Goal: Transaction & Acquisition: Purchase product/service

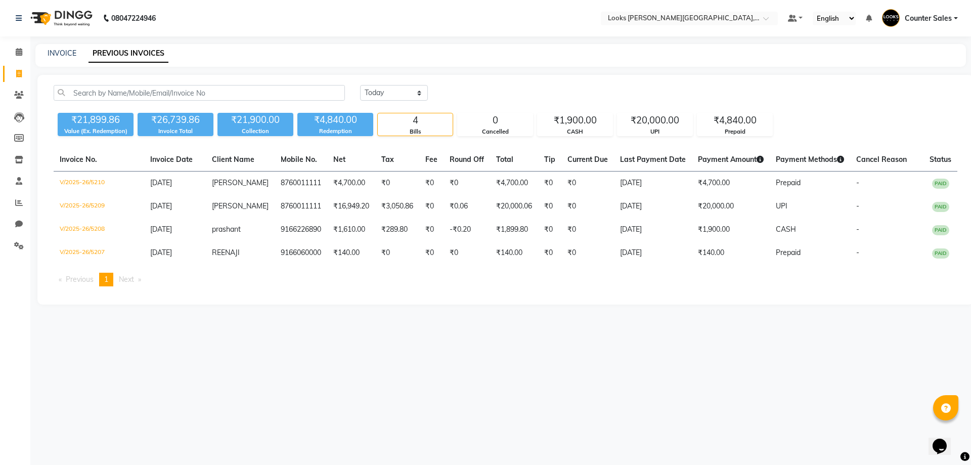
click at [19, 74] on icon at bounding box center [19, 74] width 6 height 8
select select "service"
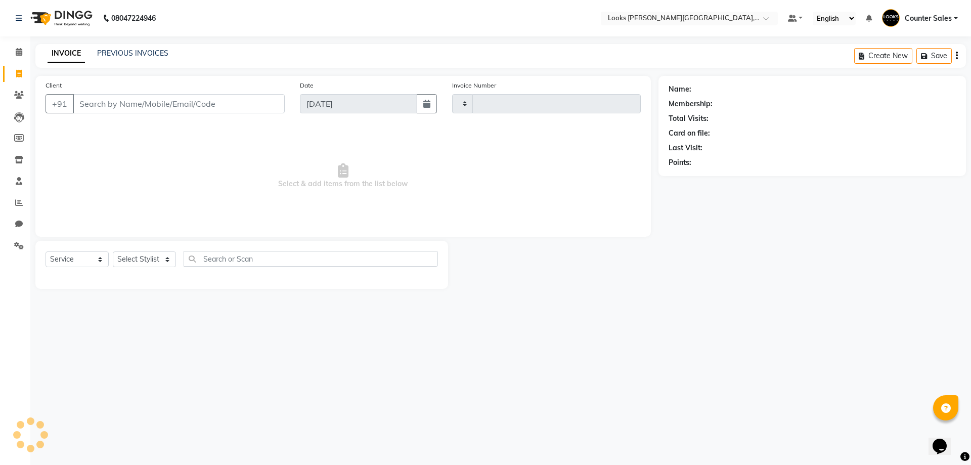
type input "5211"
select select "4385"
click at [132, 103] on input "Client" at bounding box center [179, 103] width 212 height 19
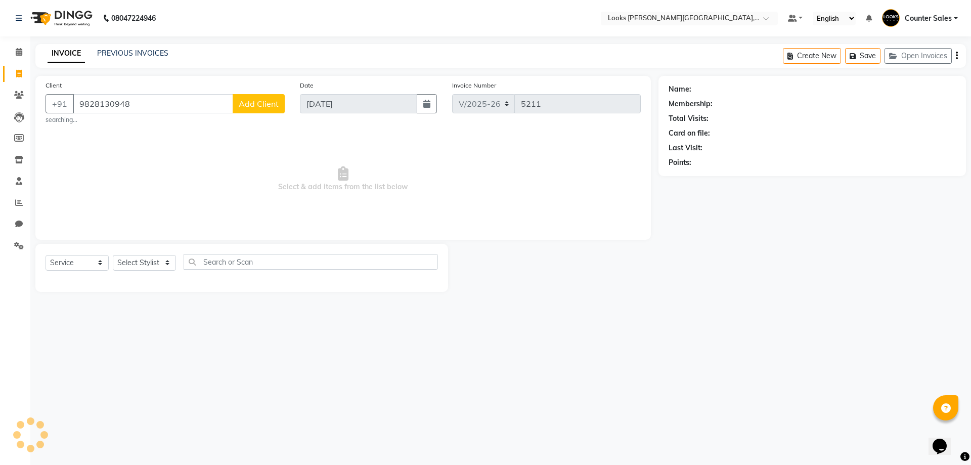
type input "9828130948"
click at [252, 102] on span "Add Client" at bounding box center [259, 104] width 40 height 10
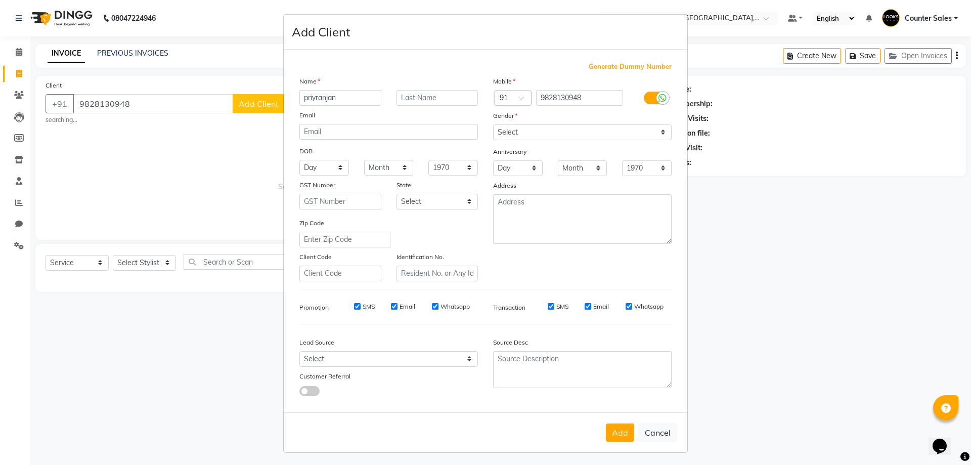
type input "priyranjan"
click at [655, 130] on select "Select Male Female Other Prefer Not To Say" at bounding box center [582, 132] width 178 height 16
select select "male"
click at [493, 124] on select "Select Male Female Other Prefer Not To Say" at bounding box center [582, 132] width 178 height 16
click at [606, 436] on button "Add" at bounding box center [620, 432] width 28 height 18
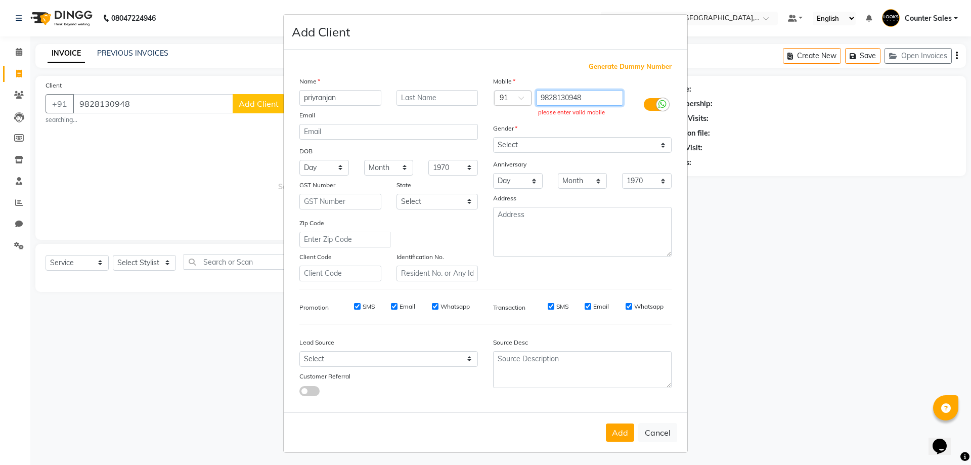
click at [604, 94] on input "9828130948" at bounding box center [579, 98] width 87 height 16
type input "9"
type input "9828130948"
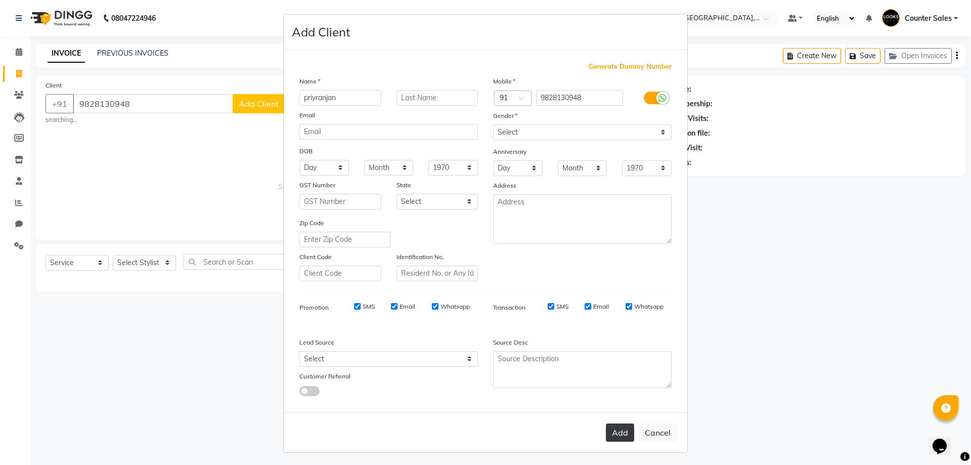
click at [617, 426] on button "Add" at bounding box center [620, 432] width 28 height 18
type input "9828130948"
select select
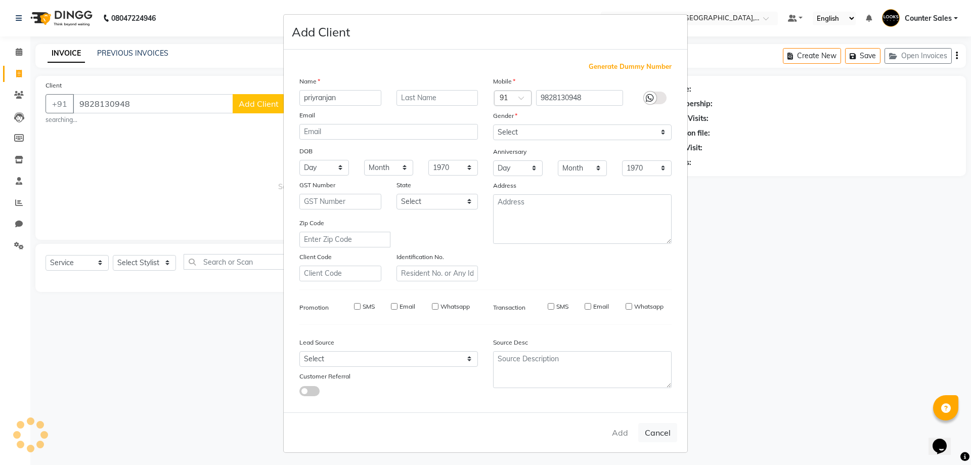
select select
checkbox input "false"
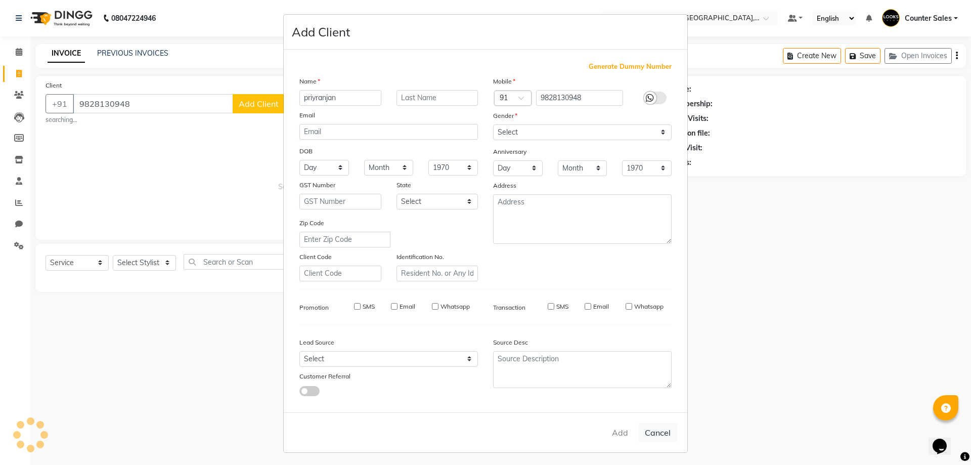
checkbox input "false"
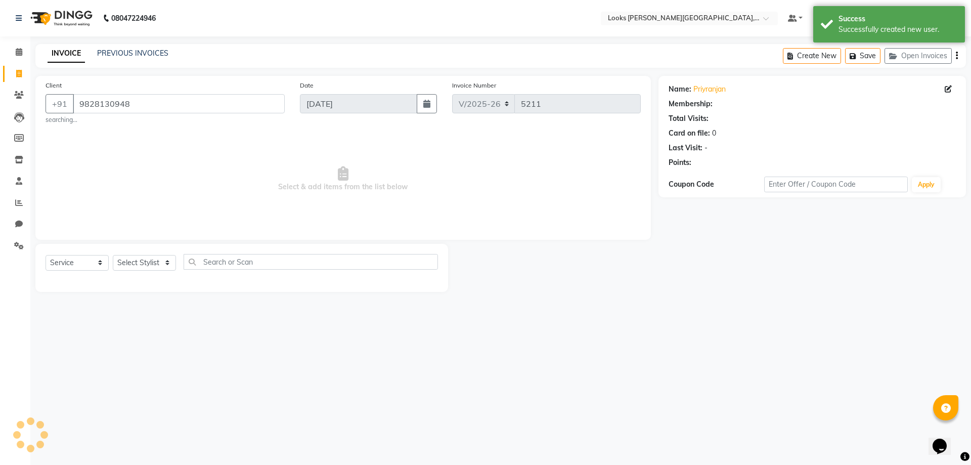
select select "1: Object"
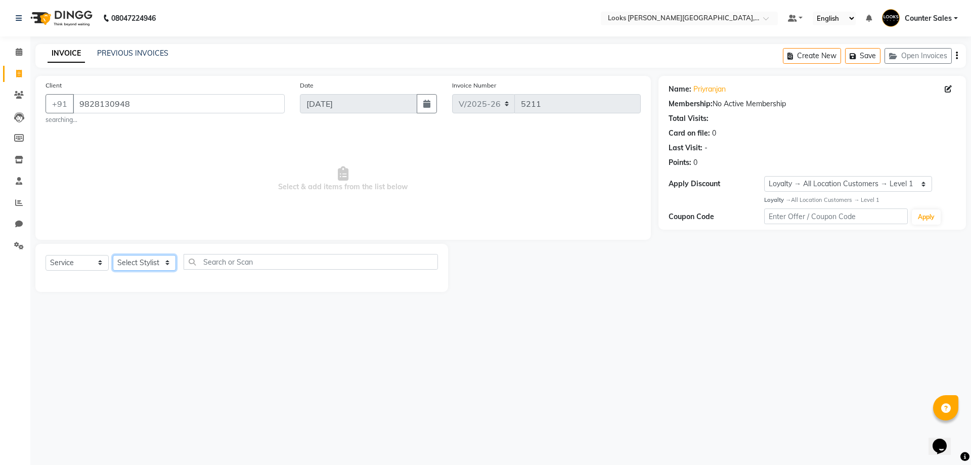
click at [170, 265] on select "Select Stylist Ajay Anjana Arohi Ashu Counter Sales Faizan Kasim Krishna Mamta …" at bounding box center [144, 263] width 63 height 16
select select "88118"
click at [113, 255] on select "Select Stylist Ajay Anjana Arohi Ashu Counter Sales Faizan Kasim Krishna Mamta …" at bounding box center [144, 263] width 63 height 16
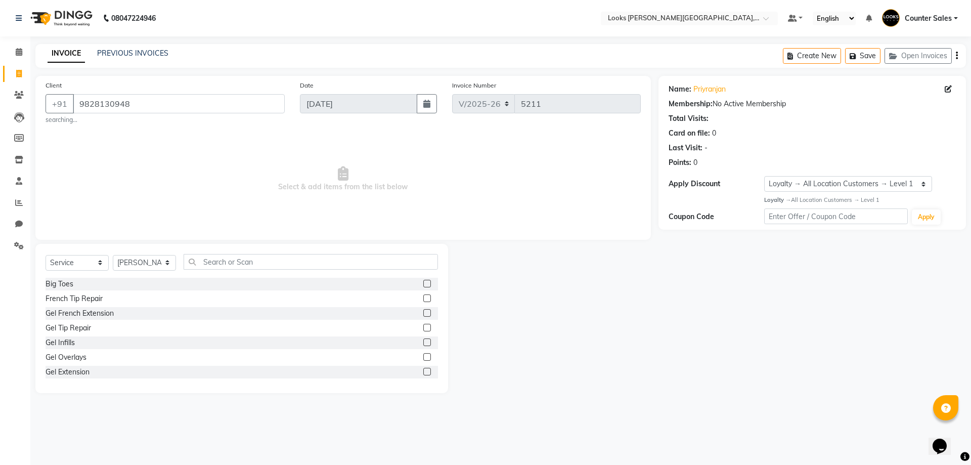
click at [291, 235] on div "Client +91 9828130948 searching... Date 04-09-2025 Invoice Number V/2025 V/2025…" at bounding box center [342, 158] width 615 height 164
click at [250, 259] on input "text" at bounding box center [310, 262] width 254 height 16
type input "cut"
click at [423, 298] on label at bounding box center [427, 298] width 8 height 8
click at [423, 298] on input "checkbox" at bounding box center [426, 298] width 7 height 7
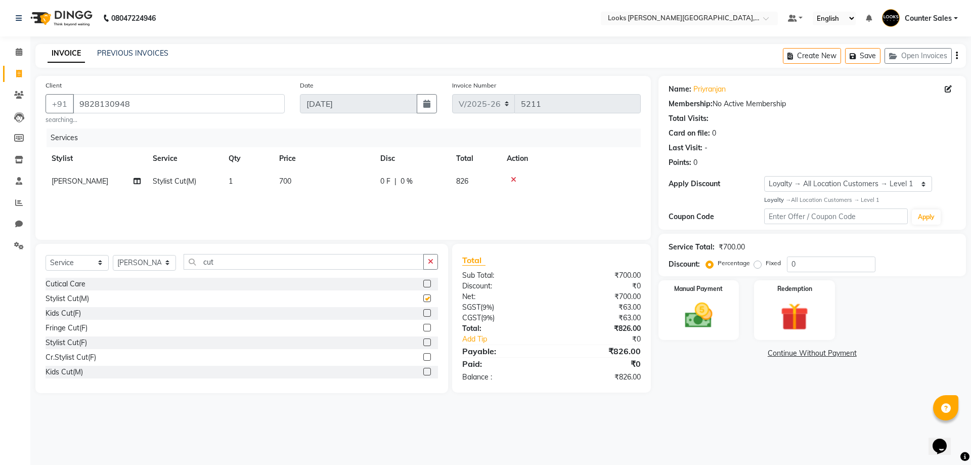
checkbox input "false"
click at [292, 266] on input "cut" at bounding box center [303, 262] width 240 height 16
type input "c"
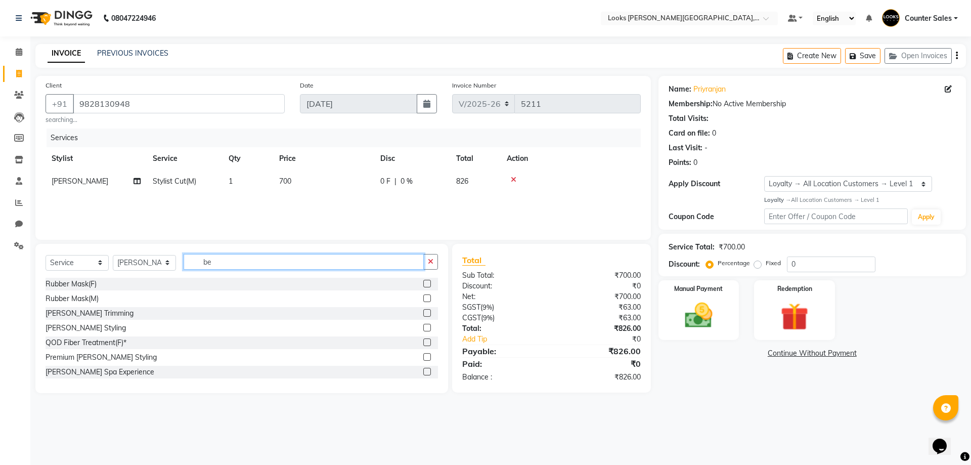
type input "be"
click at [423, 313] on label at bounding box center [427, 313] width 8 height 8
click at [423, 313] on input "checkbox" at bounding box center [426, 313] width 7 height 7
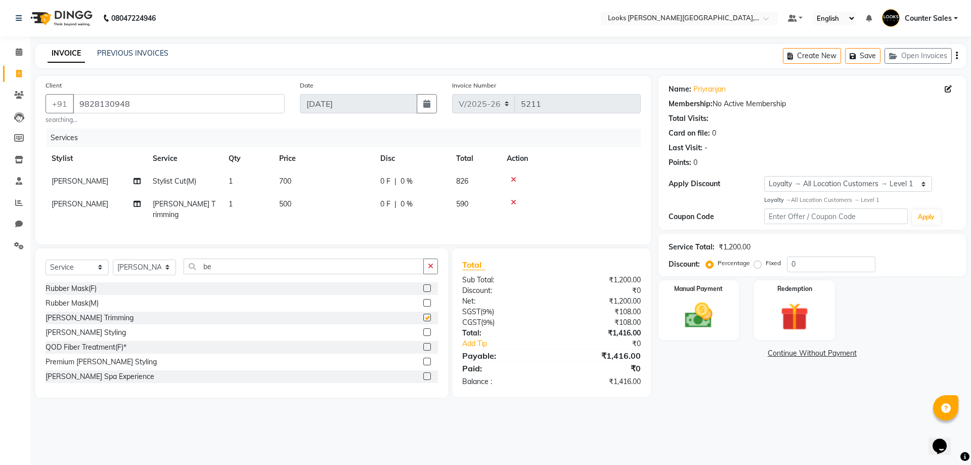
checkbox input "false"
click at [315, 211] on td "500" at bounding box center [323, 209] width 101 height 33
select select "88118"
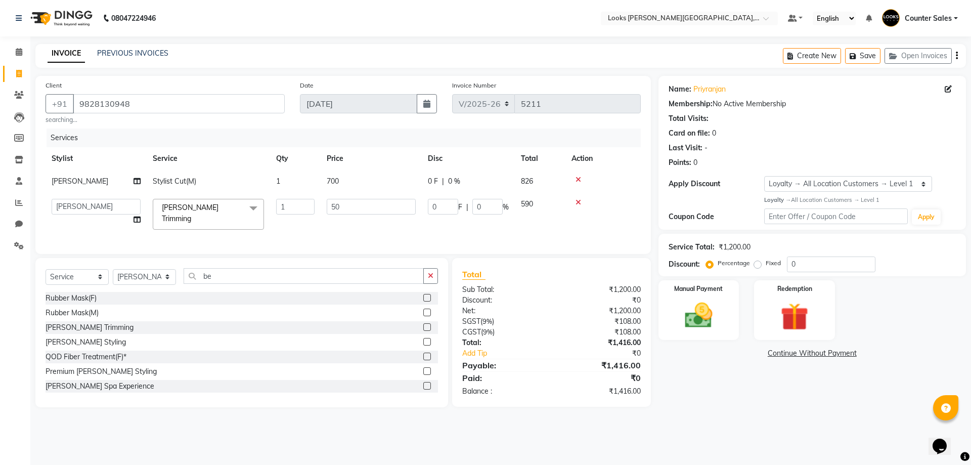
type input "5"
type input "300"
click at [818, 266] on input "0" at bounding box center [831, 264] width 88 height 16
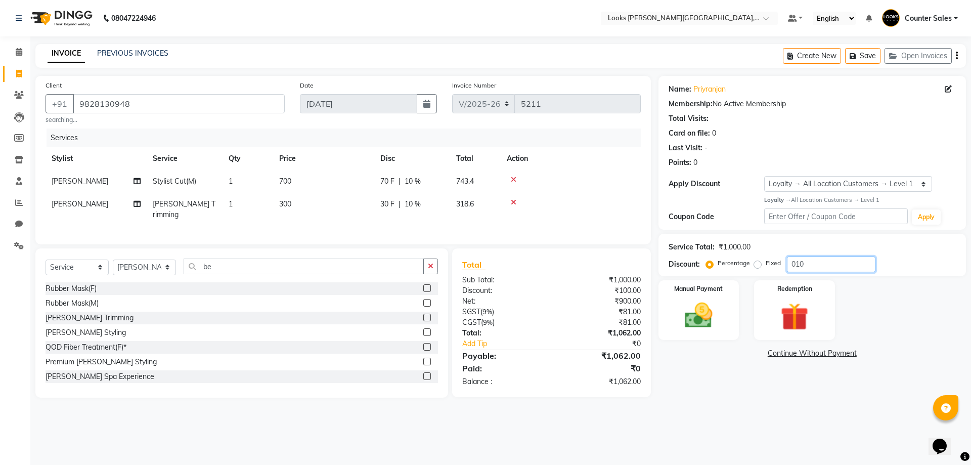
type input "010"
click at [707, 312] on img at bounding box center [698, 315] width 47 height 33
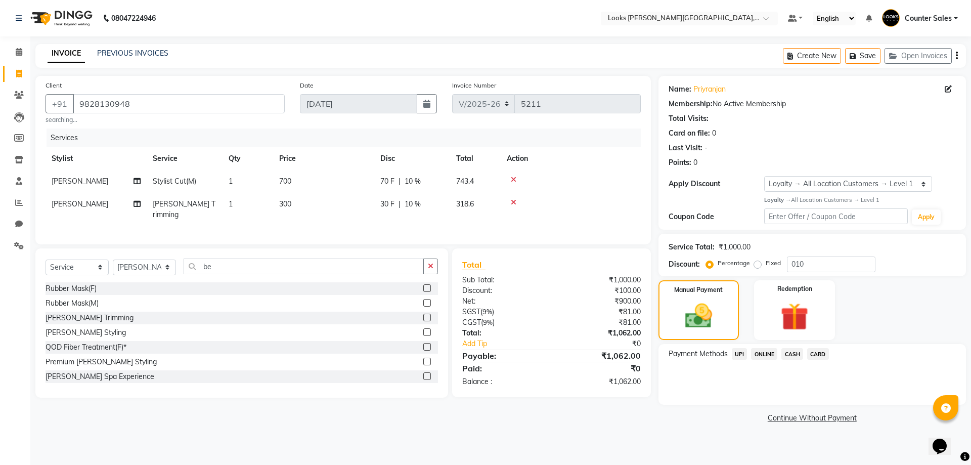
click at [735, 354] on span "UPI" at bounding box center [739, 354] width 16 height 12
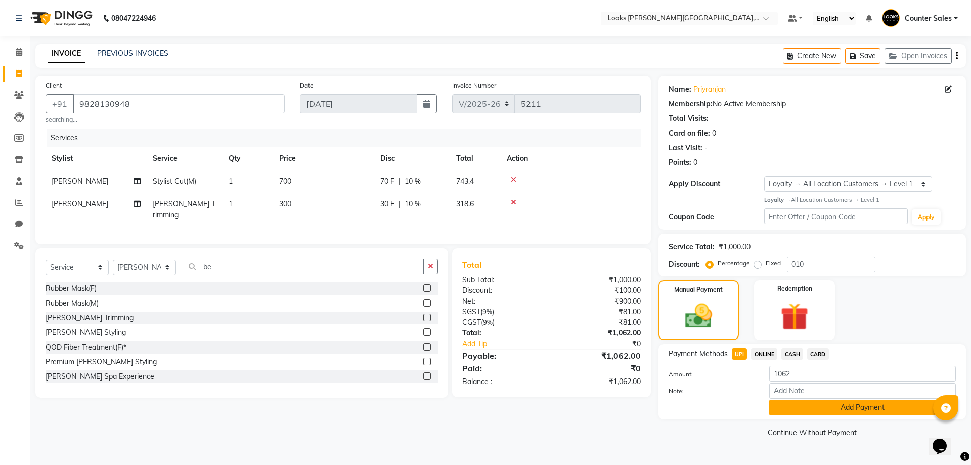
click at [850, 403] on button "Add Payment" at bounding box center [862, 407] width 187 height 16
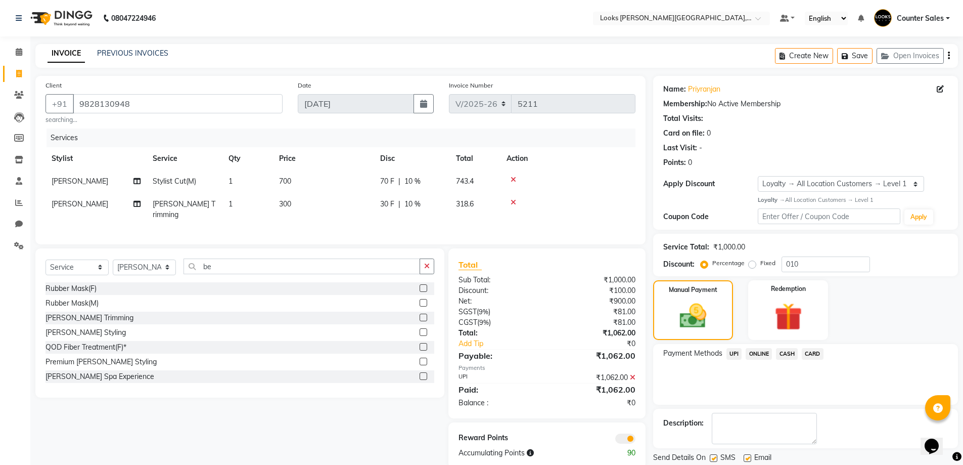
scroll to position [33, 0]
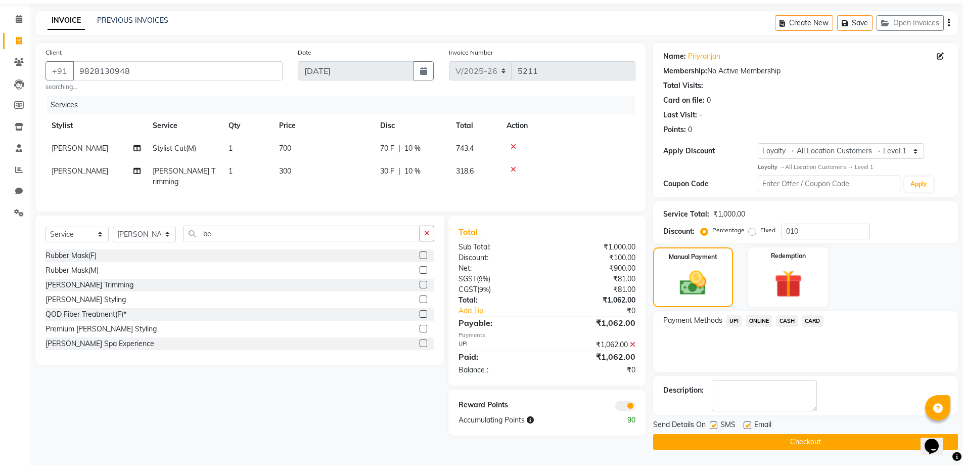
click at [825, 448] on button "Checkout" at bounding box center [805, 442] width 305 height 16
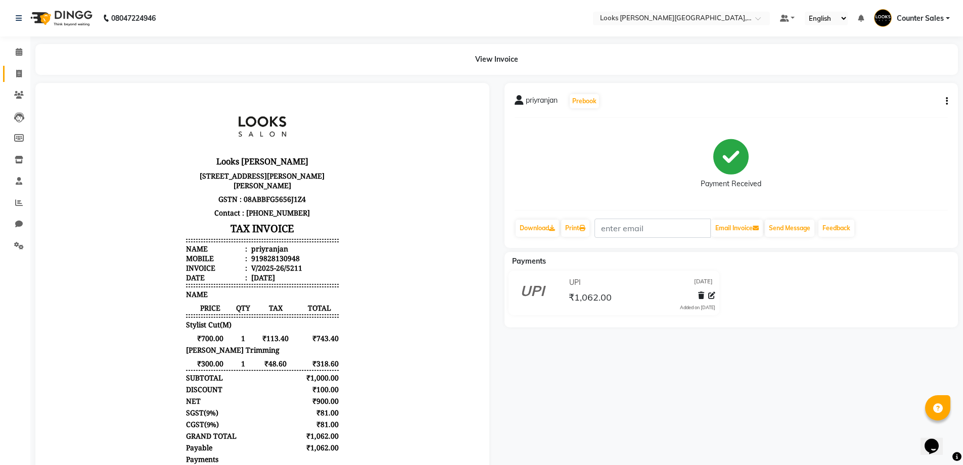
click at [18, 81] on link "Invoice" at bounding box center [15, 74] width 24 height 17
select select "service"
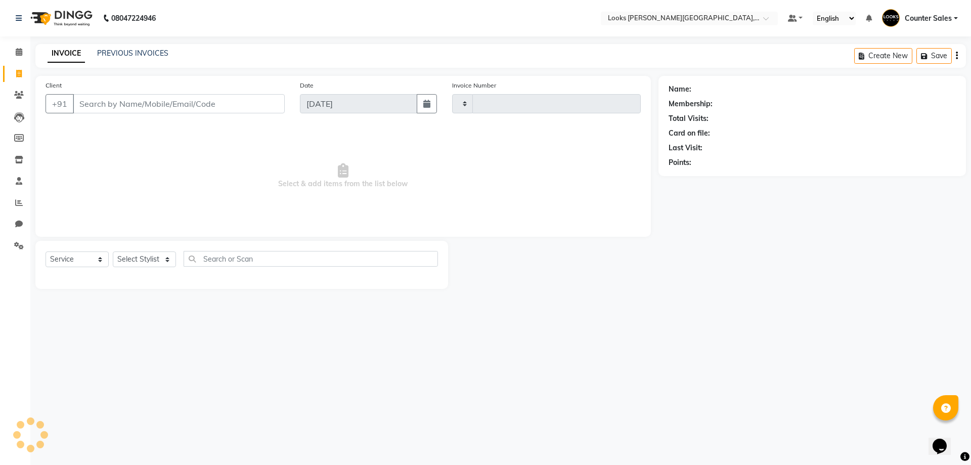
click at [194, 101] on input "Client" at bounding box center [179, 103] width 212 height 19
type input "5212"
select select "4385"
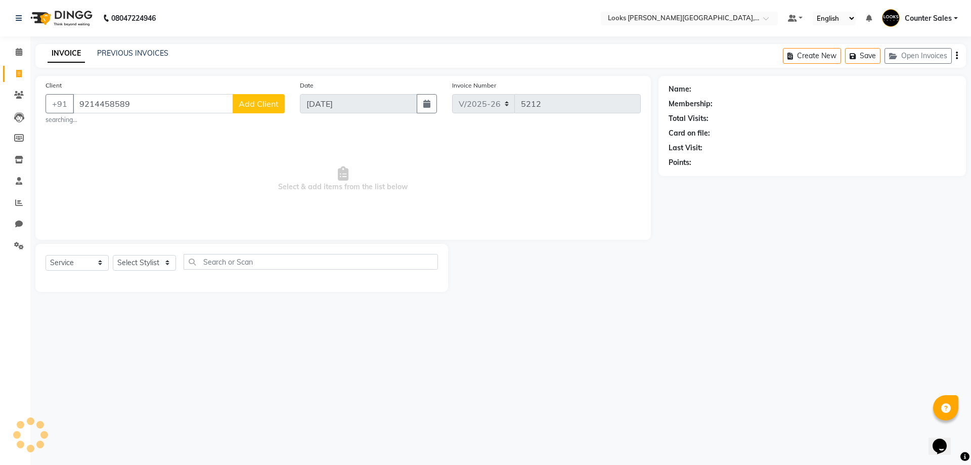
type input "9214458589"
select select "1: Object"
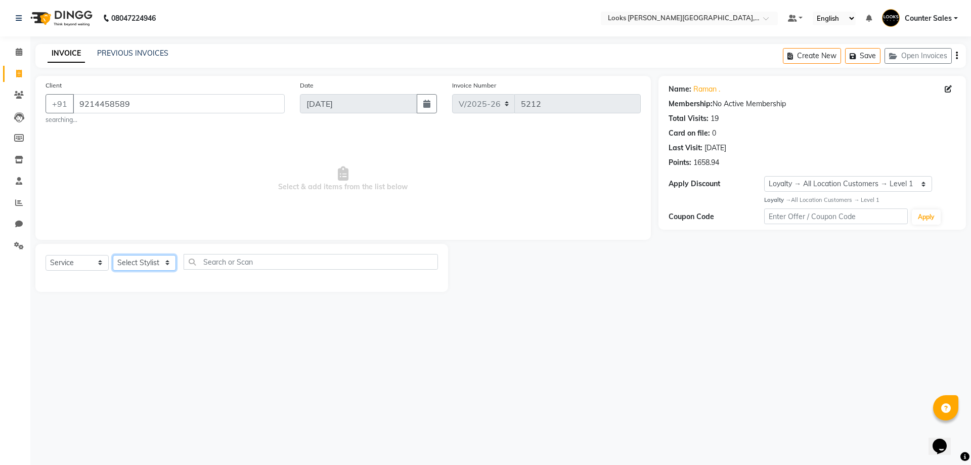
click at [168, 263] on select "Select Stylist Ajay Anjana Arohi Ashu Counter Sales Faizan Kasim Krishna Mamta …" at bounding box center [144, 263] width 63 height 16
select select "24148"
click at [113, 255] on select "Select Stylist Ajay Anjana Arohi Ashu Counter Sales Faizan Kasim Krishna Mamta …" at bounding box center [144, 263] width 63 height 16
click at [97, 261] on select "Select Service Product Membership Package Voucher Prepaid Gift Card" at bounding box center [76, 263] width 63 height 16
select select "product"
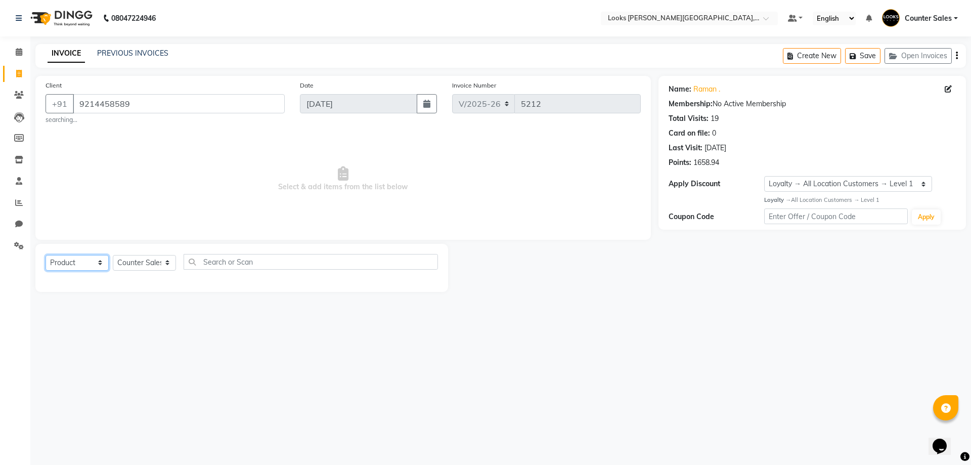
click at [45, 255] on select "Select Service Product Membership Package Voucher Prepaid Gift Card" at bounding box center [76, 263] width 63 height 16
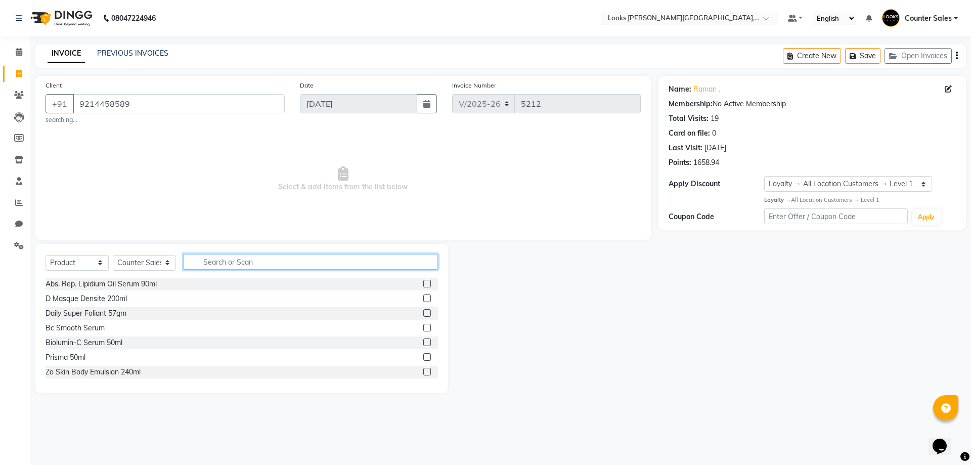
click at [299, 261] on input "text" at bounding box center [310, 262] width 254 height 16
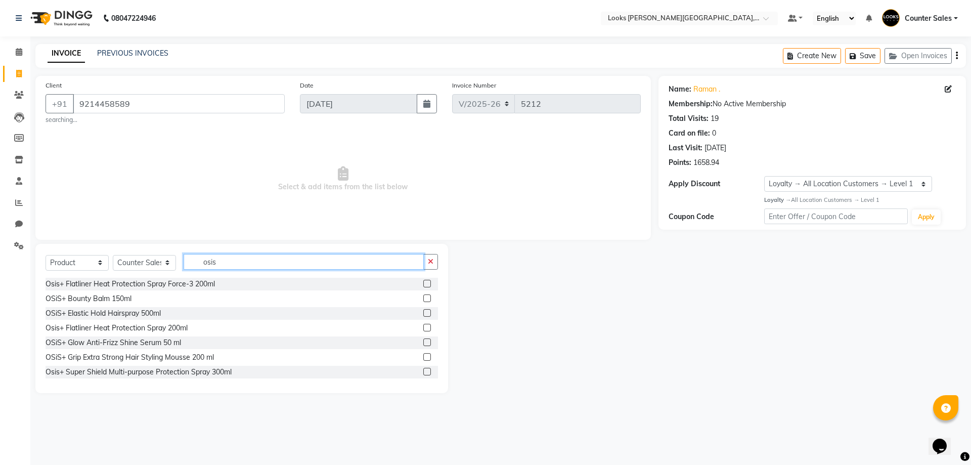
type input "osis"
click at [423, 313] on label at bounding box center [427, 313] width 8 height 8
click at [423, 313] on input "checkbox" at bounding box center [426, 313] width 7 height 7
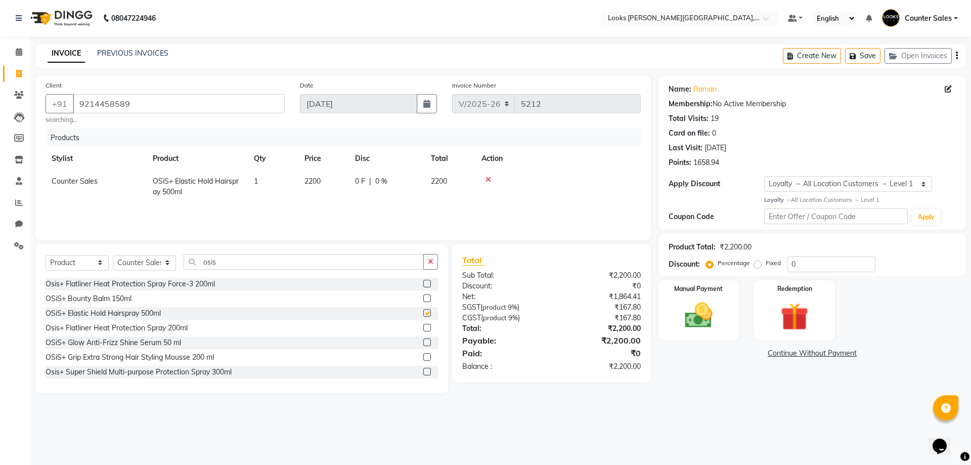
checkbox input "false"
click at [340, 181] on td "2200" at bounding box center [323, 186] width 51 height 33
select select "24148"
click at [335, 183] on input "2200" at bounding box center [323, 184] width 38 height 16
click at [423, 327] on label at bounding box center [427, 328] width 8 height 8
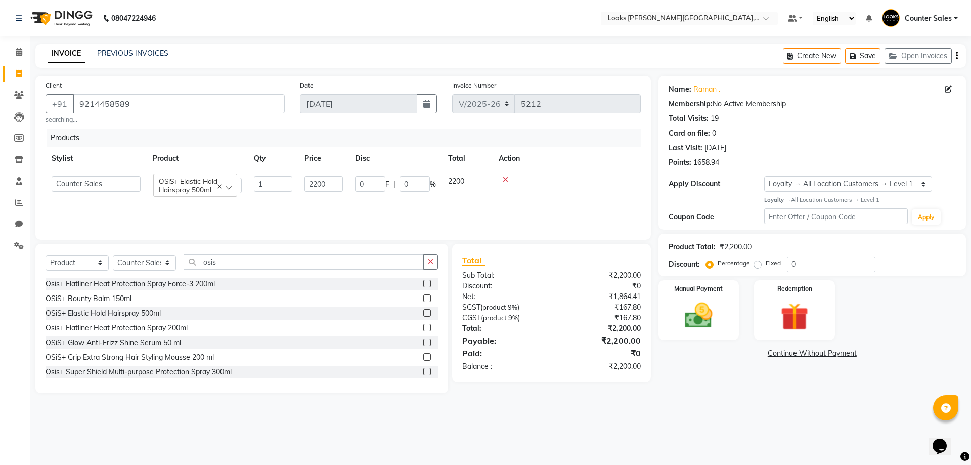
click at [423, 327] on input "checkbox" at bounding box center [426, 328] width 7 height 7
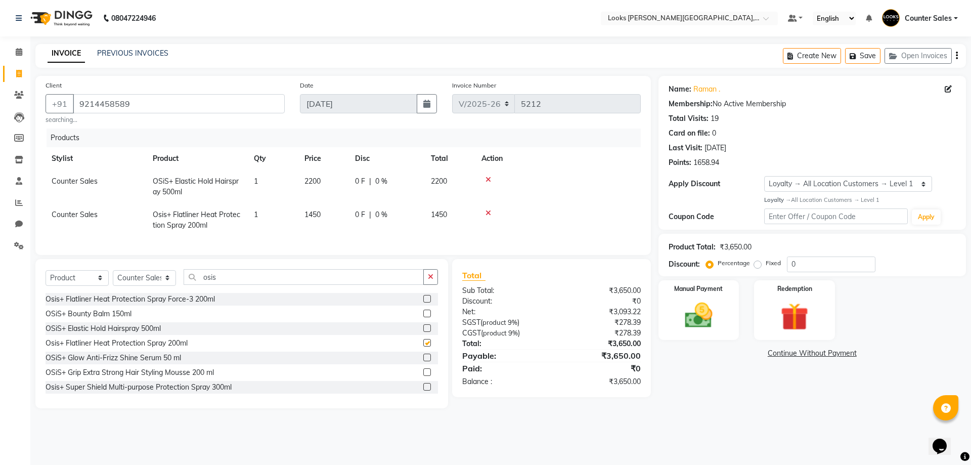
checkbox input "false"
click at [485, 177] on icon at bounding box center [488, 179] width 6 height 7
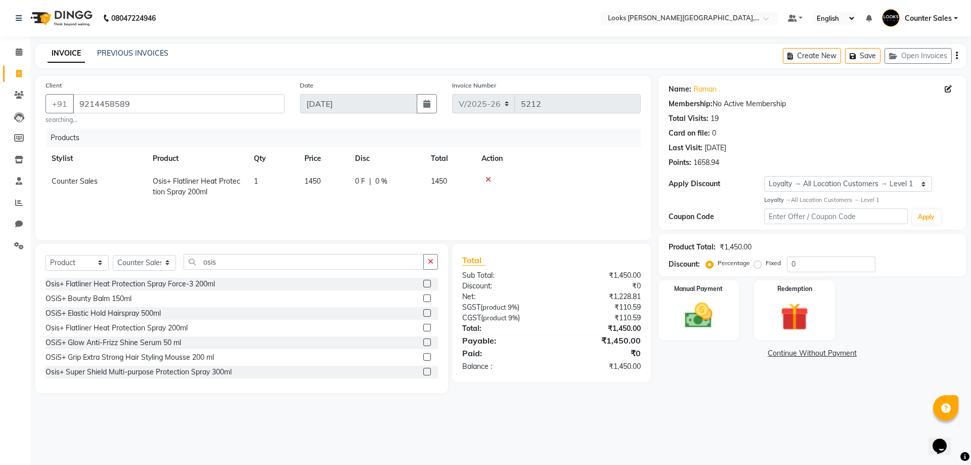
click at [329, 180] on td "1450" at bounding box center [323, 186] width 51 height 33
select select "24148"
click at [334, 185] on input "1450" at bounding box center [323, 184] width 38 height 16
type input "1"
type input "1250"
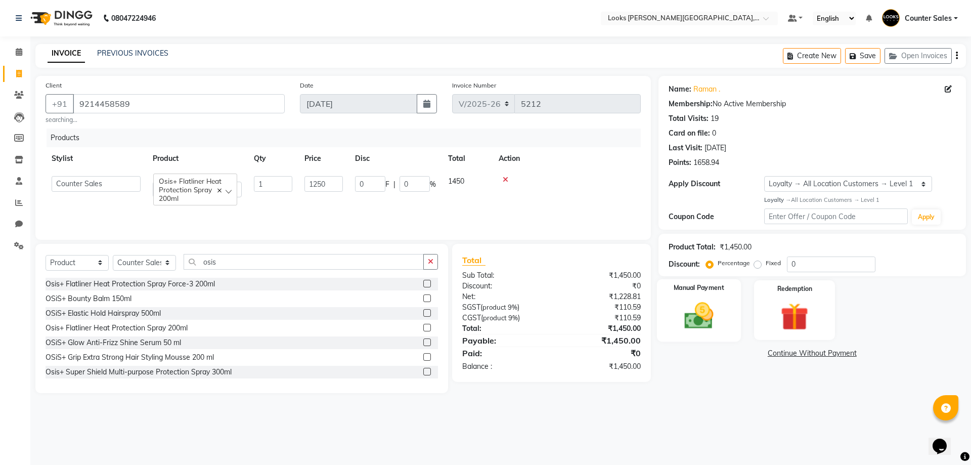
click at [692, 314] on img at bounding box center [698, 315] width 47 height 33
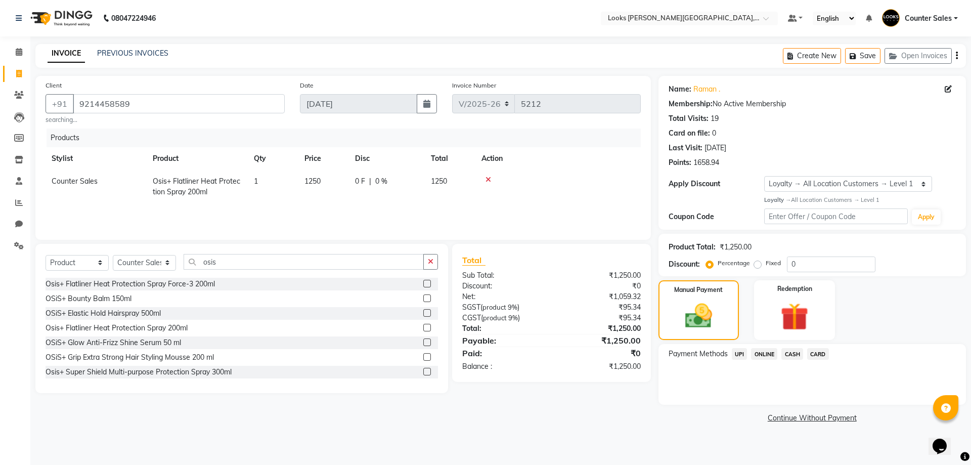
click at [739, 355] on span "UPI" at bounding box center [739, 354] width 16 height 12
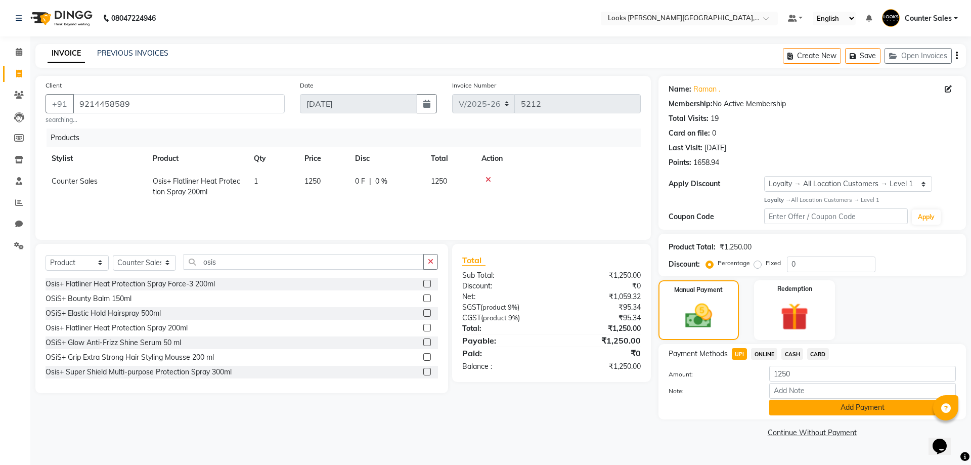
click at [873, 411] on button "Add Payment" at bounding box center [862, 407] width 187 height 16
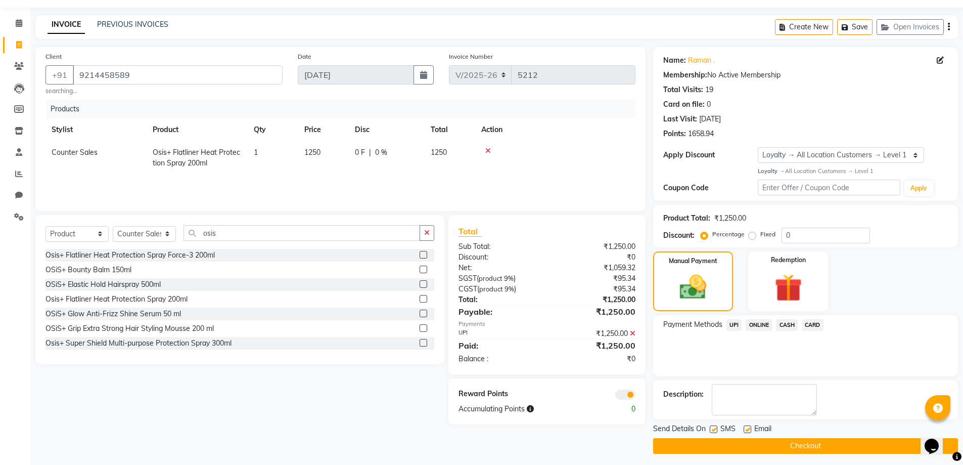
scroll to position [33, 0]
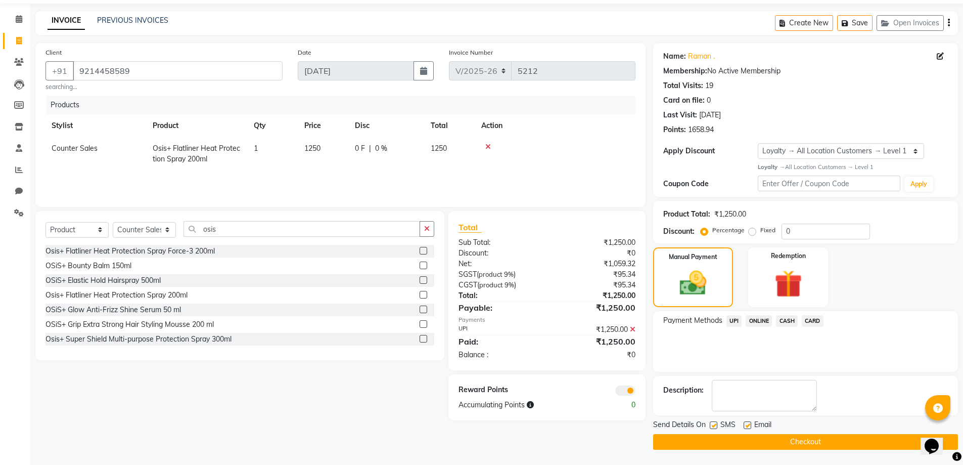
click at [840, 442] on button "Checkout" at bounding box center [805, 442] width 305 height 16
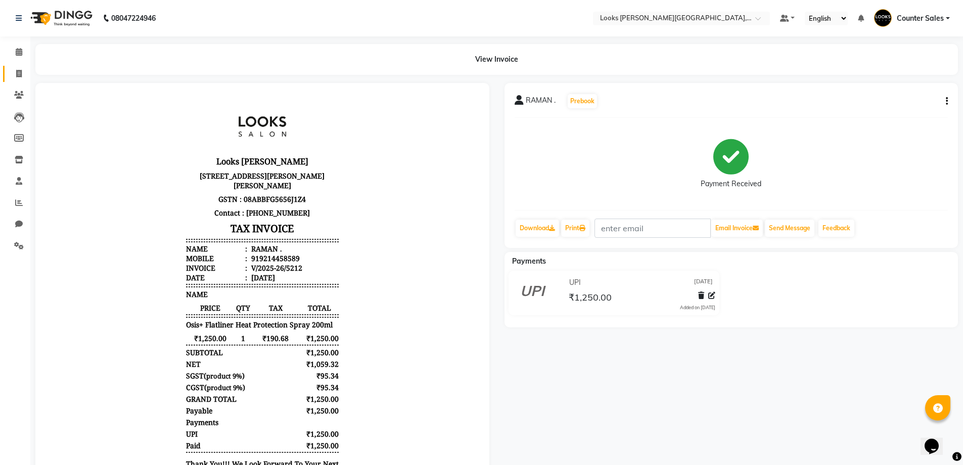
click at [7, 74] on link "Invoice" at bounding box center [15, 74] width 24 height 17
select select "service"
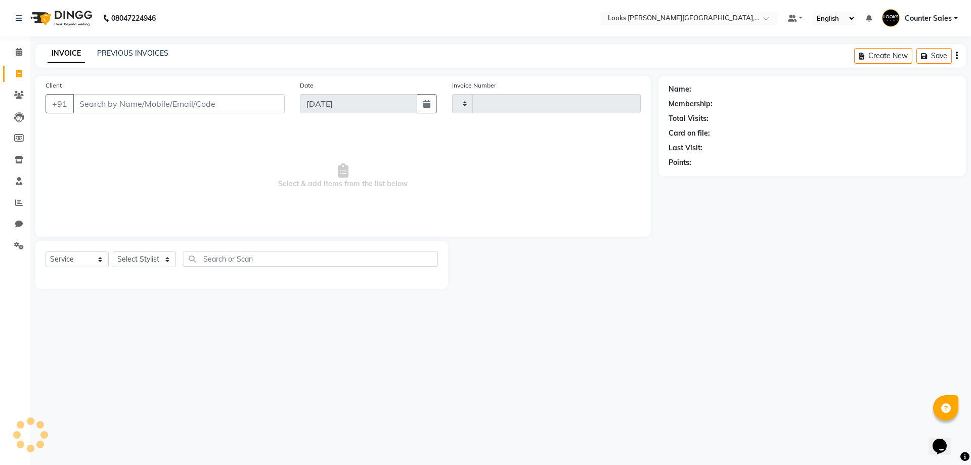
click at [148, 101] on input "Client" at bounding box center [179, 103] width 212 height 19
type input "5213"
select select "4385"
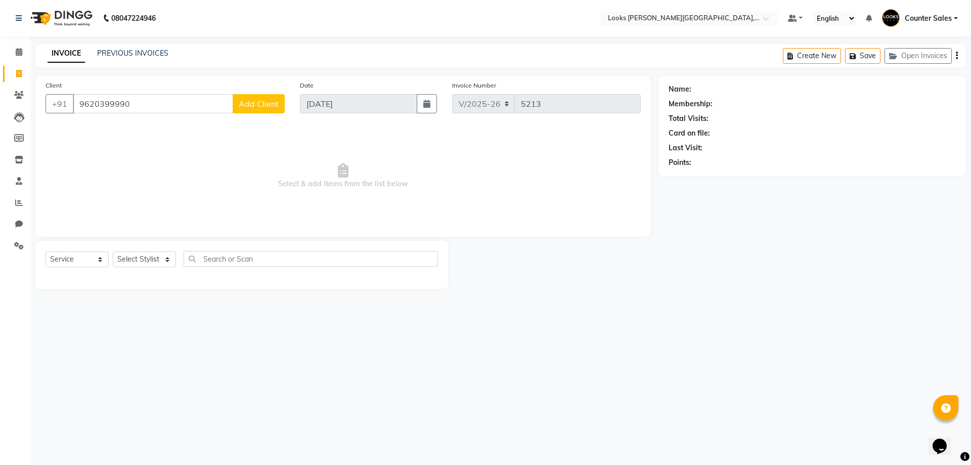
type input "9620399990"
click at [257, 103] on span "Add Client" at bounding box center [259, 104] width 40 height 10
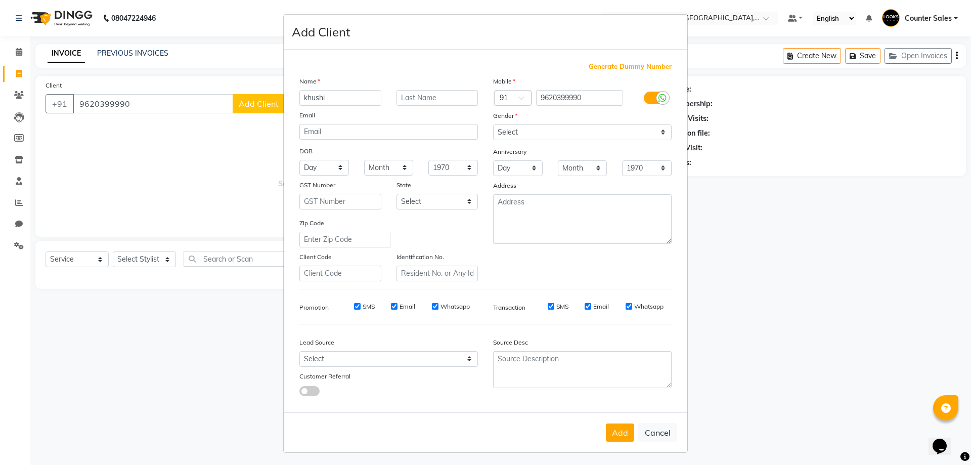
type input "khushi"
click at [667, 133] on select "Select Male Female Other Prefer Not To Say" at bounding box center [582, 132] width 178 height 16
select select "female"
click at [493, 124] on select "Select Male Female Other Prefer Not To Say" at bounding box center [582, 132] width 178 height 16
click at [618, 433] on button "Add" at bounding box center [620, 432] width 28 height 18
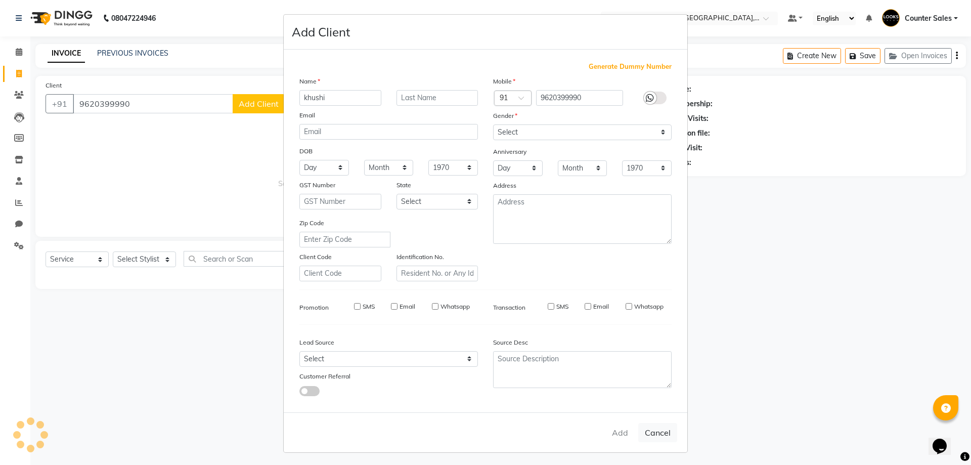
select select
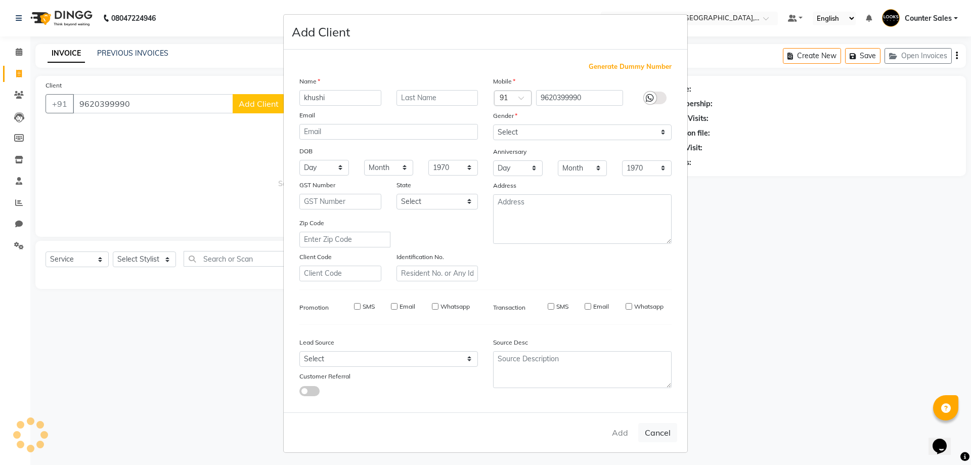
select select
checkbox input "false"
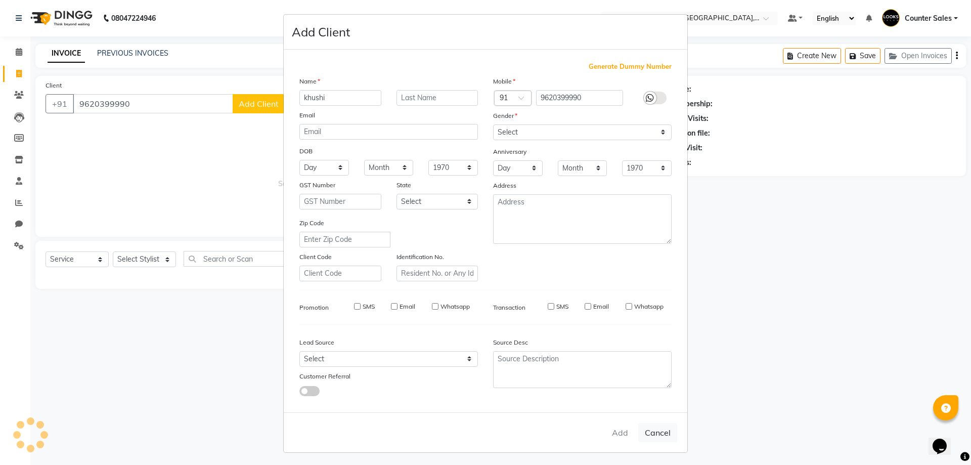
checkbox input "false"
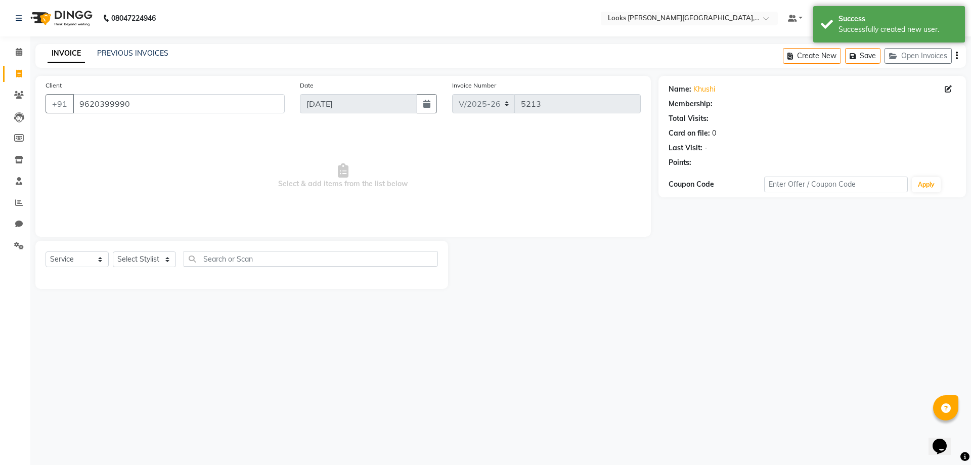
select select "1: Object"
click at [170, 264] on select "Select Stylist Ajay Anjana Arohi Ashu Counter Sales Faizan Kasim Krishna Mamta …" at bounding box center [144, 259] width 63 height 16
select select "40731"
click at [113, 251] on select "Select Stylist Ajay Anjana Arohi Ashu Counter Sales Faizan Kasim Krishna Mamta …" at bounding box center [144, 259] width 63 height 16
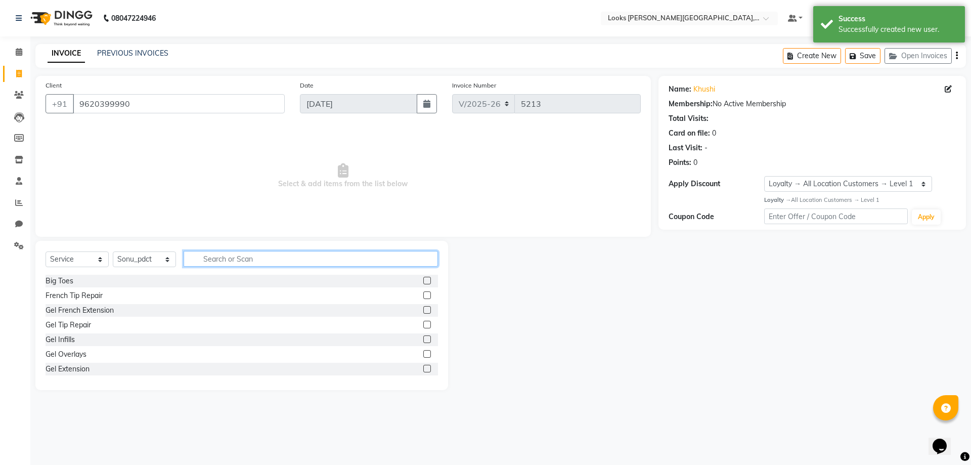
click at [254, 261] on input "text" at bounding box center [310, 259] width 254 height 16
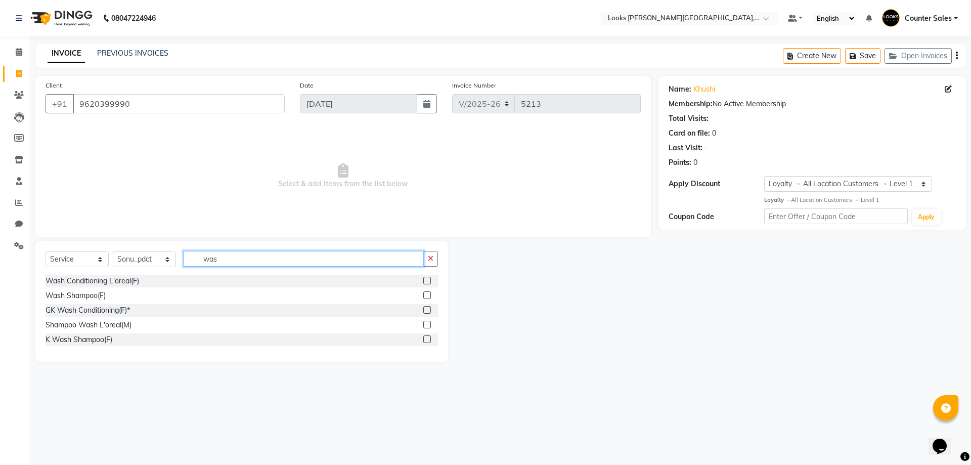
type input "was"
click at [428, 339] on label at bounding box center [427, 339] width 8 height 8
click at [428, 339] on input "checkbox" at bounding box center [426, 339] width 7 height 7
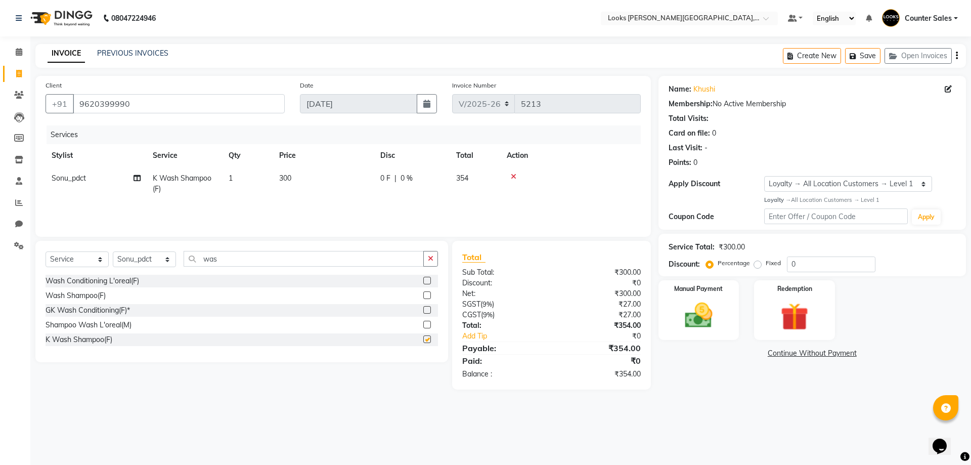
checkbox input "false"
click at [346, 192] on td "300" at bounding box center [323, 183] width 101 height 33
select select "40731"
click at [364, 181] on input "300" at bounding box center [371, 181] width 89 height 16
type input "3"
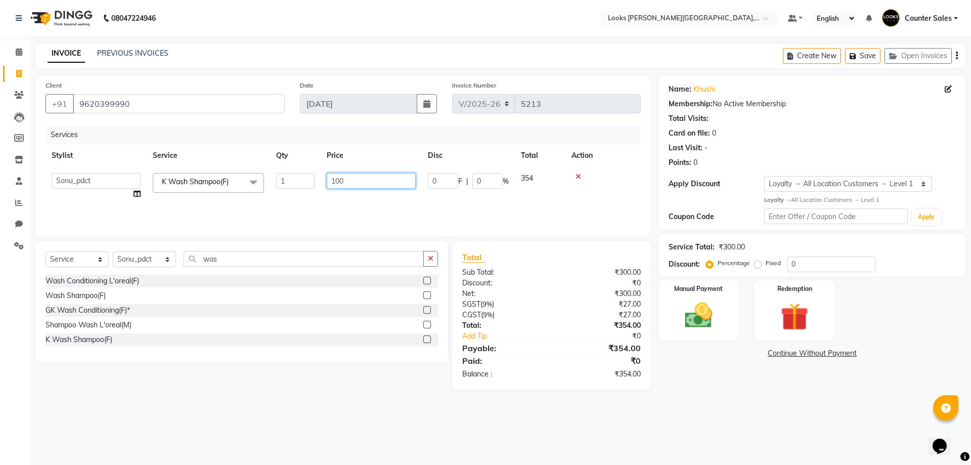
type input "1000"
click at [702, 318] on img at bounding box center [698, 315] width 47 height 33
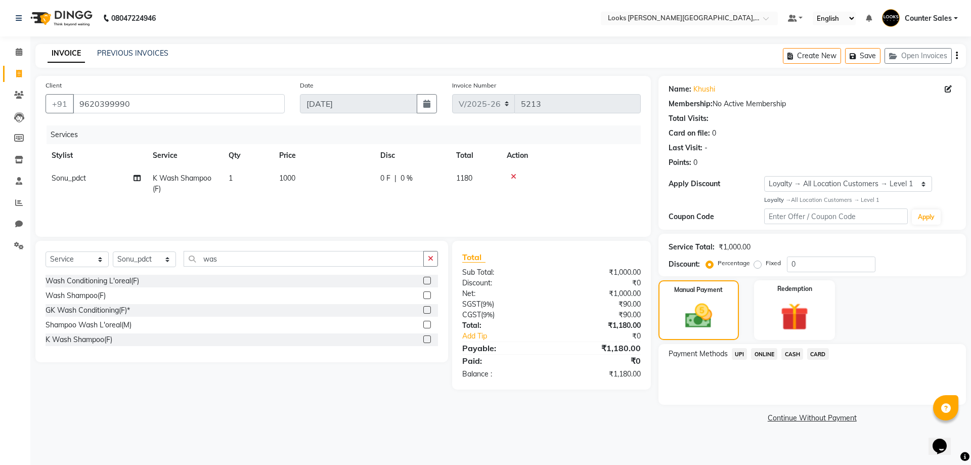
click at [339, 192] on td "1000" at bounding box center [323, 183] width 101 height 33
select select "40731"
type input "1015"
click at [704, 317] on img at bounding box center [697, 316] width 45 height 32
click at [331, 187] on td "1015" at bounding box center [323, 183] width 101 height 33
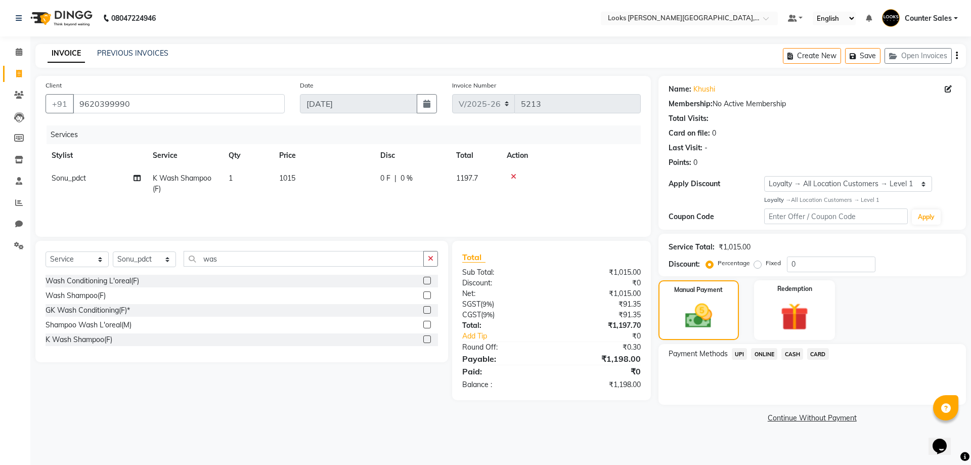
select select "40731"
click at [352, 182] on input "1015" at bounding box center [371, 181] width 89 height 16
type input "1018"
click at [715, 322] on img at bounding box center [697, 316] width 45 height 32
click at [315, 181] on td "1018" at bounding box center [323, 183] width 101 height 33
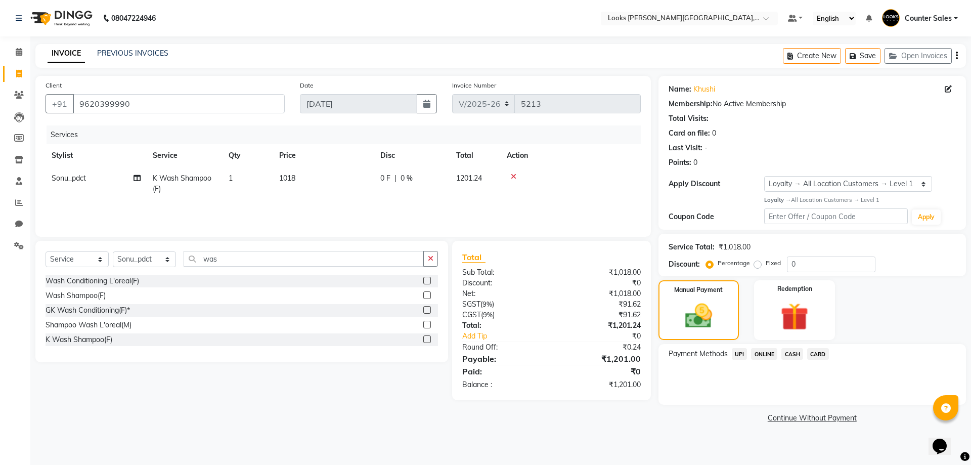
select select "40731"
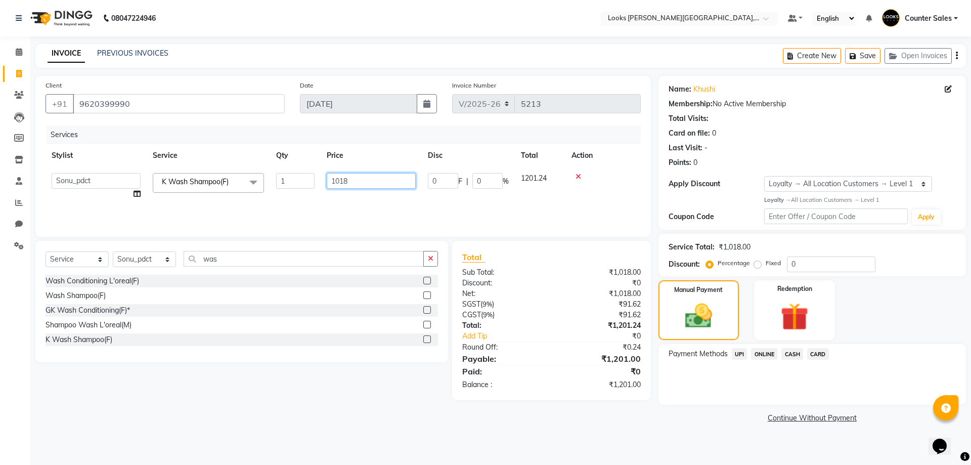
click at [349, 183] on input "1018" at bounding box center [371, 181] width 89 height 16
type input "1017"
click at [699, 314] on img at bounding box center [697, 316] width 45 height 32
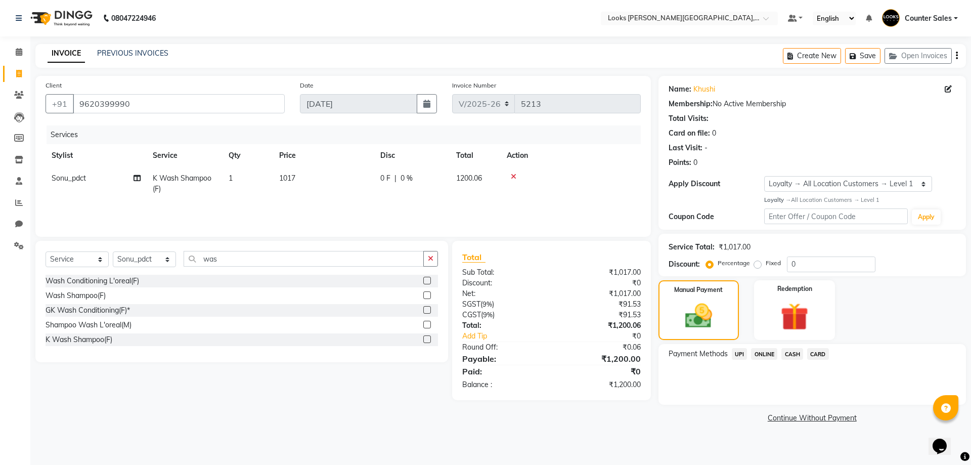
click at [789, 351] on span "CASH" at bounding box center [792, 354] width 22 height 12
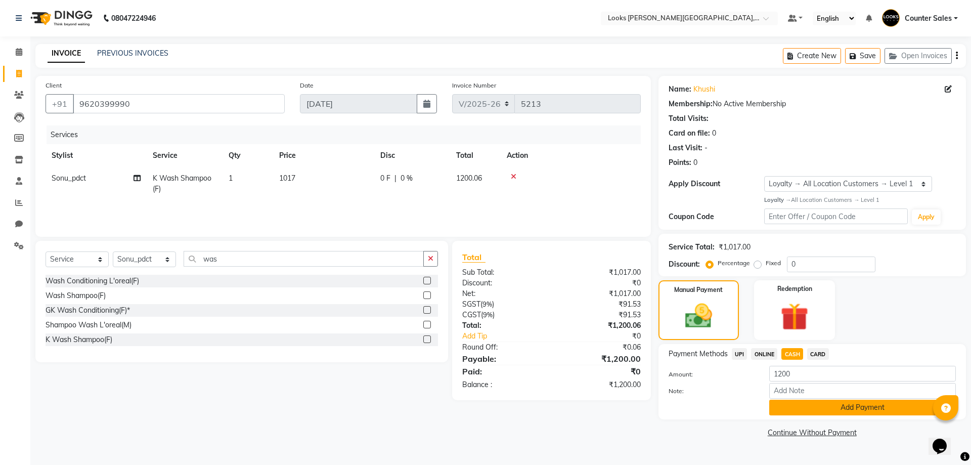
click at [868, 408] on button "Add Payment" at bounding box center [862, 407] width 187 height 16
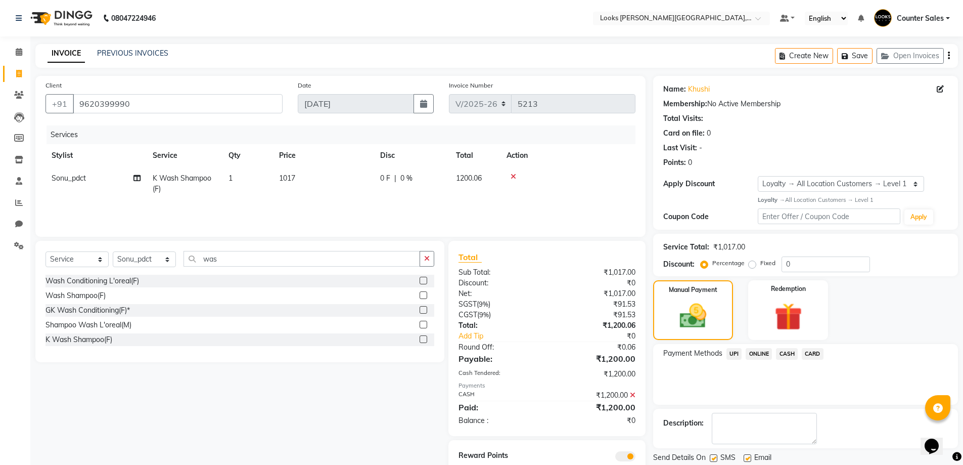
scroll to position [36, 0]
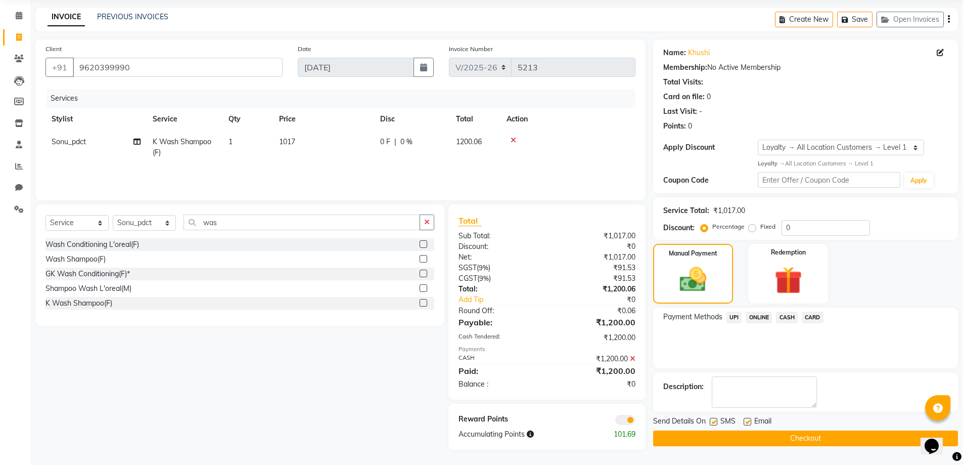
click at [850, 440] on button "Checkout" at bounding box center [805, 438] width 305 height 16
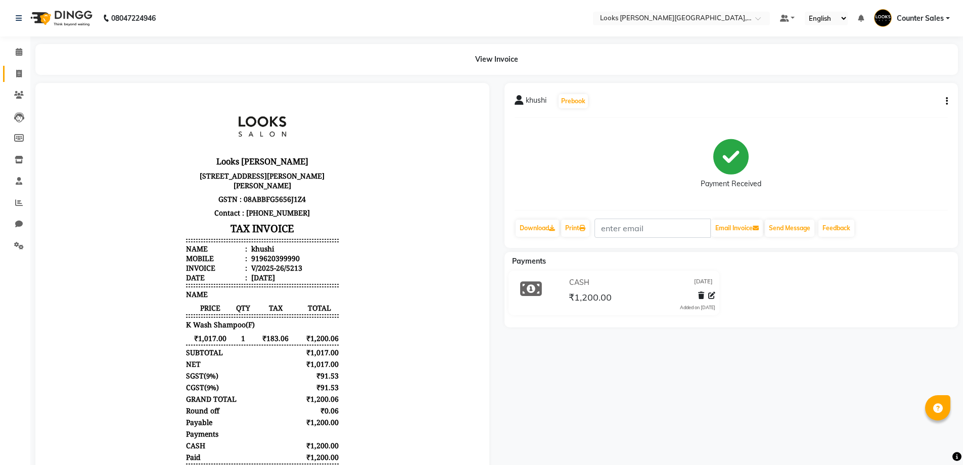
click at [23, 75] on span at bounding box center [19, 74] width 18 height 12
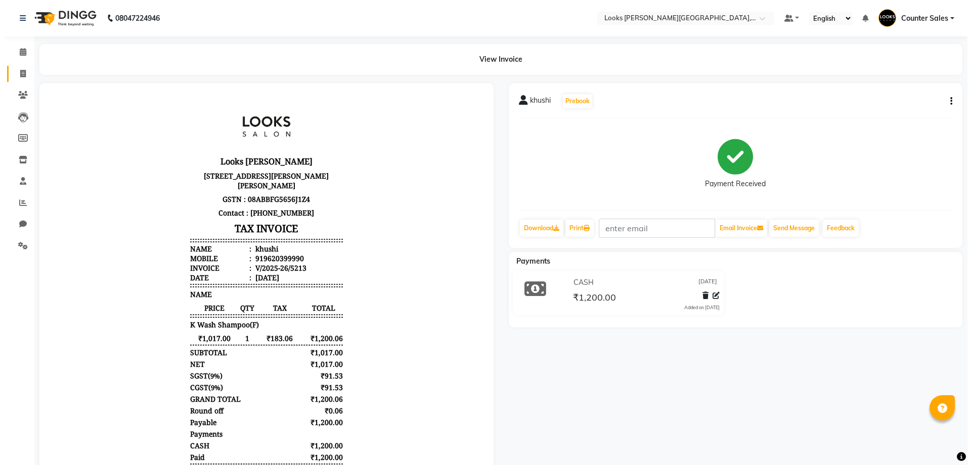
select select "service"
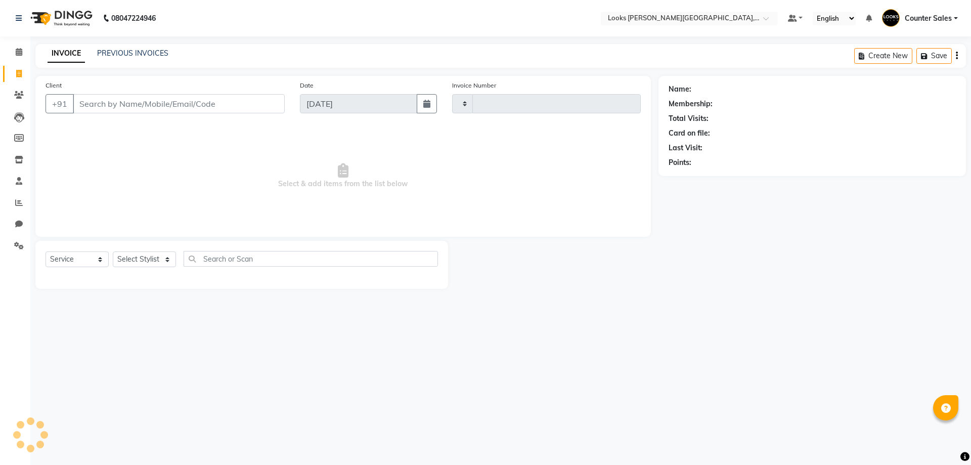
type input "5214"
select select "4385"
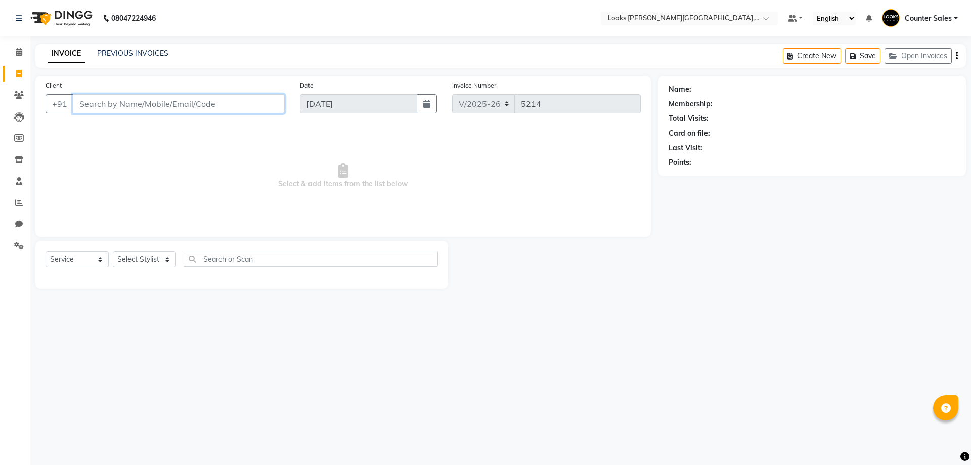
click at [123, 99] on input "Client" at bounding box center [179, 103] width 212 height 19
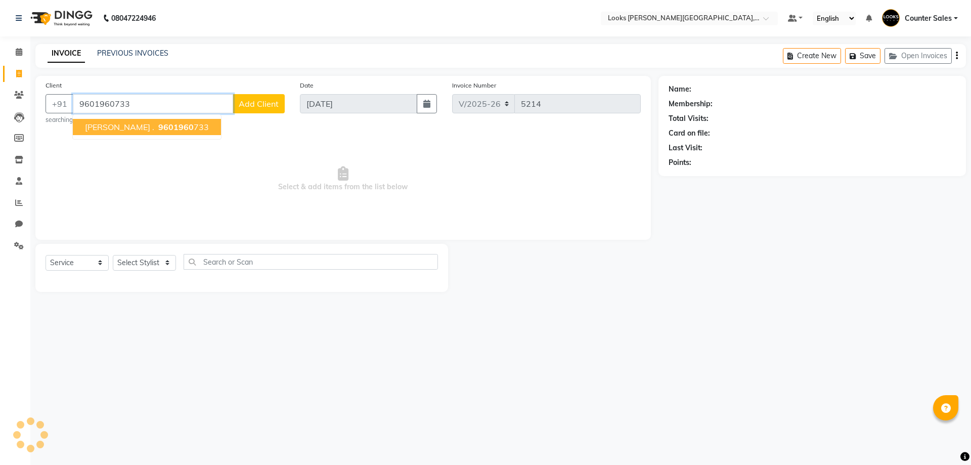
type input "9601960733"
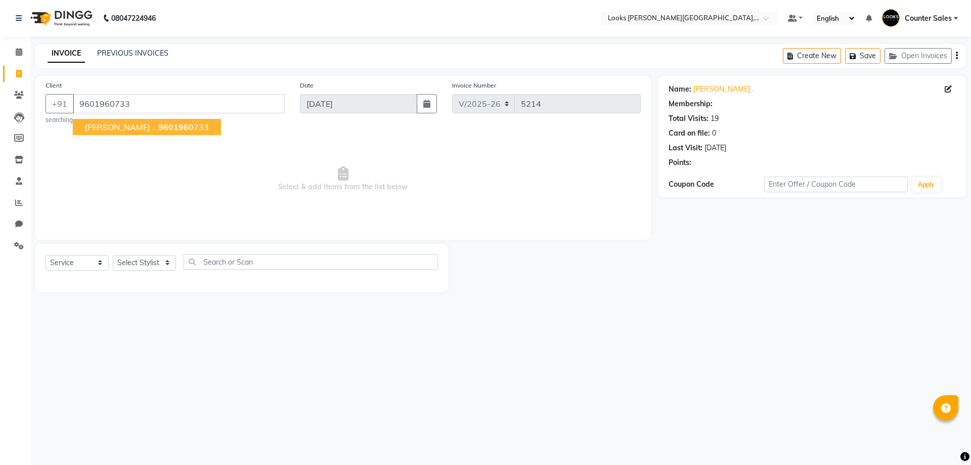
select select "1: Object"
click at [166, 269] on select "Select Stylist Ajay Anjana Arohi Ashu Counter Sales Faizan Kasim Krishna Mamta …" at bounding box center [144, 263] width 63 height 16
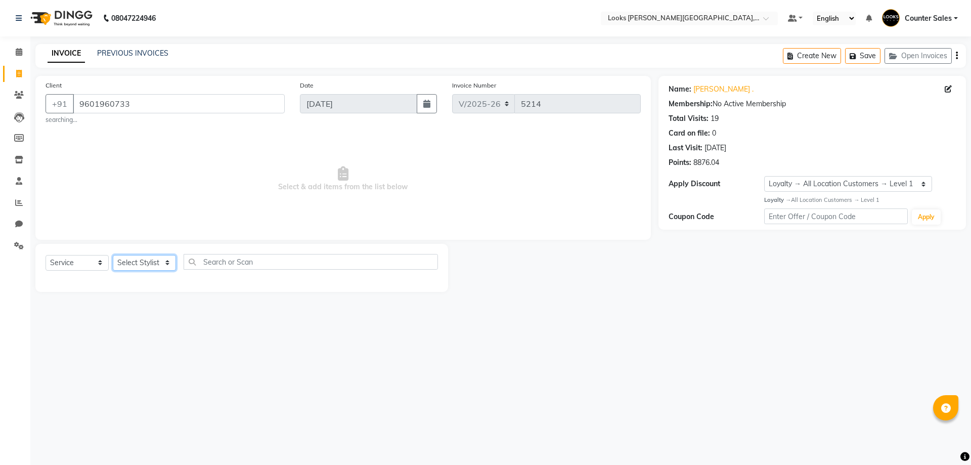
select select "41218"
click at [113, 255] on select "Select Stylist Ajay Anjana Arohi Ashu Counter Sales Faizan Kasim Krishna Mamta …" at bounding box center [144, 263] width 63 height 16
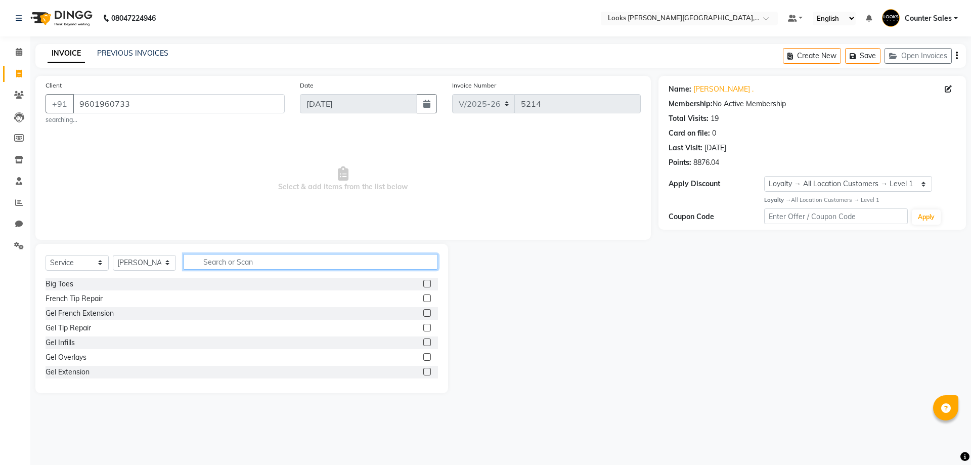
click at [305, 259] on input "text" at bounding box center [310, 262] width 254 height 16
type input "eye"
click at [423, 313] on label at bounding box center [427, 313] width 8 height 8
click at [423, 313] on input "checkbox" at bounding box center [426, 313] width 7 height 7
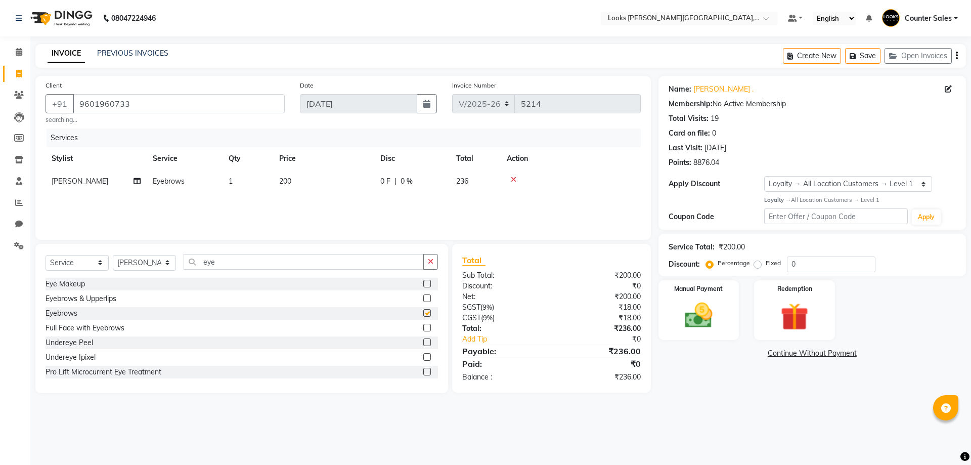
checkbox input "false"
click at [325, 177] on td "200" at bounding box center [323, 181] width 101 height 23
select select "41218"
click at [363, 182] on input "200" at bounding box center [371, 184] width 89 height 16
type input "2"
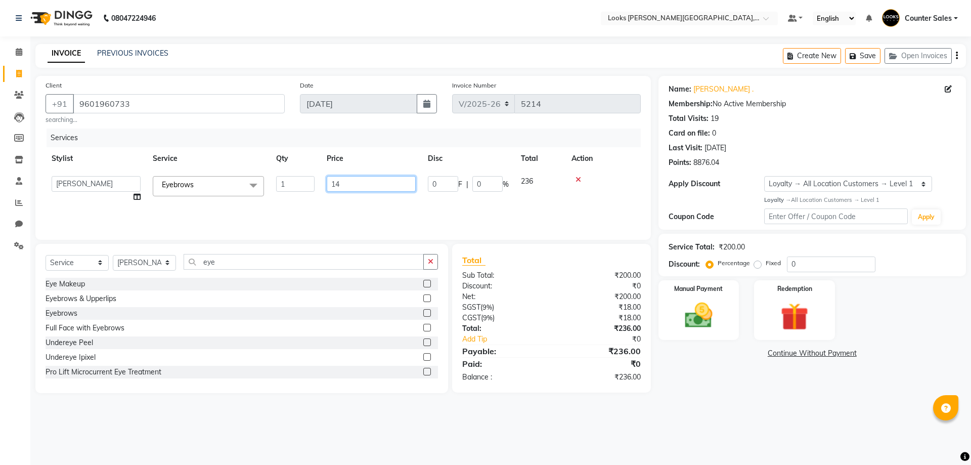
type input "140"
click at [239, 263] on input "eye" at bounding box center [303, 262] width 240 height 16
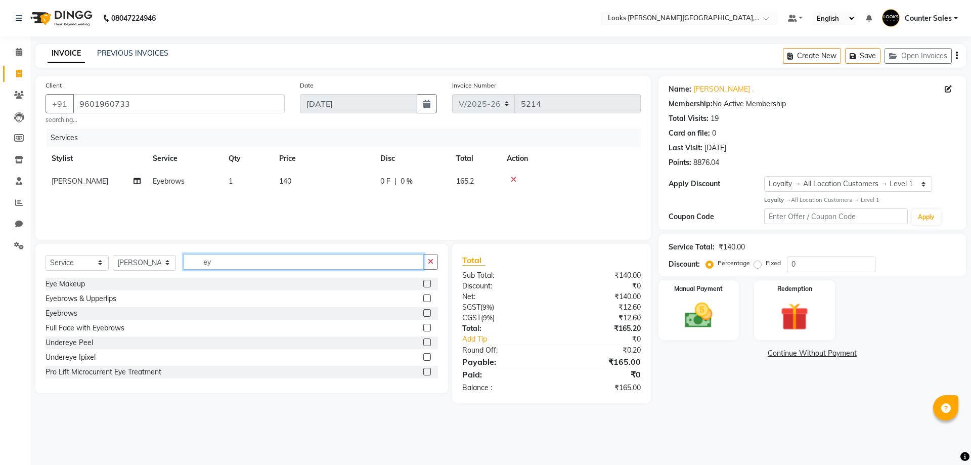
type input "e"
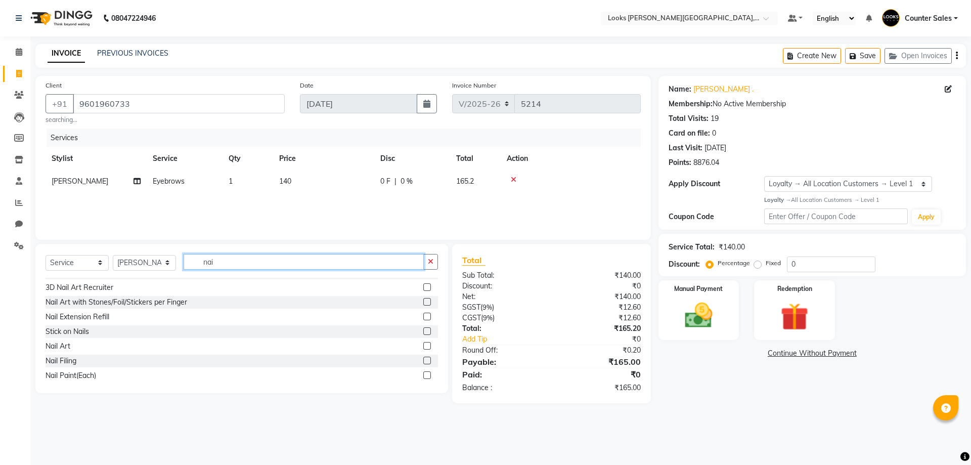
scroll to position [104, 0]
type input "nai"
click at [423, 326] on label at bounding box center [427, 326] width 8 height 8
click at [423, 326] on input "checkbox" at bounding box center [426, 326] width 7 height 7
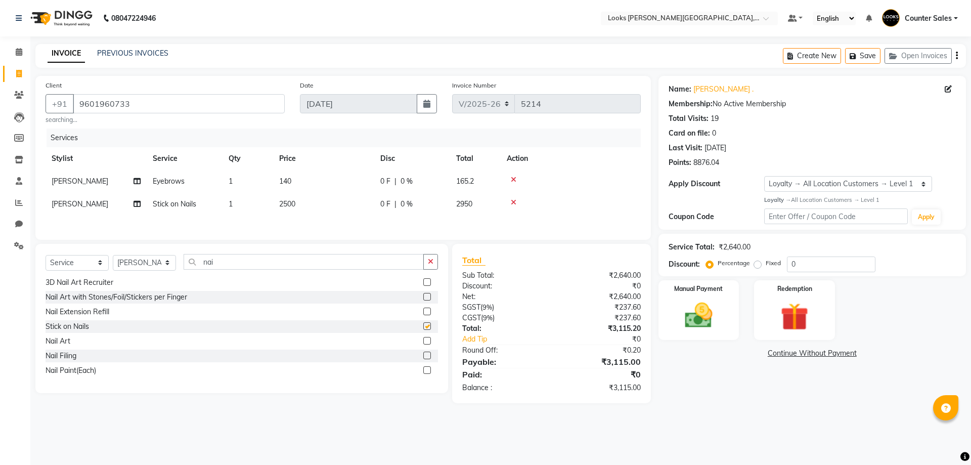
checkbox input "false"
click at [327, 209] on td "2500" at bounding box center [323, 204] width 101 height 23
select select "41218"
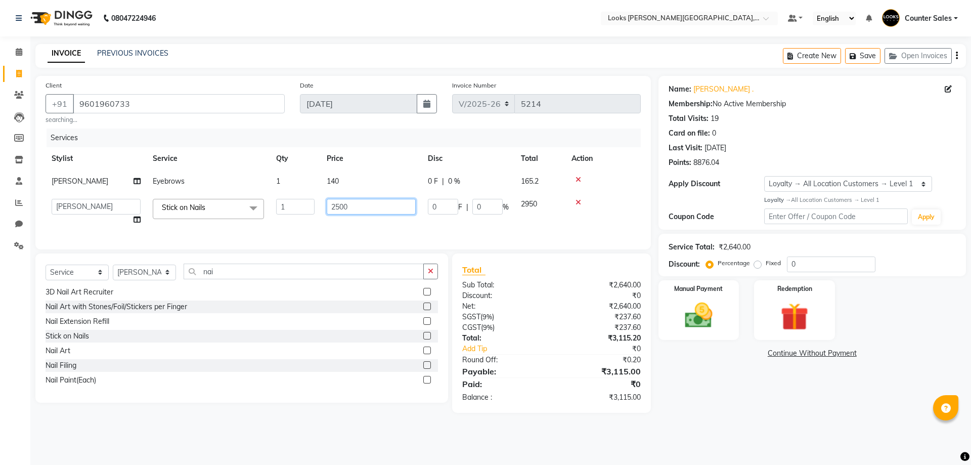
click at [353, 206] on input "2500" at bounding box center [371, 207] width 89 height 16
type input "2"
click at [579, 202] on div at bounding box center [602, 202] width 63 height 7
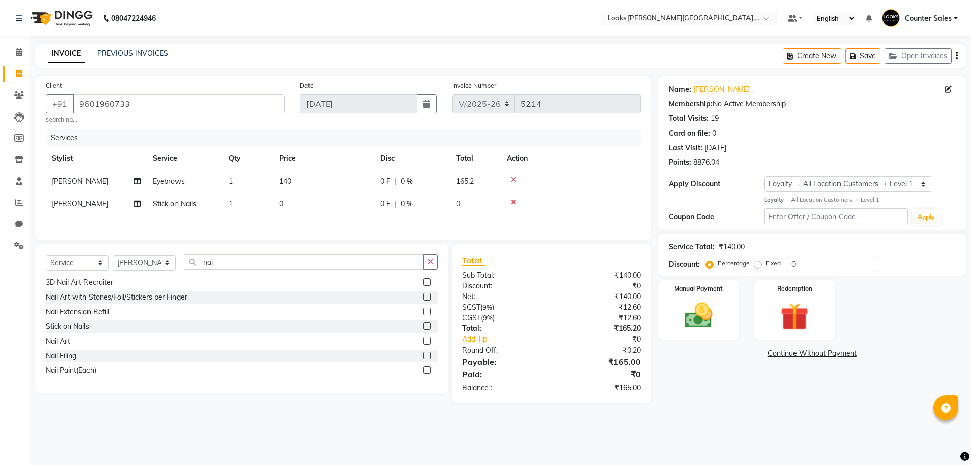
click at [423, 357] on label at bounding box center [427, 355] width 8 height 8
click at [423, 357] on input "checkbox" at bounding box center [426, 355] width 7 height 7
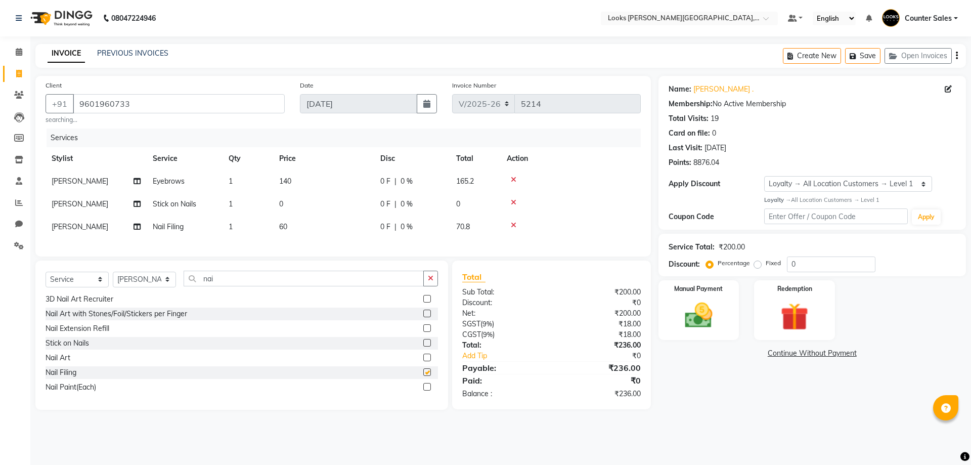
checkbox input "false"
click at [516, 199] on icon at bounding box center [514, 202] width 6 height 7
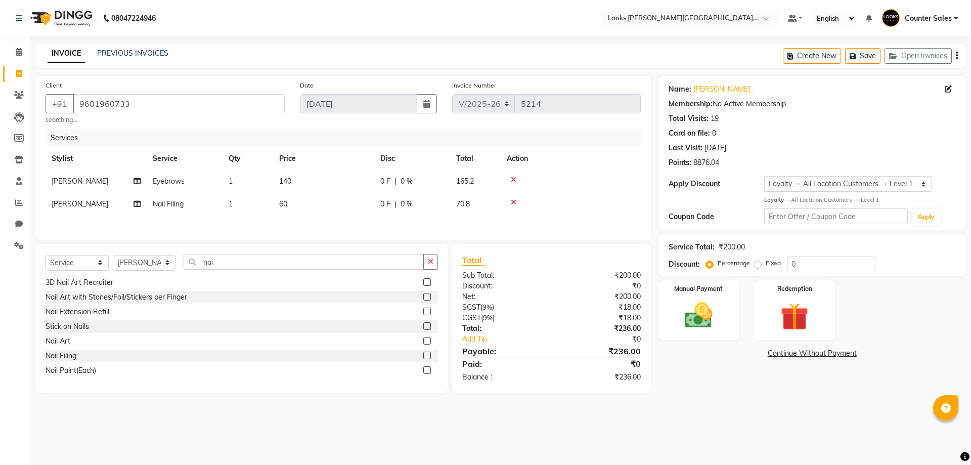
click at [320, 202] on td "60" at bounding box center [323, 204] width 101 height 23
select select "41218"
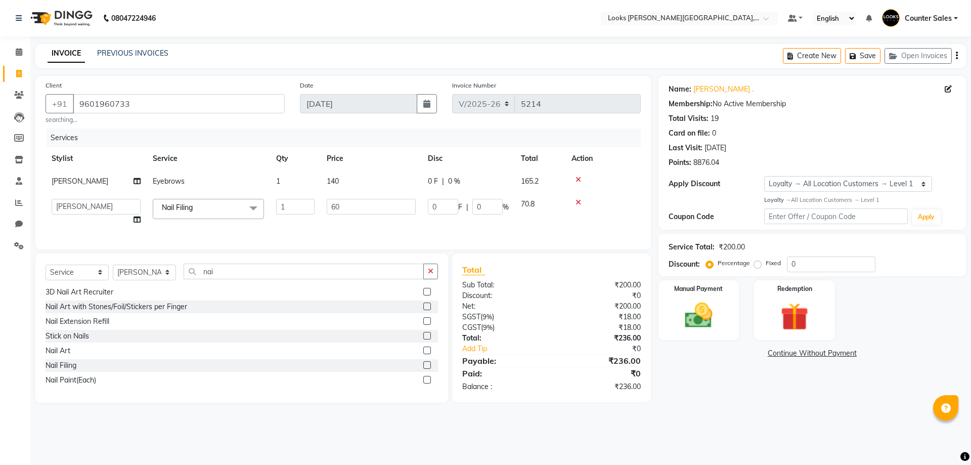
click at [339, 191] on td "140" at bounding box center [370, 181] width 101 height 23
select select "41218"
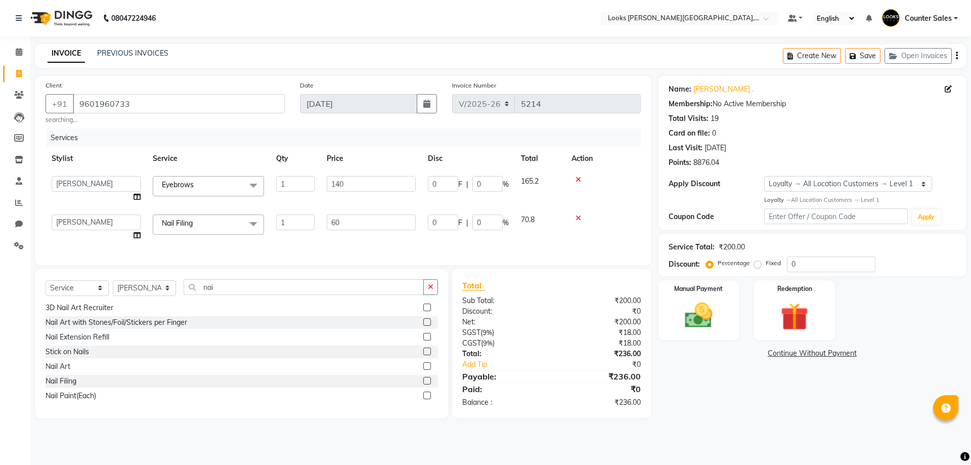
click at [577, 218] on icon at bounding box center [578, 217] width 6 height 7
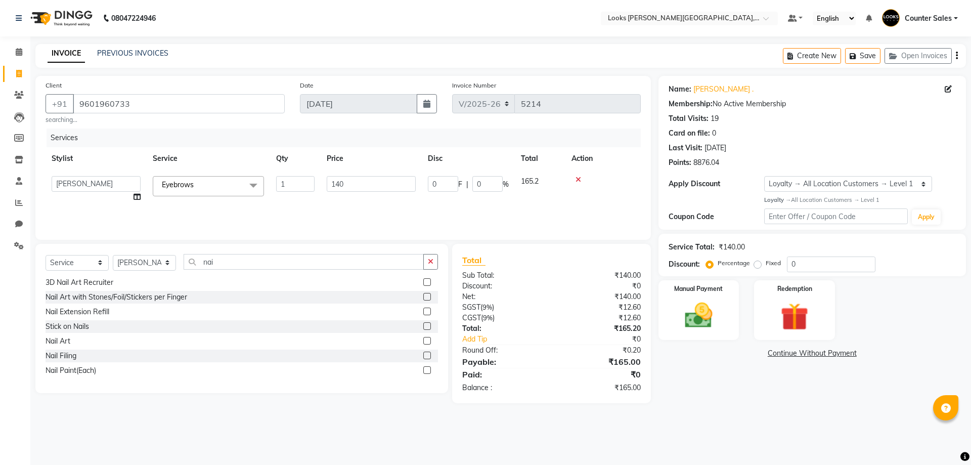
click at [423, 341] on label at bounding box center [427, 341] width 8 height 8
click at [423, 341] on input "checkbox" at bounding box center [426, 341] width 7 height 7
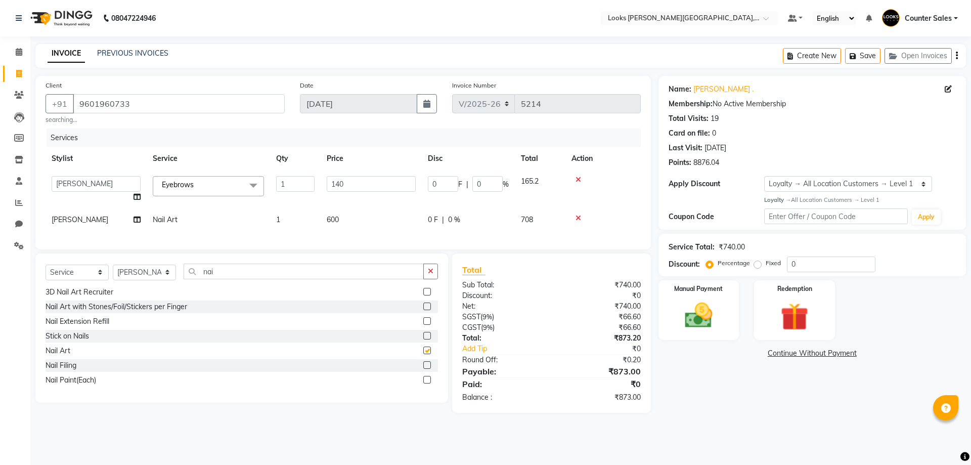
checkbox input "false"
click at [359, 220] on td "600" at bounding box center [370, 219] width 101 height 23
select select "41218"
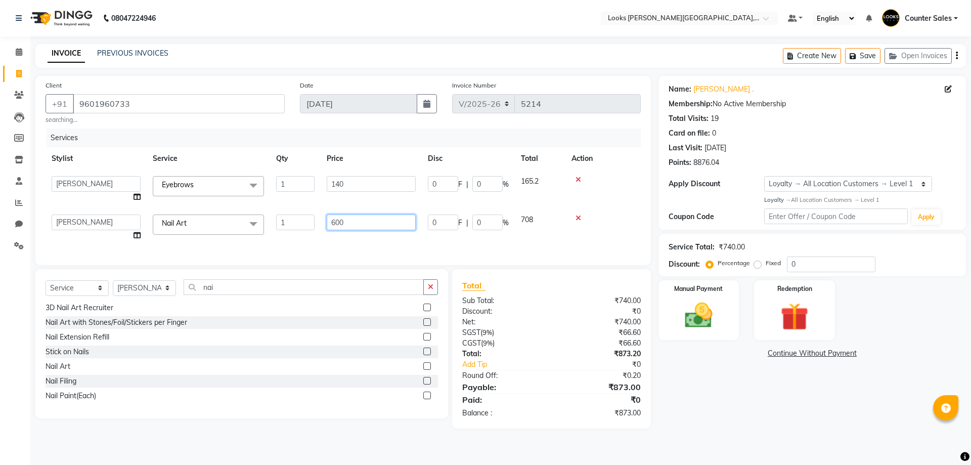
click at [387, 218] on input "600" at bounding box center [371, 222] width 89 height 16
type input "6"
type input "250"
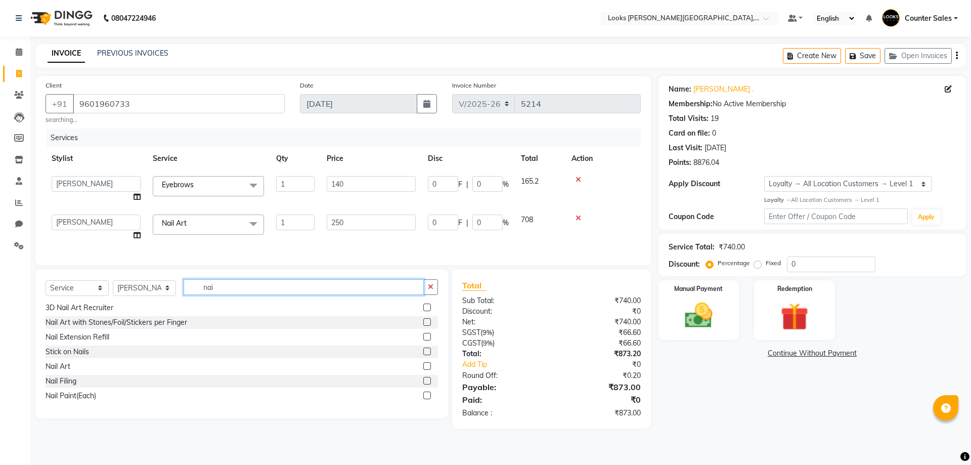
click at [238, 295] on div "Select Service Product Membership Package Voucher Prepaid Gift Card Select Styl…" at bounding box center [241, 343] width 412 height 149
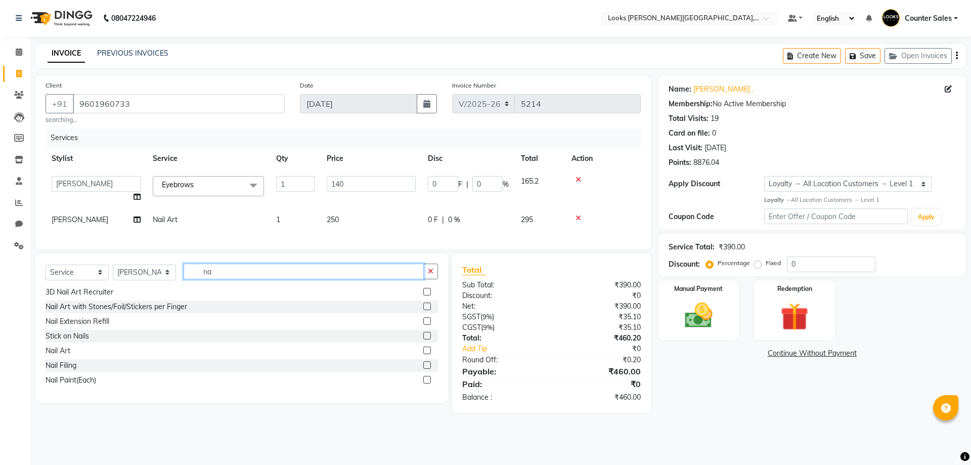
type input "n"
type input "nai"
click at [423, 369] on label at bounding box center [427, 365] width 8 height 8
click at [423, 369] on input "checkbox" at bounding box center [426, 365] width 7 height 7
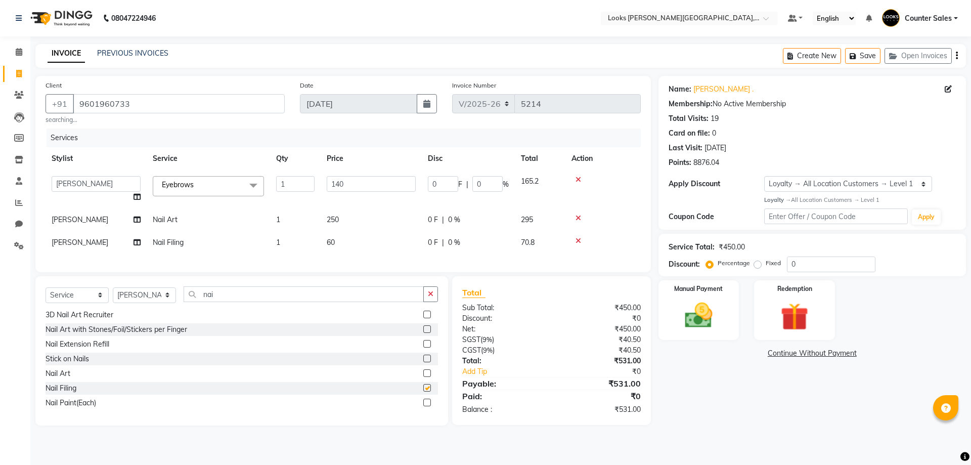
checkbox input "false"
click at [423, 406] on label at bounding box center [427, 402] width 8 height 8
click at [423, 406] on input "checkbox" at bounding box center [426, 402] width 7 height 7
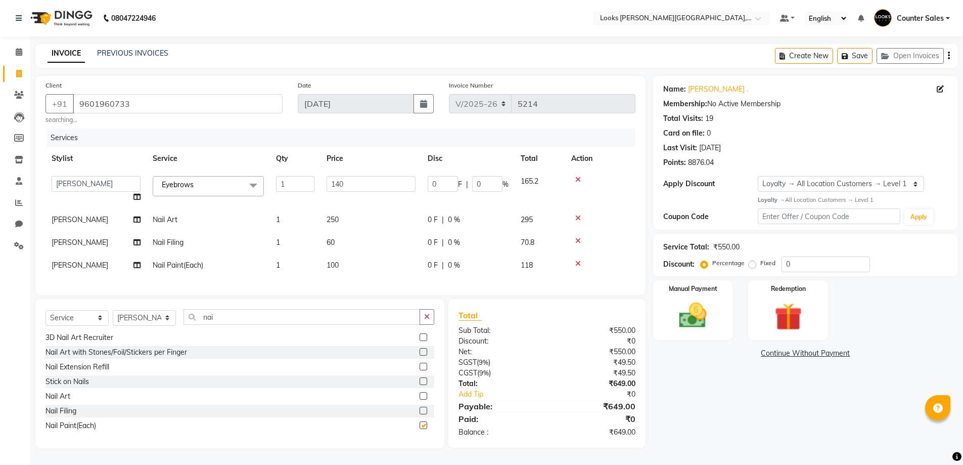
checkbox input "false"
click at [367, 255] on td "100" at bounding box center [370, 265] width 101 height 23
select select "41218"
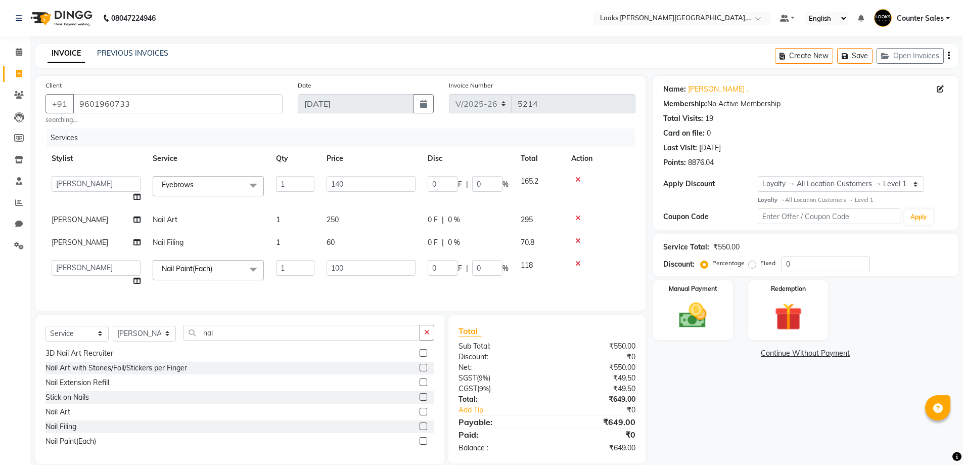
click at [386, 241] on td "60" at bounding box center [370, 242] width 101 height 23
select select "41218"
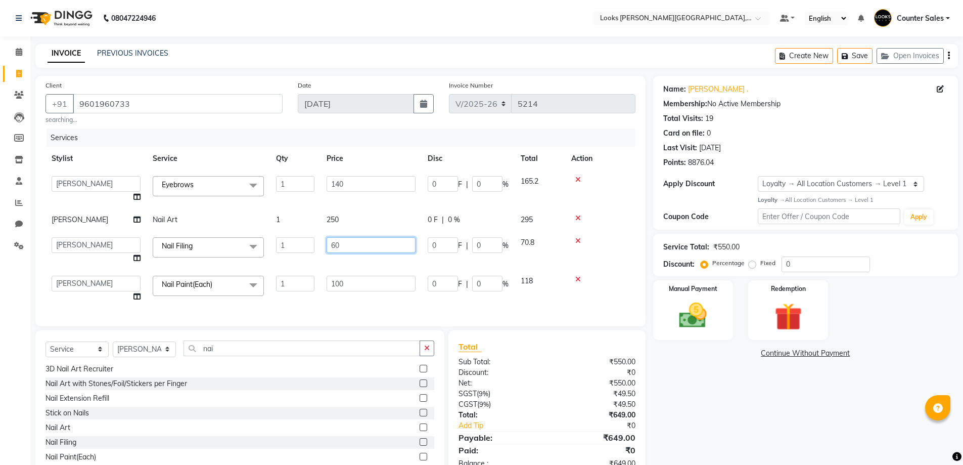
click at [372, 248] on input "60" at bounding box center [371, 245] width 89 height 16
type input "6"
type input "100"
click at [372, 287] on td "100" at bounding box center [370, 288] width 101 height 38
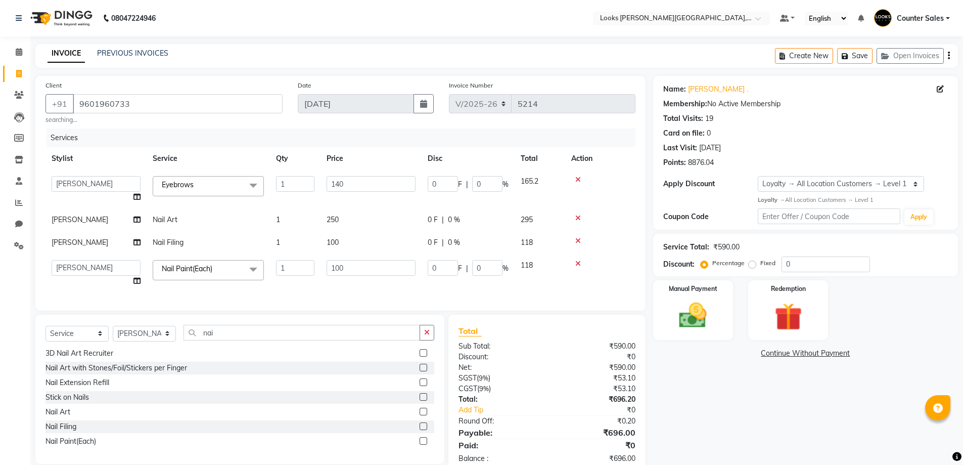
click at [400, 288] on div "Services Stylist Service Qty Price Disc Total Action Ajay Anjana Arohi Ashu Cou…" at bounding box center [340, 214] width 590 height 172
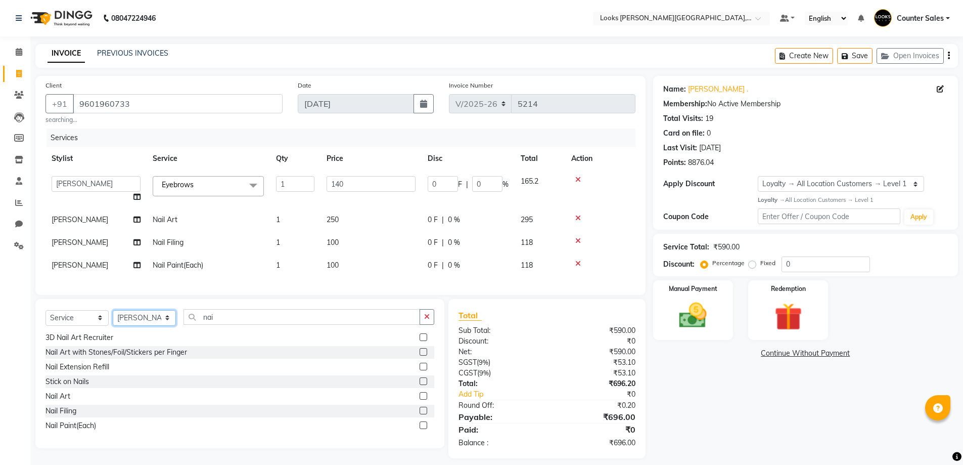
click at [159, 326] on select "Select Stylist Ajay Anjana Arohi Ashu Counter Sales Faizan Kasim Krishna Mamta …" at bounding box center [144, 318] width 63 height 16
select select "24203"
click at [113, 317] on select "Select Stylist Ajay Anjana Arohi Ashu Counter Sales Faizan Kasim Krishna Mamta …" at bounding box center [144, 318] width 63 height 16
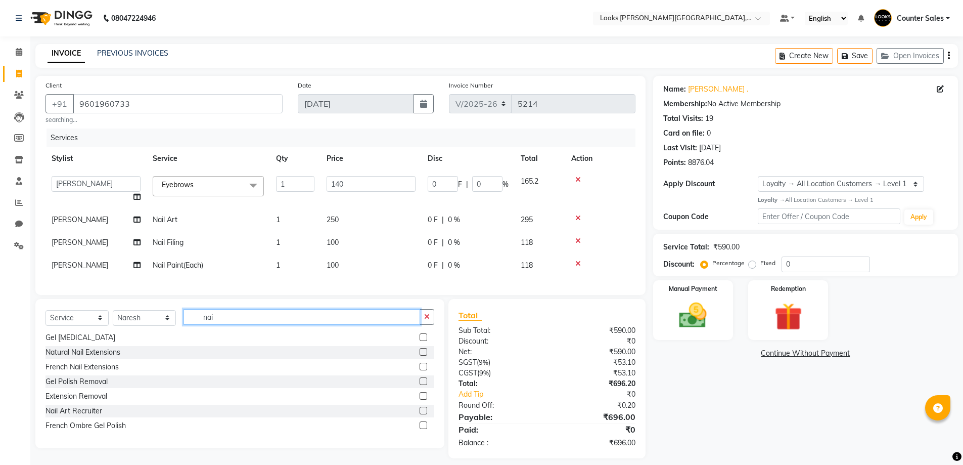
click at [279, 325] on input "nai" at bounding box center [301, 317] width 237 height 16
type input "n"
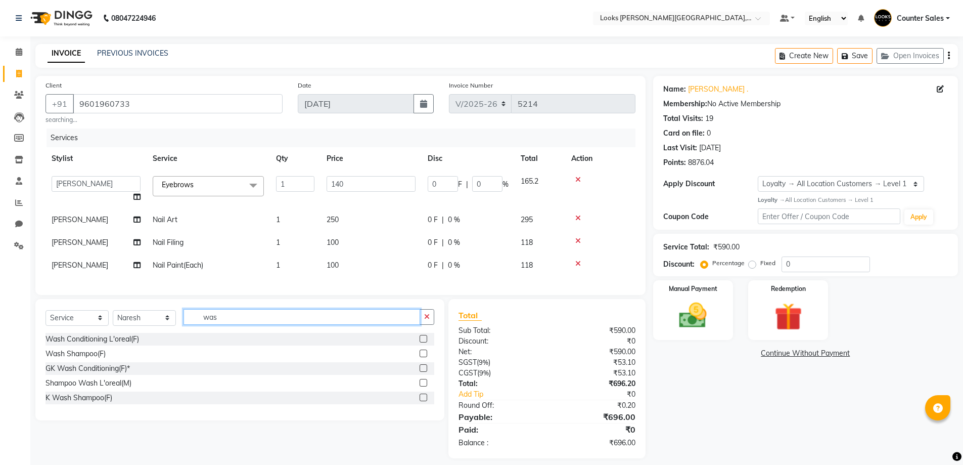
scroll to position [0, 0]
type input "was"
click at [424, 401] on label at bounding box center [424, 397] width 8 height 8
click at [424, 401] on input "checkbox" at bounding box center [423, 397] width 7 height 7
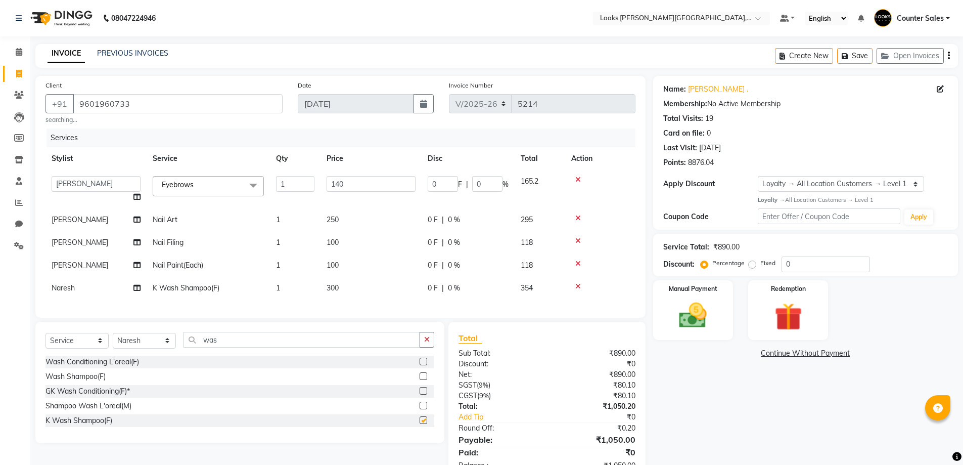
checkbox input "false"
click at [363, 294] on td "300" at bounding box center [370, 288] width 101 height 23
select select "24203"
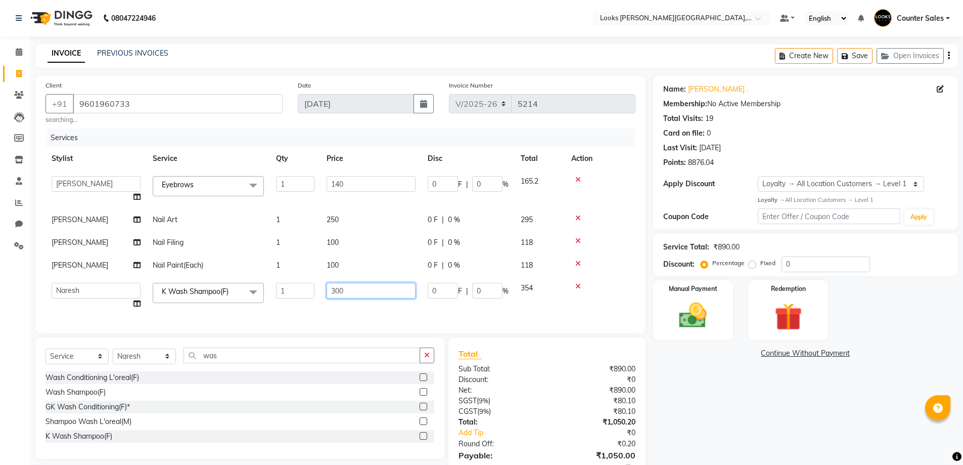
click at [386, 287] on input "300" at bounding box center [371, 291] width 89 height 16
type input "3"
type input "1000"
click at [271, 361] on div "Select Service Product Membership Package Voucher Prepaid Gift Card Select Styl…" at bounding box center [239, 359] width 389 height 24
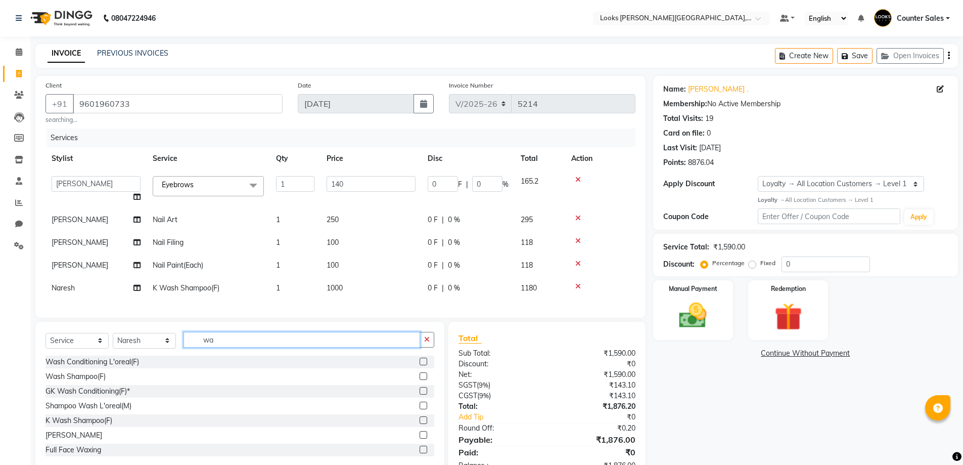
type input "w"
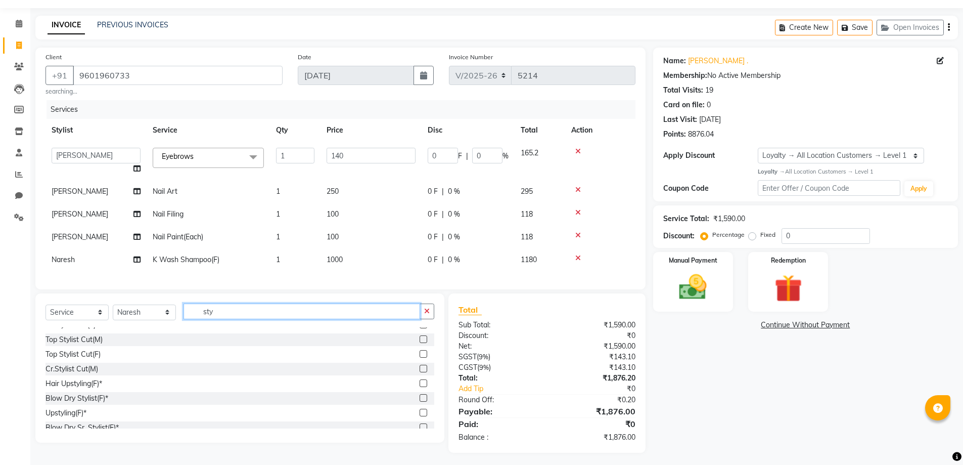
scroll to position [81, 0]
type input "sty"
click at [420, 358] on label at bounding box center [424, 354] width 8 height 8
click at [420, 358] on input "checkbox" at bounding box center [423, 354] width 7 height 7
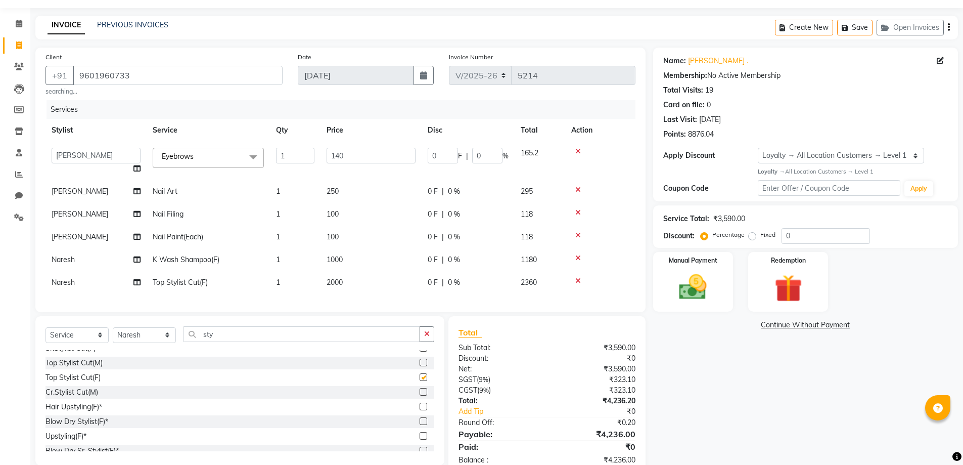
checkbox input "false"
click at [380, 288] on td "2000" at bounding box center [370, 282] width 101 height 23
select select "24203"
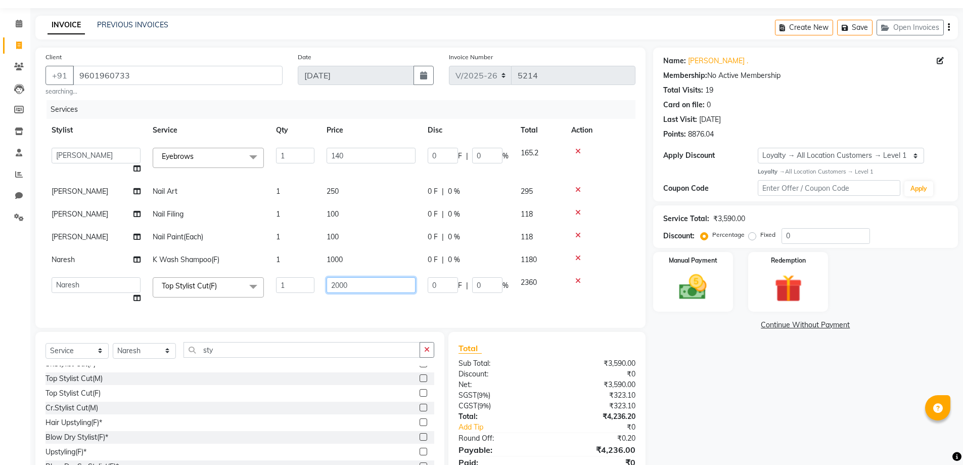
click at [400, 284] on input "2000" at bounding box center [371, 285] width 89 height 16
type input "2"
type input "1000"
click at [697, 305] on div "Manual Payment" at bounding box center [692, 281] width 83 height 62
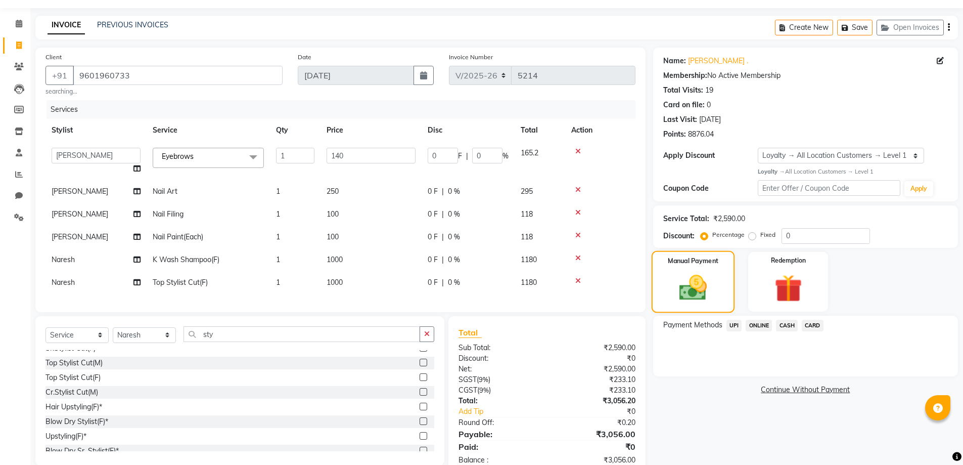
scroll to position [62, 0]
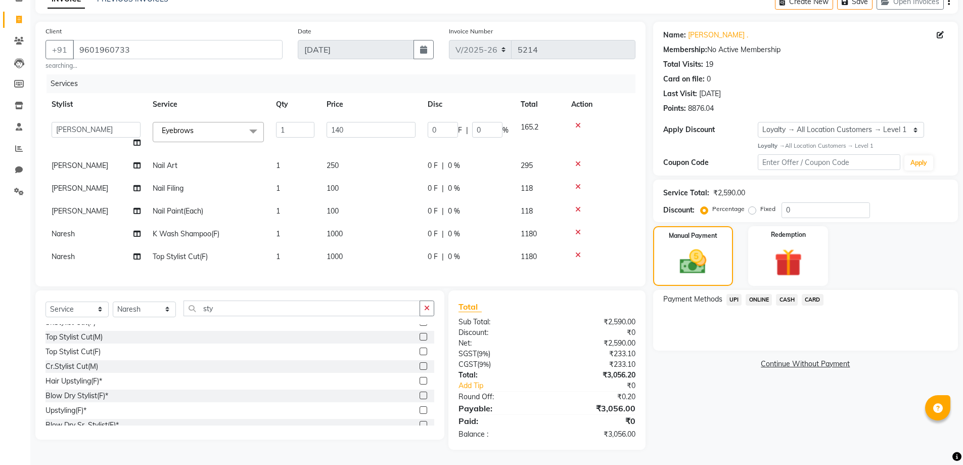
click at [814, 294] on span "CARD" at bounding box center [813, 300] width 22 height 12
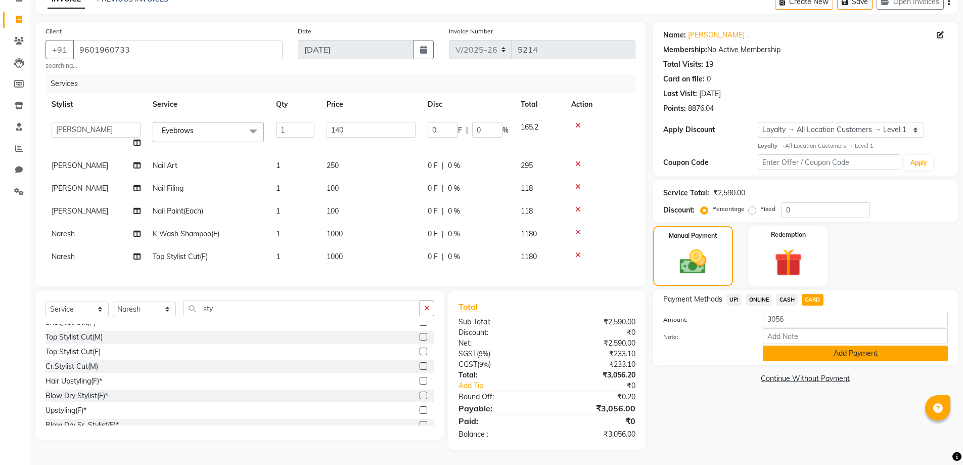
click at [861, 346] on button "Add Payment" at bounding box center [855, 353] width 185 height 16
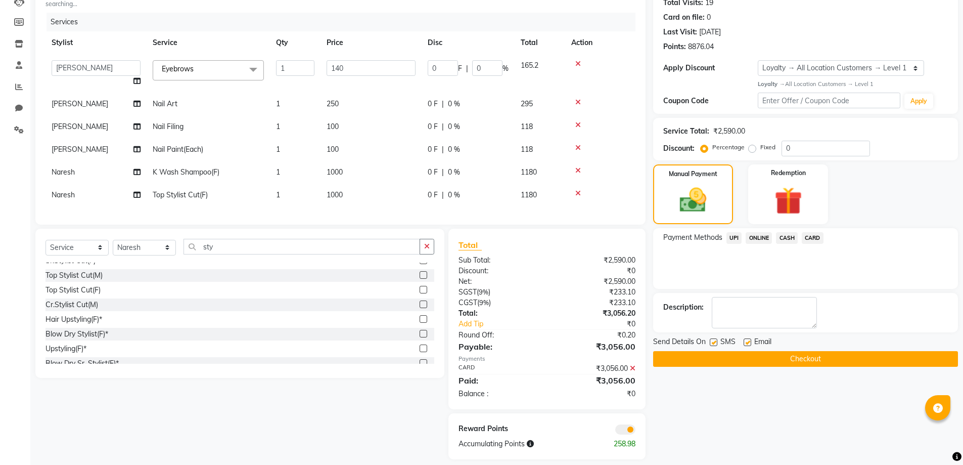
scroll to position [133, 0]
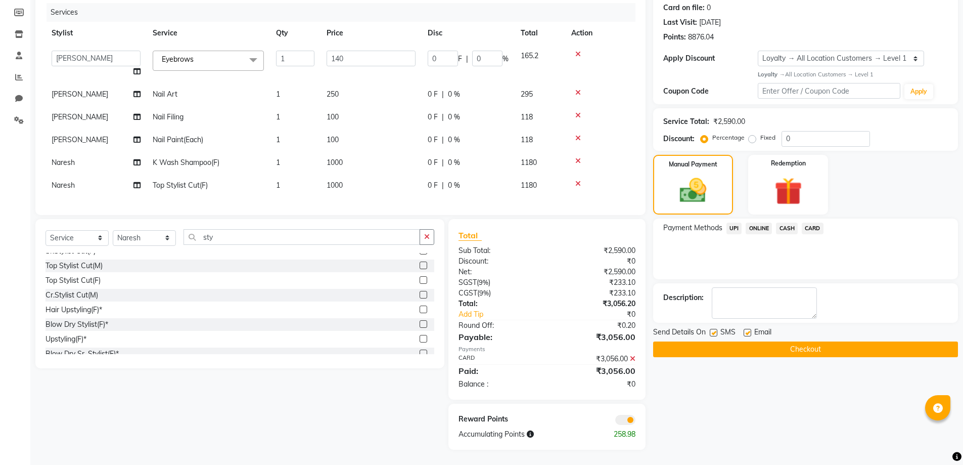
click at [837, 341] on button "Checkout" at bounding box center [805, 349] width 305 height 16
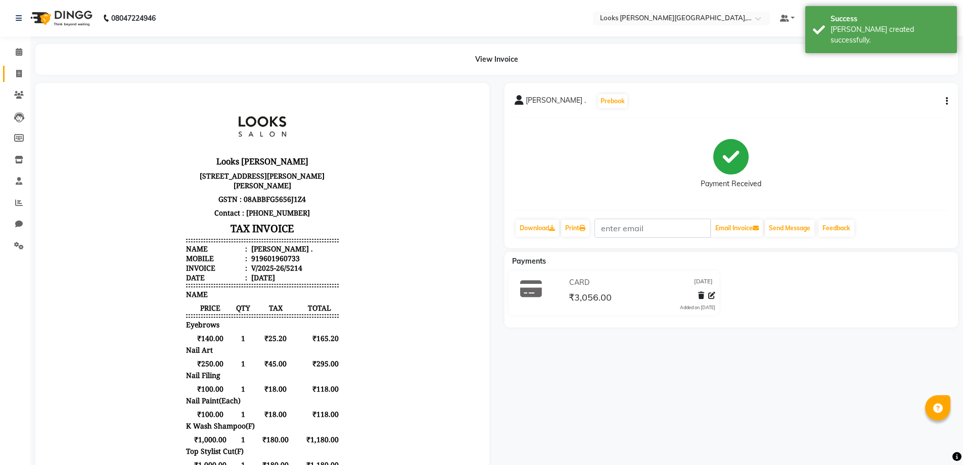
click at [25, 71] on span at bounding box center [19, 74] width 18 height 12
select select "service"
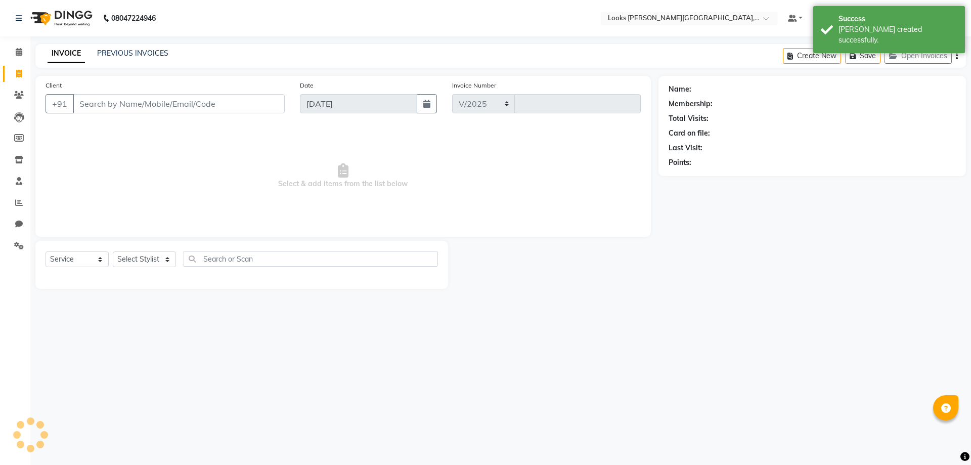
select select "4385"
type input "5215"
click at [158, 104] on input "Client" at bounding box center [179, 103] width 212 height 19
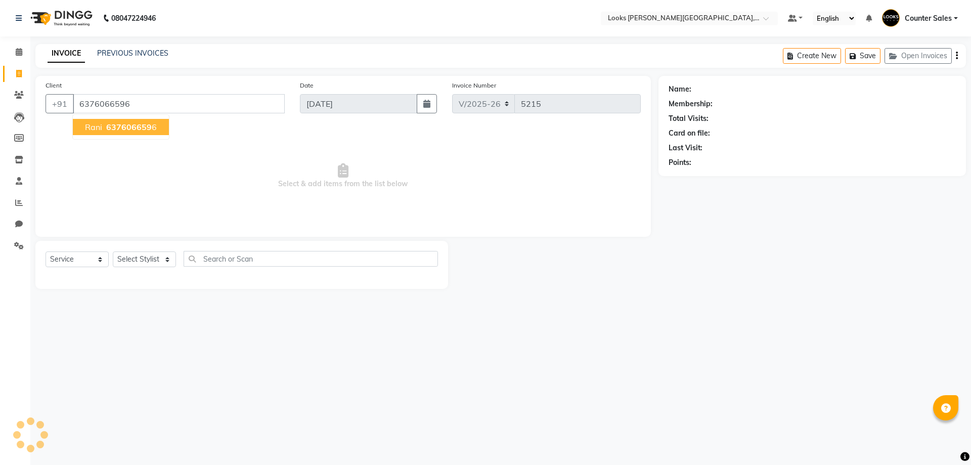
type input "6376066596"
select select "1: Object"
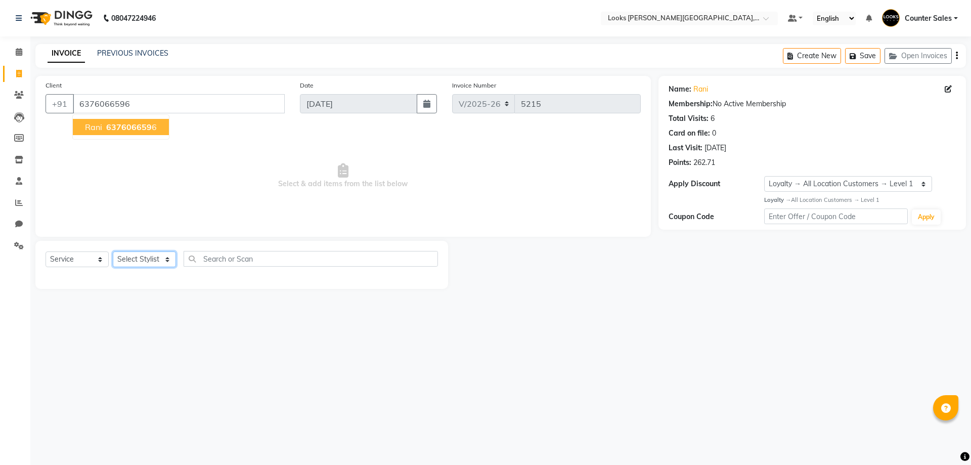
click at [163, 256] on select "Select Stylist Ajay Anjana Arohi Ashu Counter Sales Faizan Kasim Krishna Mamta …" at bounding box center [144, 259] width 63 height 16
select select "88120"
click at [113, 251] on select "Select Stylist Ajay Anjana Arohi Ashu Counter Sales Faizan Kasim Krishna Mamta …" at bounding box center [144, 259] width 63 height 16
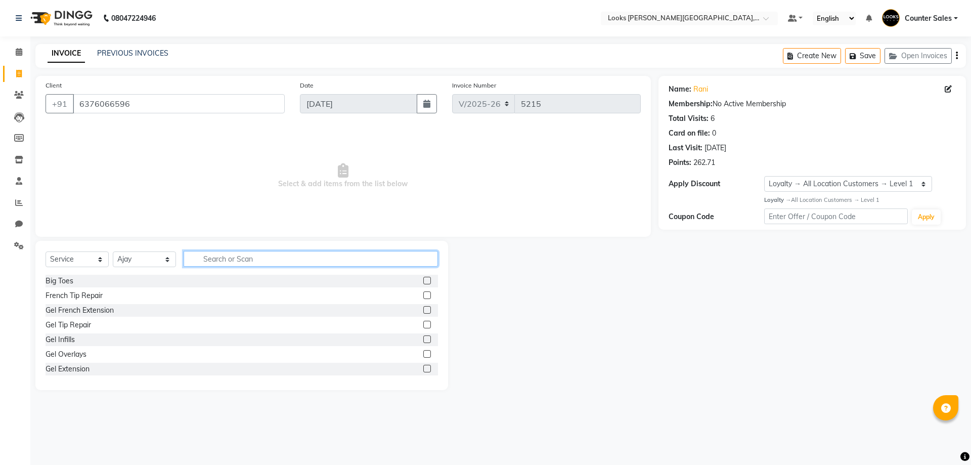
click at [327, 256] on input "text" at bounding box center [310, 259] width 254 height 16
type input "cut"
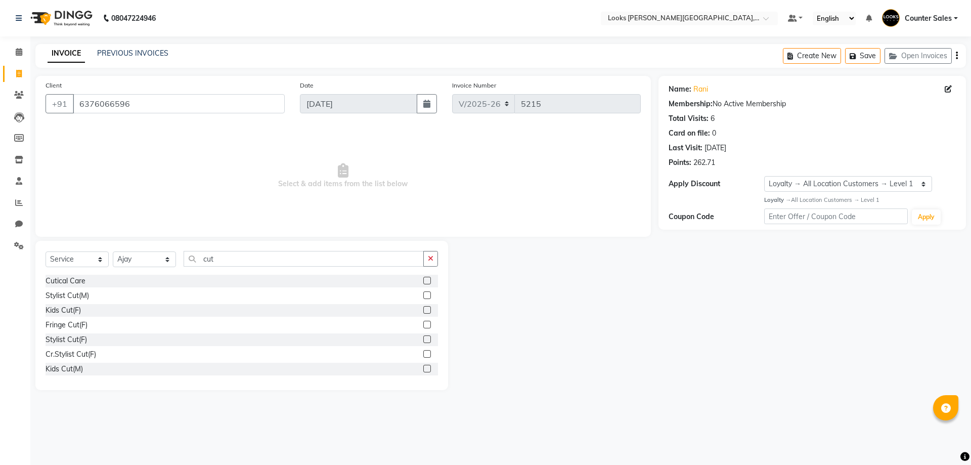
click at [423, 339] on label at bounding box center [427, 339] width 8 height 8
click at [423, 339] on input "checkbox" at bounding box center [426, 339] width 7 height 7
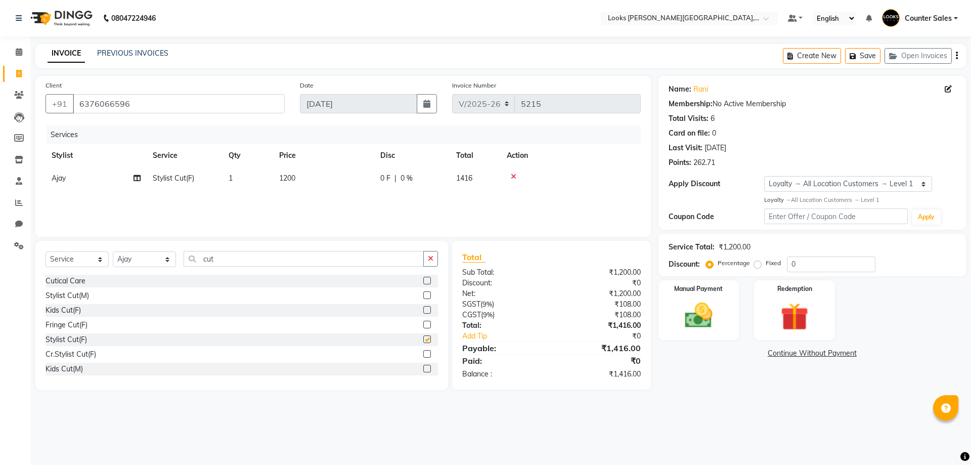
checkbox input "false"
click at [729, 313] on div "Manual Payment" at bounding box center [698, 310] width 84 height 62
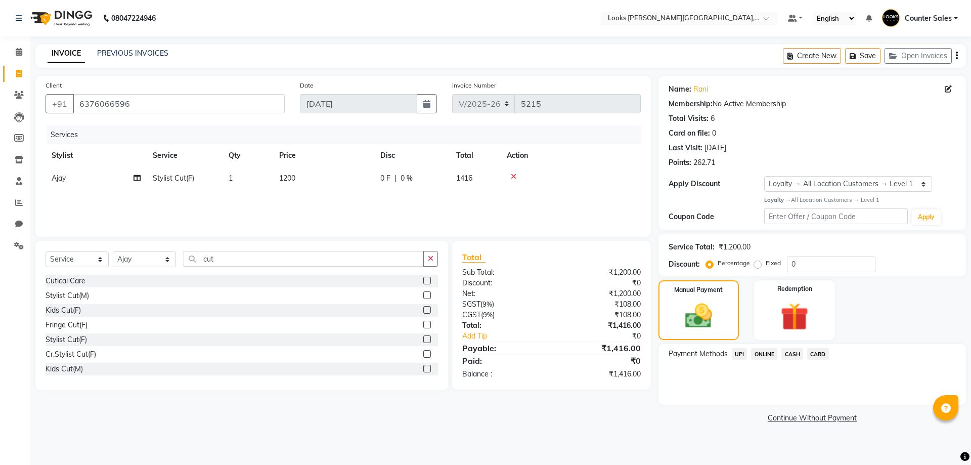
click at [743, 350] on span "UPI" at bounding box center [739, 354] width 16 height 12
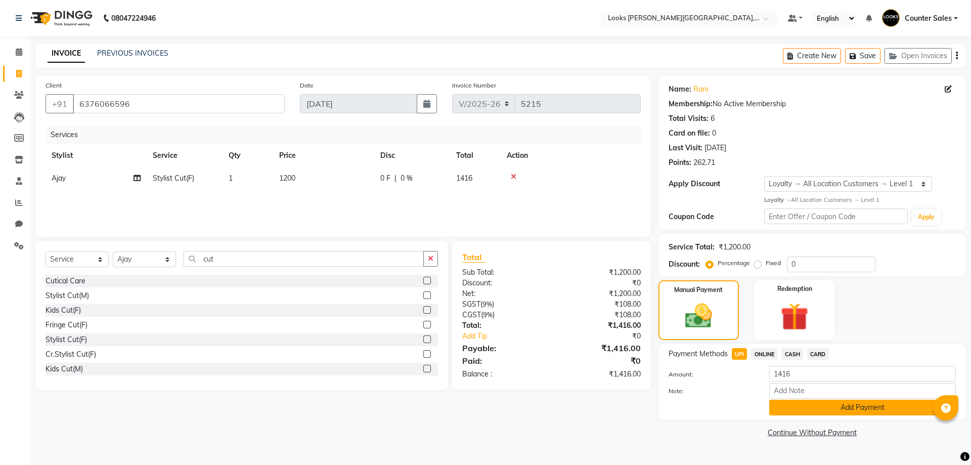
click at [882, 406] on button "Add Payment" at bounding box center [862, 407] width 187 height 16
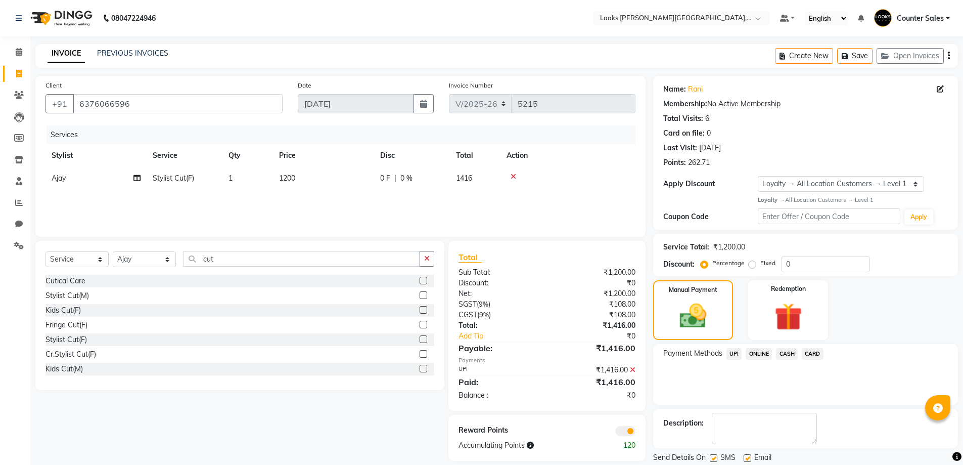
scroll to position [33, 0]
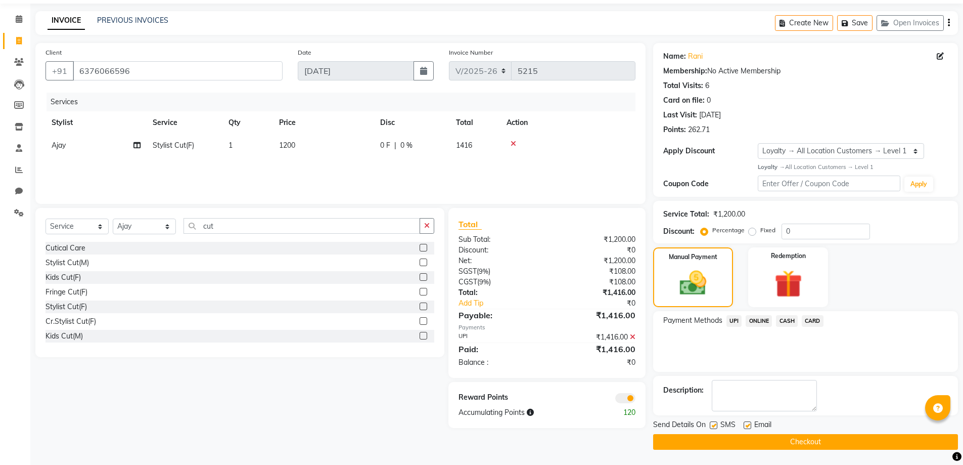
click at [855, 434] on button "Checkout" at bounding box center [805, 442] width 305 height 16
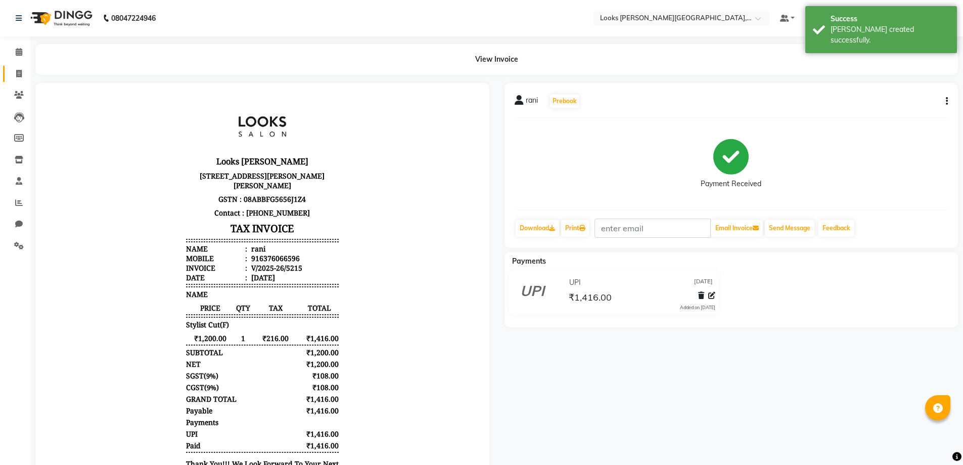
click at [16, 81] on link "Invoice" at bounding box center [15, 74] width 24 height 17
select select "service"
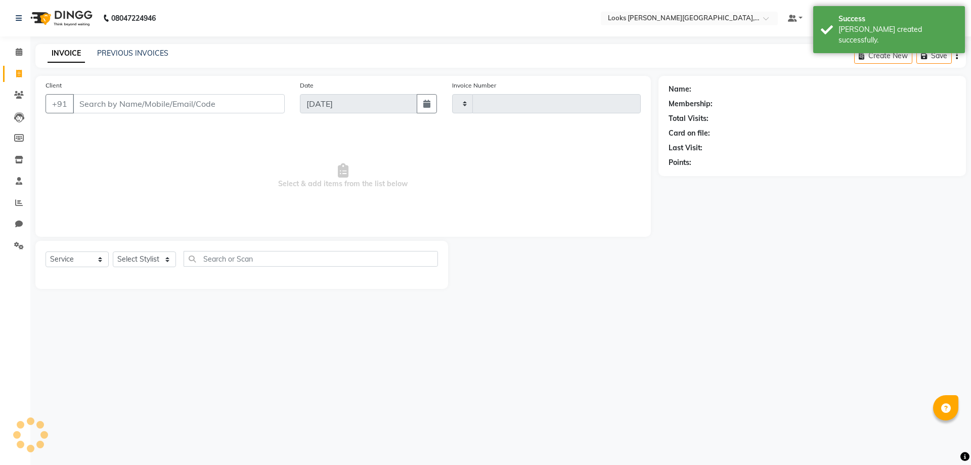
type input "5216"
select select "4385"
click at [152, 108] on input "Client" at bounding box center [179, 103] width 212 height 19
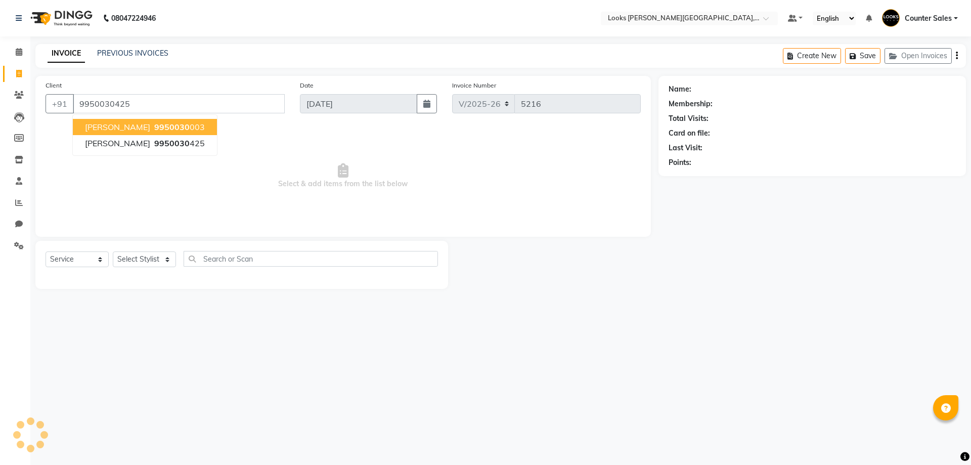
type input "9950030425"
select select "1: Object"
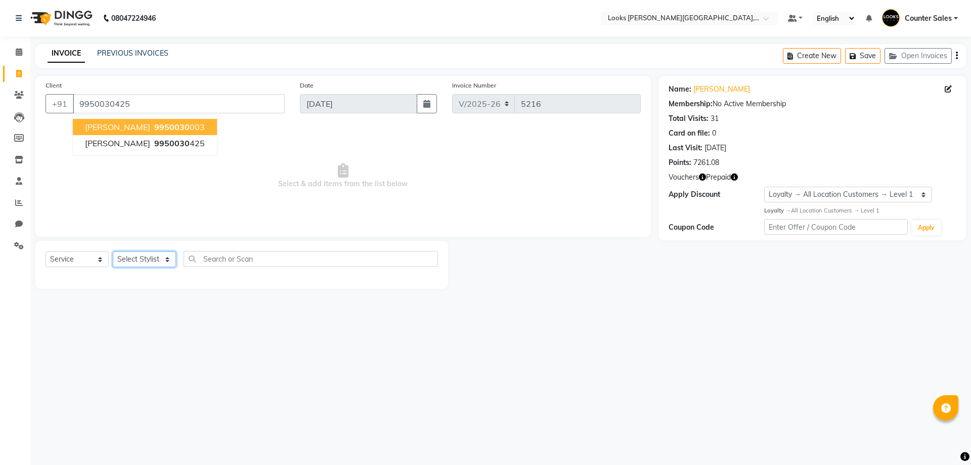
click at [172, 258] on select "Select Stylist Ajay Anjana Arohi Ashu Counter Sales Faizan Kasim Krishna Mamta …" at bounding box center [144, 259] width 63 height 16
click at [113, 251] on select "Select Stylist Ajay Anjana Arohi Ashu Counter Sales Faizan Kasim Krishna Mamta …" at bounding box center [144, 259] width 63 height 16
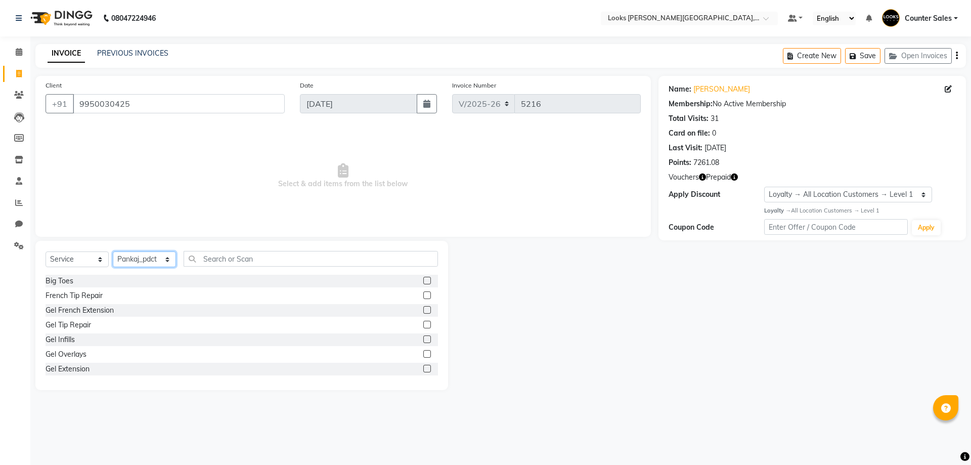
click at [172, 267] on select "Select Stylist Ajay Anjana Arohi Ashu Counter Sales Faizan Kasim Krishna Mamta …" at bounding box center [144, 259] width 63 height 16
select select "24204"
click at [113, 251] on select "Select Stylist Ajay Anjana Arohi Ashu Counter Sales Faizan Kasim Krishna Mamta …" at bounding box center [144, 259] width 63 height 16
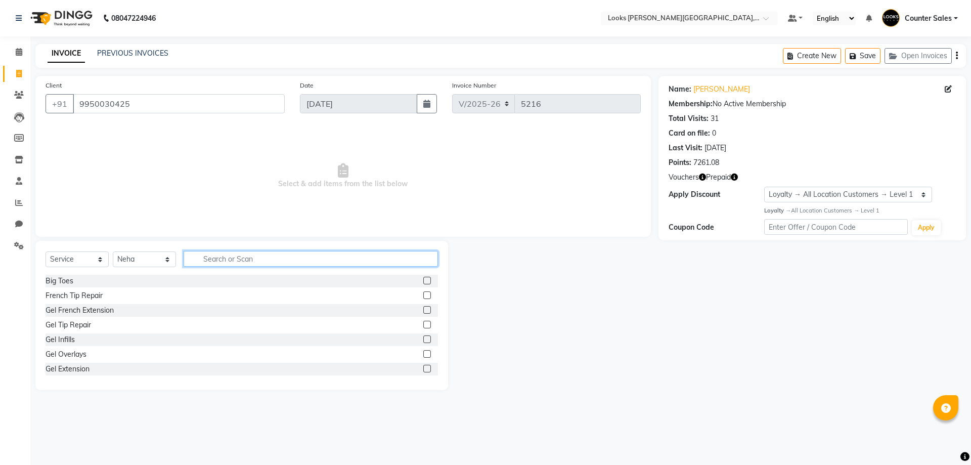
click at [330, 259] on input "text" at bounding box center [310, 259] width 254 height 16
type input "was"
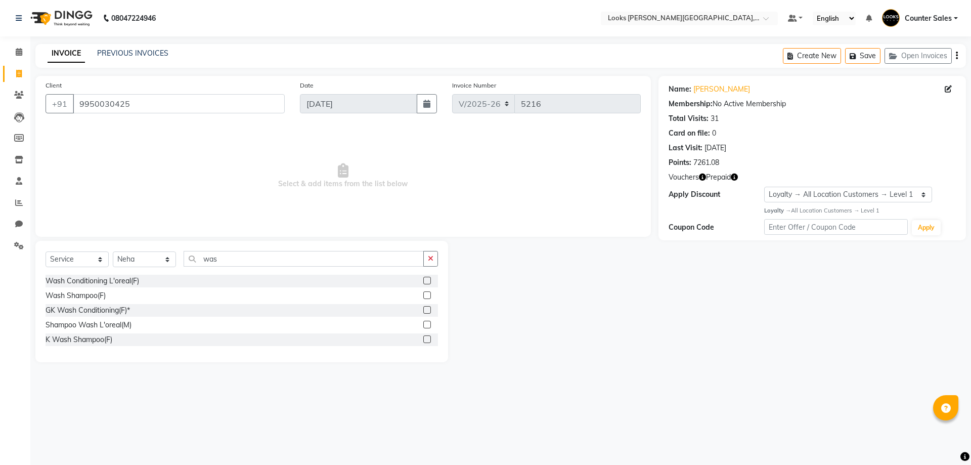
click at [428, 295] on label at bounding box center [427, 295] width 8 height 8
click at [428, 295] on input "checkbox" at bounding box center [426, 295] width 7 height 7
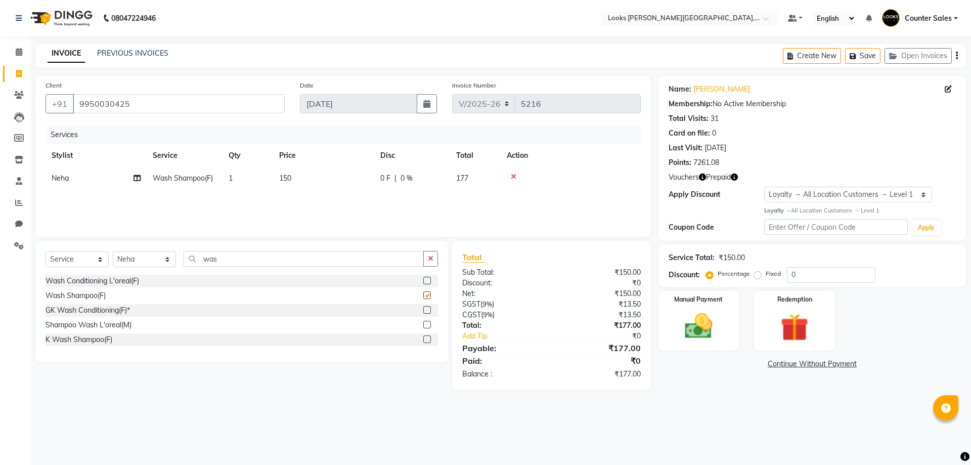
checkbox input "false"
click at [328, 183] on td "150" at bounding box center [323, 178] width 101 height 23
select select "24204"
click at [371, 178] on input "150" at bounding box center [371, 181] width 89 height 16
type input "1"
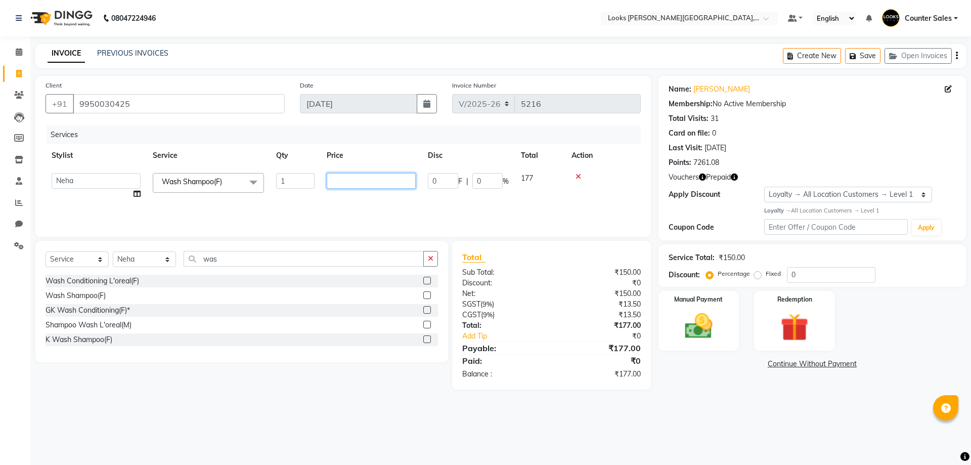
type input "1"
type input "700"
click at [713, 329] on img at bounding box center [698, 325] width 47 height 33
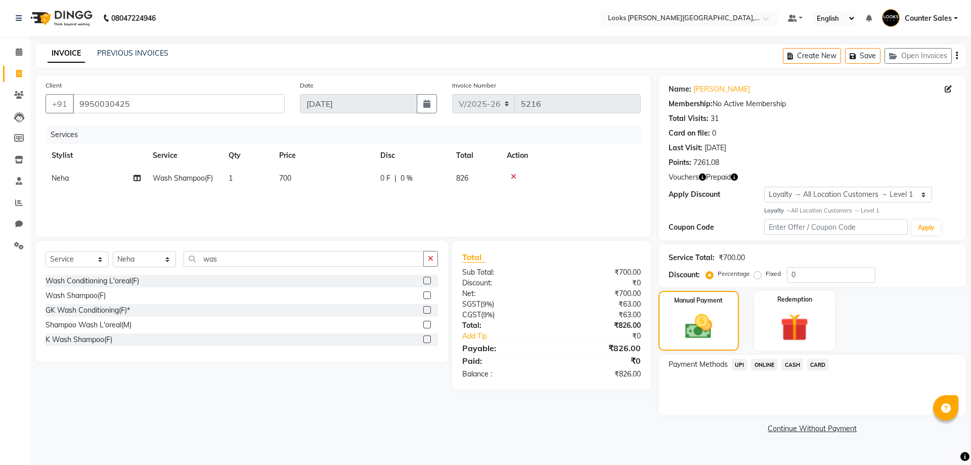
click at [741, 363] on span "UPI" at bounding box center [739, 364] width 16 height 12
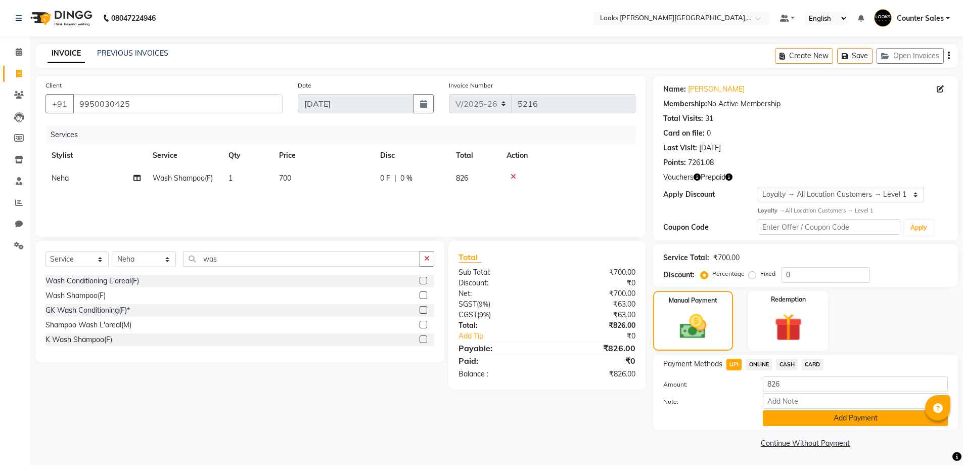
click at [872, 410] on button "Add Payment" at bounding box center [855, 418] width 185 height 16
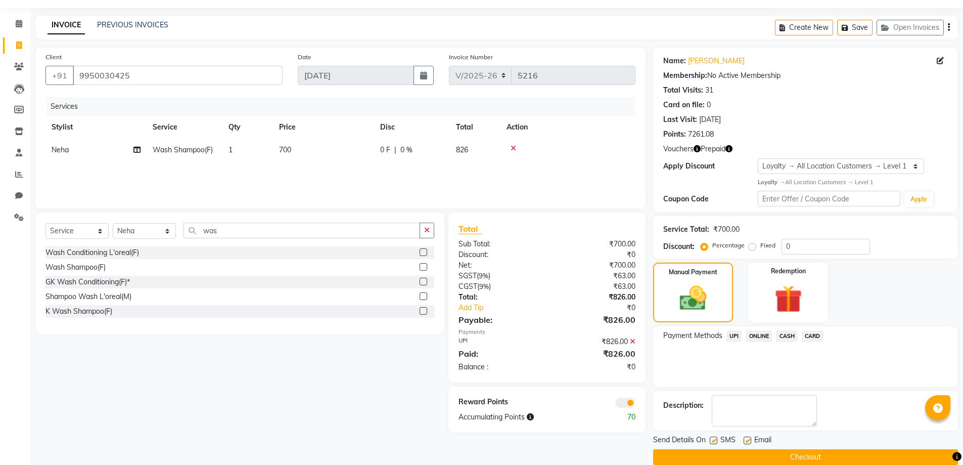
scroll to position [43, 0]
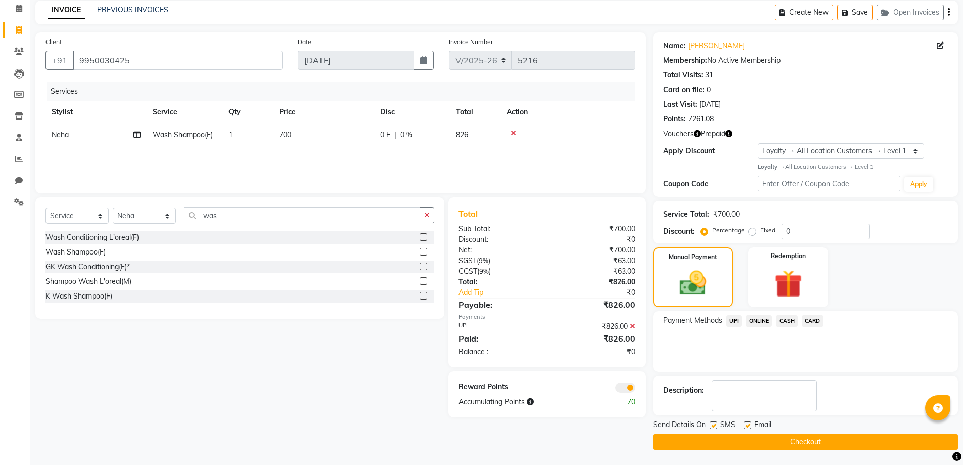
click at [848, 445] on button "Checkout" at bounding box center [805, 442] width 305 height 16
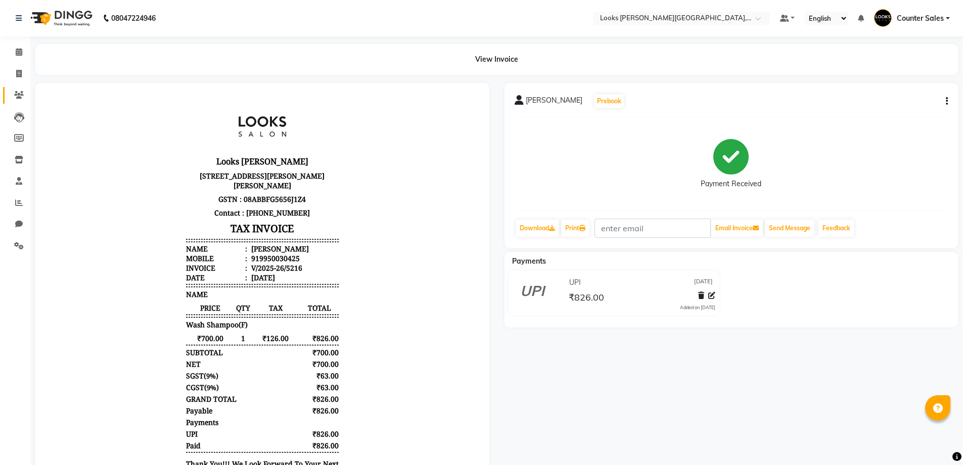
click at [17, 91] on icon at bounding box center [19, 95] width 10 height 8
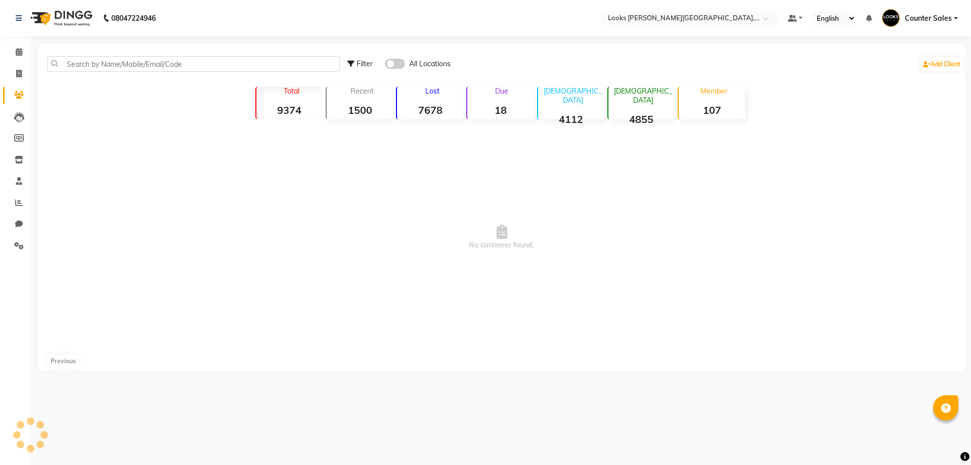
click at [19, 98] on icon at bounding box center [19, 95] width 10 height 8
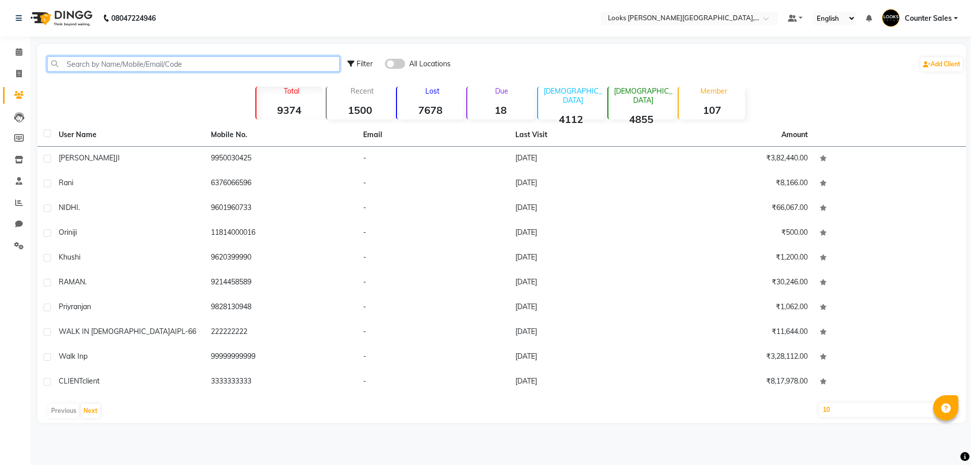
click at [132, 59] on input "text" at bounding box center [193, 64] width 293 height 16
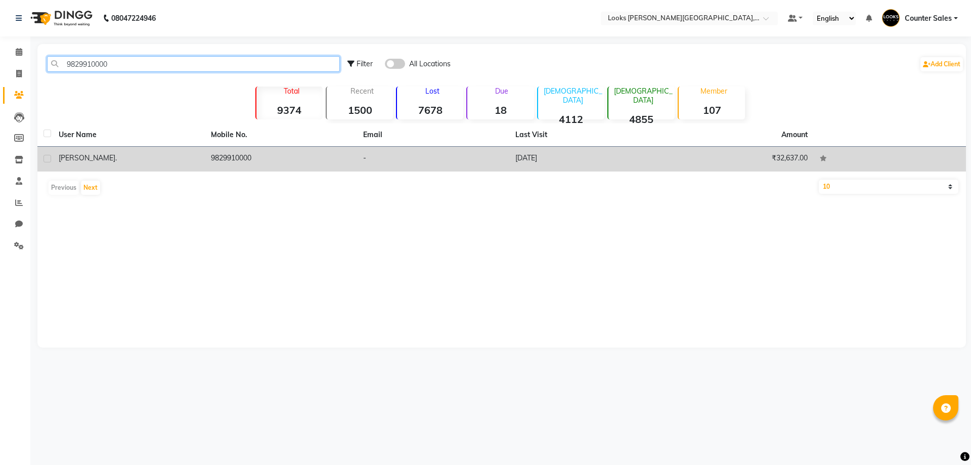
type input "9829910000"
click at [224, 154] on td "9829910000" at bounding box center [281, 159] width 152 height 25
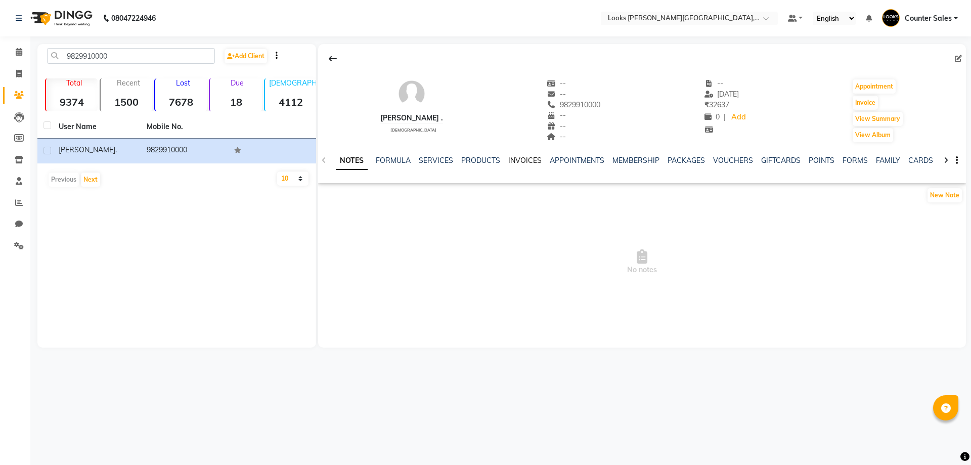
click at [527, 160] on link "INVOICES" at bounding box center [524, 160] width 33 height 9
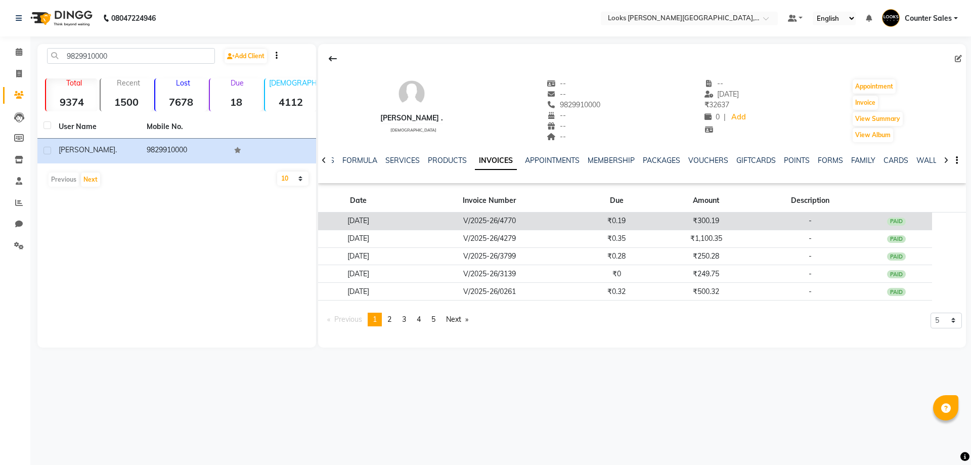
click at [568, 218] on td "V/2025-26/4770" at bounding box center [489, 221] width 182 height 18
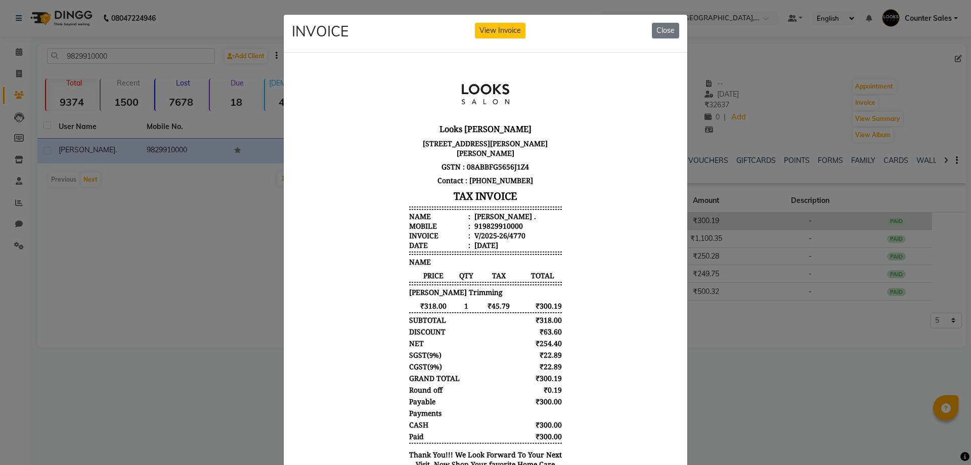
scroll to position [8, 0]
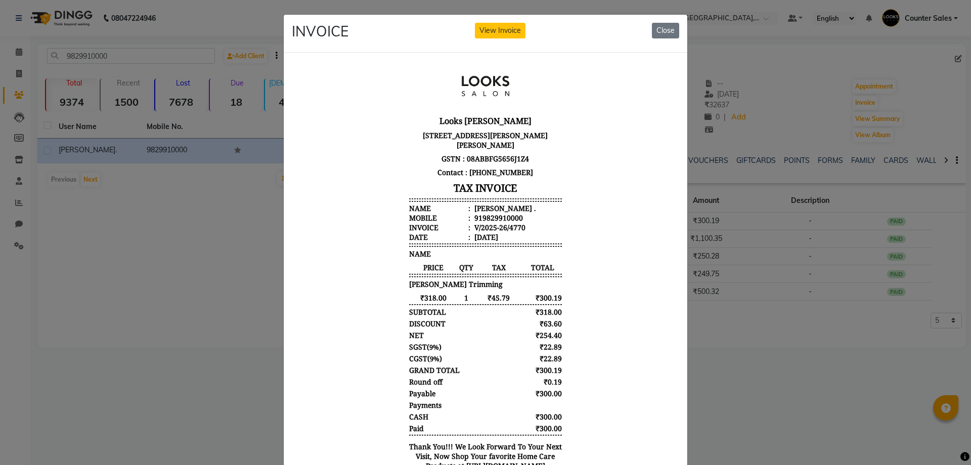
click at [175, 254] on ngb-modal-window "INVOICE View Invoice Close" at bounding box center [485, 232] width 971 height 465
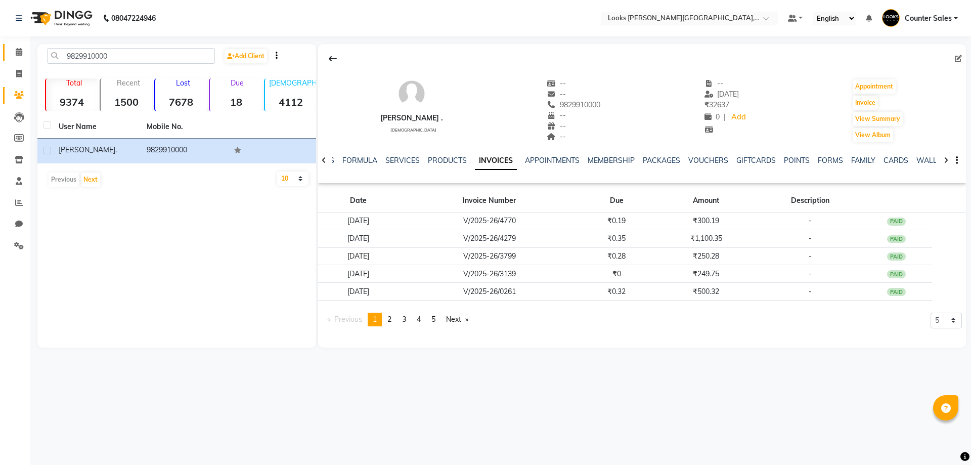
click at [22, 55] on icon at bounding box center [19, 52] width 7 height 8
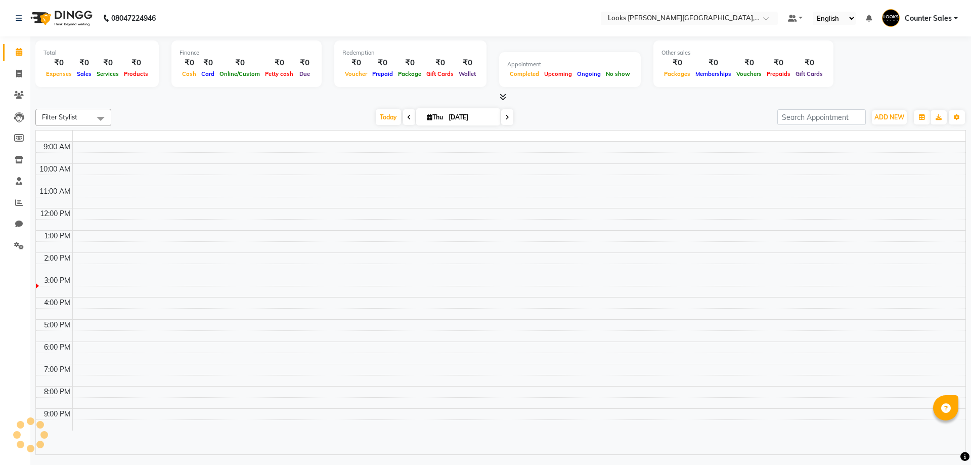
click at [18, 50] on icon at bounding box center [19, 52] width 7 height 8
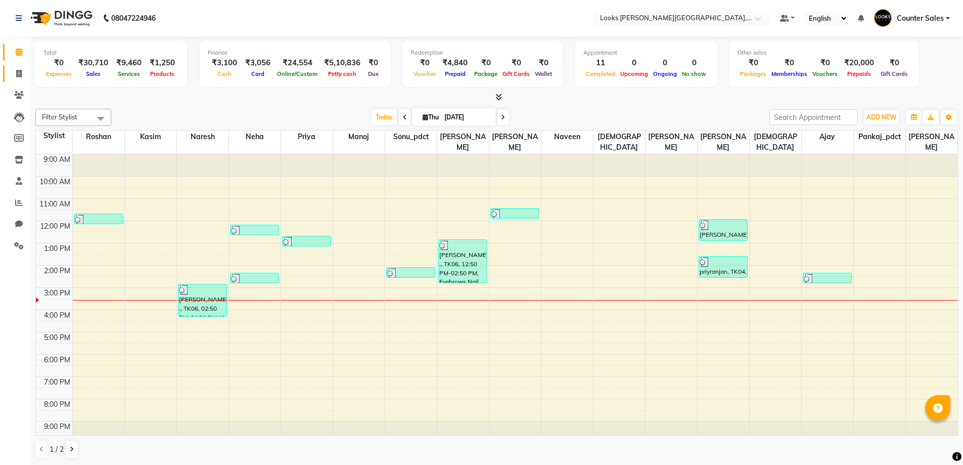
click at [19, 76] on icon at bounding box center [19, 74] width 6 height 8
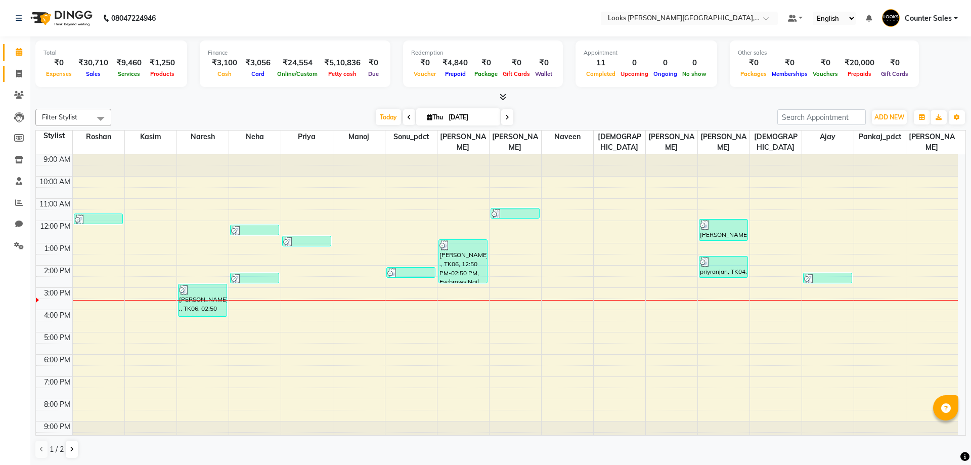
select select "service"
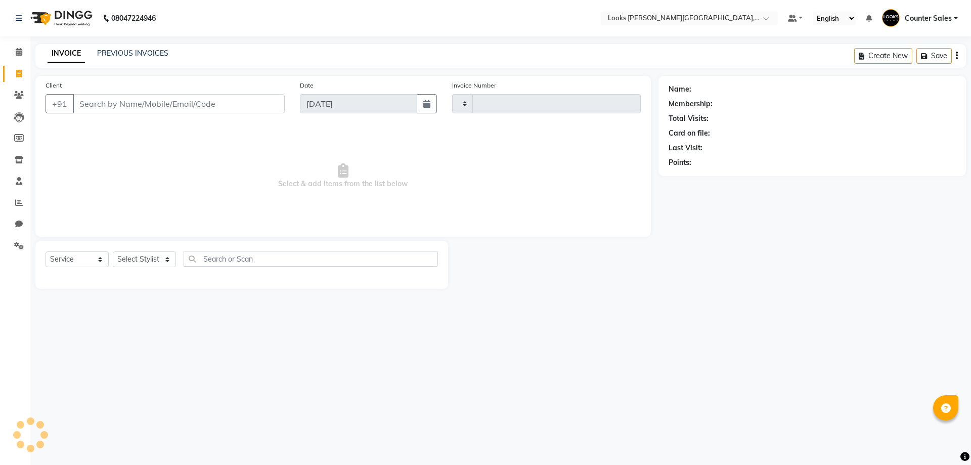
type input "5217"
select select "4385"
click at [168, 104] on input "Client" at bounding box center [179, 103] width 212 height 19
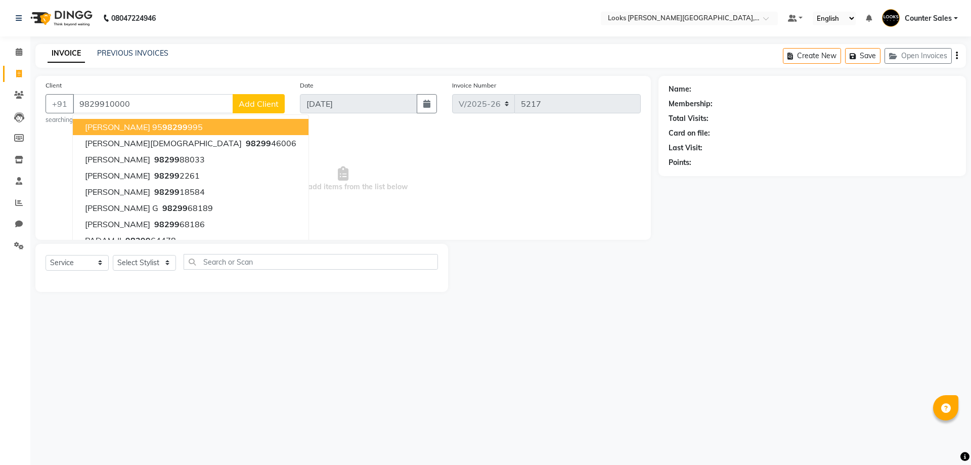
type input "9829910000"
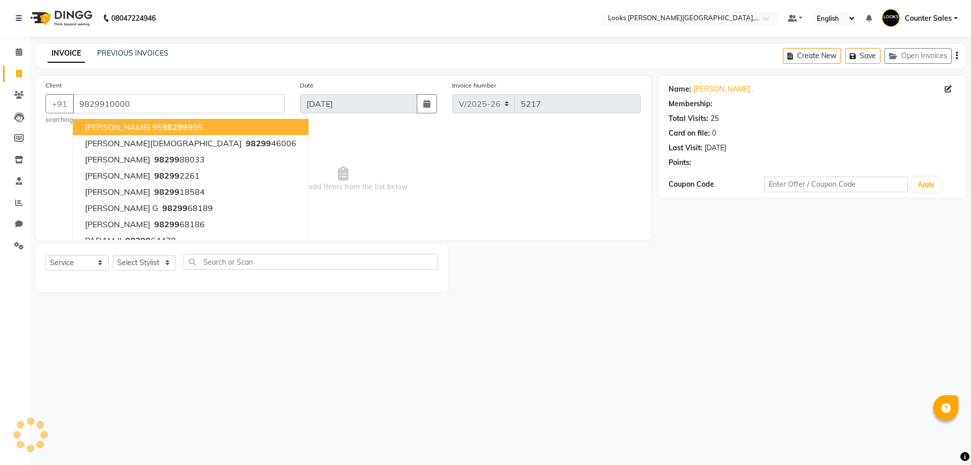
select select "1: Object"
click at [169, 264] on select "Select Stylist Ajay Anjana Arohi Ashu Counter Sales Faizan Kasim Krishna Mamta …" at bounding box center [144, 263] width 63 height 16
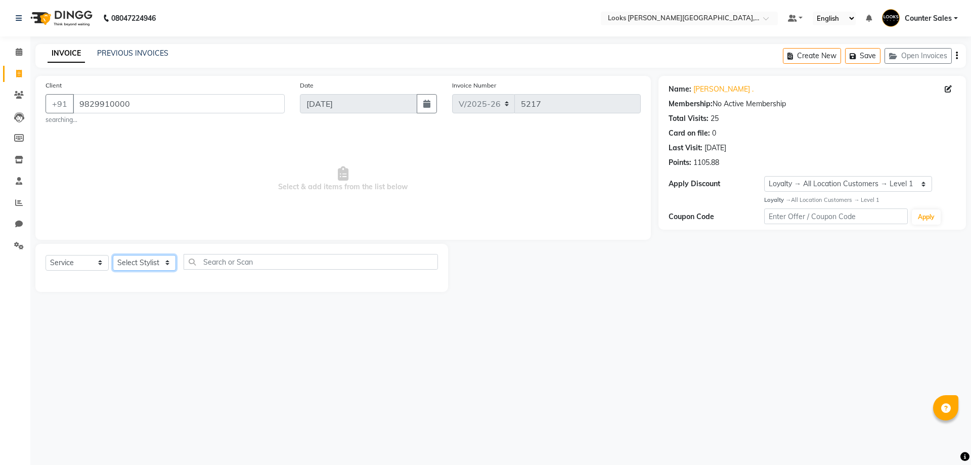
select select "88118"
click at [113, 255] on select "Select Stylist Ajay Anjana Arohi Ashu Counter Sales Faizan Kasim Krishna Mamta …" at bounding box center [144, 263] width 63 height 16
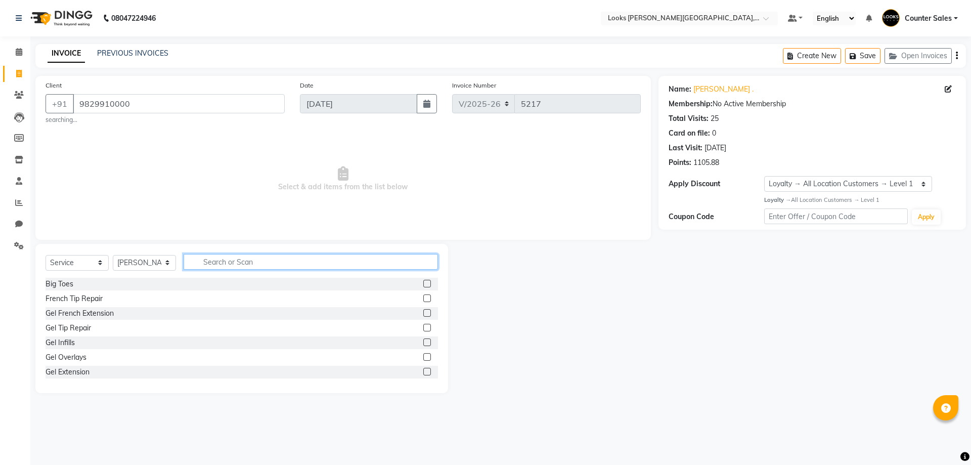
click at [253, 259] on input "text" at bounding box center [310, 262] width 254 height 16
type input "be"
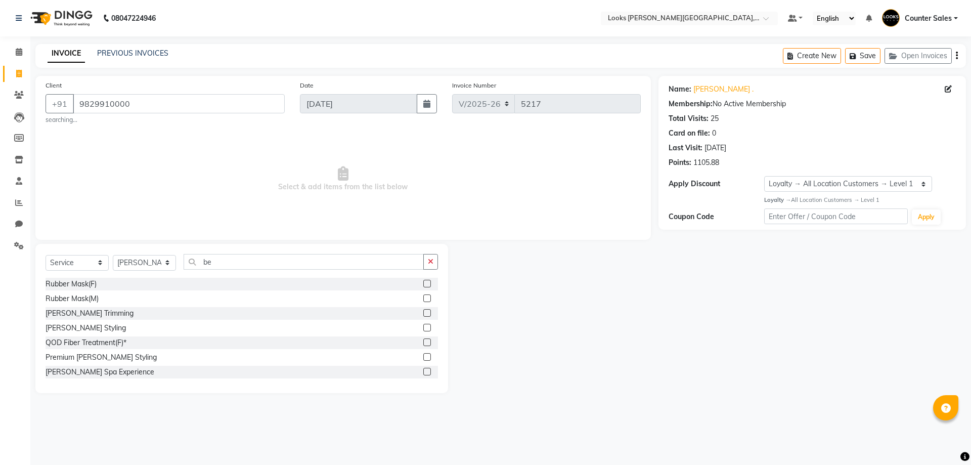
click at [423, 313] on label at bounding box center [427, 313] width 8 height 8
click at [423, 313] on input "checkbox" at bounding box center [426, 313] width 7 height 7
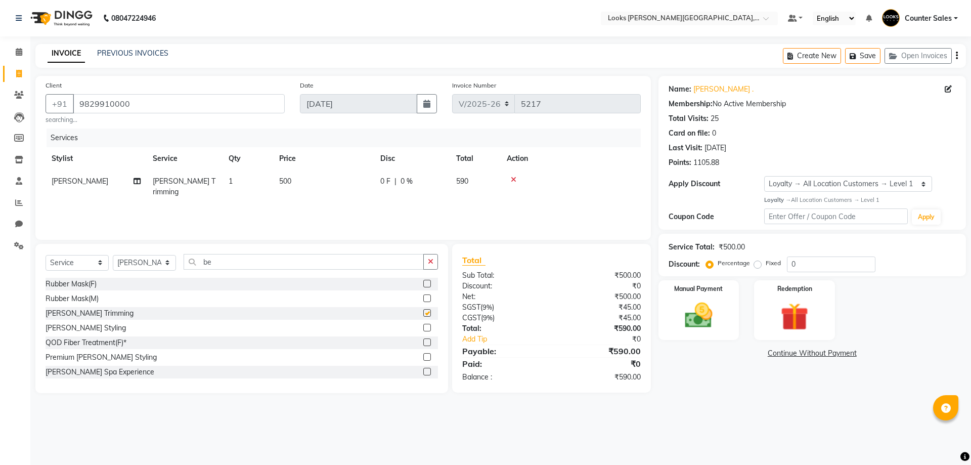
checkbox input "false"
click at [304, 173] on td "500" at bounding box center [323, 186] width 101 height 33
select select "88118"
click at [343, 185] on input "500" at bounding box center [371, 184] width 89 height 16
type input "5"
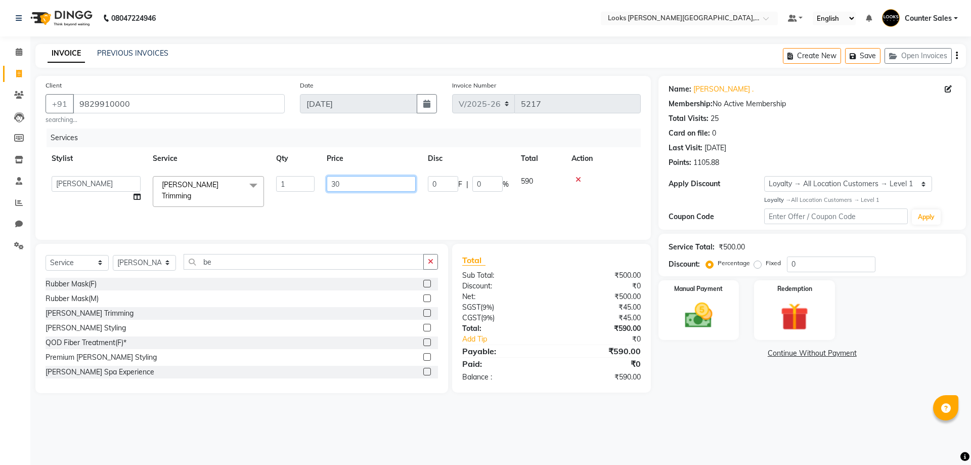
type input "300"
click at [799, 282] on div "Redemption" at bounding box center [794, 310] width 84 height 62
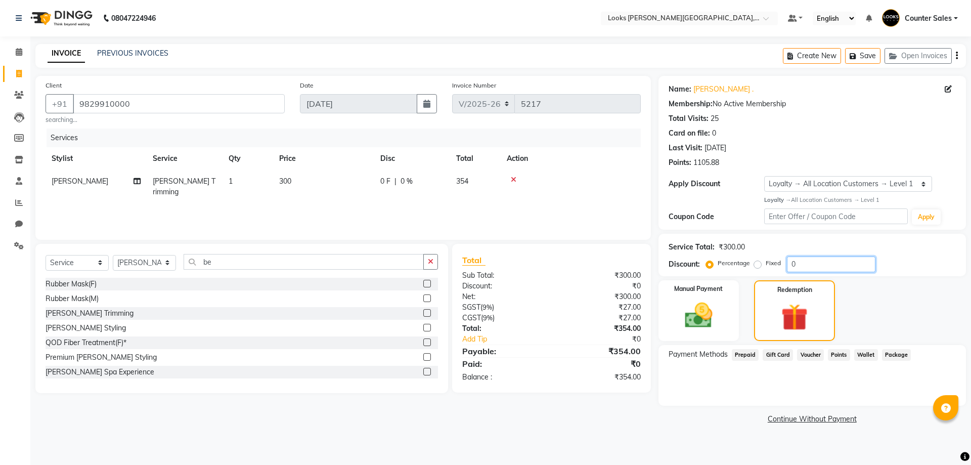
click at [813, 263] on input "0" at bounding box center [831, 264] width 88 height 16
type input "010"
click at [691, 306] on img at bounding box center [698, 315] width 47 height 33
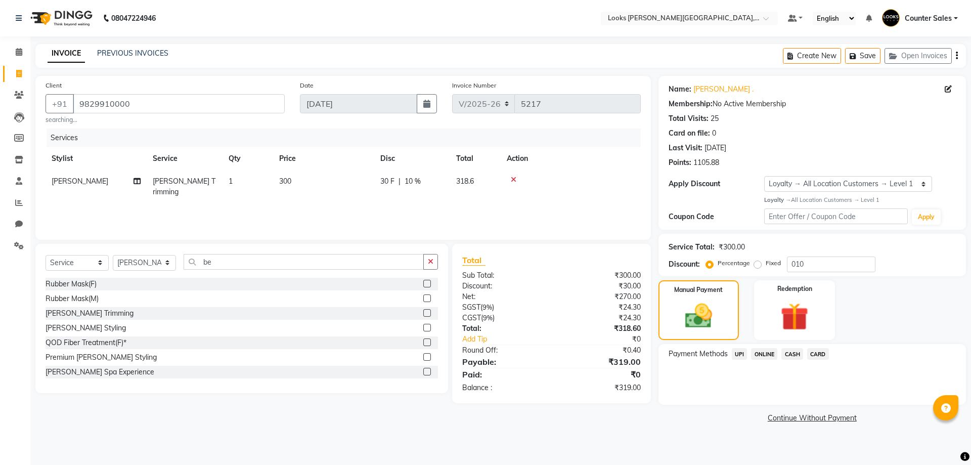
click at [325, 188] on td "300" at bounding box center [323, 186] width 101 height 33
select select "88118"
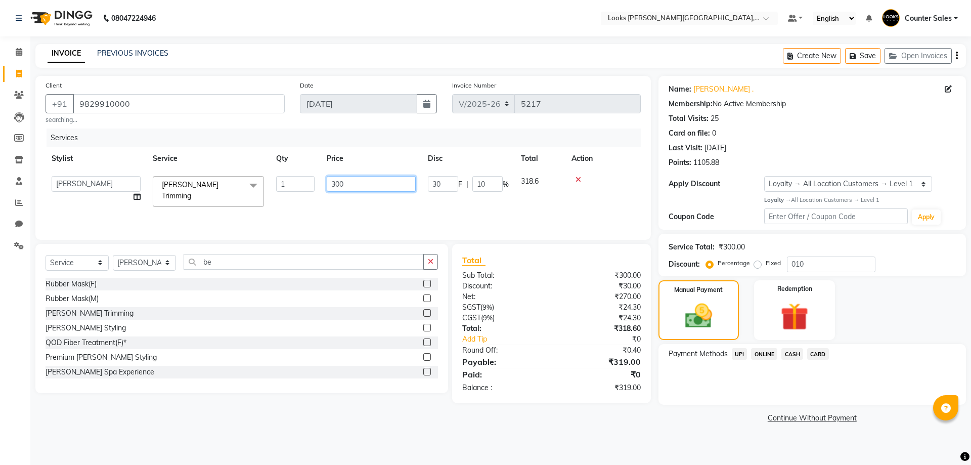
click at [345, 185] on input "300" at bounding box center [371, 184] width 89 height 16
type input "301"
click at [714, 300] on div "Manual Payment" at bounding box center [698, 310] width 84 height 62
click at [737, 351] on span "UPI" at bounding box center [739, 354] width 16 height 12
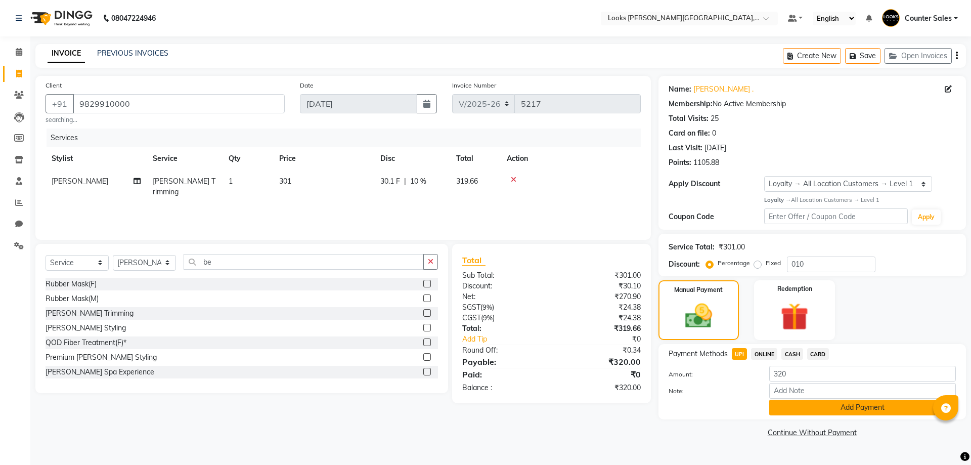
click at [862, 408] on button "Add Payment" at bounding box center [862, 407] width 187 height 16
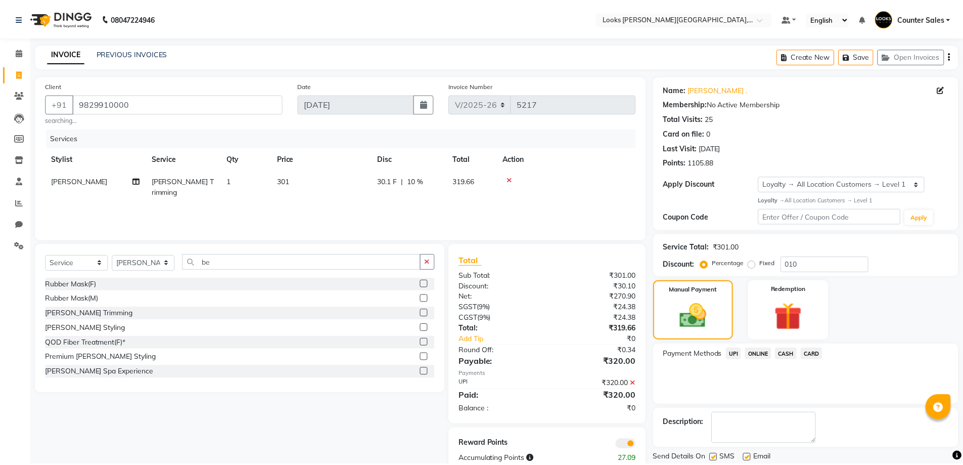
scroll to position [33, 0]
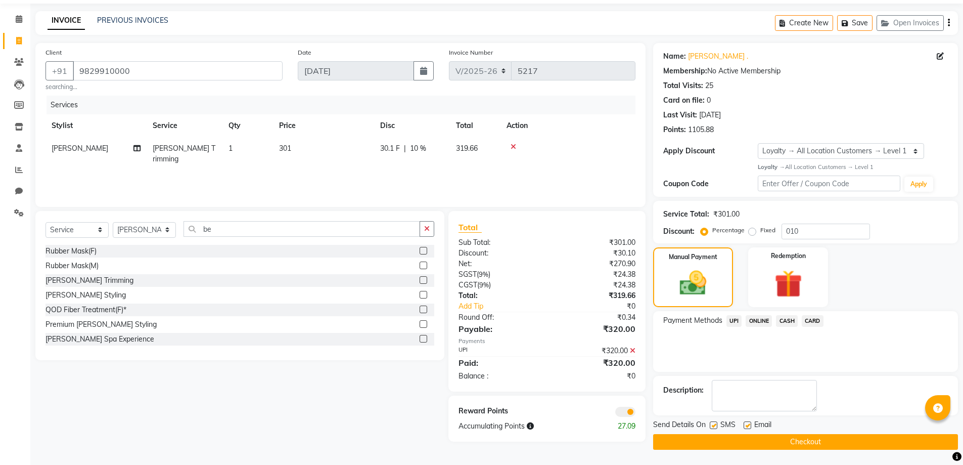
click at [842, 446] on button "Checkout" at bounding box center [805, 442] width 305 height 16
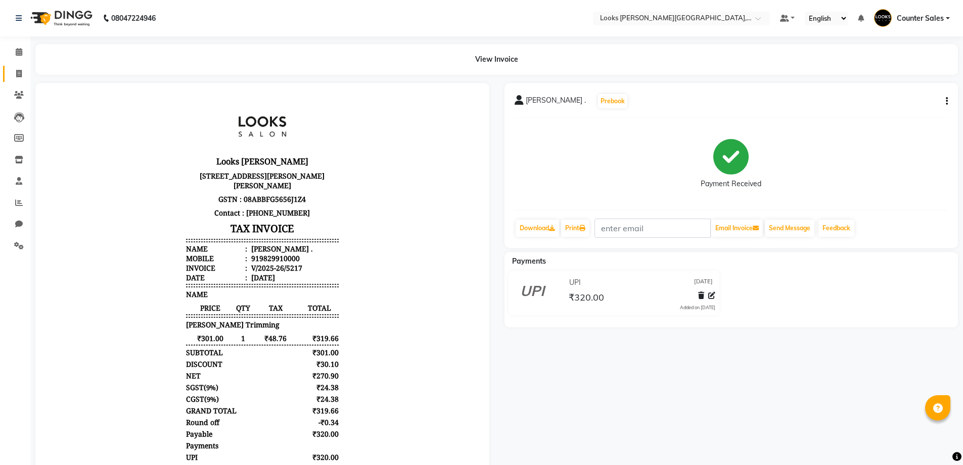
click at [21, 74] on icon at bounding box center [19, 74] width 6 height 8
select select "4385"
select select "service"
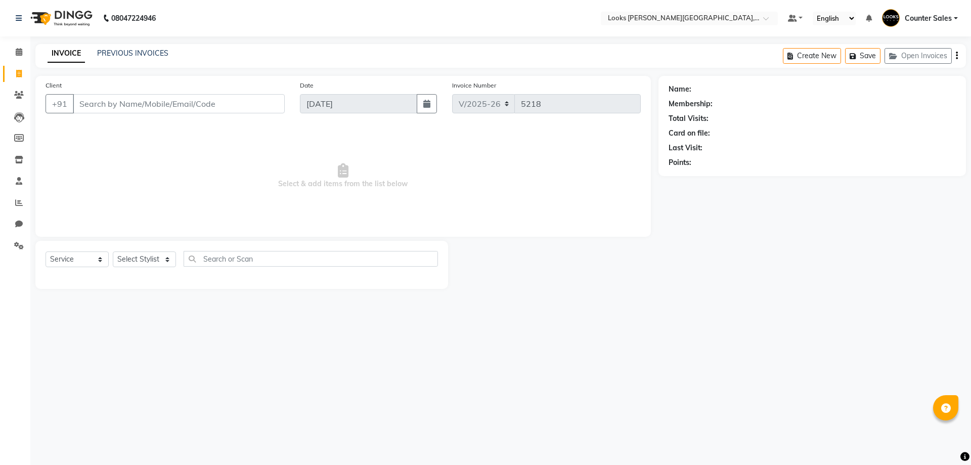
click at [166, 102] on input "Client" at bounding box center [179, 103] width 212 height 19
type input "9216570534"
click at [266, 102] on span "Add Client" at bounding box center [259, 104] width 40 height 10
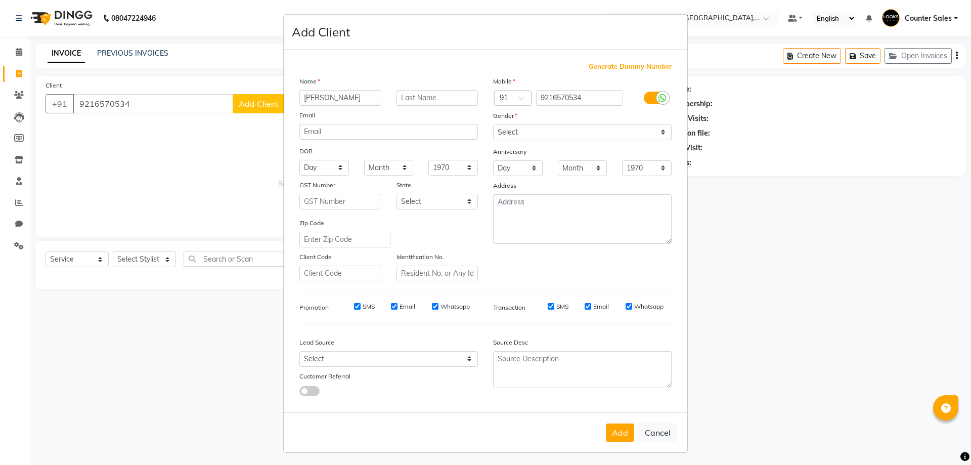
type input "payal"
click at [650, 130] on select "Select Male Female Other Prefer Not To Say" at bounding box center [582, 132] width 178 height 16
select select "female"
click at [493, 124] on select "Select Male Female Other Prefer Not To Say" at bounding box center [582, 132] width 178 height 16
click at [627, 430] on button "Add" at bounding box center [620, 432] width 28 height 18
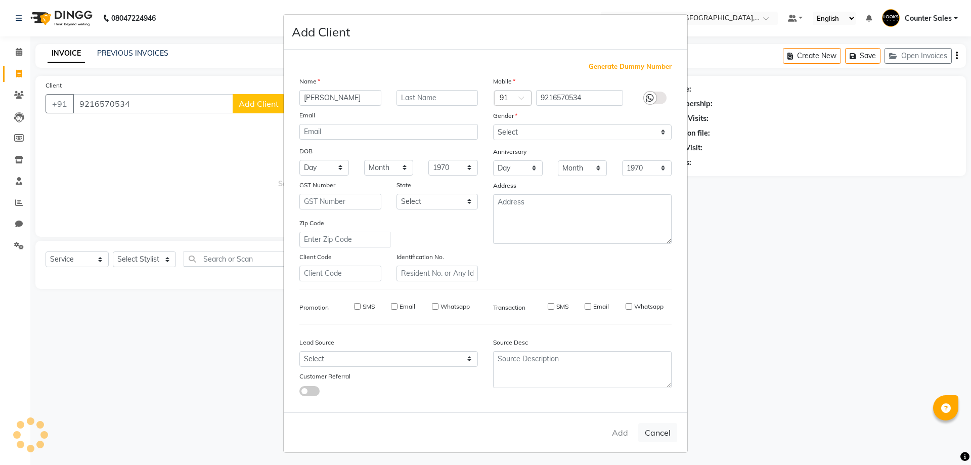
select select
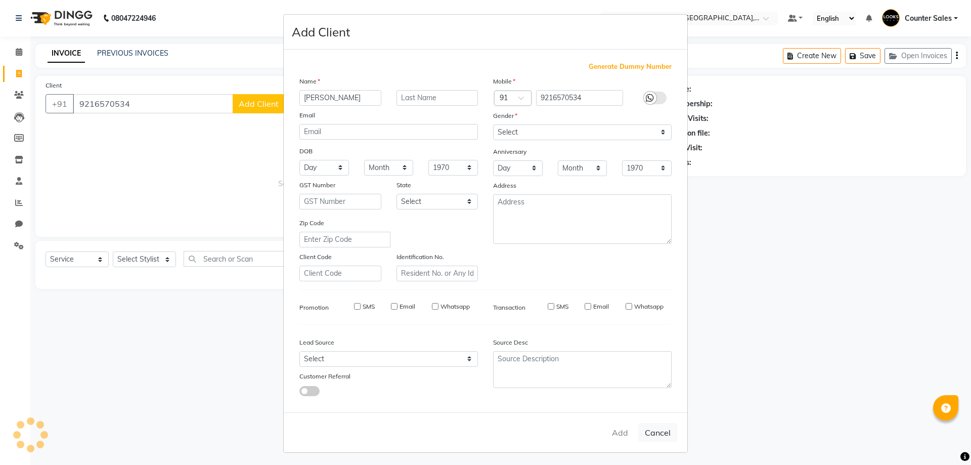
select select
checkbox input "false"
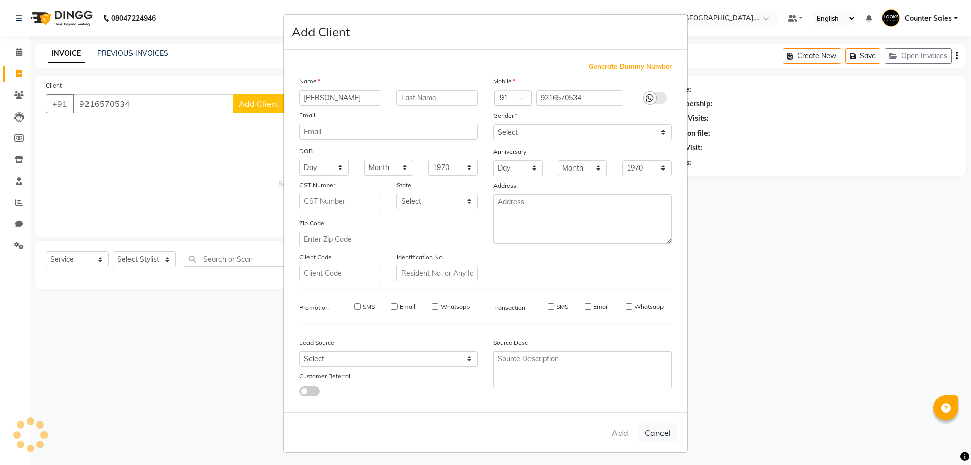
checkbox input "false"
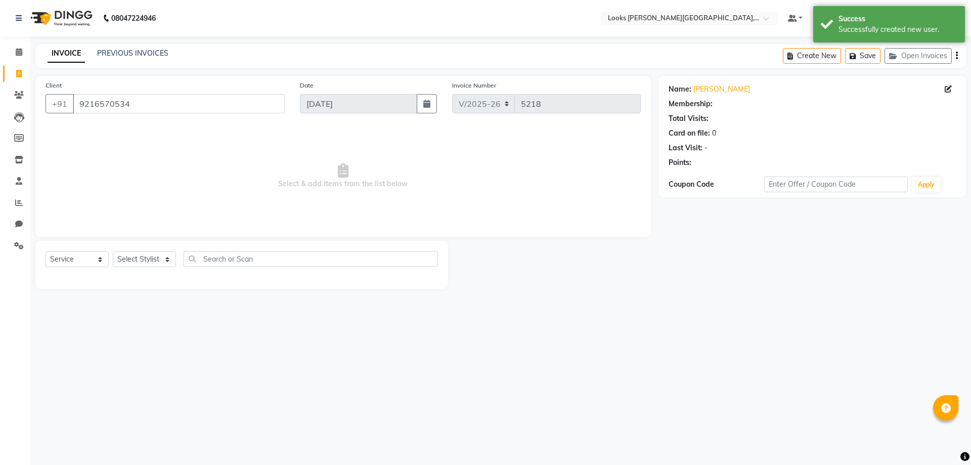
select select "1: Object"
click at [168, 254] on select "Select Stylist Ajay Anjana Arohi Ashu Counter Sales Faizan Kasim Krishna Mamta …" at bounding box center [144, 259] width 63 height 16
select select "88119"
click at [113, 251] on select "Select Stylist Ajay Anjana Arohi Ashu Counter Sales Faizan Kasim Krishna Mamta …" at bounding box center [144, 259] width 63 height 16
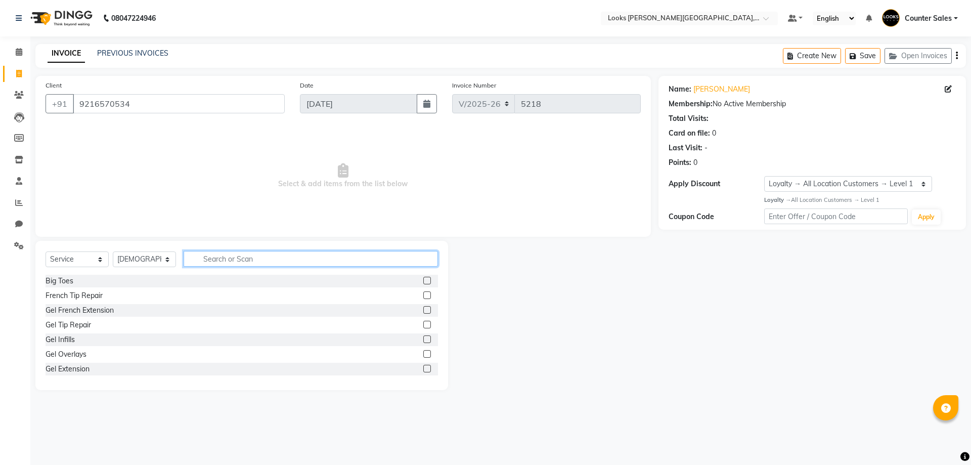
click at [233, 259] on input "text" at bounding box center [310, 259] width 254 height 16
type input "cut"
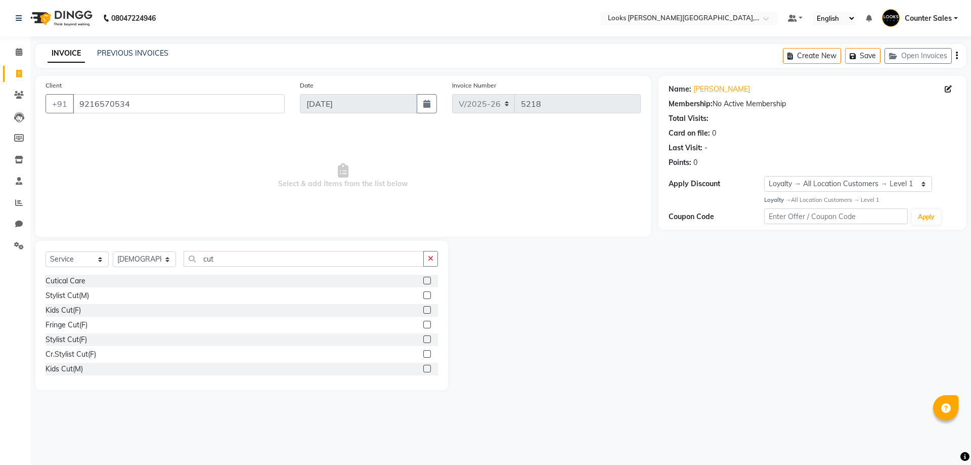
click at [423, 339] on label at bounding box center [427, 339] width 8 height 8
click at [423, 339] on input "checkbox" at bounding box center [426, 339] width 7 height 7
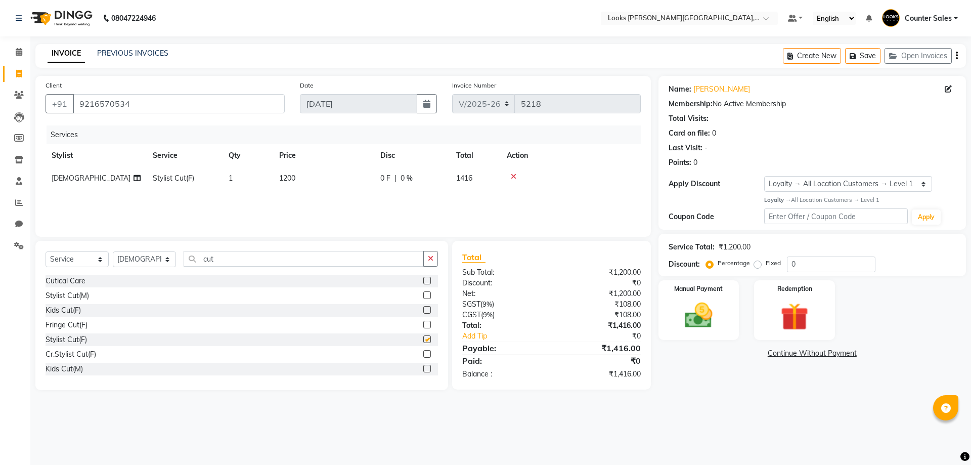
checkbox input "false"
click at [716, 333] on div "Manual Payment" at bounding box center [698, 310] width 84 height 62
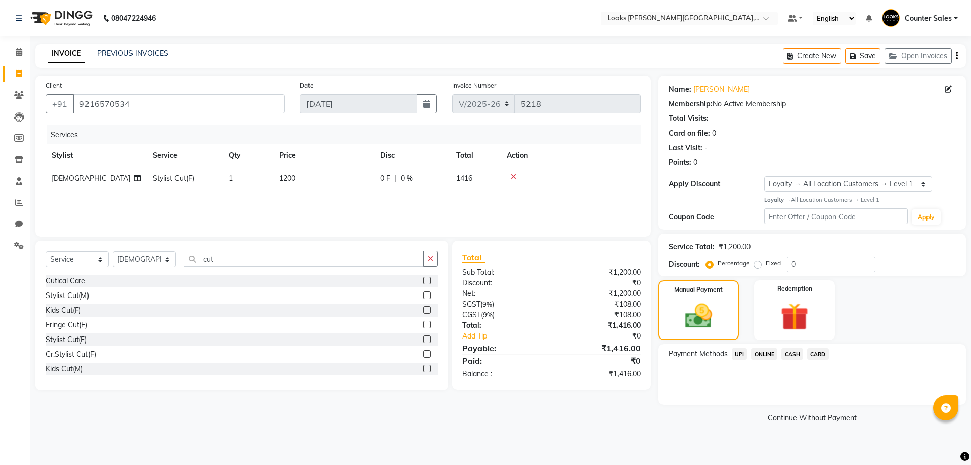
click at [739, 354] on span "UPI" at bounding box center [739, 354] width 16 height 12
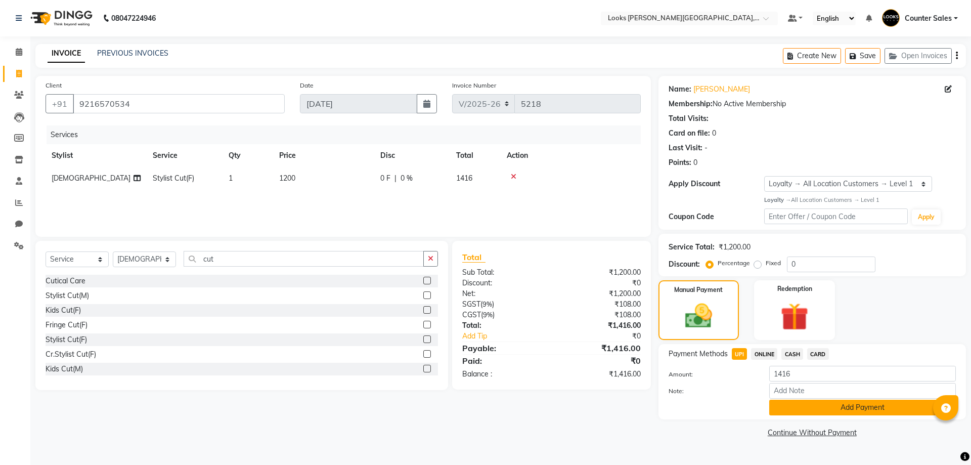
click at [863, 412] on button "Add Payment" at bounding box center [862, 407] width 187 height 16
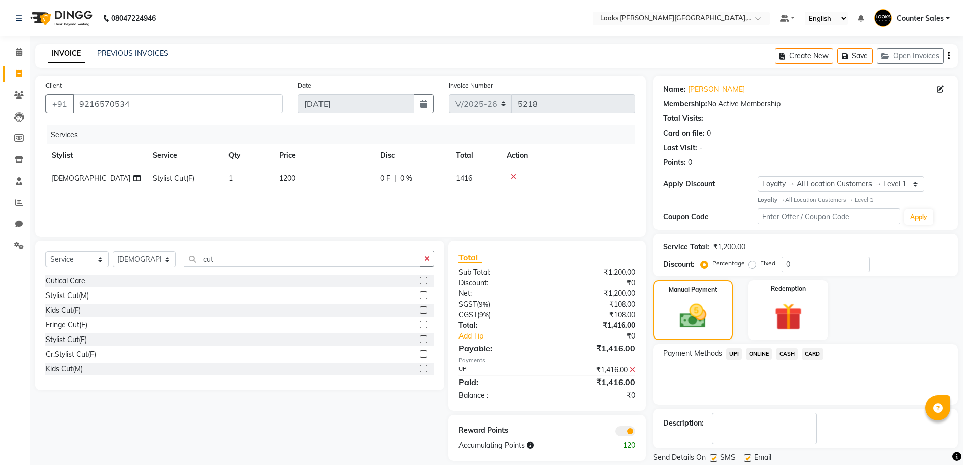
scroll to position [33, 0]
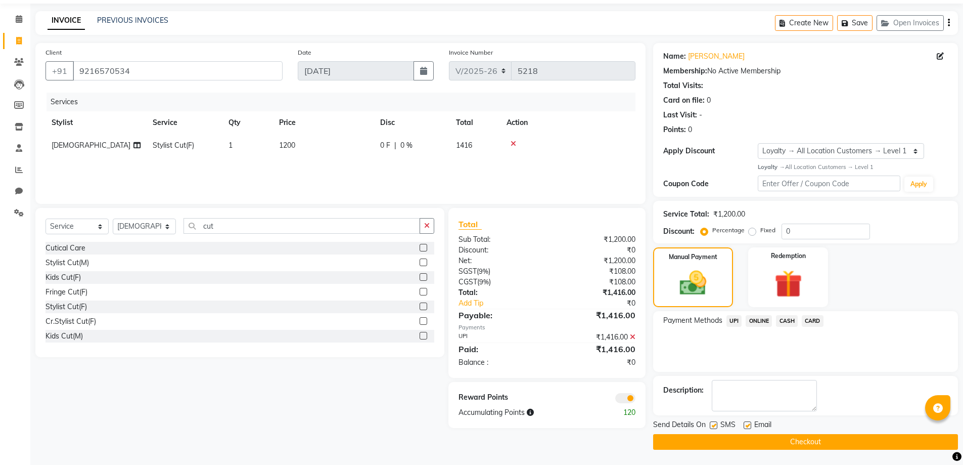
click at [820, 436] on button "Checkout" at bounding box center [805, 442] width 305 height 16
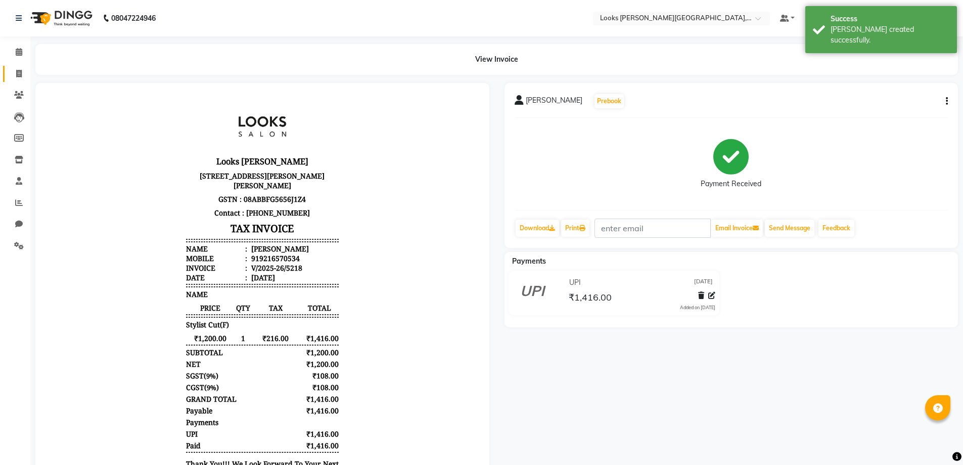
click at [14, 72] on span at bounding box center [19, 74] width 18 height 12
select select "service"
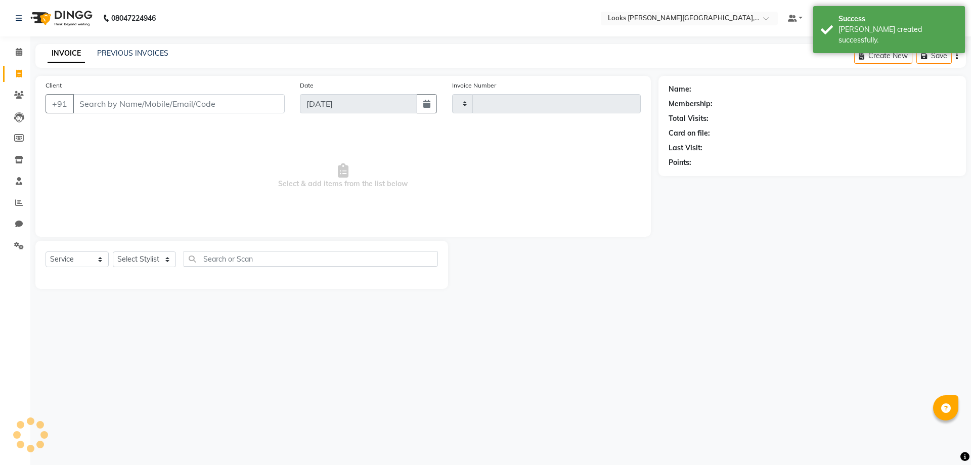
type input "5219"
select select "4385"
click at [165, 105] on input "Client" at bounding box center [179, 103] width 212 height 19
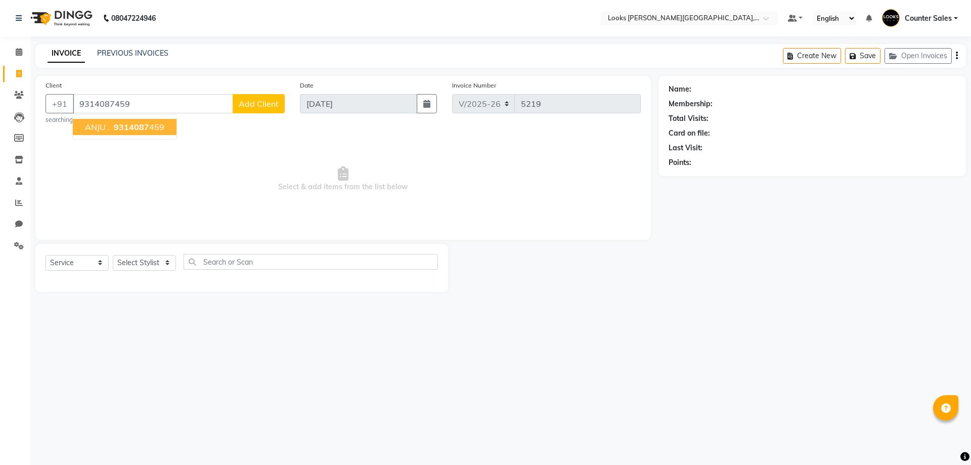
type input "9314087459"
select select "1: Object"
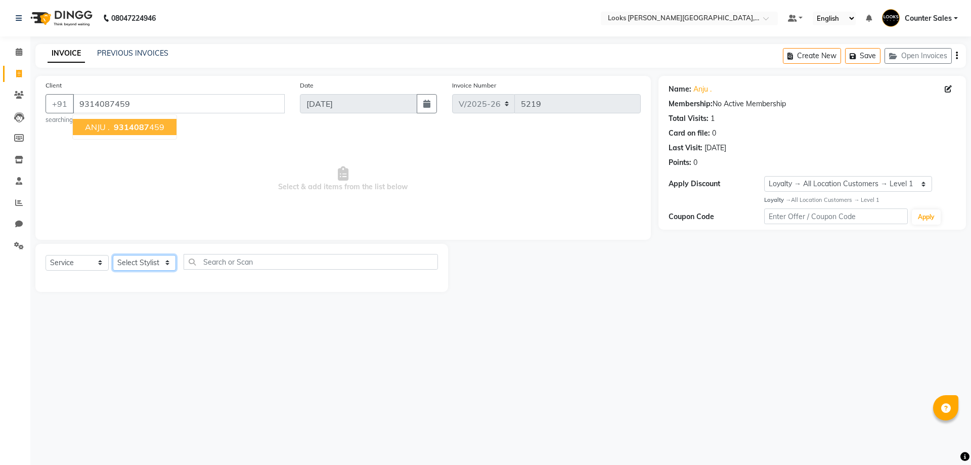
click at [157, 267] on select "Select Stylist Ajay Anjana Arohi Ashu Counter Sales Faizan Kasim Krishna Mamta …" at bounding box center [144, 263] width 63 height 16
select select "24203"
click at [113, 255] on select "Select Stylist Ajay Anjana Arohi Ashu Counter Sales Faizan Kasim Krishna Mamta …" at bounding box center [144, 263] width 63 height 16
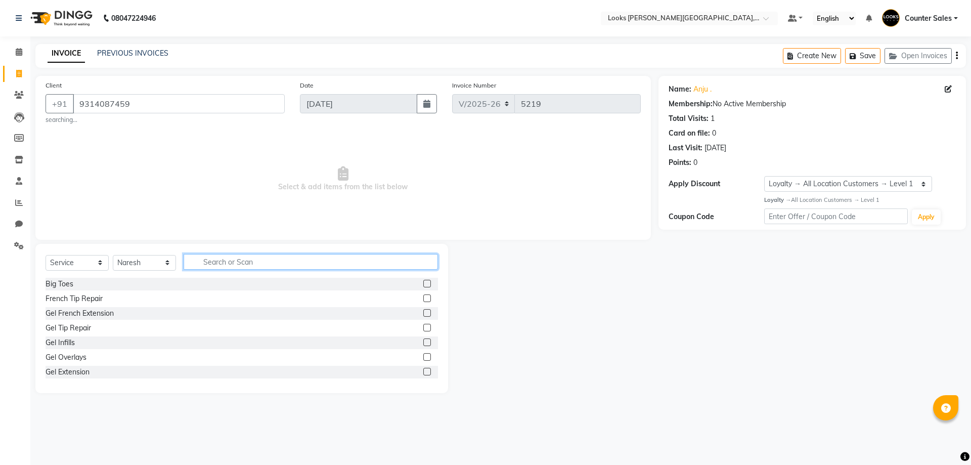
click at [258, 258] on input "text" at bounding box center [310, 262] width 254 height 16
type input "spa"
click at [423, 342] on label at bounding box center [427, 342] width 8 height 8
click at [423, 342] on input "checkbox" at bounding box center [426, 342] width 7 height 7
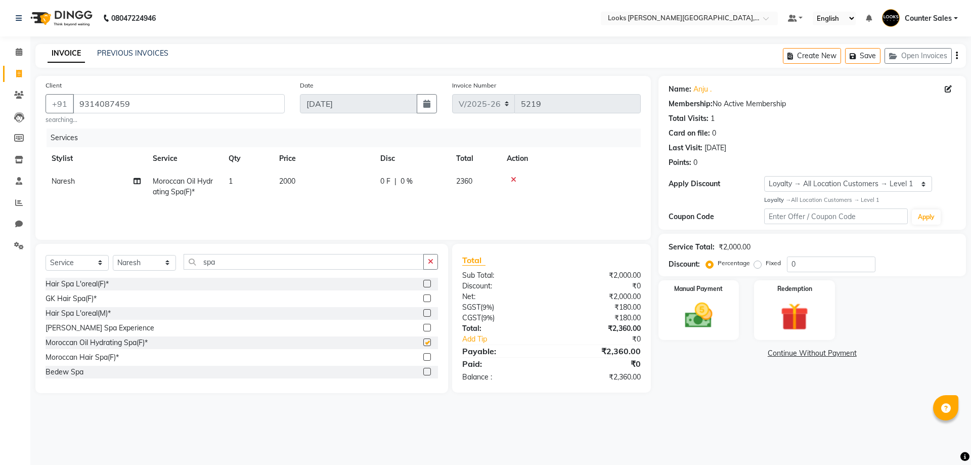
checkbox input "false"
click at [324, 183] on td "2000" at bounding box center [323, 186] width 101 height 33
select select "24203"
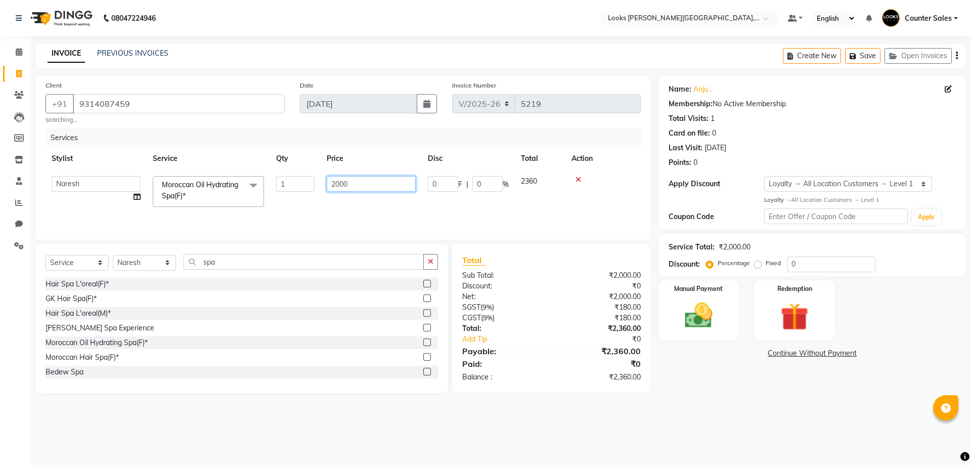
click at [353, 185] on input "2000" at bounding box center [371, 184] width 89 height 16
type input "2"
type input "3000"
click at [712, 305] on img at bounding box center [698, 315] width 47 height 33
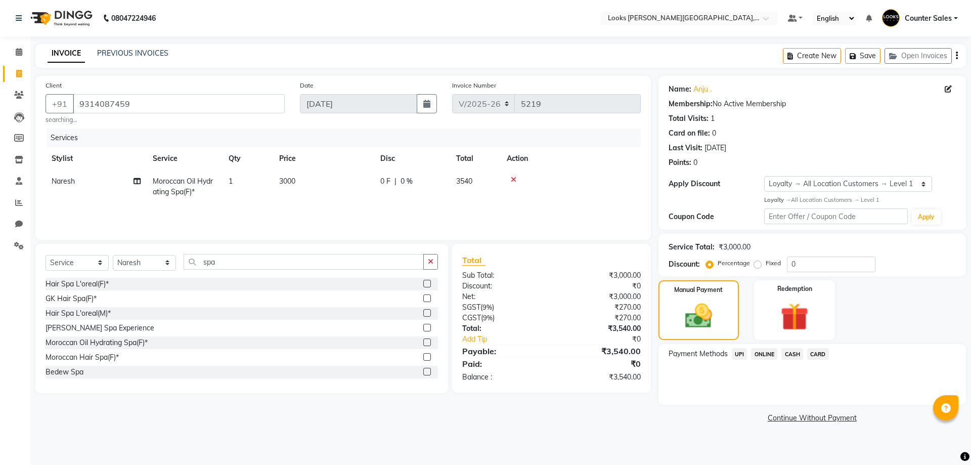
click at [787, 352] on span "CASH" at bounding box center [792, 354] width 22 height 12
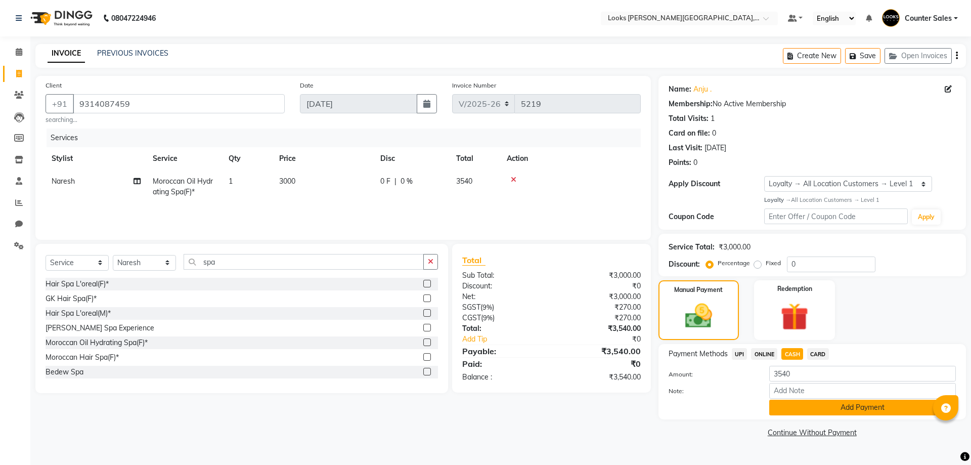
click at [850, 412] on button "Add Payment" at bounding box center [862, 407] width 187 height 16
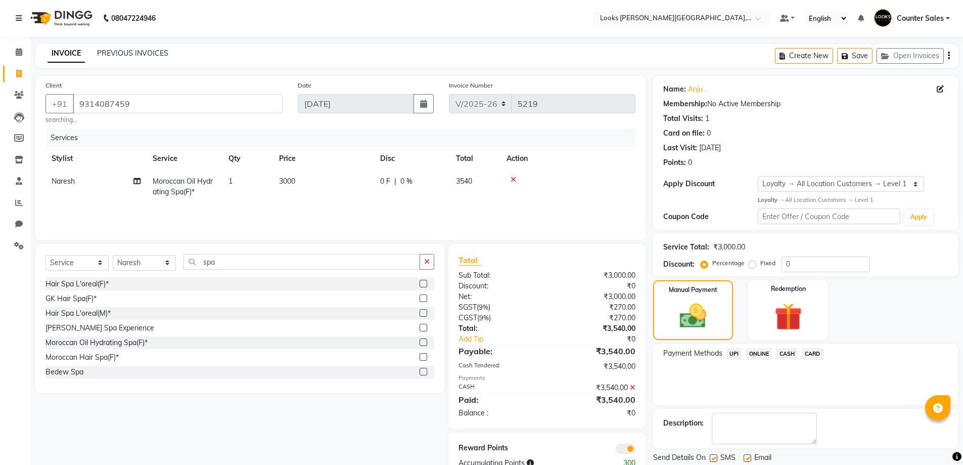
scroll to position [33, 0]
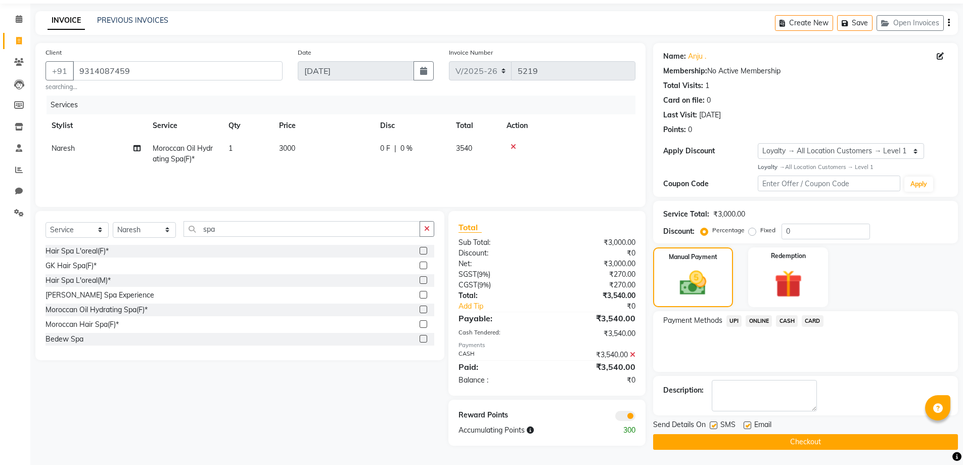
click at [810, 445] on button "Checkout" at bounding box center [805, 442] width 305 height 16
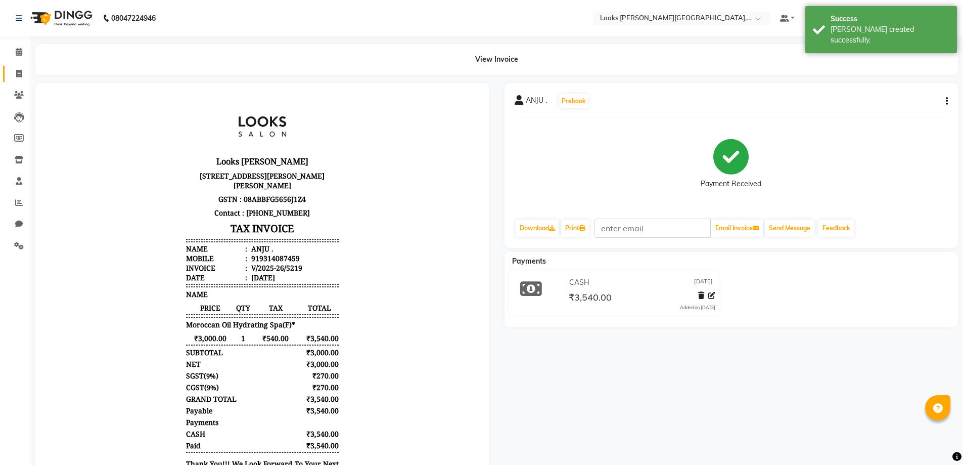
click at [19, 73] on icon at bounding box center [19, 74] width 6 height 8
select select "service"
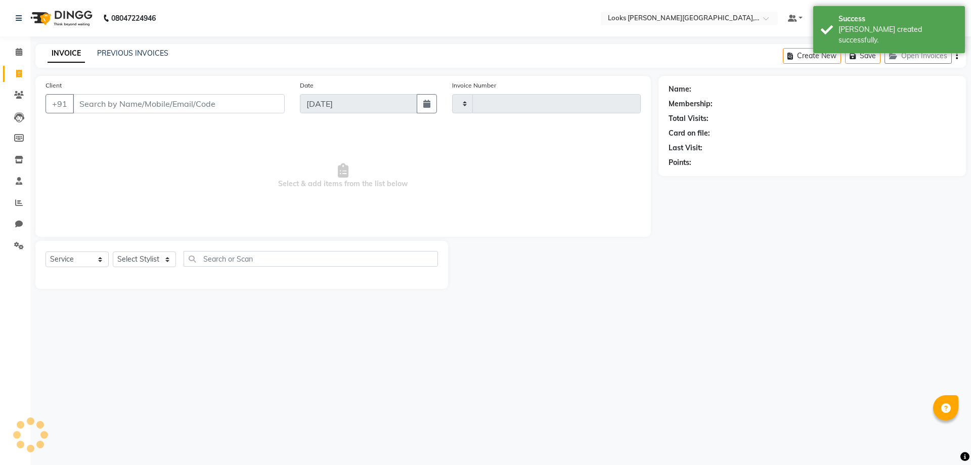
click at [145, 96] on input "Client" at bounding box center [179, 103] width 212 height 19
type input "5220"
select select "4385"
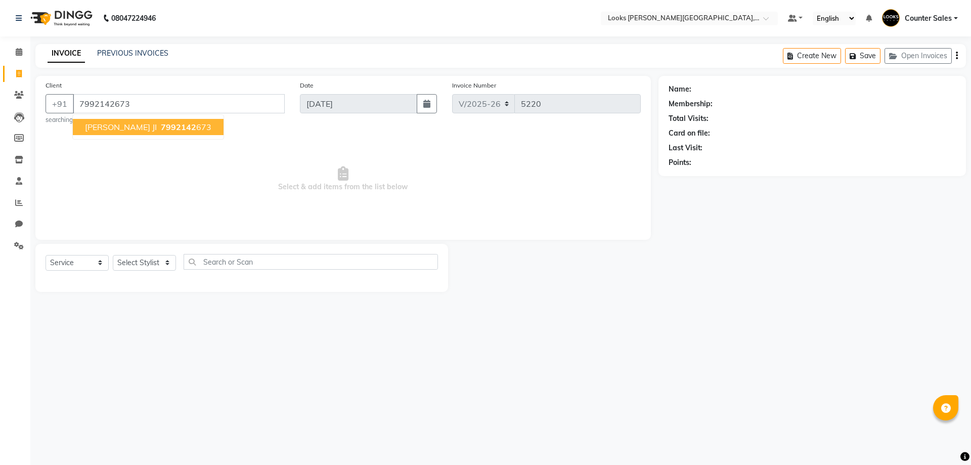
type input "7992142673"
select select "1: Object"
click at [168, 128] on span "7992142" at bounding box center [178, 127] width 35 height 10
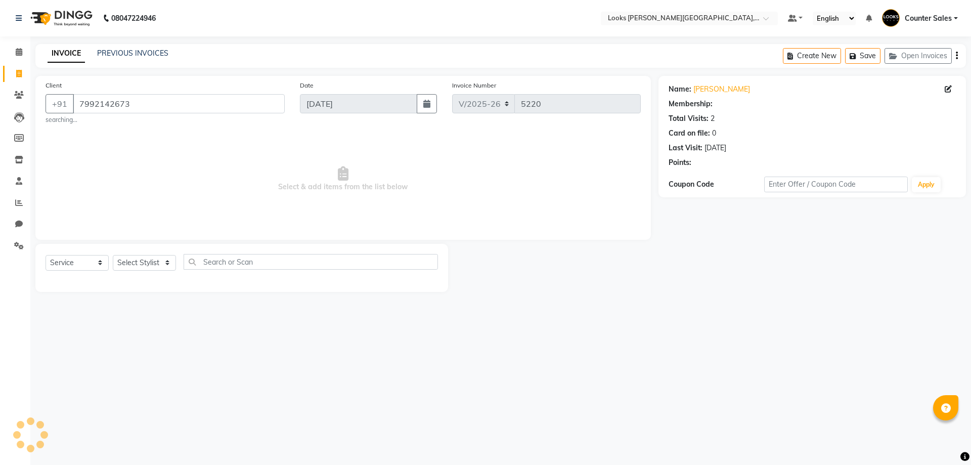
select select "1: Object"
click at [158, 266] on select "Select Stylist Ajay Anjana Arohi Ashu Counter Sales Faizan Kasim Krishna Mamta …" at bounding box center [144, 263] width 63 height 16
select select "24197"
click at [113, 255] on select "Select Stylist Ajay Anjana Arohi Ashu Counter Sales Faizan Kasim Krishna Mamta …" at bounding box center [144, 263] width 63 height 16
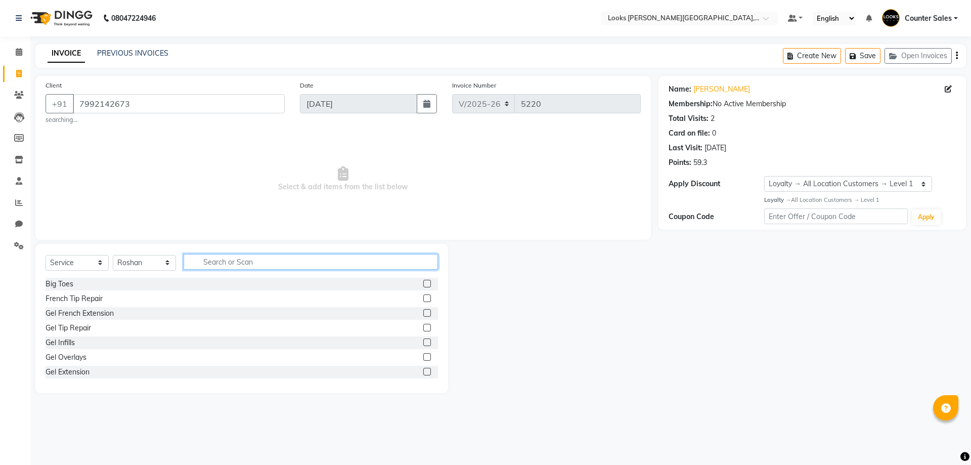
click at [266, 259] on input "text" at bounding box center [310, 262] width 254 height 16
type input "cut"
click at [423, 299] on label at bounding box center [427, 298] width 8 height 8
click at [423, 299] on input "checkbox" at bounding box center [426, 298] width 7 height 7
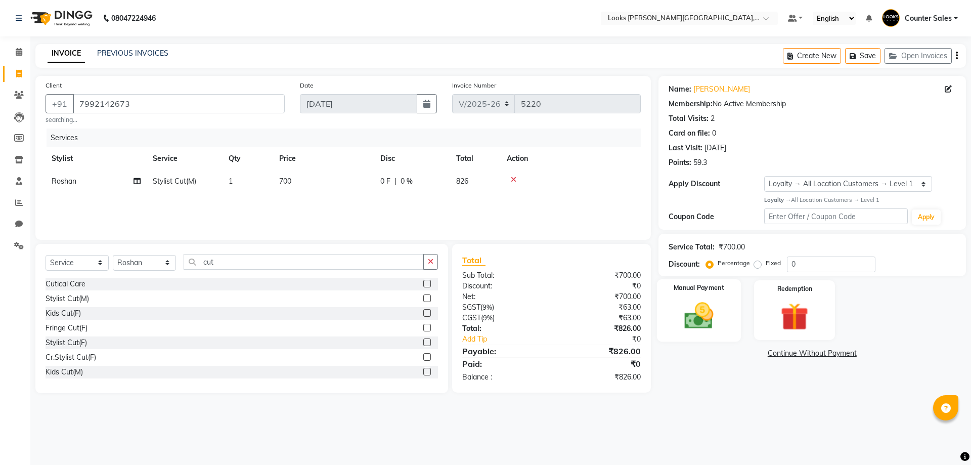
click at [709, 324] on img at bounding box center [698, 315] width 47 height 33
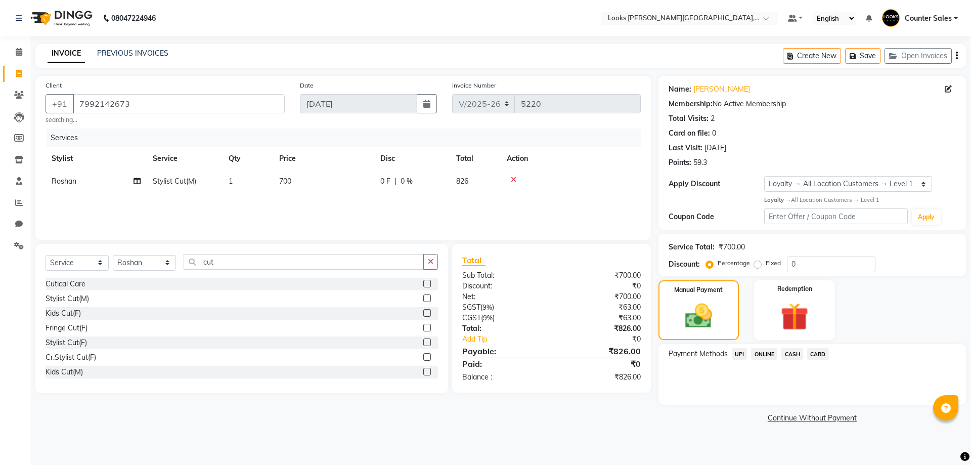
click at [739, 353] on span "UPI" at bounding box center [739, 354] width 16 height 12
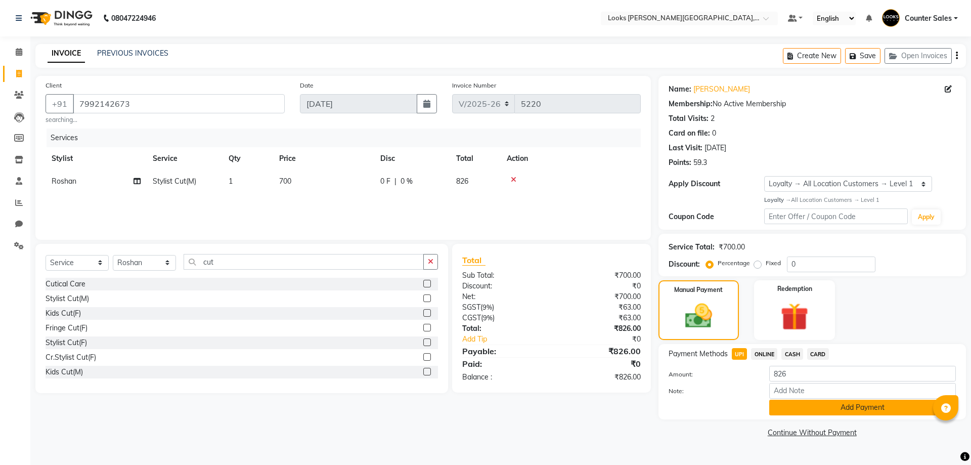
click at [888, 410] on button "Add Payment" at bounding box center [862, 407] width 187 height 16
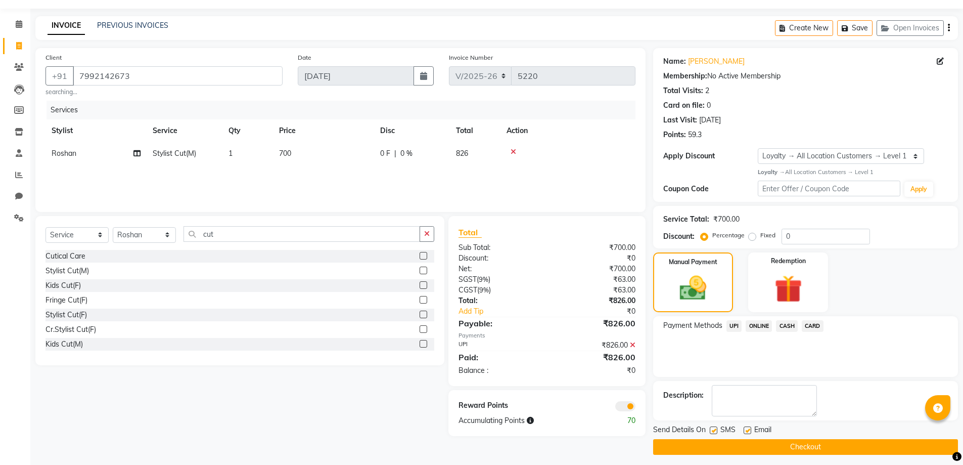
scroll to position [33, 0]
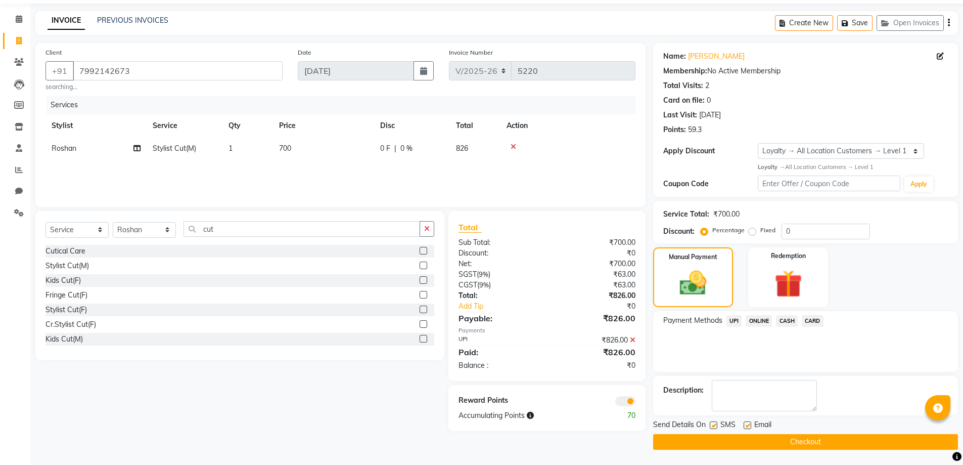
click at [824, 448] on button "Checkout" at bounding box center [805, 442] width 305 height 16
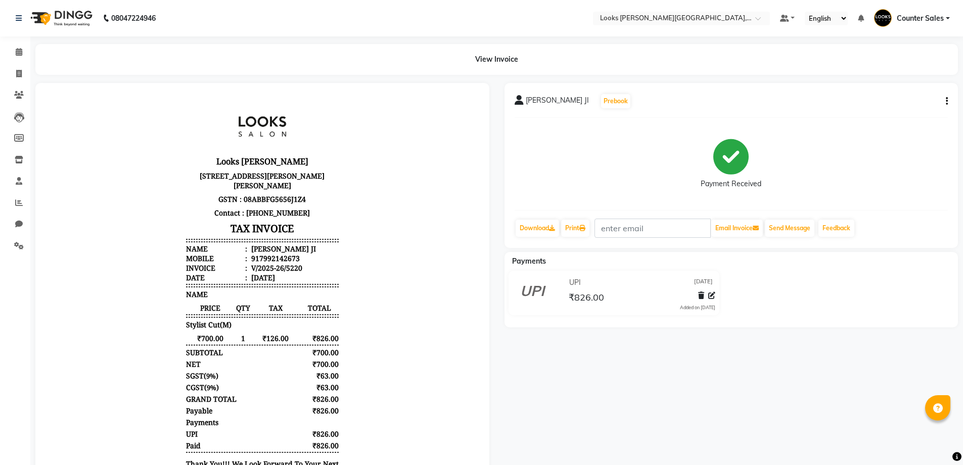
click at [674, 286] on div "UPI 04-09-2025" at bounding box center [641, 282] width 149 height 16
click at [694, 278] on span "04-09-2025" at bounding box center [703, 282] width 19 height 11
click at [587, 301] on span "₹826.00" at bounding box center [586, 298] width 35 height 14
click at [574, 291] on span "₹826.00" at bounding box center [586, 298] width 35 height 14
click at [603, 293] on span "₹826.00" at bounding box center [586, 298] width 35 height 14
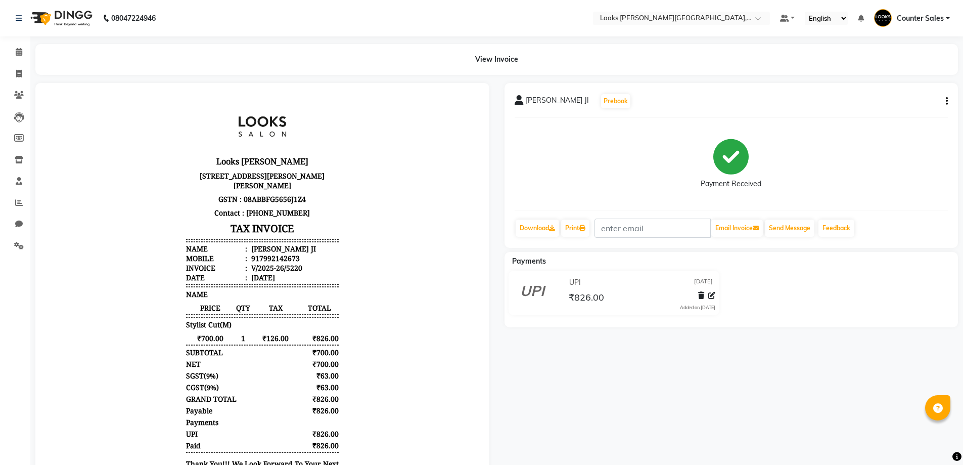
click at [604, 292] on div "₹826.00" at bounding box center [585, 297] width 37 height 14
click at [600, 298] on span "₹826.00" at bounding box center [586, 298] width 35 height 14
click at [605, 284] on div "UPI 04-09-2025" at bounding box center [641, 282] width 149 height 16
click at [578, 286] on span "UPI" at bounding box center [575, 282] width 12 height 11
click at [576, 286] on span "UPI" at bounding box center [575, 282] width 12 height 11
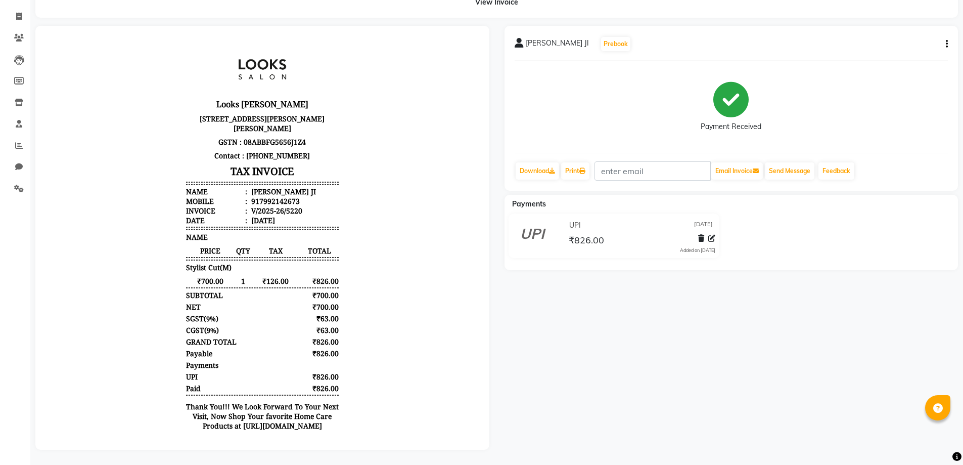
click at [599, 235] on span "₹826.00" at bounding box center [586, 241] width 35 height 14
click at [712, 235] on icon at bounding box center [711, 238] width 7 height 7
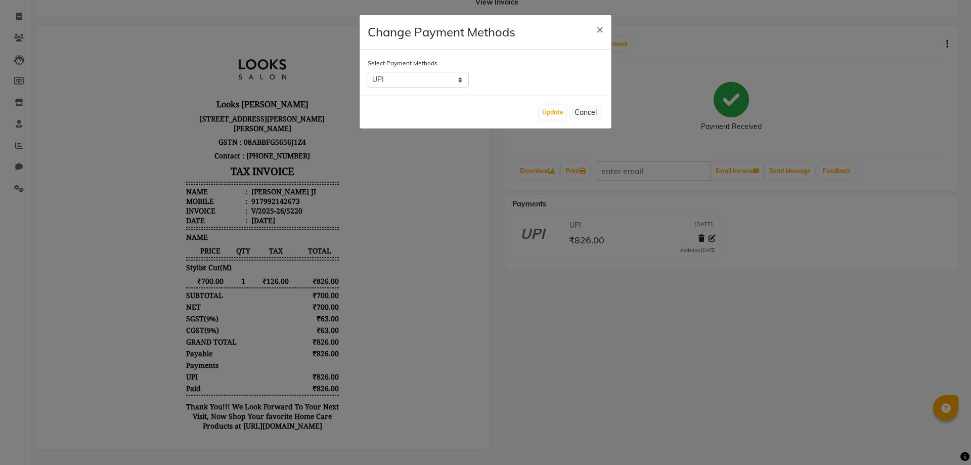
click at [650, 358] on ngb-modal-window "Change Payment Methods × Select Payment Methods UPI ONLINE CASH CARD Update Can…" at bounding box center [485, 232] width 971 height 465
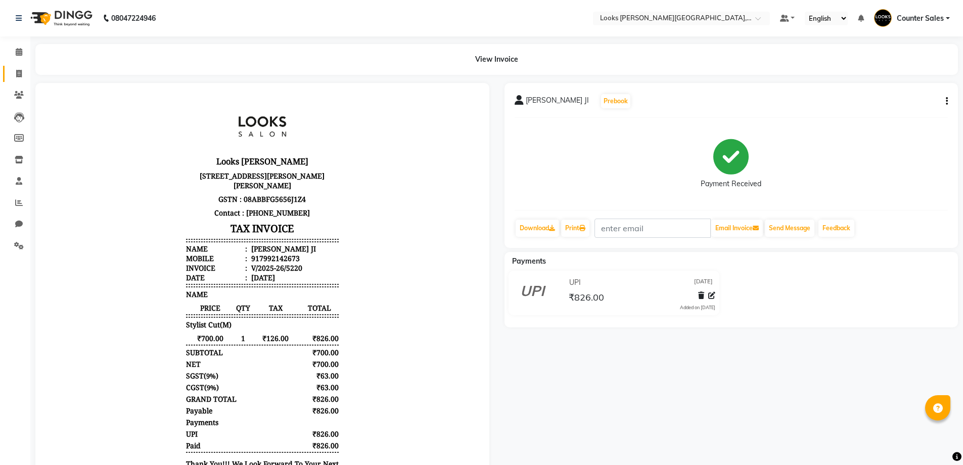
click at [16, 71] on icon at bounding box center [19, 74] width 6 height 8
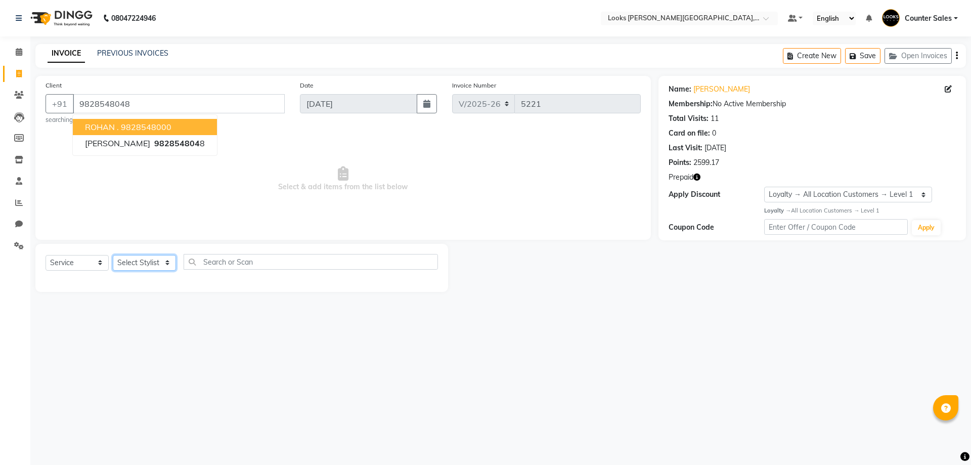
click at [163, 264] on select "Select Stylist Ajay Anjana Arohi Ashu Counter Sales Faizan Kasim Krishna Mamta …" at bounding box center [144, 263] width 63 height 16
click at [113, 255] on select "Select Stylist Ajay Anjana Arohi Ashu Counter Sales Faizan Kasim Krishna Mamta …" at bounding box center [144, 263] width 63 height 16
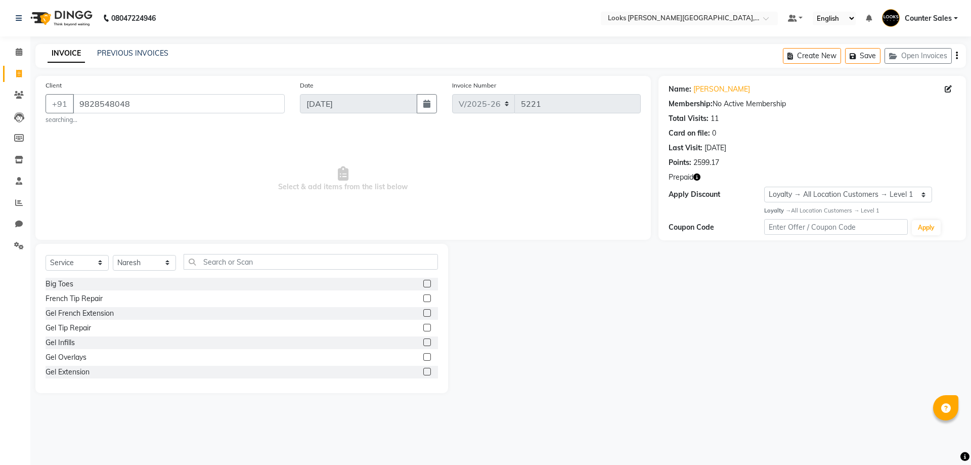
click at [423, 328] on label at bounding box center [427, 328] width 8 height 8
click at [423, 328] on input "checkbox" at bounding box center [426, 328] width 7 height 7
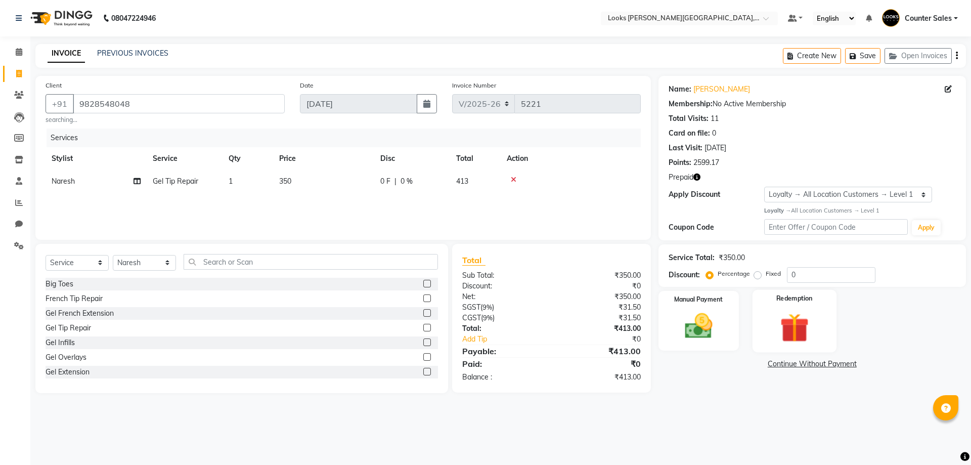
click at [775, 326] on img at bounding box center [793, 327] width 47 height 36
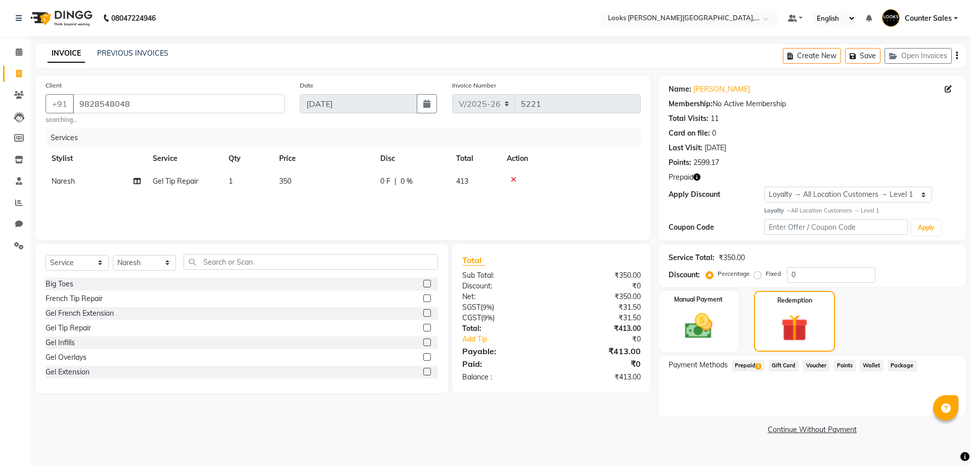
click at [751, 367] on span "Prepaid 2" at bounding box center [747, 365] width 33 height 12
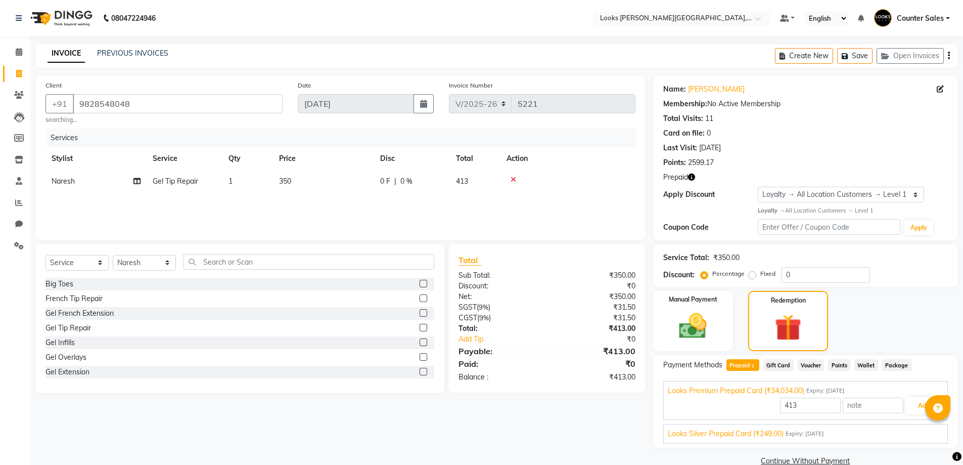
click at [512, 176] on icon at bounding box center [514, 179] width 6 height 7
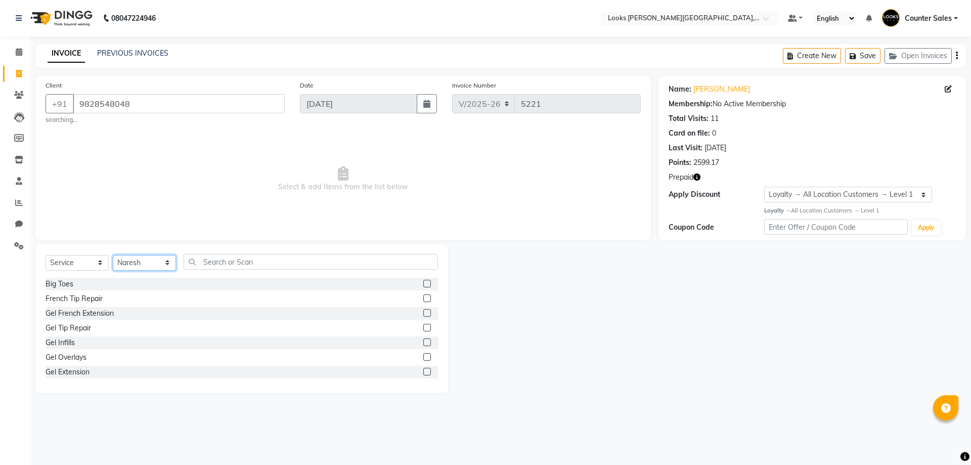
click at [159, 265] on select "Select Stylist Ajay Anjana Arohi Ashu Counter Sales Faizan Kasim Krishna Mamta …" at bounding box center [144, 263] width 63 height 16
click at [113, 255] on select "Select Stylist Ajay Anjana Arohi Ashu Counter Sales Faizan Kasim Krishna Mamta …" at bounding box center [144, 263] width 63 height 16
click at [293, 260] on input "text" at bounding box center [310, 262] width 254 height 16
click at [428, 284] on label at bounding box center [427, 284] width 8 height 8
click at [428, 284] on input "checkbox" at bounding box center [426, 284] width 7 height 7
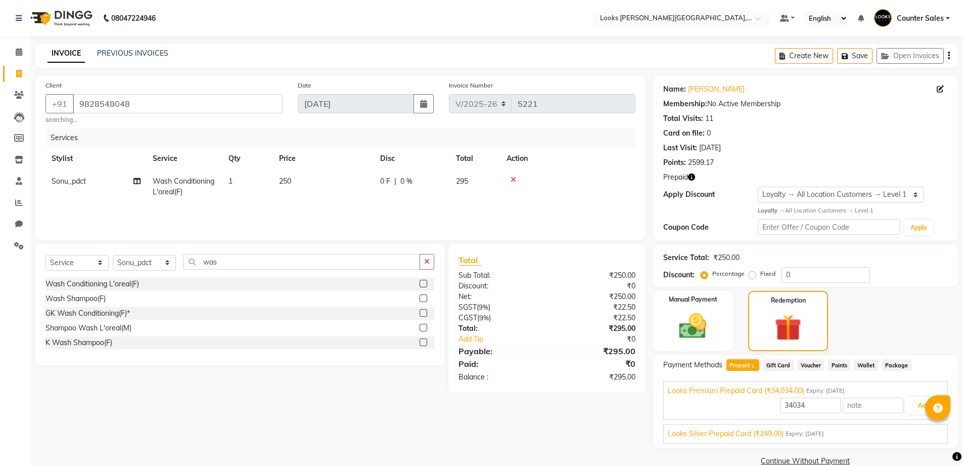
click at [318, 189] on td "250" at bounding box center [323, 186] width 101 height 33
click at [357, 183] on input "250" at bounding box center [371, 184] width 89 height 16
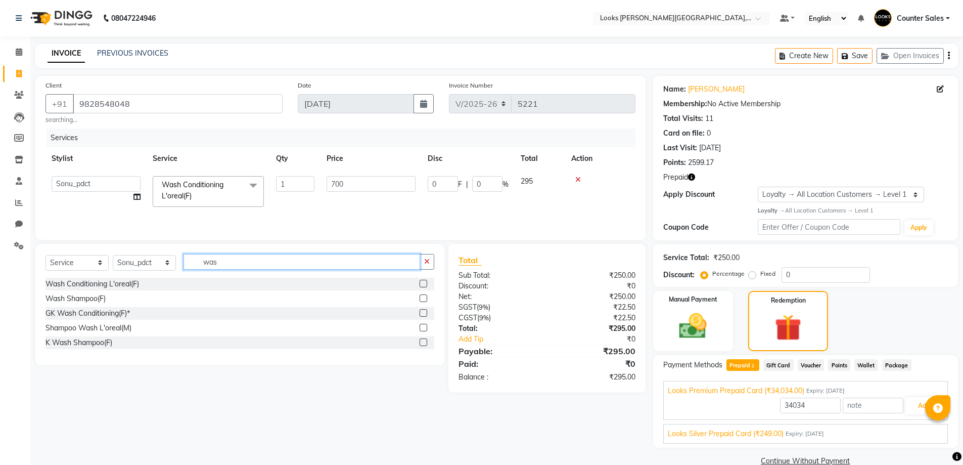
click at [269, 260] on input "was" at bounding box center [301, 262] width 237 height 16
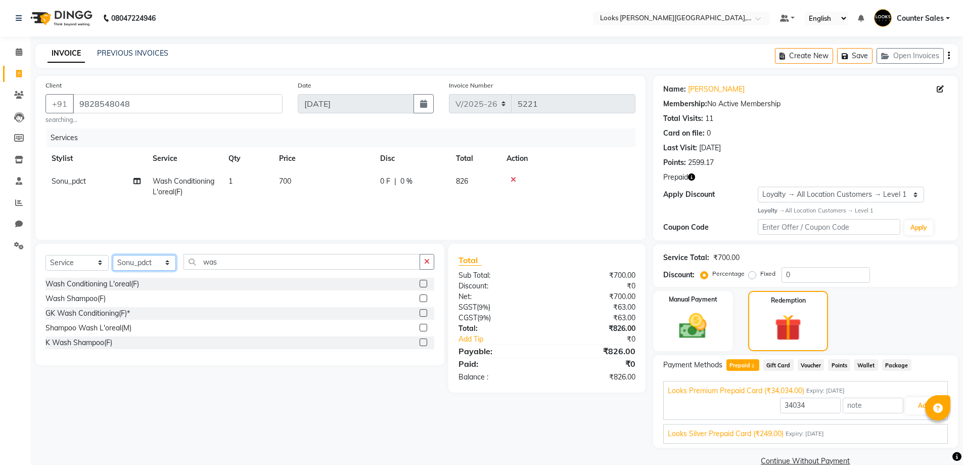
click at [171, 265] on select "Select Stylist Ajay Anjana Arohi Ashu Counter Sales Faizan Kasim Krishna Mamta …" at bounding box center [144, 263] width 63 height 16
click at [113, 255] on select "Select Stylist Ajay Anjana Arohi Ashu Counter Sales Faizan Kasim Krishna Mamta …" at bounding box center [144, 263] width 63 height 16
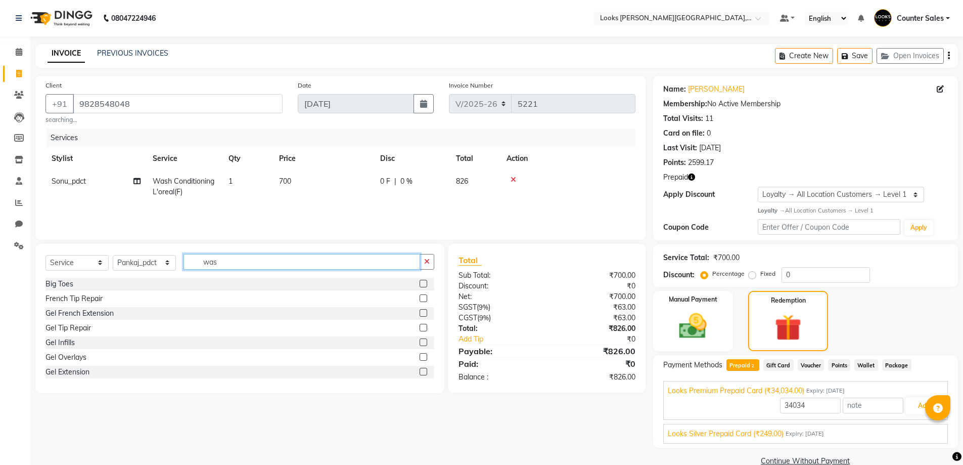
click at [278, 260] on input "was" at bounding box center [301, 262] width 237 height 16
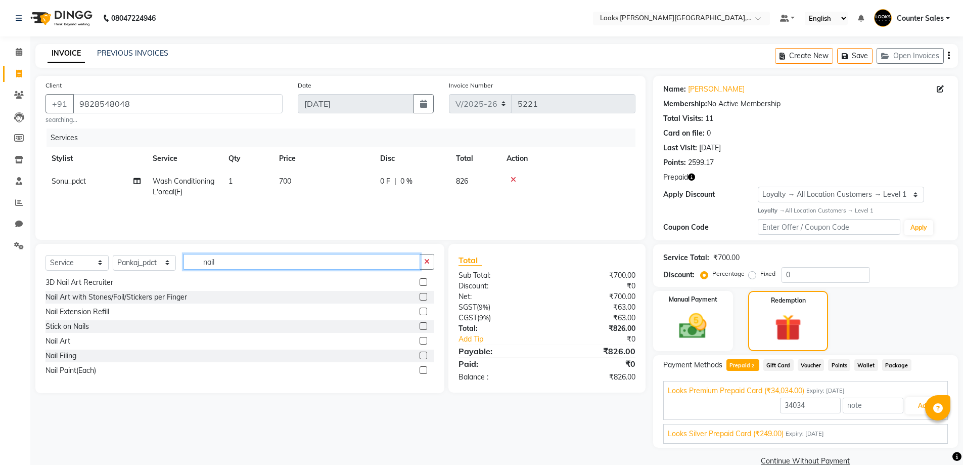
scroll to position [103, 0]
click at [420, 374] on label at bounding box center [424, 371] width 8 height 8
click at [420, 374] on input "checkbox" at bounding box center [423, 371] width 7 height 7
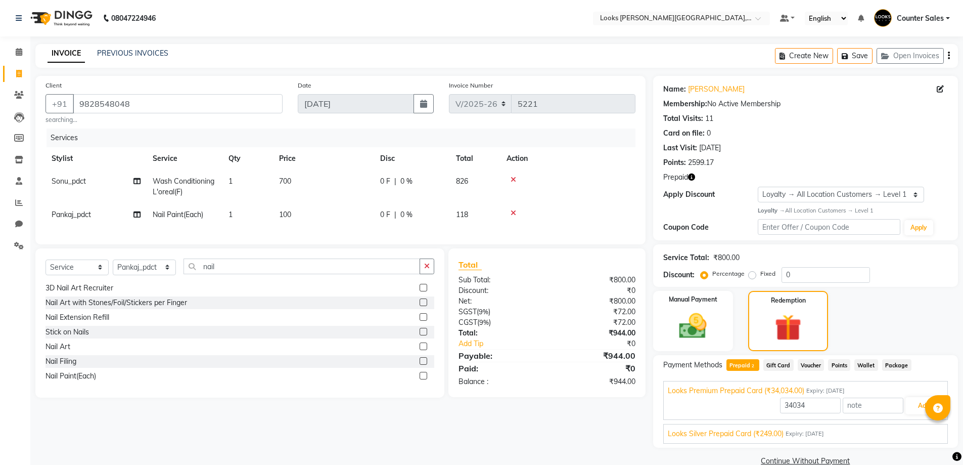
click at [420, 364] on label at bounding box center [424, 361] width 8 height 8
click at [420, 364] on input "checkbox" at bounding box center [423, 361] width 7 height 7
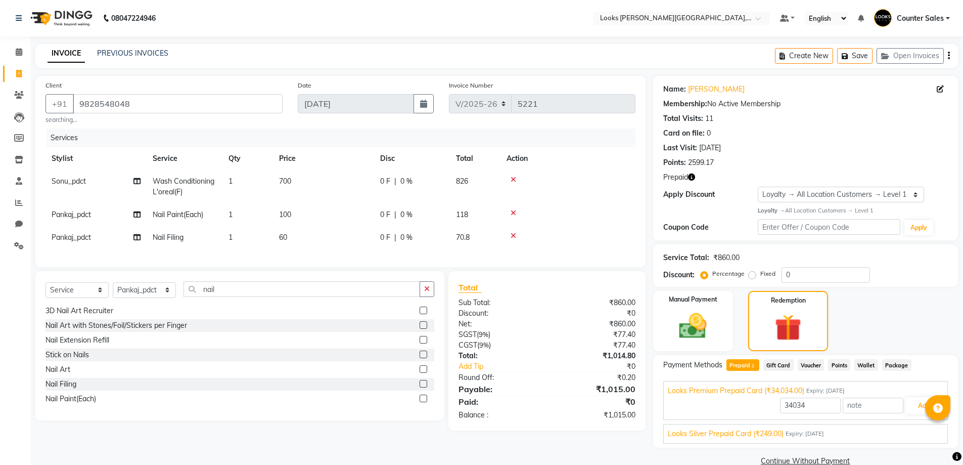
click at [315, 232] on td "60" at bounding box center [323, 237] width 101 height 23
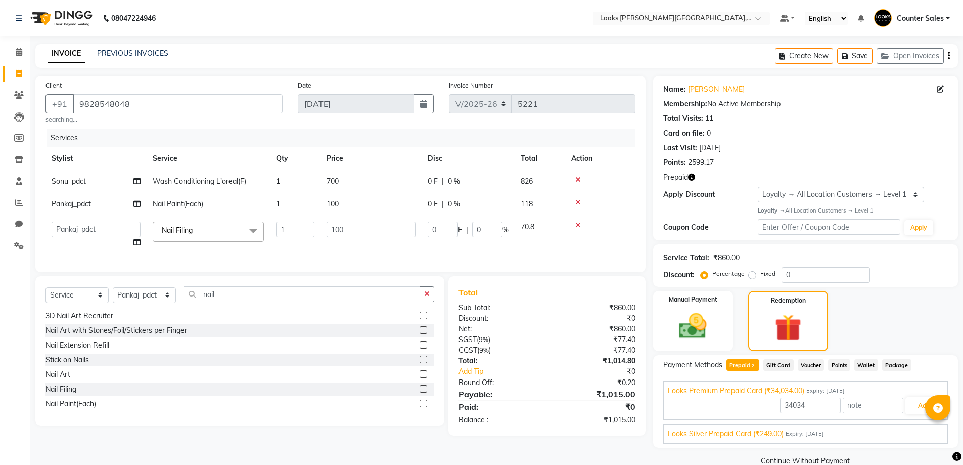
click at [741, 361] on span "Prepaid 2" at bounding box center [742, 365] width 33 height 12
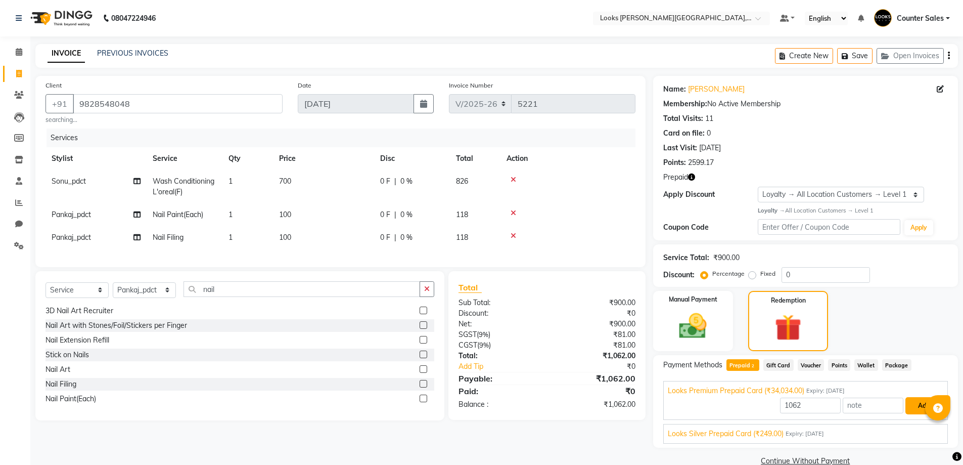
click at [909, 407] on button "Add" at bounding box center [923, 405] width 37 height 17
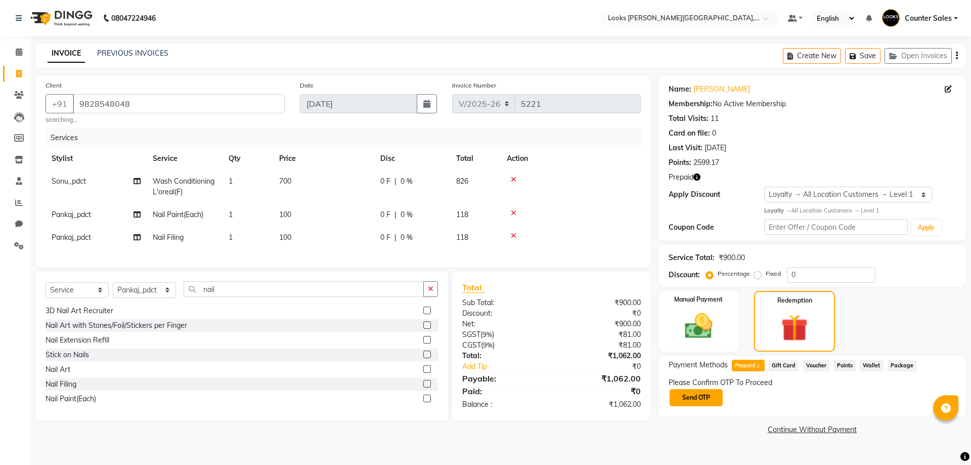
click at [692, 401] on button "Send OTP" at bounding box center [695, 397] width 53 height 17
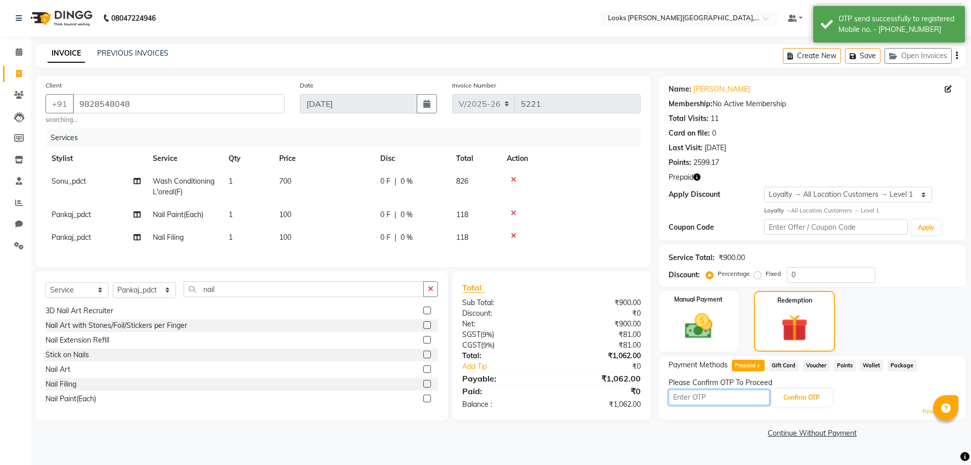
click at [712, 400] on input "text" at bounding box center [718, 397] width 101 height 16
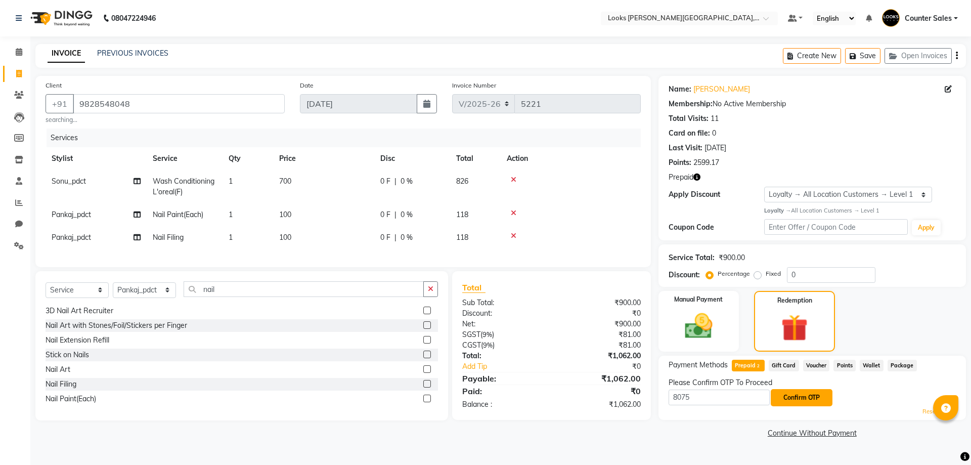
click at [806, 397] on button "Confirm OTP" at bounding box center [801, 397] width 62 height 17
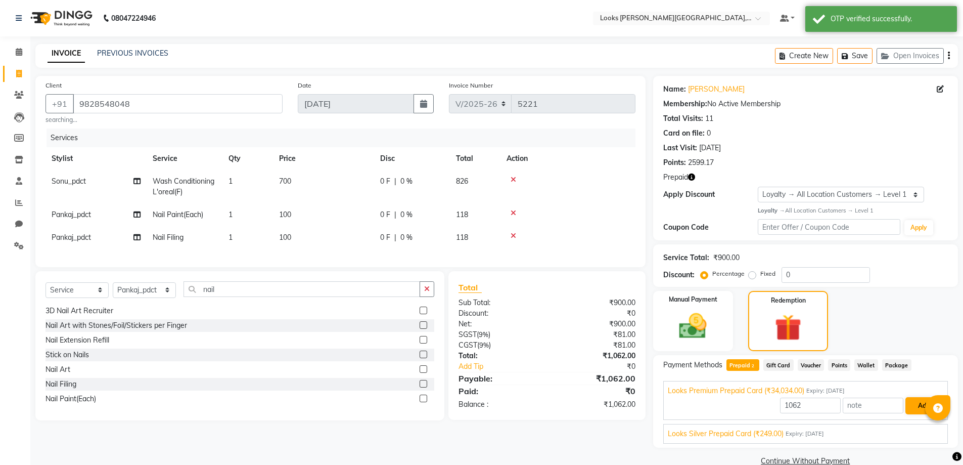
click at [916, 406] on button "Add" at bounding box center [923, 405] width 37 height 17
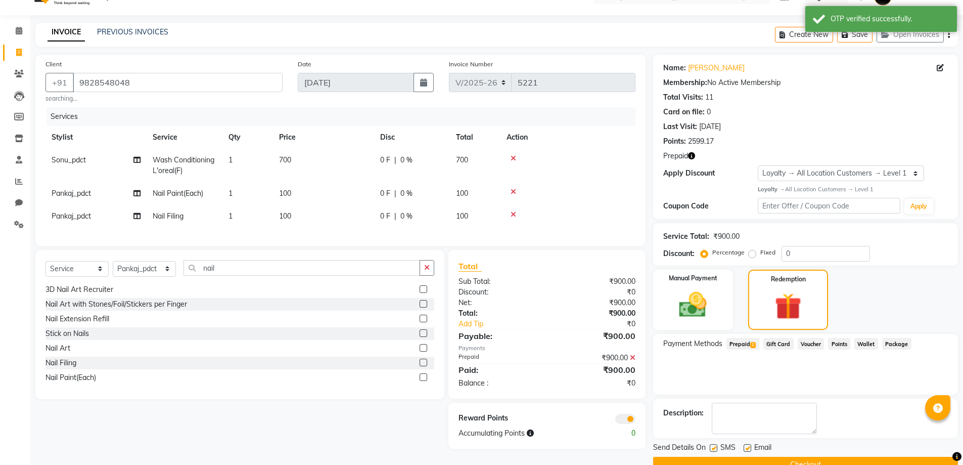
scroll to position [44, 0]
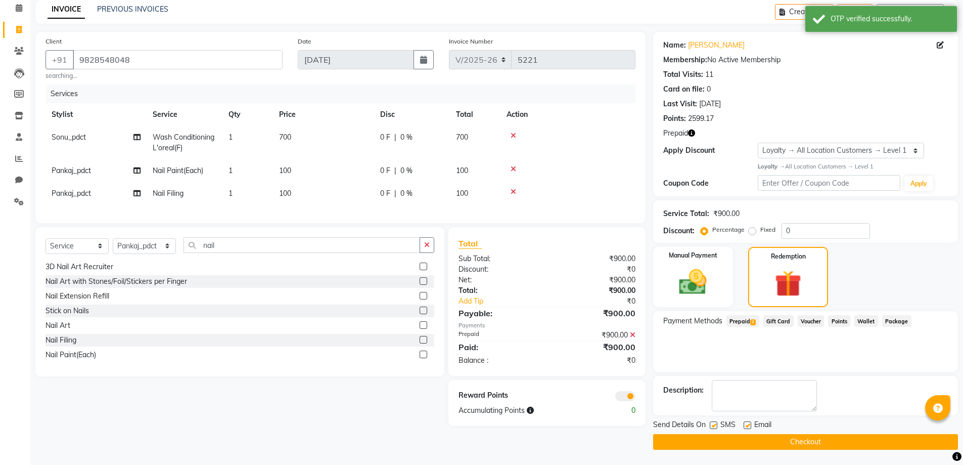
click at [826, 437] on button "Checkout" at bounding box center [805, 442] width 305 height 16
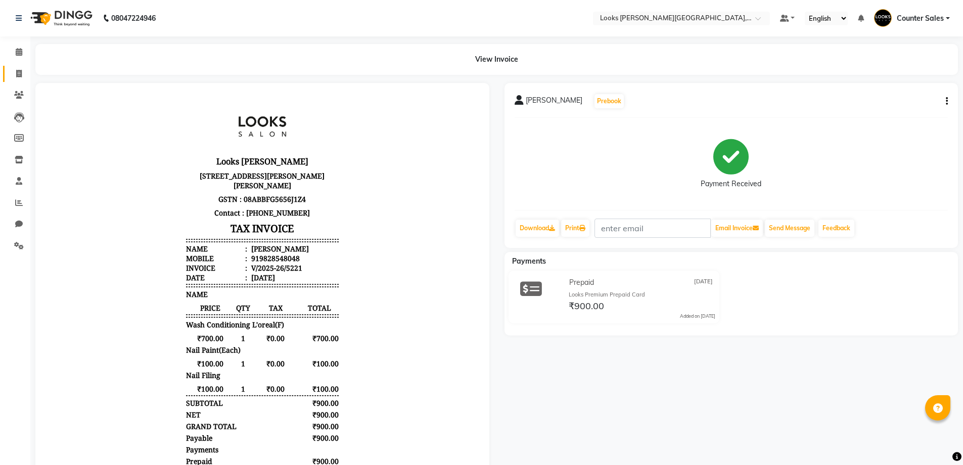
click at [19, 72] on icon at bounding box center [19, 74] width 6 height 8
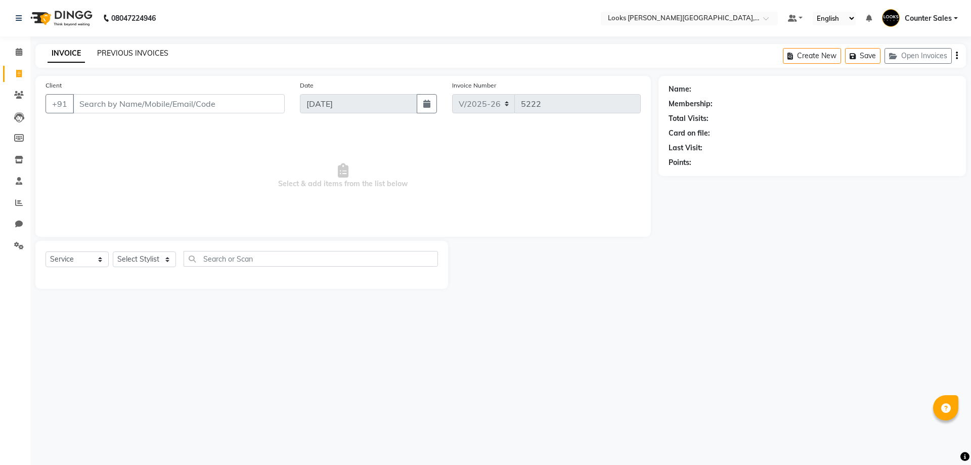
click at [148, 51] on link "PREVIOUS INVOICES" at bounding box center [132, 53] width 71 height 9
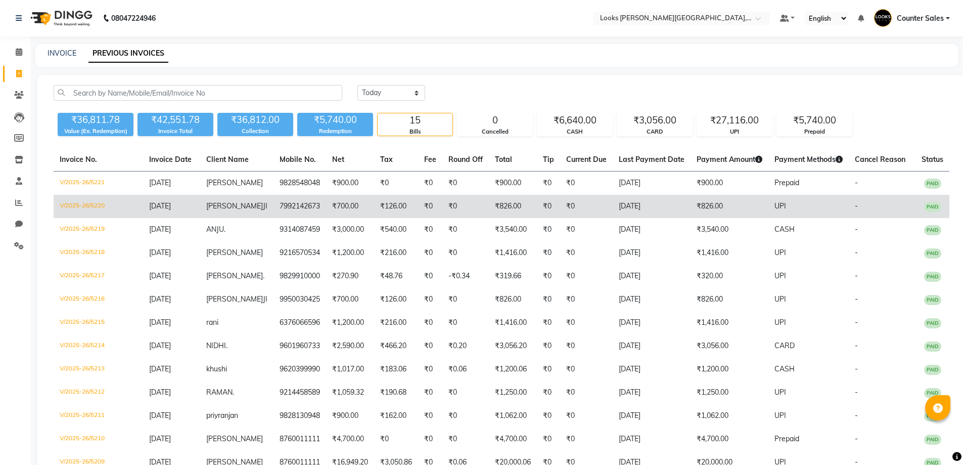
click at [231, 210] on span "ANUBHAV" at bounding box center [234, 205] width 57 height 9
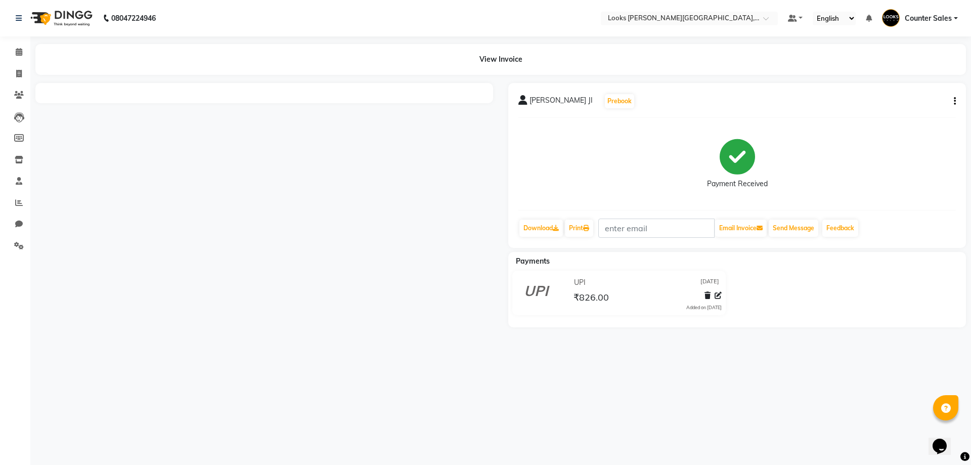
click at [730, 291] on div "UPI 04-09-2025 ₹826.00 Added on 04-09-2025" at bounding box center [618, 294] width 237 height 49
click at [719, 295] on icon at bounding box center [717, 295] width 7 height 7
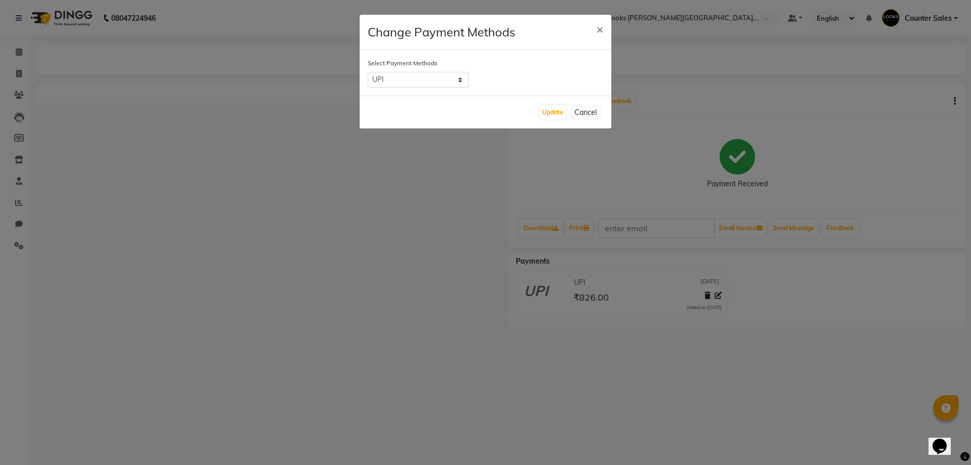
click at [372, 249] on ngb-modal-window "Change Payment Methods × Select Payment Methods UPI ONLINE CASH CARD Update Can…" at bounding box center [485, 232] width 971 height 465
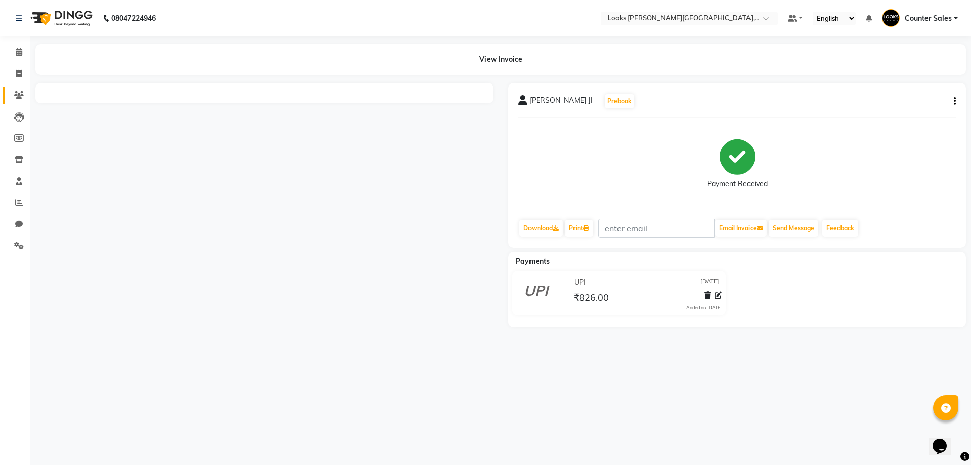
click at [19, 94] on icon at bounding box center [19, 95] width 10 height 8
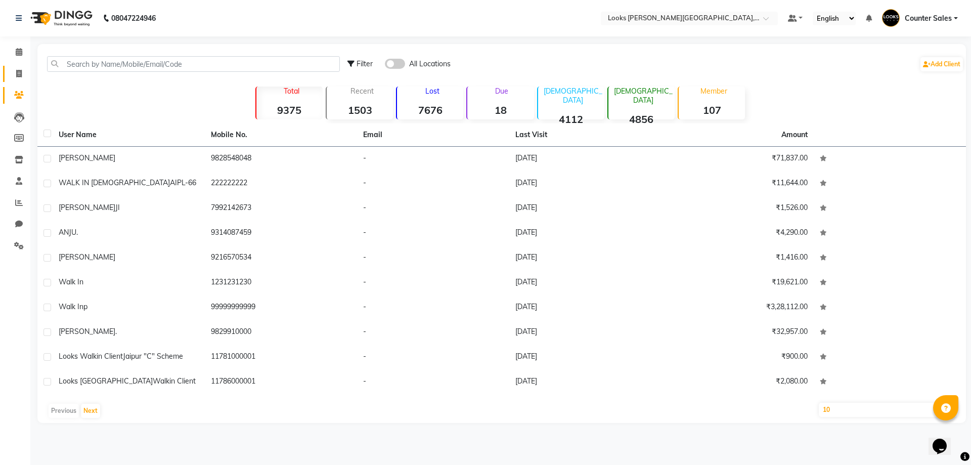
click at [19, 73] on icon at bounding box center [19, 74] width 6 height 8
select select "4385"
select select "service"
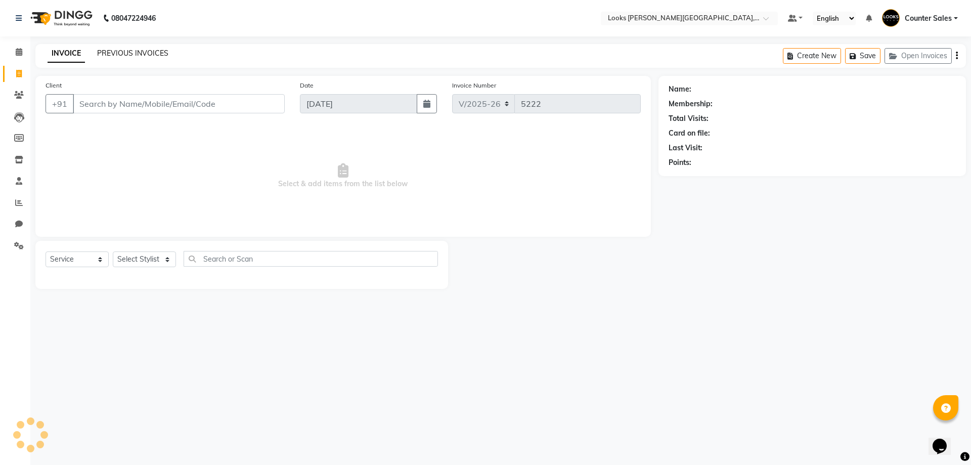
click at [157, 57] on link "PREVIOUS INVOICES" at bounding box center [132, 53] width 71 height 9
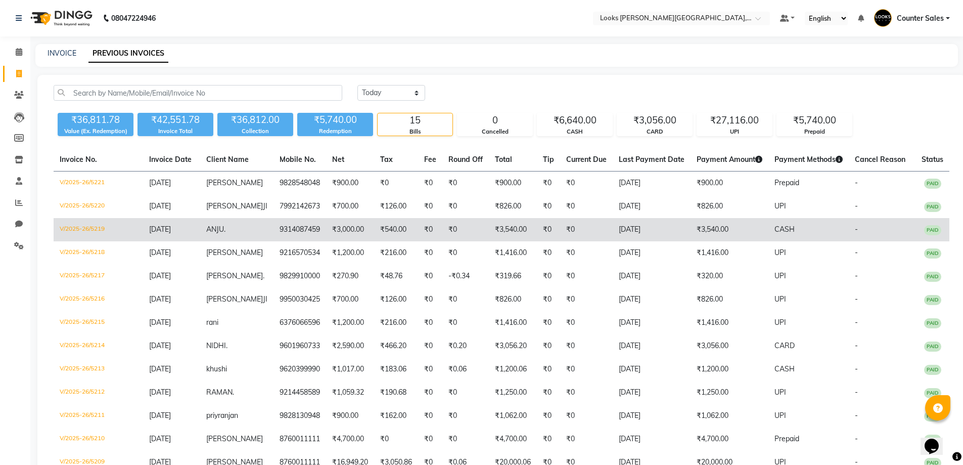
click at [296, 236] on td "9314087459" at bounding box center [299, 229] width 53 height 23
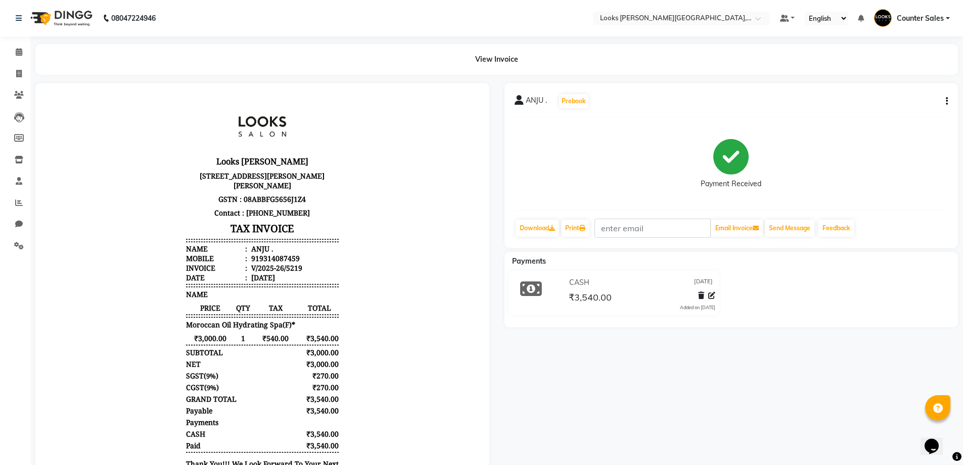
scroll to position [8, 0]
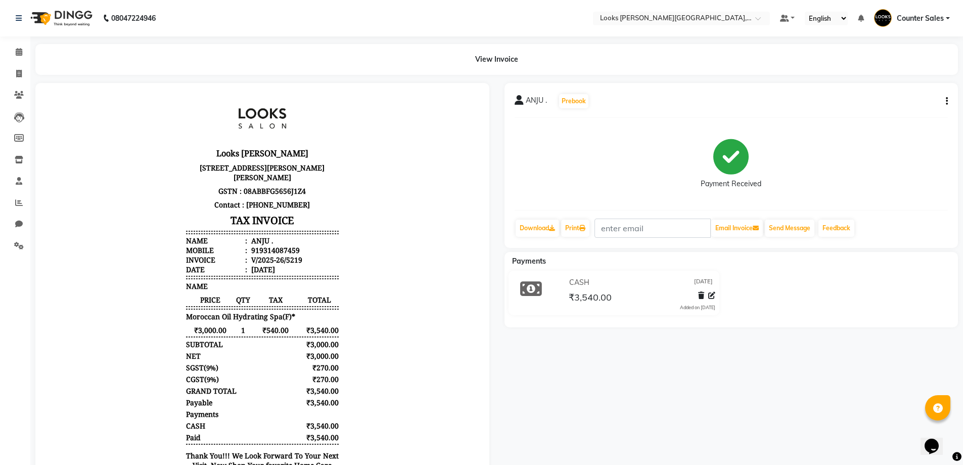
click at [944, 101] on button "button" at bounding box center [945, 101] width 6 height 11
click at [908, 112] on div "Edit Item Staff" at bounding box center [896, 107] width 69 height 13
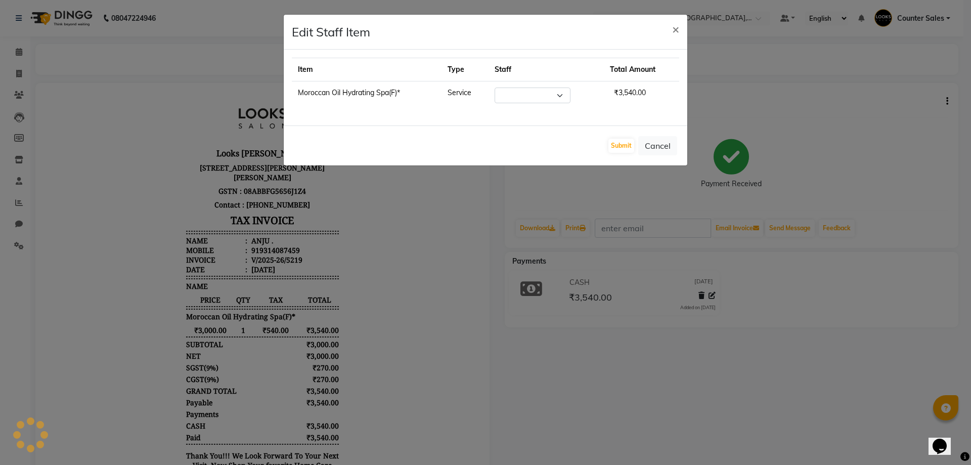
select select "24203"
click at [564, 97] on select "Select Ajay Anjana Arohi Ashu Counter Sales Faizan Kasim Krishna Mamta Singh Ma…" at bounding box center [527, 95] width 76 height 16
click at [438, 118] on div "Item Type Staff Total Amount Moroccan Oil Hydrating Spa(F)* Service Select Ajay…" at bounding box center [485, 88] width 403 height 76
click at [433, 257] on ngb-modal-window "Edit Staff Item × Item Type Staff Total Amount Moroccan Oil Hydrating Spa(F)* S…" at bounding box center [485, 232] width 971 height 465
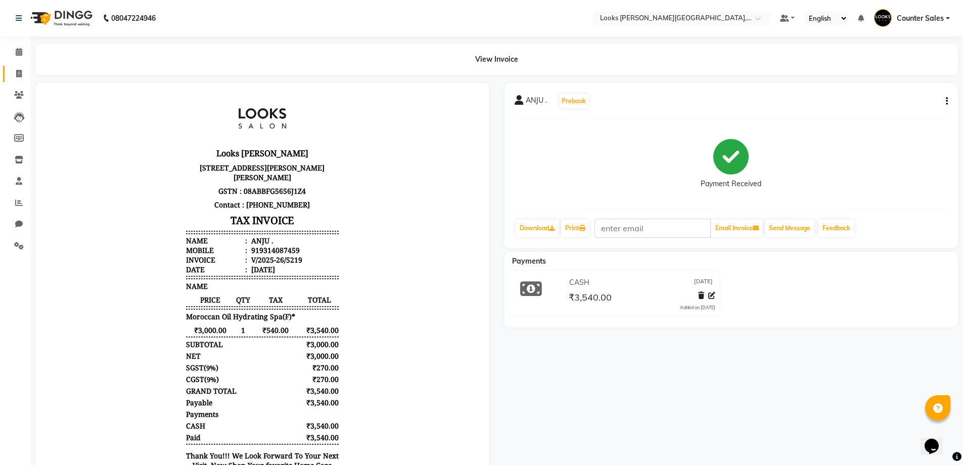
click at [12, 71] on span at bounding box center [19, 74] width 18 height 12
select select "4385"
select select "service"
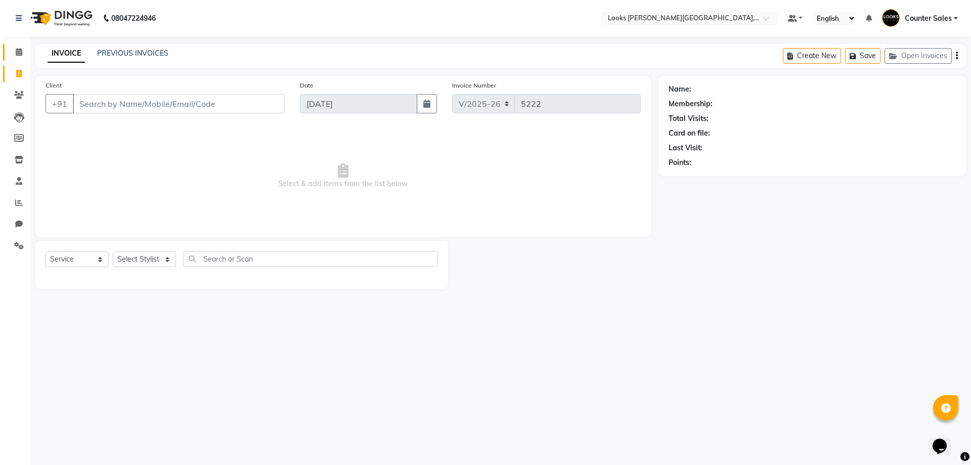
click at [19, 51] on icon at bounding box center [19, 52] width 7 height 8
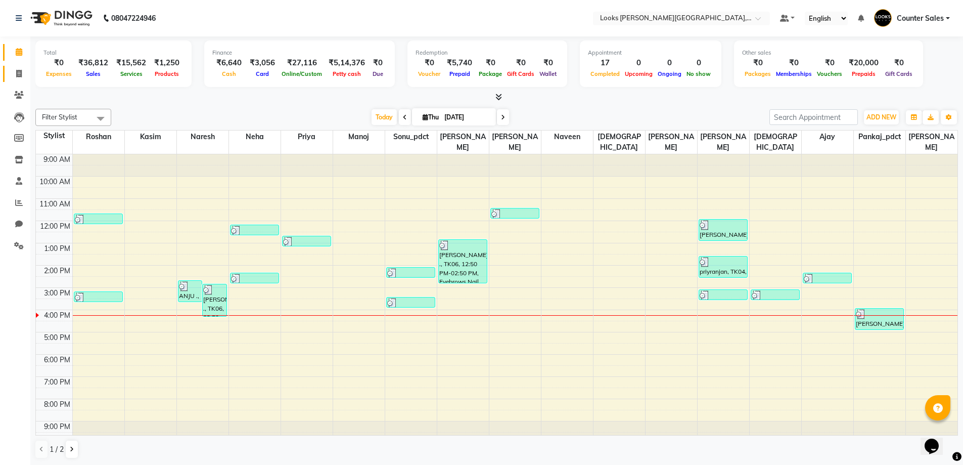
click at [19, 73] on icon at bounding box center [19, 74] width 6 height 8
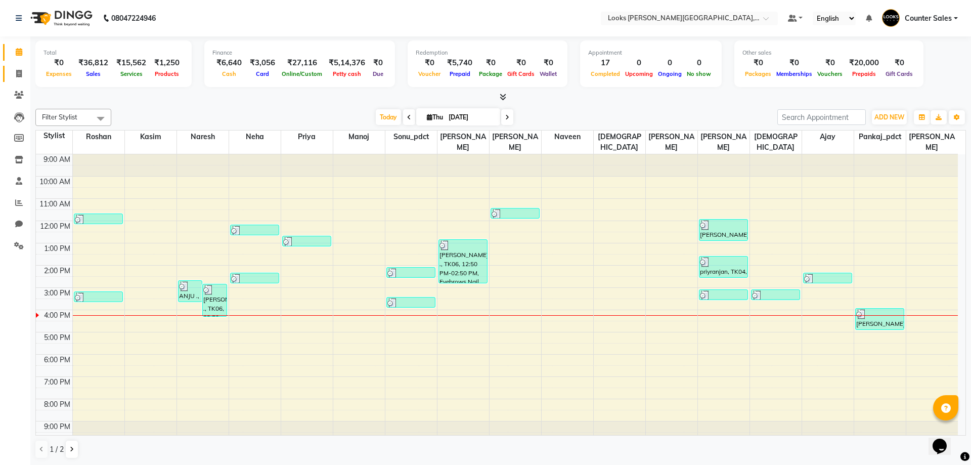
select select "4385"
select select "service"
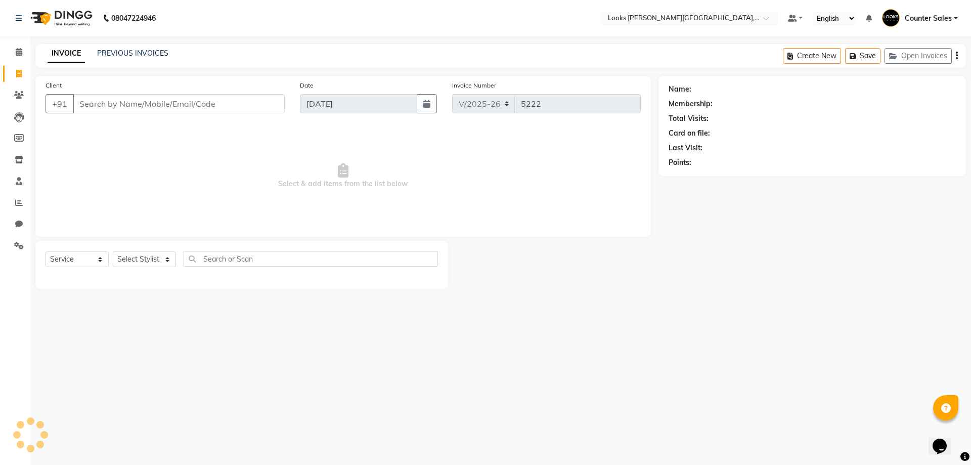
click at [182, 105] on input "Client" at bounding box center [179, 103] width 212 height 19
click at [155, 124] on span "9672096" at bounding box center [140, 127] width 35 height 10
type input "9672096222"
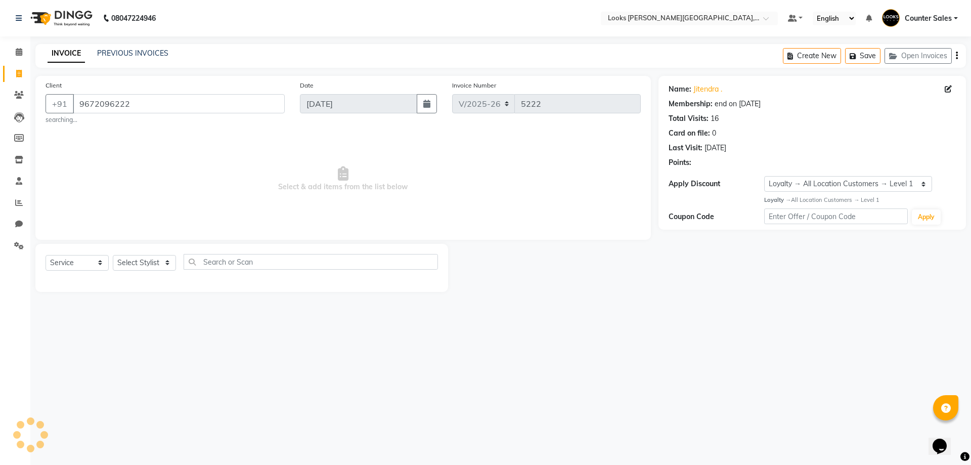
select select "1: Object"
click at [924, 188] on select "Select Membership → LSPL Membership@20% Loyalty → All Location Customers → Leve…" at bounding box center [848, 184] width 168 height 16
click at [167, 266] on select "Select Stylist Ajay [PERSON_NAME] [PERSON_NAME] Counter Sales [PERSON_NAME] Kri…" at bounding box center [144, 263] width 63 height 16
select select "54731"
click at [113, 255] on select "Select Stylist Ajay [PERSON_NAME] [PERSON_NAME] Counter Sales [PERSON_NAME] Kri…" at bounding box center [144, 263] width 63 height 16
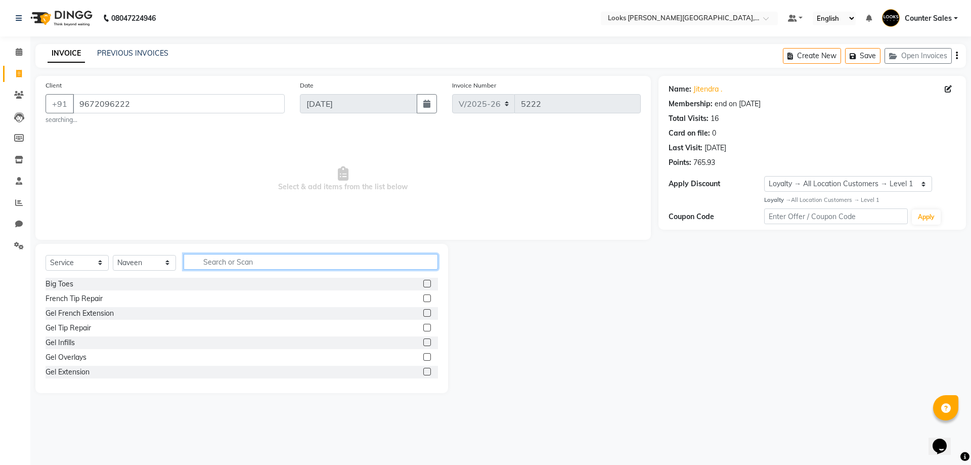
click at [279, 260] on input "text" at bounding box center [310, 262] width 254 height 16
type input "cut"
click at [423, 301] on label at bounding box center [427, 298] width 8 height 8
click at [423, 301] on input "checkbox" at bounding box center [426, 298] width 7 height 7
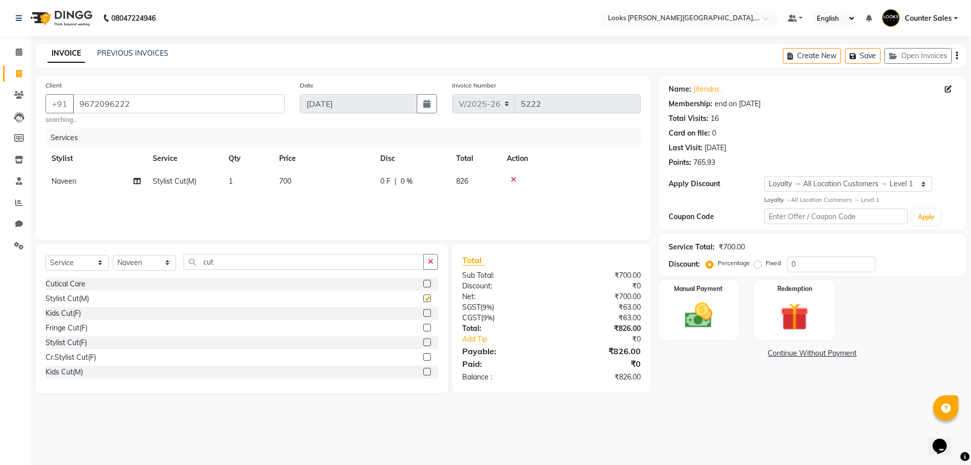
checkbox input "false"
click at [305, 264] on input "cut" at bounding box center [303, 262] width 240 height 16
type input "c"
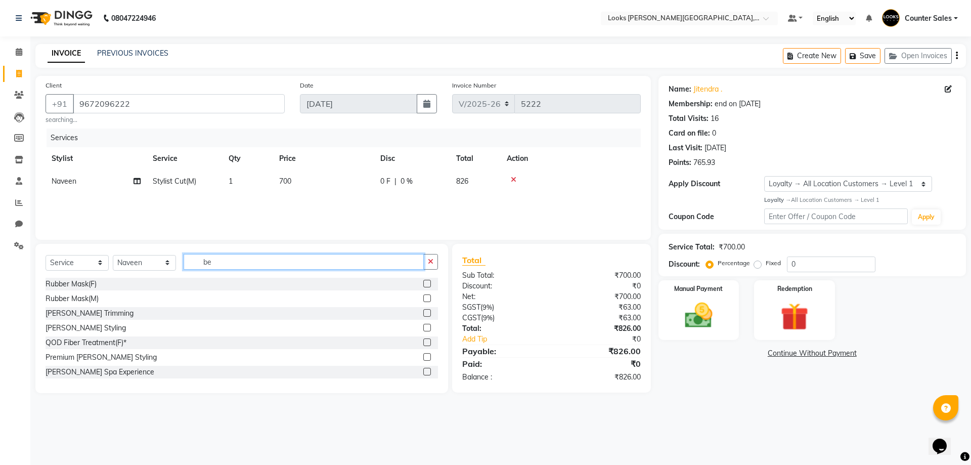
type input "be"
click at [423, 313] on label at bounding box center [427, 313] width 8 height 8
click at [423, 313] on input "checkbox" at bounding box center [426, 313] width 7 height 7
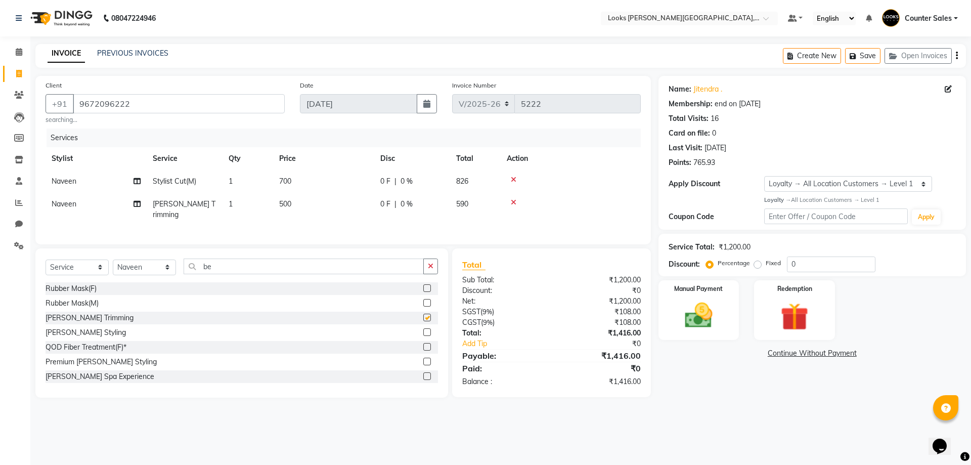
checkbox input "false"
click at [321, 210] on td "500" at bounding box center [323, 209] width 101 height 33
select select "54731"
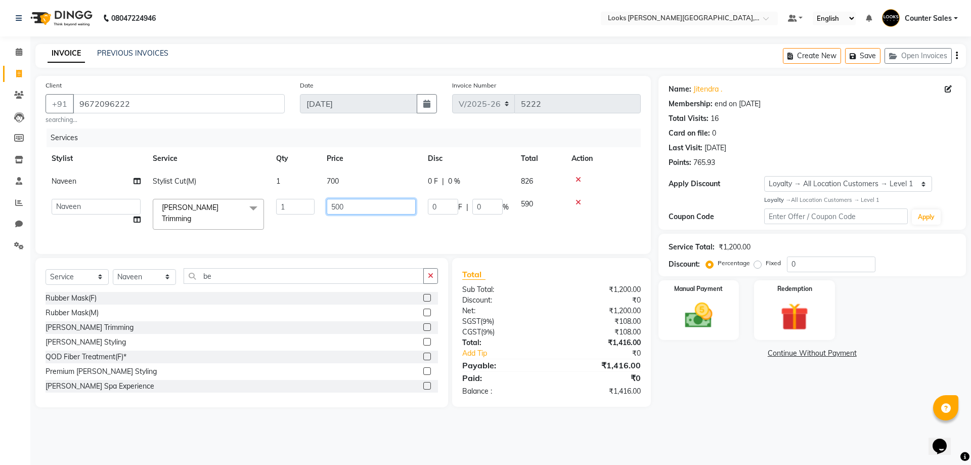
click at [351, 205] on input "500" at bounding box center [371, 207] width 89 height 16
type input "5"
type input "300"
click at [925, 182] on select "Select Membership → LSPL Membership@20% Loyalty → All Location Customers → Leve…" at bounding box center [848, 184] width 168 height 16
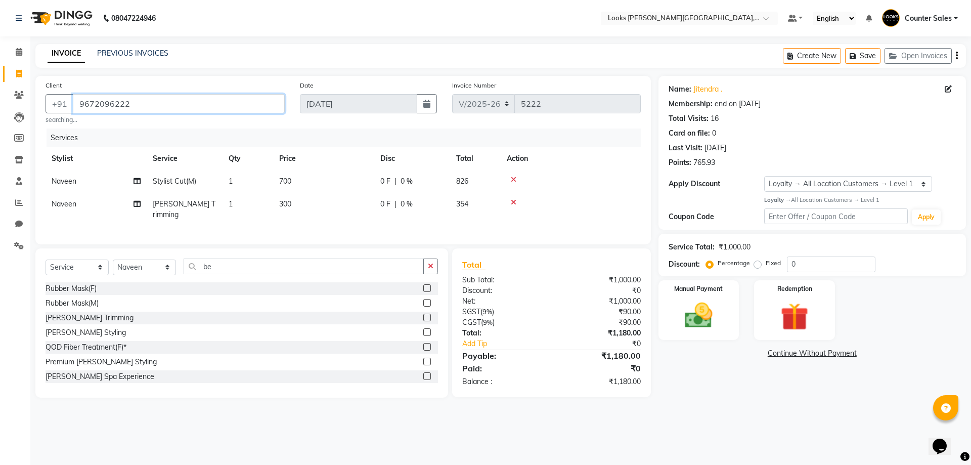
click at [109, 101] on input "9672096222" at bounding box center [179, 103] width 212 height 19
click at [153, 102] on input "9672096222" at bounding box center [179, 103] width 212 height 19
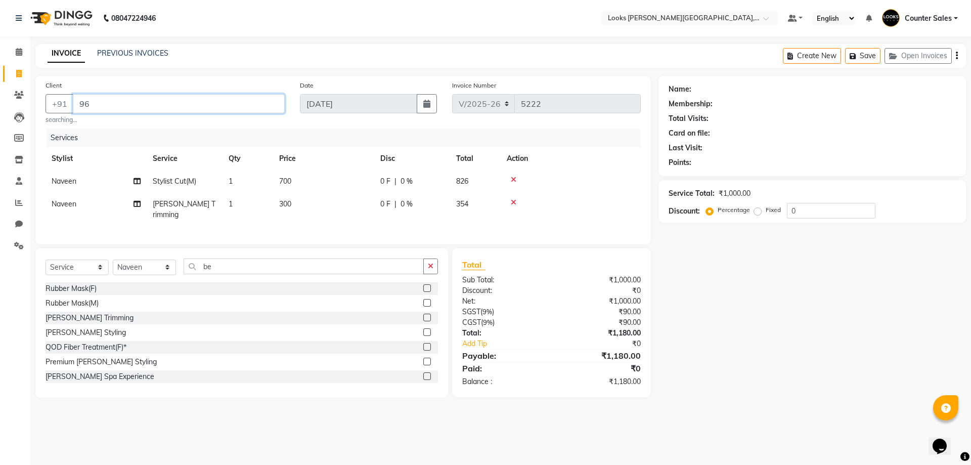
type input "9"
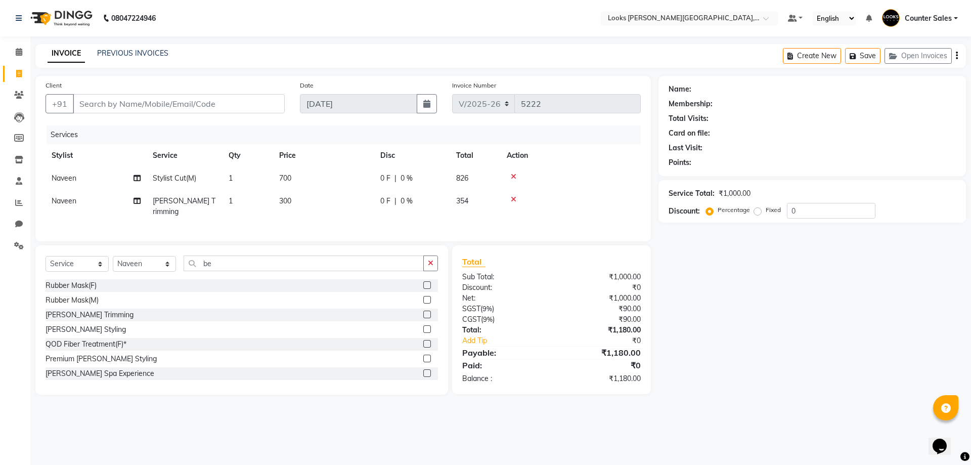
click at [512, 163] on th "Action" at bounding box center [570, 155] width 140 height 23
click at [514, 197] on icon at bounding box center [514, 199] width 6 height 7
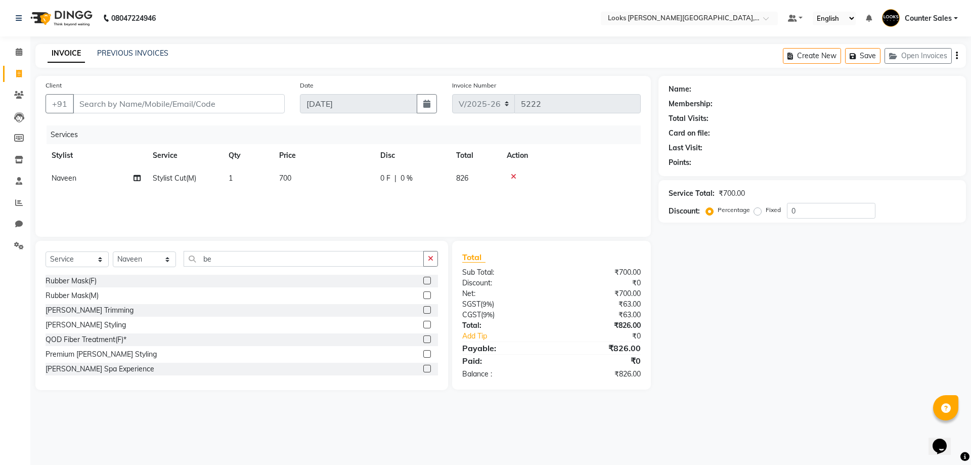
click at [512, 176] on icon at bounding box center [514, 176] width 6 height 7
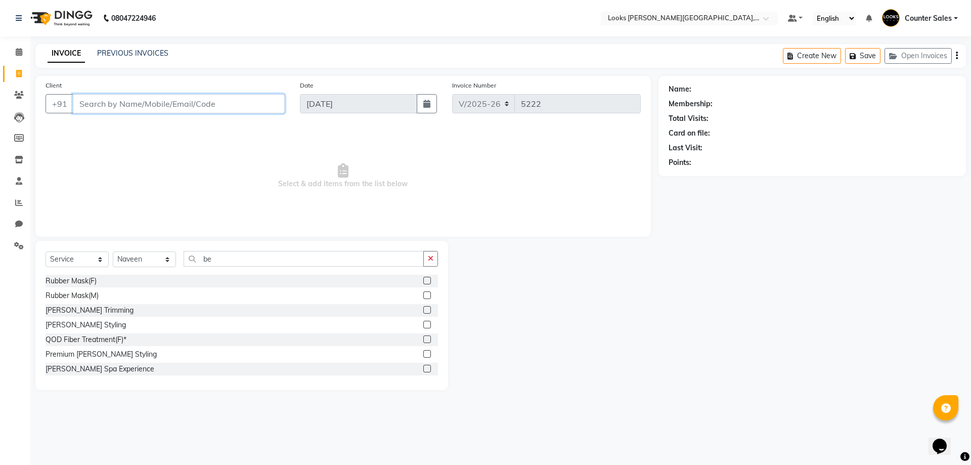
click at [170, 100] on input "Client" at bounding box center [179, 103] width 212 height 19
type input "9929644554"
click at [257, 101] on span "Add Client" at bounding box center [259, 104] width 40 height 10
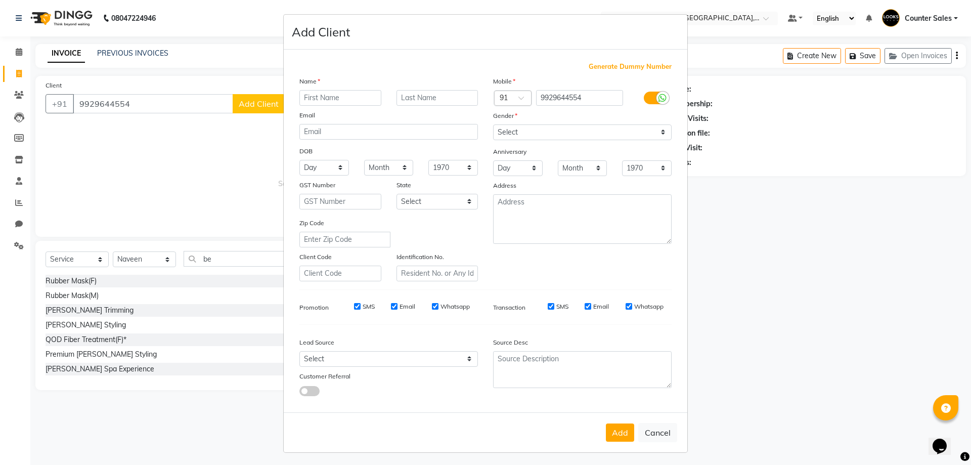
click at [329, 99] on input "text" at bounding box center [340, 98] width 82 height 16
type input "shivani"
click at [543, 131] on select "Select Male Female Other Prefer Not To Say" at bounding box center [582, 132] width 178 height 16
select select "female"
click at [493, 124] on select "Select Male Female Other Prefer Not To Say" at bounding box center [582, 132] width 178 height 16
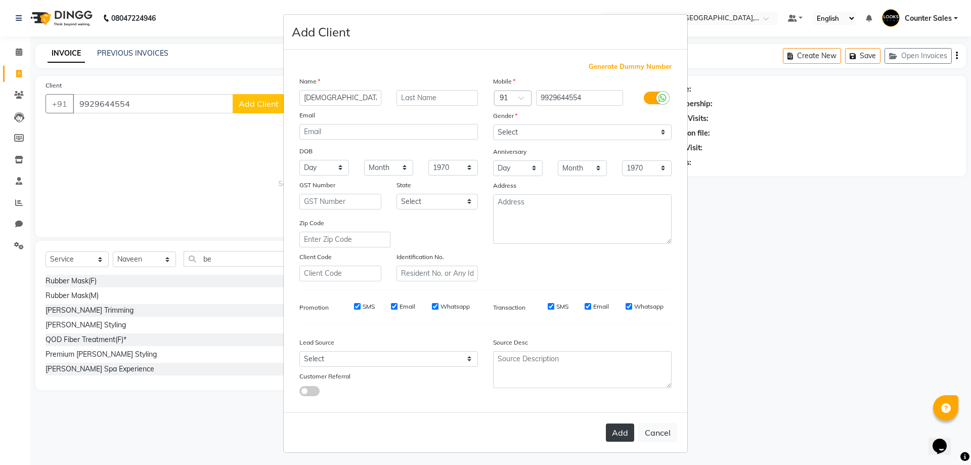
click at [619, 423] on button "Add" at bounding box center [620, 432] width 28 height 18
select select
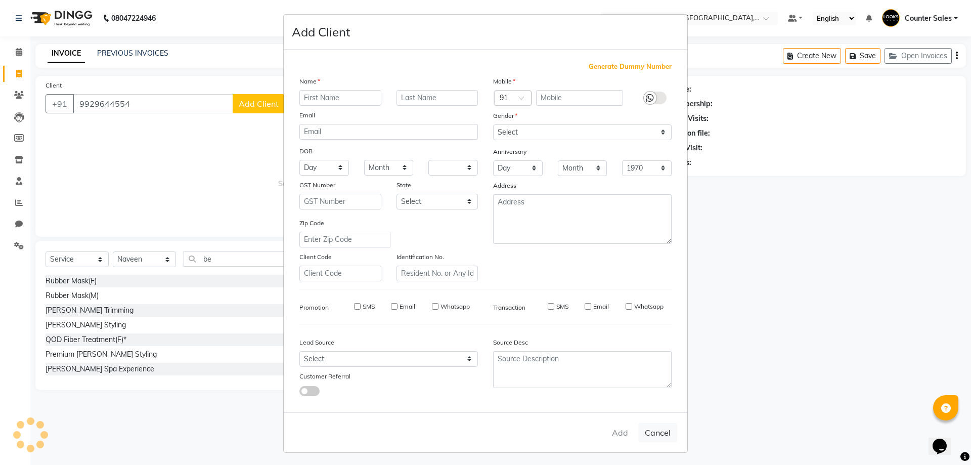
select select
checkbox input "false"
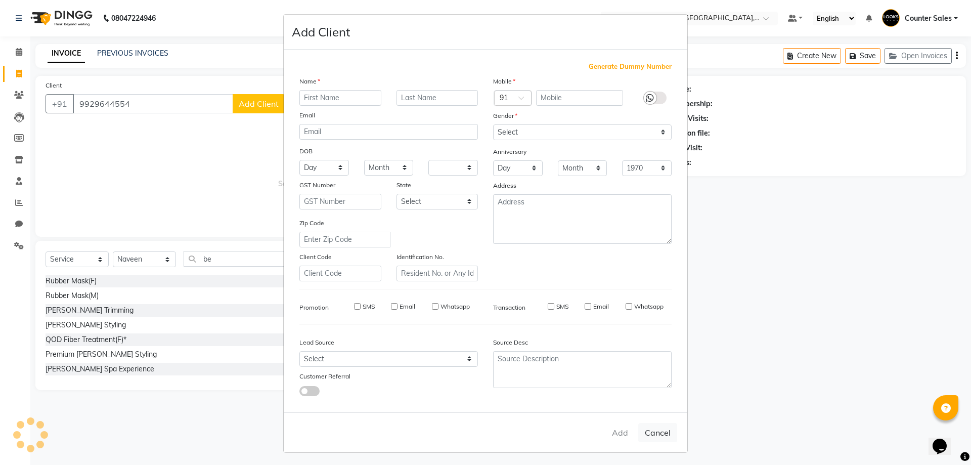
checkbox input "false"
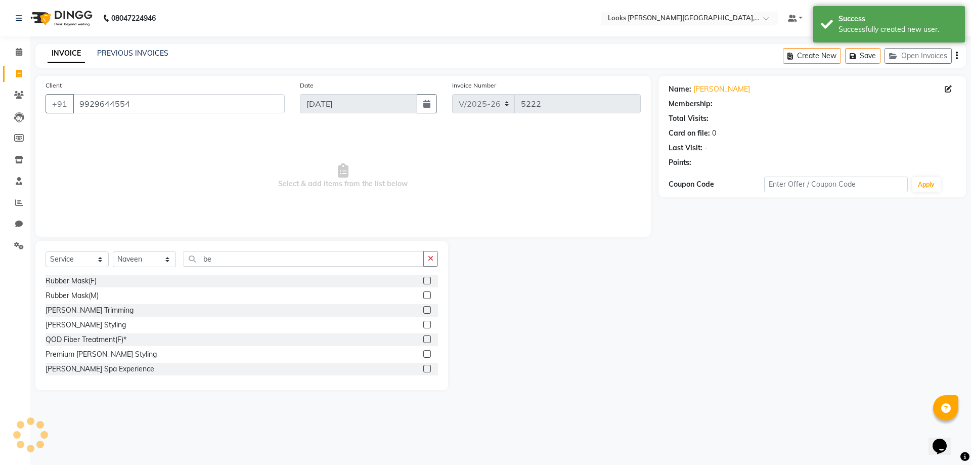
select select "1: Object"
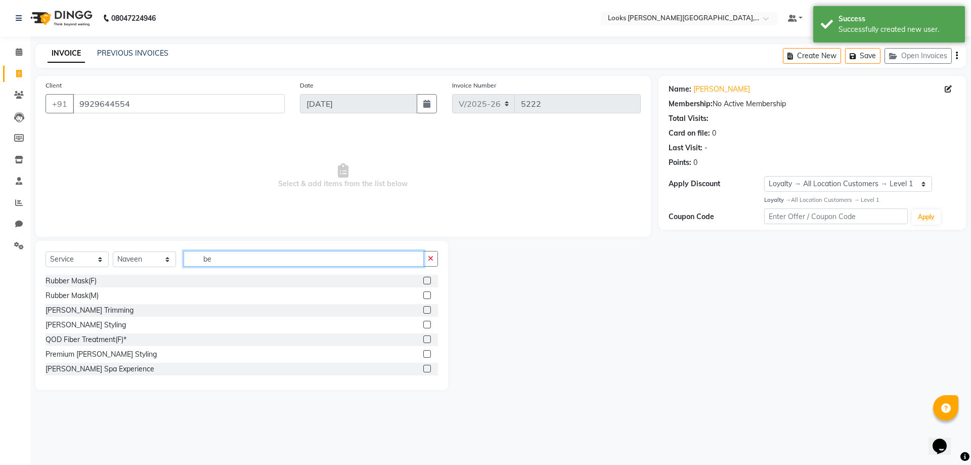
click at [248, 257] on input "be" at bounding box center [303, 259] width 240 height 16
click at [133, 261] on select "Select Stylist Ajay Anjana Arohi Ashu Counter Sales Faizan Kasim Krishna Mamta …" at bounding box center [144, 259] width 63 height 16
select select "51057"
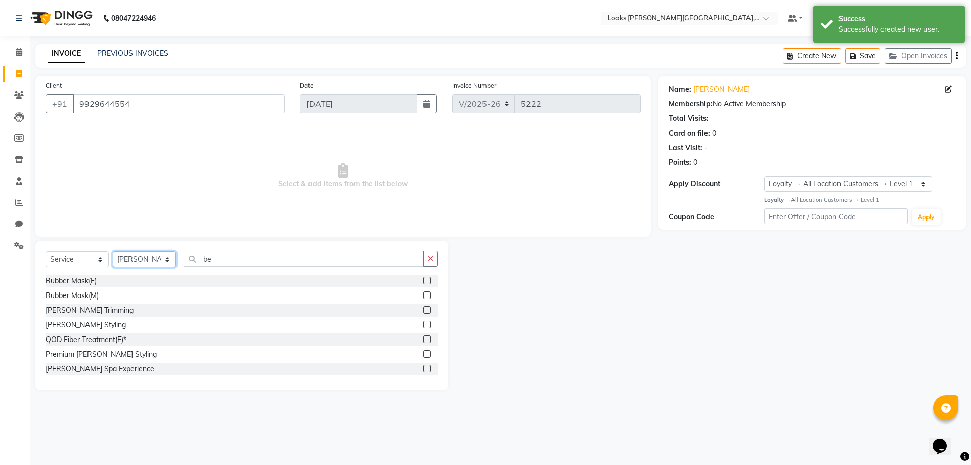
click at [113, 251] on select "Select Stylist Ajay Anjana Arohi Ashu Counter Sales Faizan Kasim Krishna Mamta …" at bounding box center [144, 259] width 63 height 16
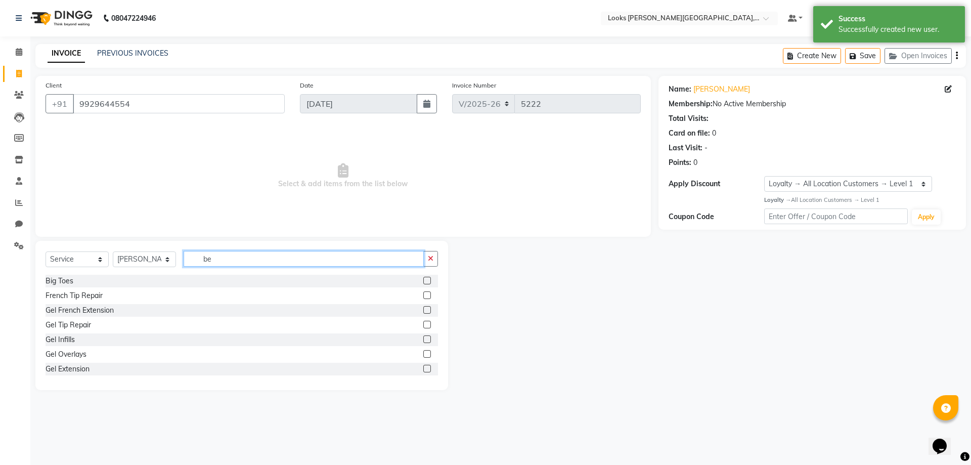
click at [238, 257] on input "be" at bounding box center [303, 259] width 240 height 16
type input "b"
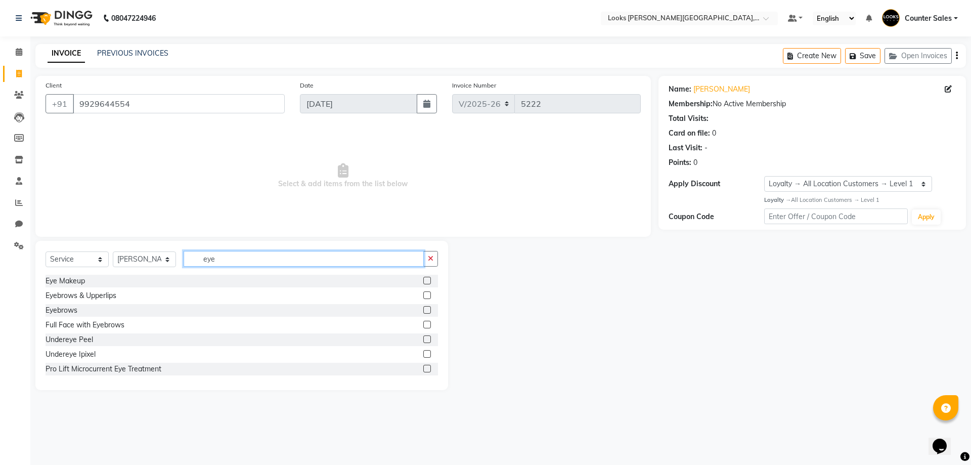
type input "eye"
click at [423, 309] on label at bounding box center [427, 310] width 8 height 8
click at [423, 309] on input "checkbox" at bounding box center [426, 310] width 7 height 7
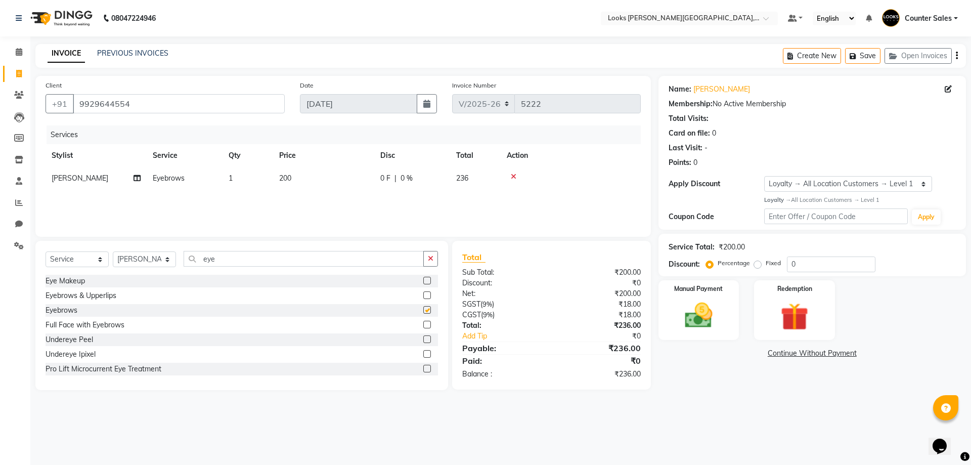
checkbox input "false"
click at [321, 176] on td "200" at bounding box center [323, 178] width 101 height 23
select select "51057"
type input "241"
click at [706, 325] on img at bounding box center [698, 315] width 47 height 33
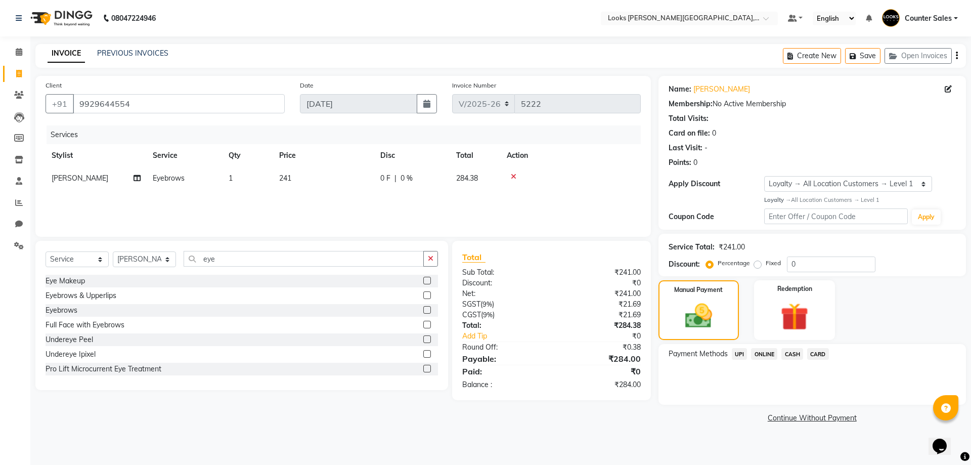
click at [323, 177] on td "241" at bounding box center [323, 178] width 101 height 23
select select "51057"
click at [372, 180] on input "241" at bounding box center [371, 181] width 89 height 16
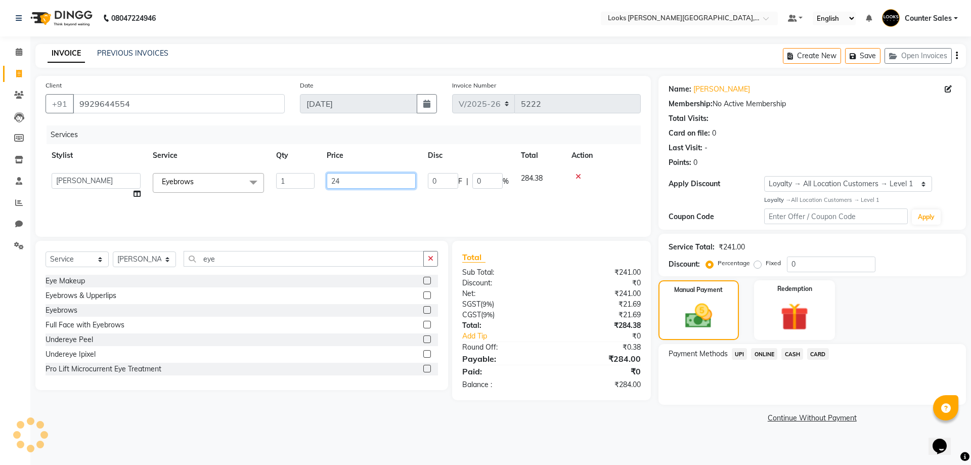
type input "2"
type input "210"
click at [684, 321] on img at bounding box center [697, 316] width 45 height 32
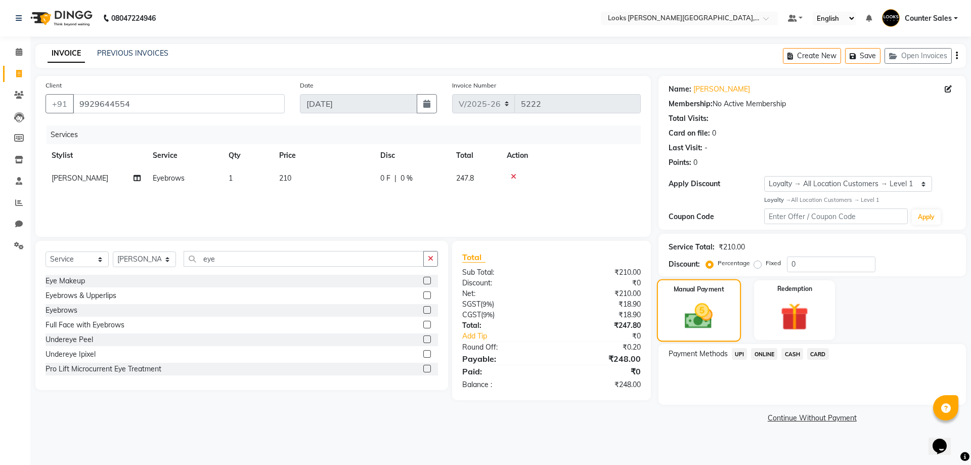
click at [312, 173] on td "210" at bounding box center [323, 178] width 101 height 23
select select "51057"
click at [346, 177] on input "210" at bounding box center [371, 181] width 89 height 16
type input "204"
click at [696, 317] on img at bounding box center [697, 316] width 45 height 32
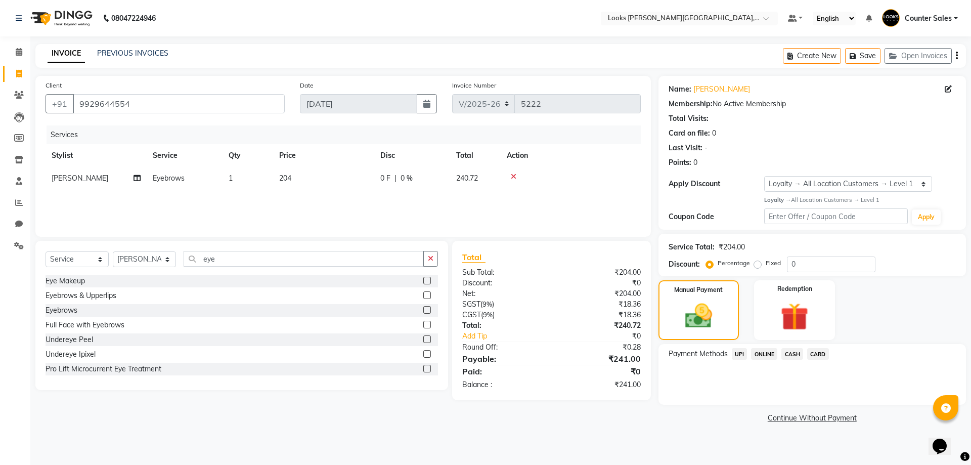
click at [740, 353] on span "UPI" at bounding box center [739, 354] width 16 height 12
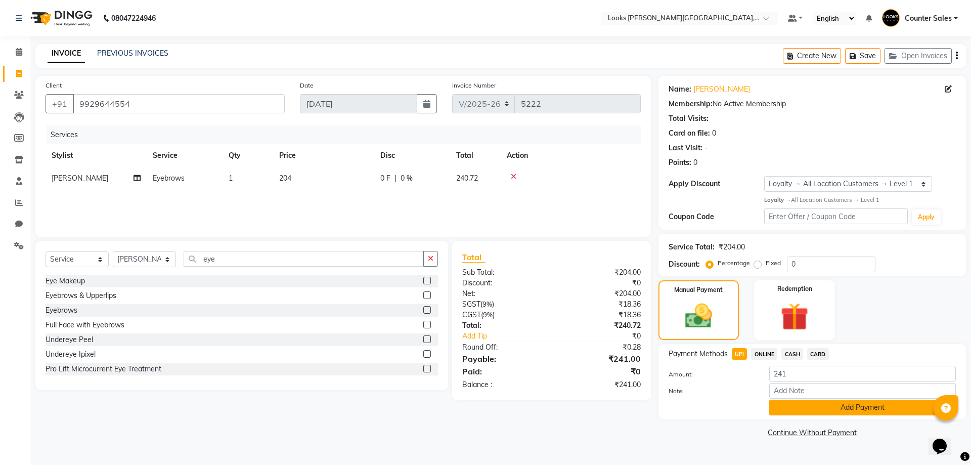
click at [834, 407] on button "Add Payment" at bounding box center [862, 407] width 187 height 16
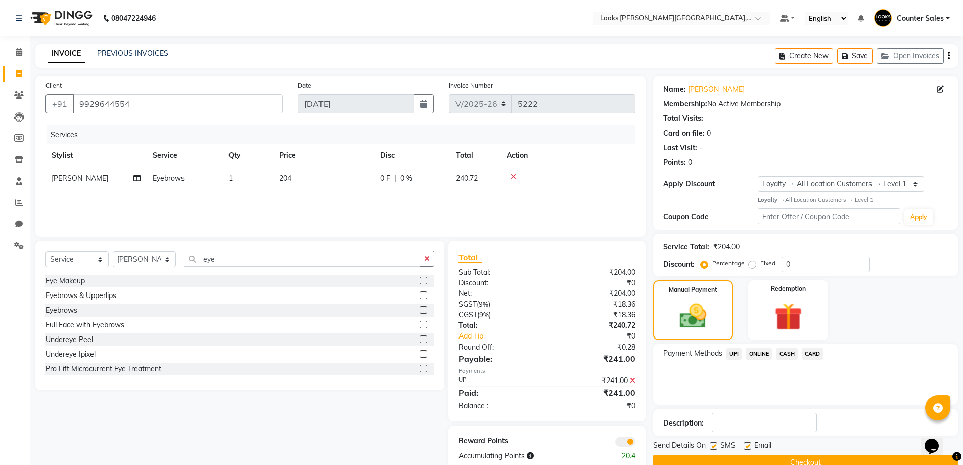
scroll to position [22, 0]
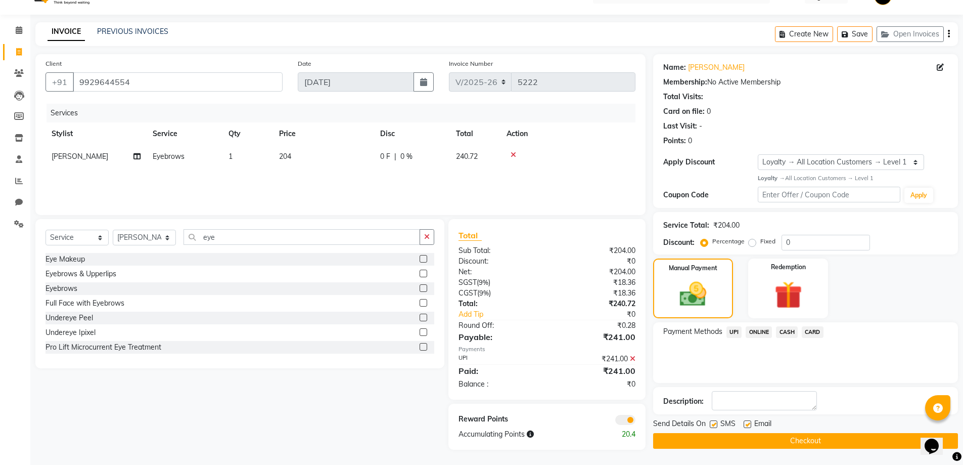
click at [765, 423] on span "Email" at bounding box center [762, 424] width 17 height 13
click at [713, 424] on label at bounding box center [714, 424] width 8 height 8
click at [713, 424] on input "checkbox" at bounding box center [713, 424] width 7 height 7
checkbox input "false"
click at [748, 424] on label at bounding box center [748, 424] width 8 height 8
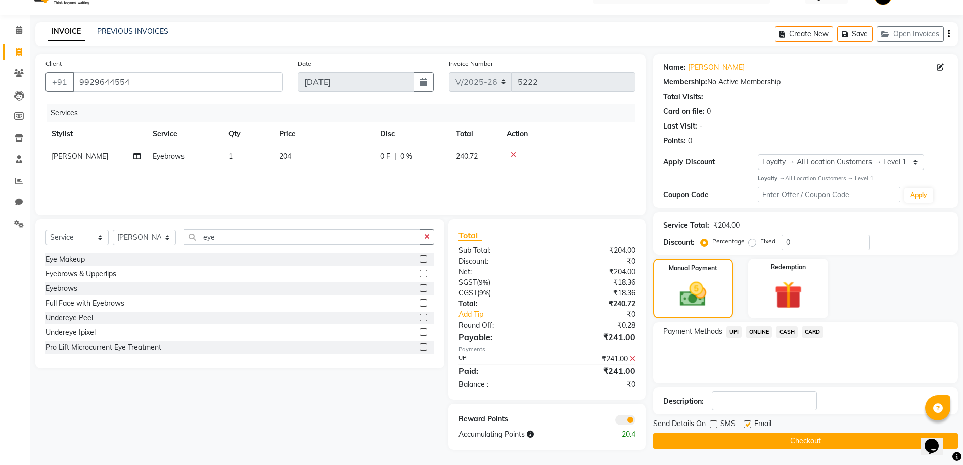
click at [748, 424] on input "checkbox" at bounding box center [747, 424] width 7 height 7
checkbox input "false"
click at [772, 442] on button "Checkout" at bounding box center [805, 441] width 305 height 16
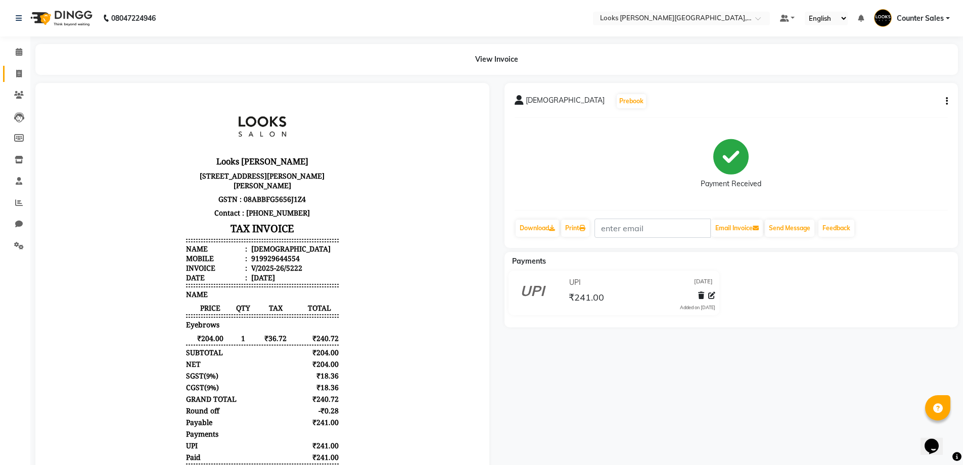
click at [19, 73] on icon at bounding box center [19, 74] width 6 height 8
select select "service"
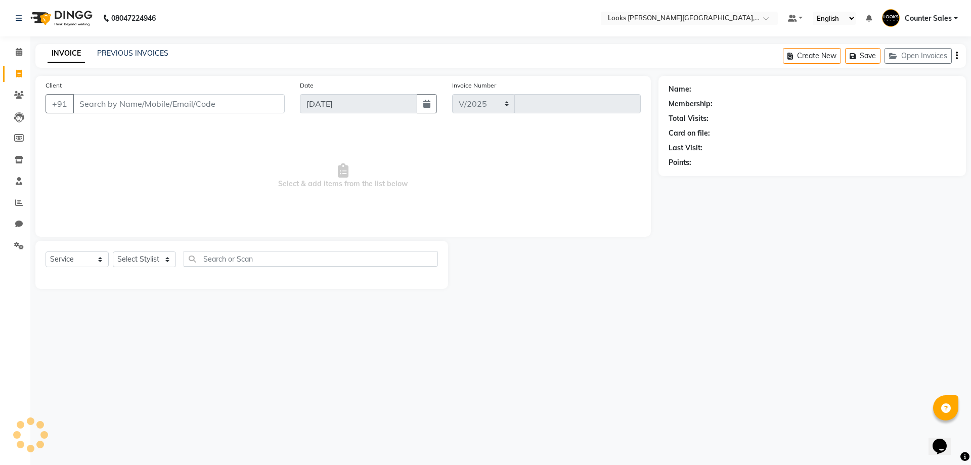
select select "4385"
type input "5223"
click at [23, 48] on span at bounding box center [19, 53] width 18 height 12
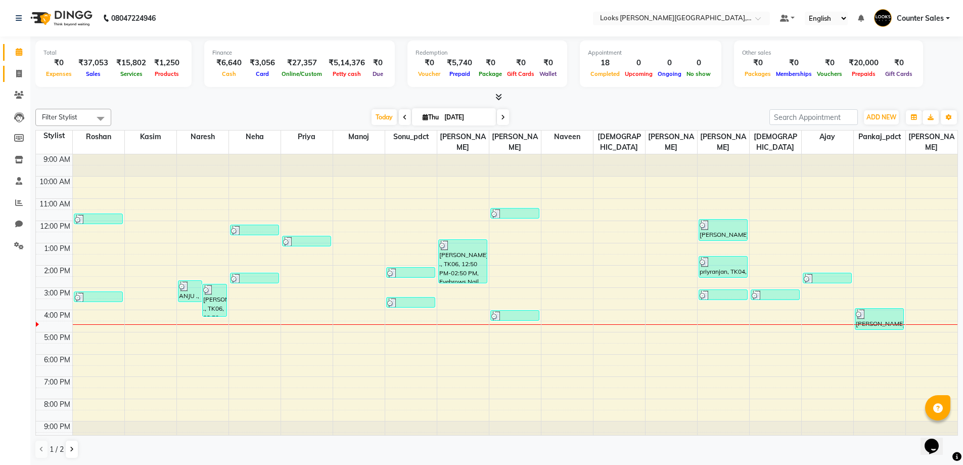
click at [26, 73] on span at bounding box center [19, 74] width 18 height 12
select select "service"
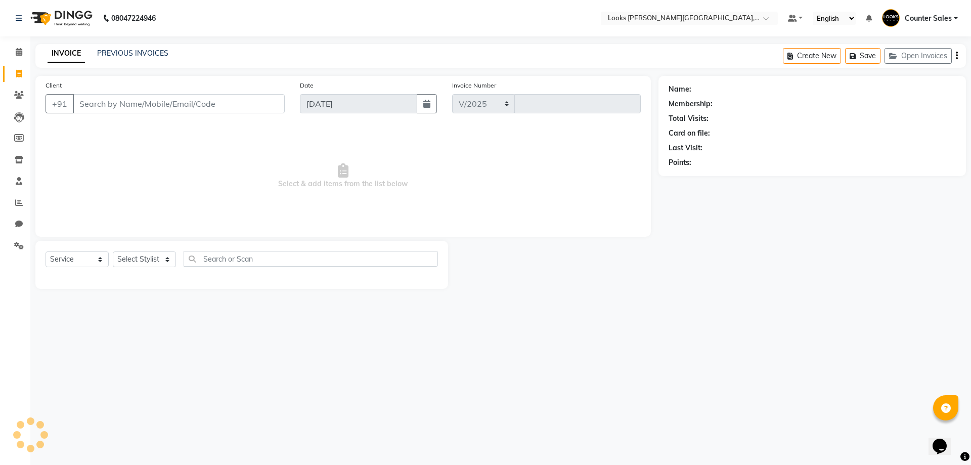
select select "4385"
type input "5223"
click at [152, 56] on link "PREVIOUS INVOICES" at bounding box center [132, 53] width 71 height 9
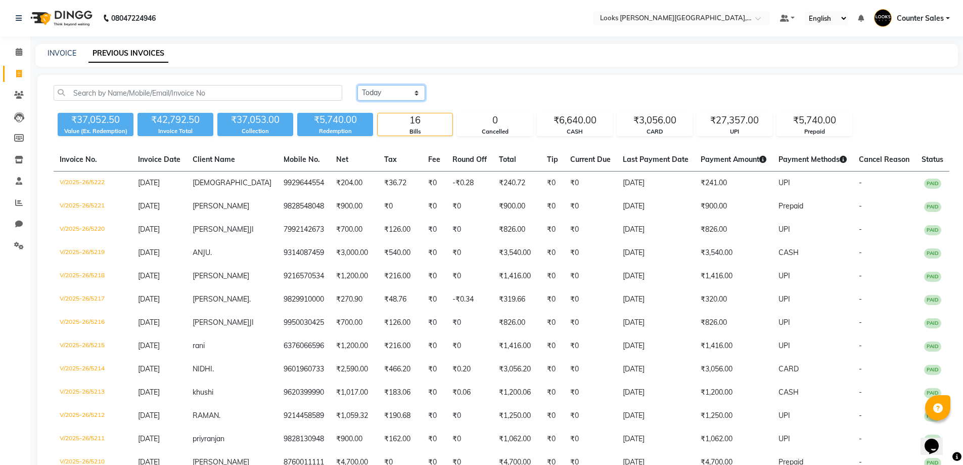
click at [419, 90] on select "Today Yesterday Custom Range" at bounding box center [391, 93] width 68 height 16
select select "yesterday"
click at [357, 85] on select "Today Yesterday Custom Range" at bounding box center [391, 93] width 68 height 16
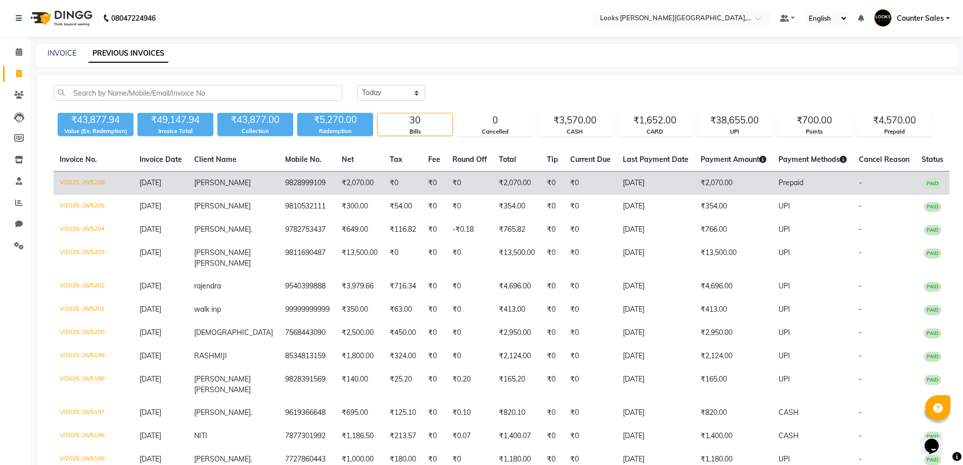
click at [225, 179] on span "[PERSON_NAME]" at bounding box center [222, 182] width 57 height 9
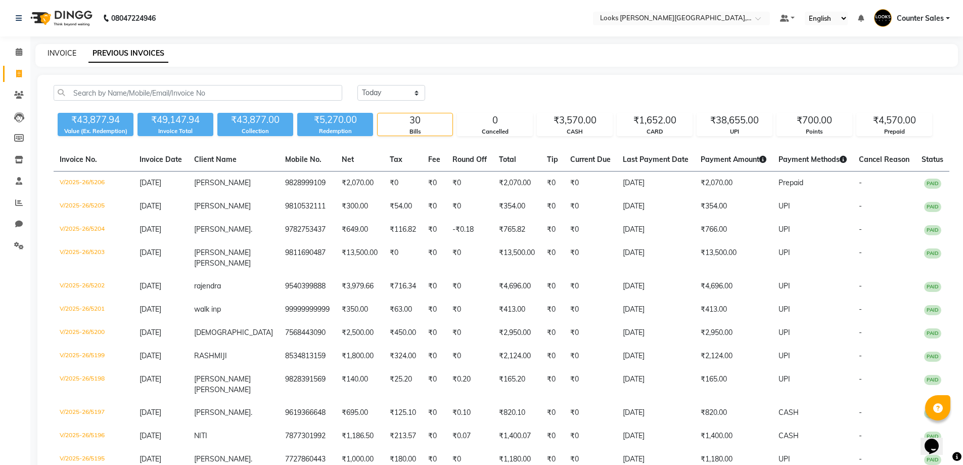
click at [56, 55] on link "INVOICE" at bounding box center [62, 53] width 29 height 9
select select "service"
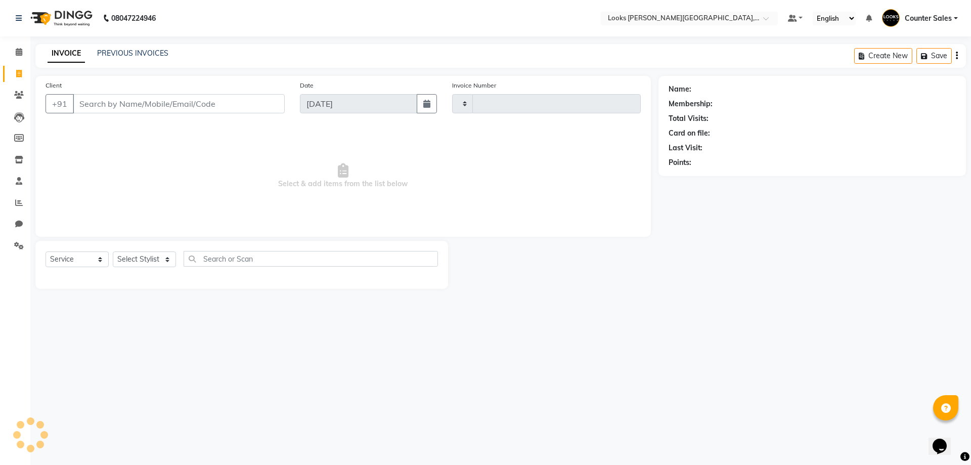
type input "5224"
select select "4385"
click at [18, 245] on icon at bounding box center [19, 246] width 10 height 8
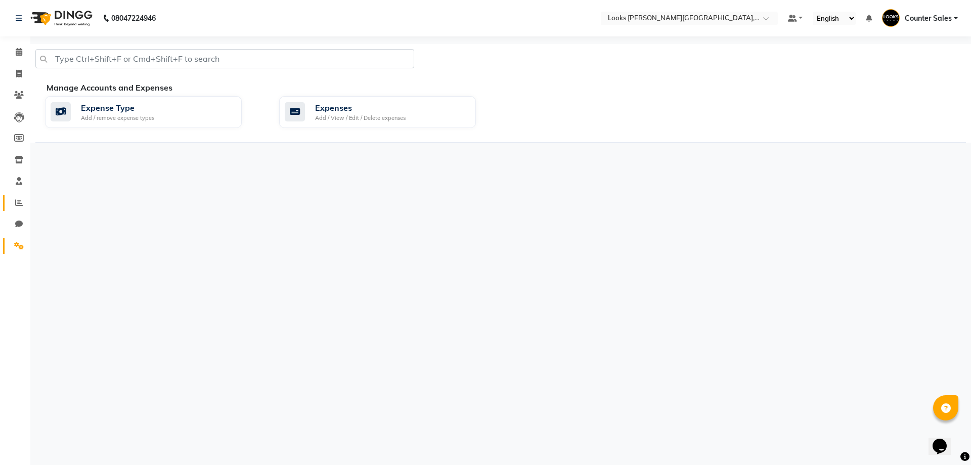
click at [22, 199] on icon at bounding box center [19, 203] width 8 height 8
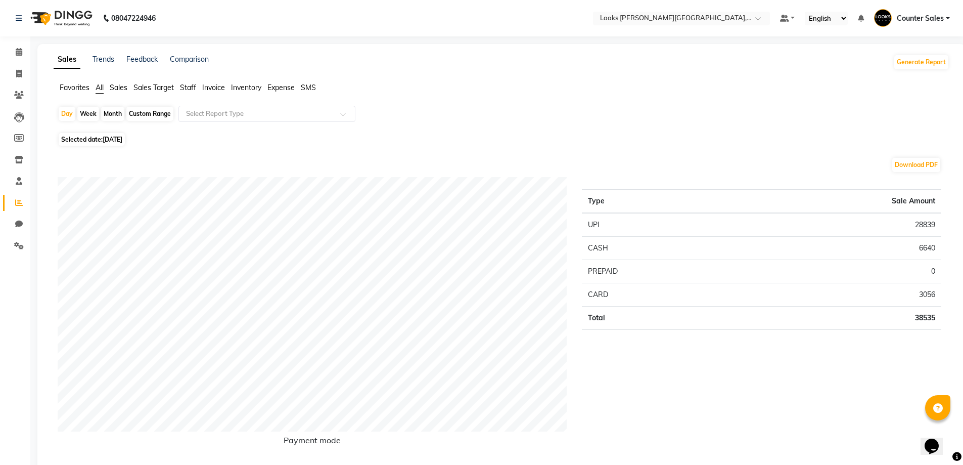
click at [189, 84] on span "Staff" at bounding box center [188, 87] width 16 height 9
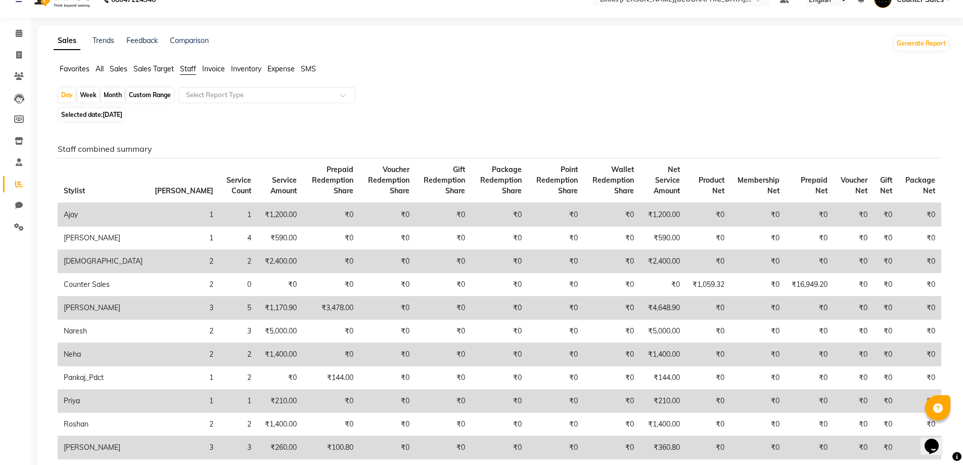
scroll to position [4, 0]
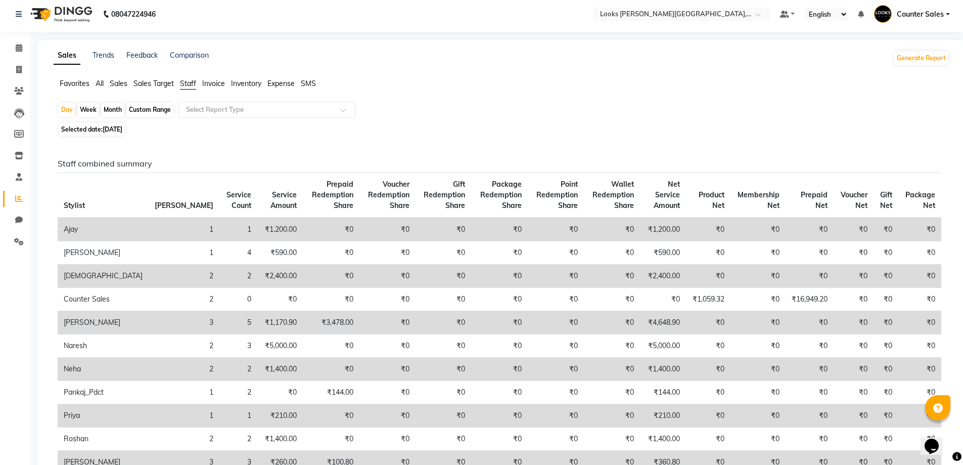
click at [82, 113] on div "Week" at bounding box center [88, 110] width 22 height 14
select select "9"
select select "2025"
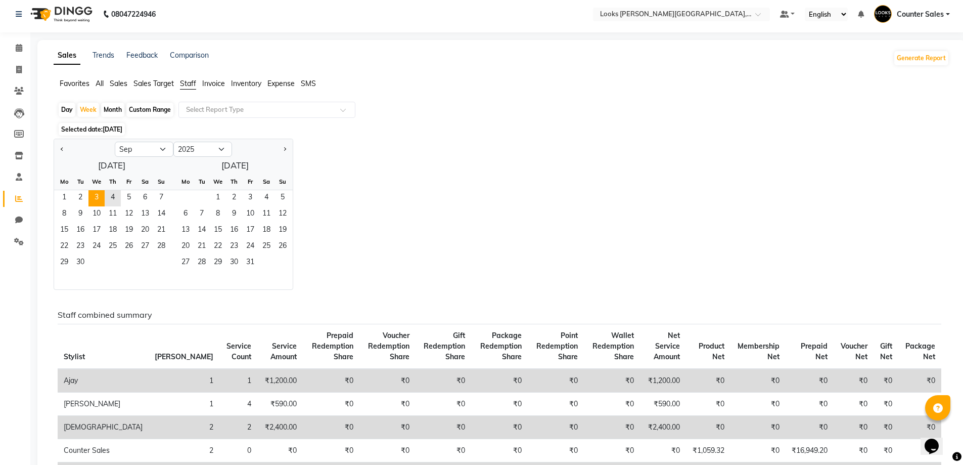
click at [95, 193] on span "3" at bounding box center [96, 198] width 16 height 16
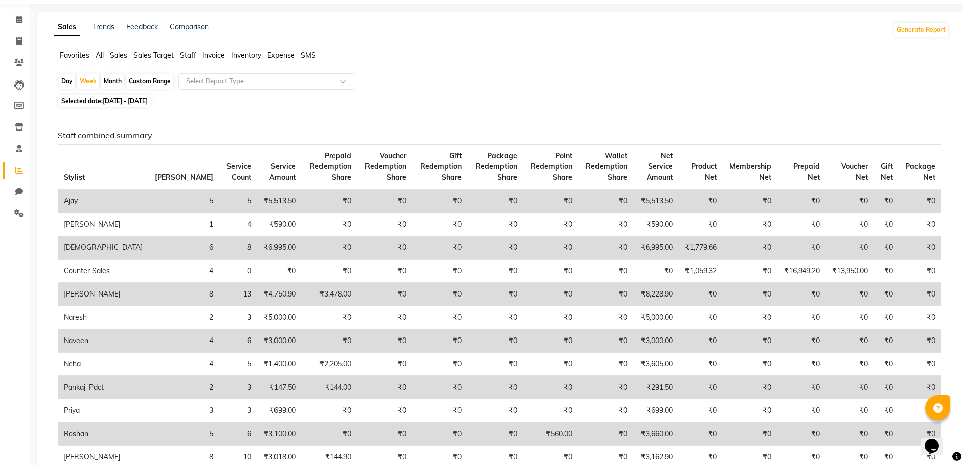
scroll to position [0, 0]
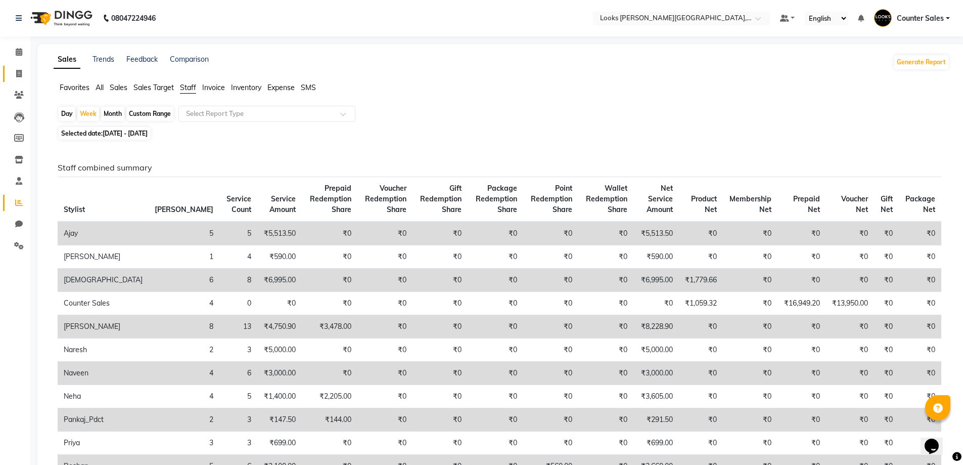
click at [8, 72] on link "Invoice" at bounding box center [15, 74] width 24 height 17
select select "service"
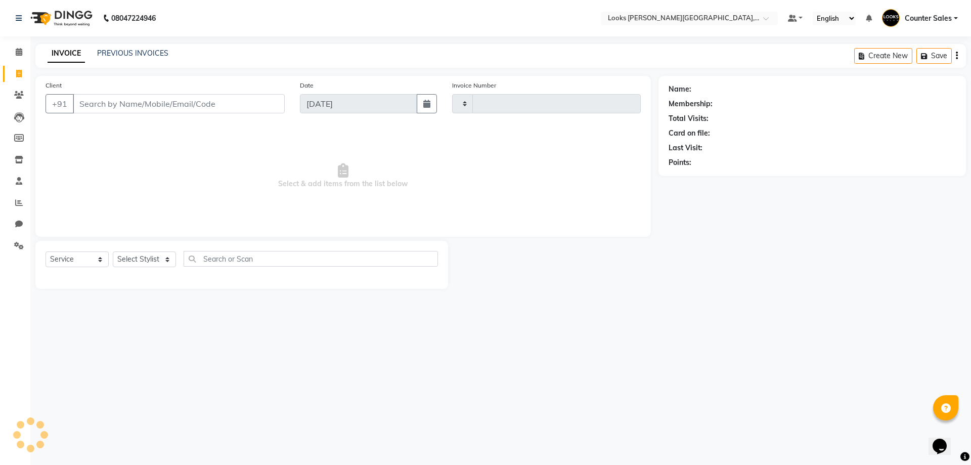
type input "5224"
select select "4385"
click at [84, 102] on input "Client" at bounding box center [179, 103] width 212 height 19
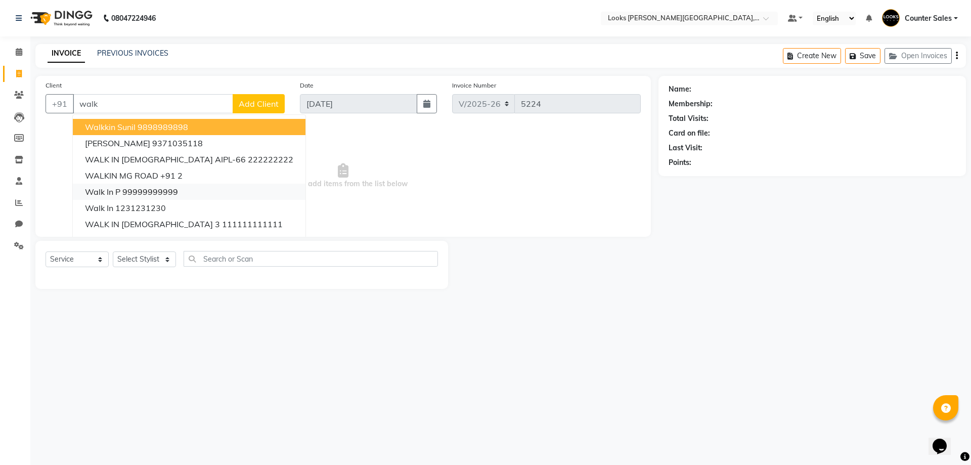
click at [178, 191] on button "walk in p 99999999999" at bounding box center [189, 191] width 233 height 16
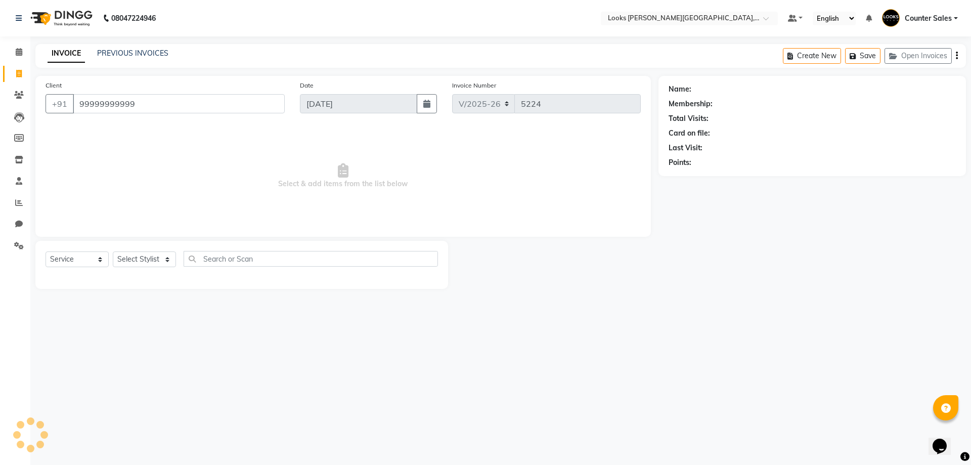
type input "99999999999"
select select "1: Object"
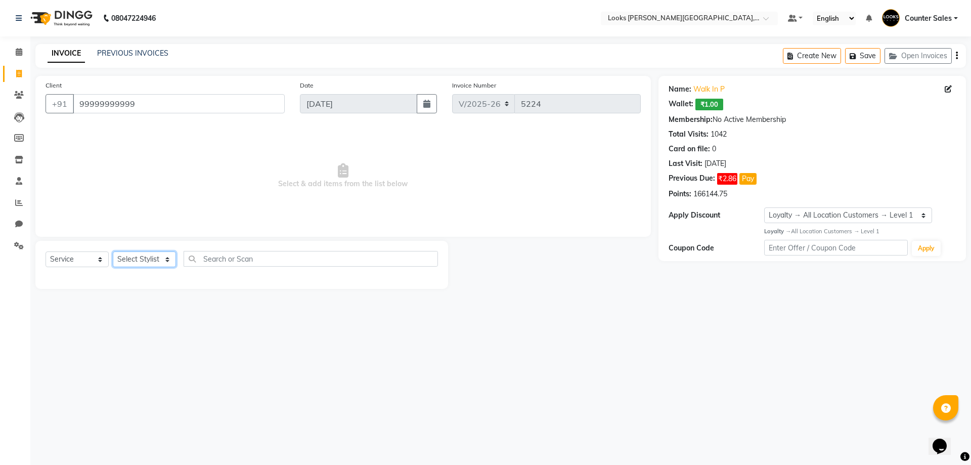
click at [137, 259] on select "Select Stylist Ajay Anjana Arohi Ashu Counter Sales Faizan Kasim Krishna Mamta …" at bounding box center [144, 259] width 63 height 16
select select "88118"
click at [113, 251] on select "Select Stylist Ajay Anjana Arohi Ashu Counter Sales Faizan Kasim Krishna Mamta …" at bounding box center [144, 259] width 63 height 16
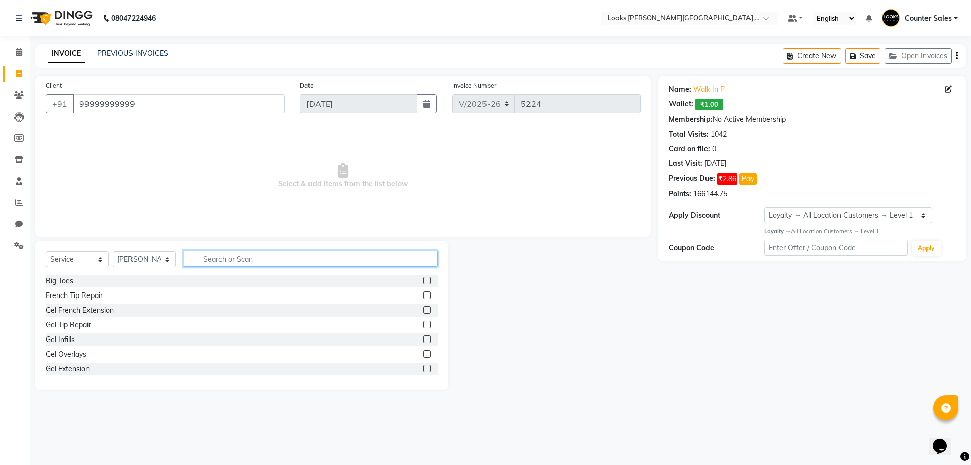
click at [238, 259] on input "text" at bounding box center [310, 259] width 254 height 16
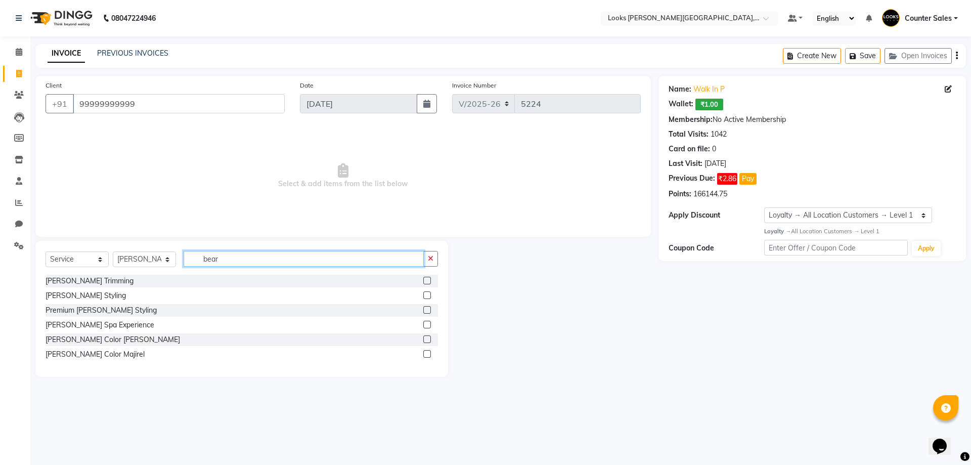
type input "bear"
click at [428, 281] on label at bounding box center [427, 281] width 8 height 8
click at [428, 281] on input "checkbox" at bounding box center [426, 281] width 7 height 7
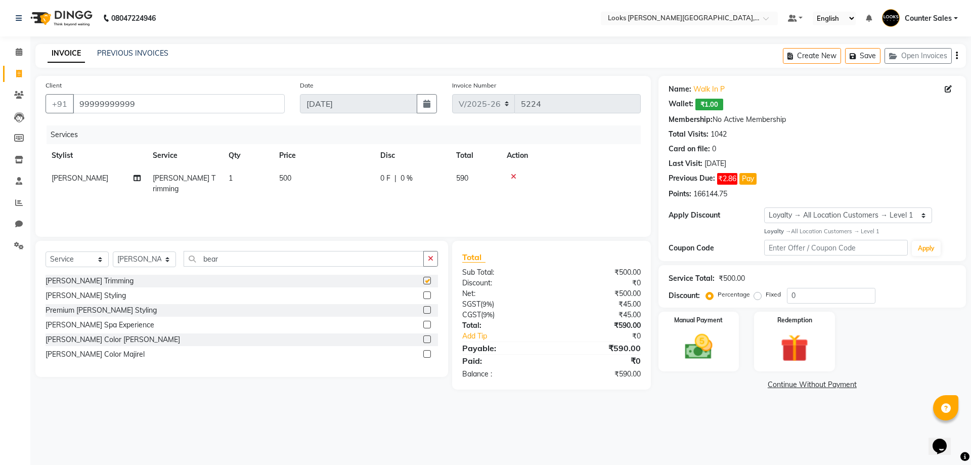
click at [313, 176] on td "500" at bounding box center [323, 183] width 101 height 33
checkbox input "false"
select select "88118"
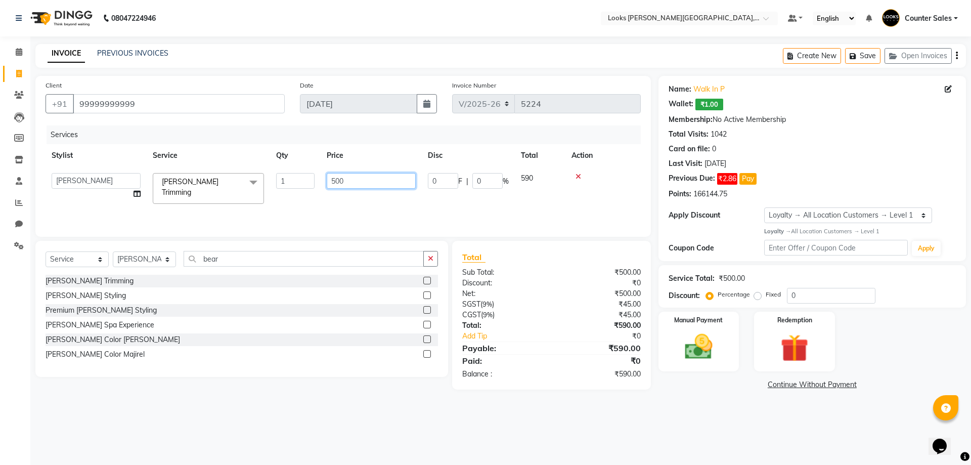
click at [359, 177] on input "500" at bounding box center [371, 181] width 89 height 16
type input "5"
type input "300"
click at [703, 321] on label "Manual Payment" at bounding box center [698, 319] width 51 height 10
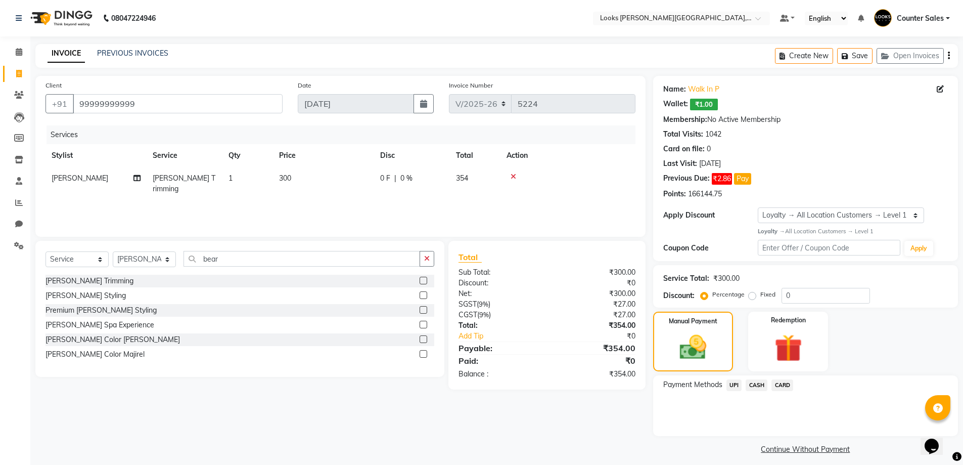
click at [307, 167] on td "300" at bounding box center [323, 183] width 101 height 33
select select "88118"
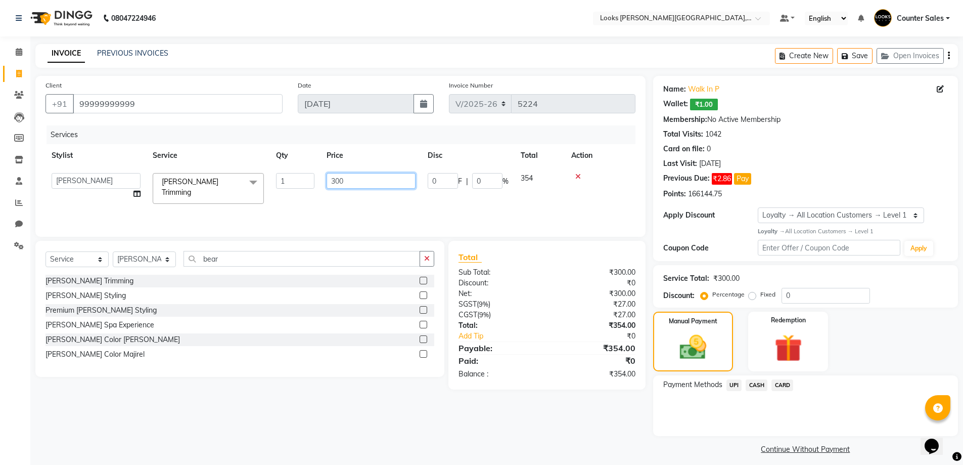
click at [360, 180] on input "300" at bounding box center [371, 181] width 89 height 16
type input "296"
click at [688, 346] on img at bounding box center [692, 347] width 45 height 32
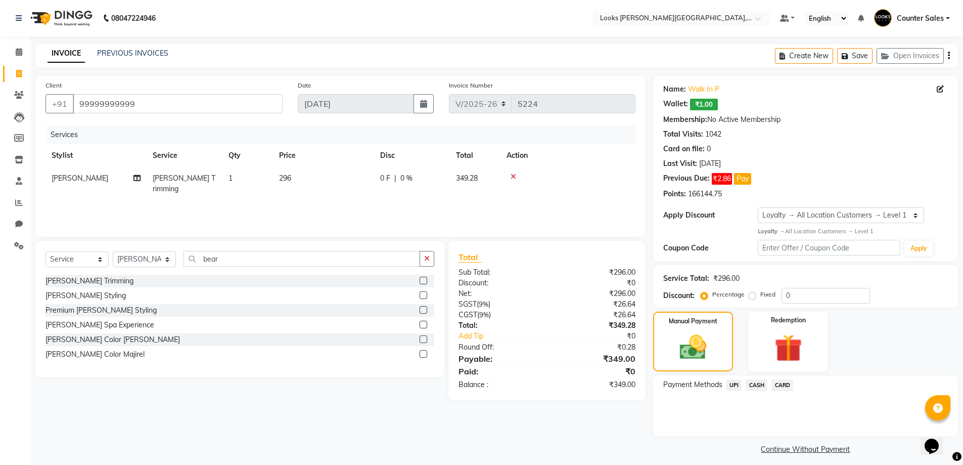
click at [299, 167] on td "296" at bounding box center [323, 183] width 101 height 33
select select "88118"
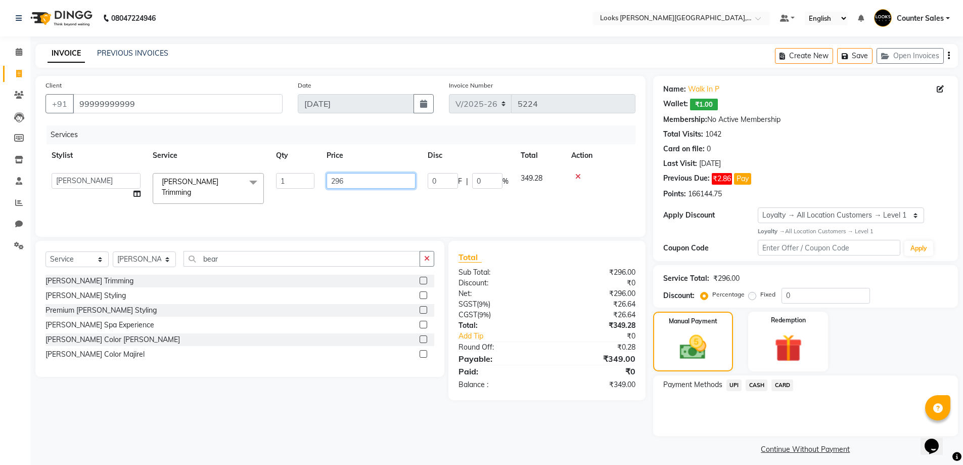
click at [354, 177] on input "296" at bounding box center [371, 181] width 89 height 16
type input "297"
click at [686, 333] on img at bounding box center [692, 347] width 45 height 32
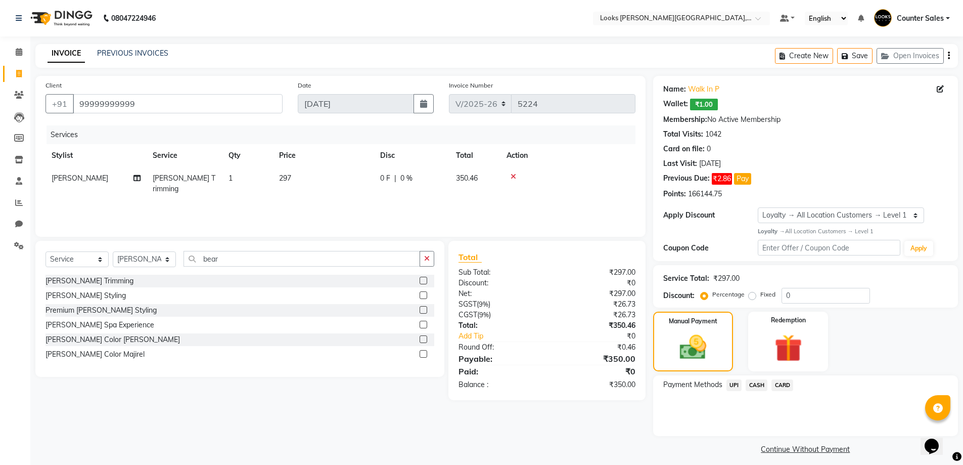
click at [739, 384] on span "UPI" at bounding box center [734, 385] width 16 height 12
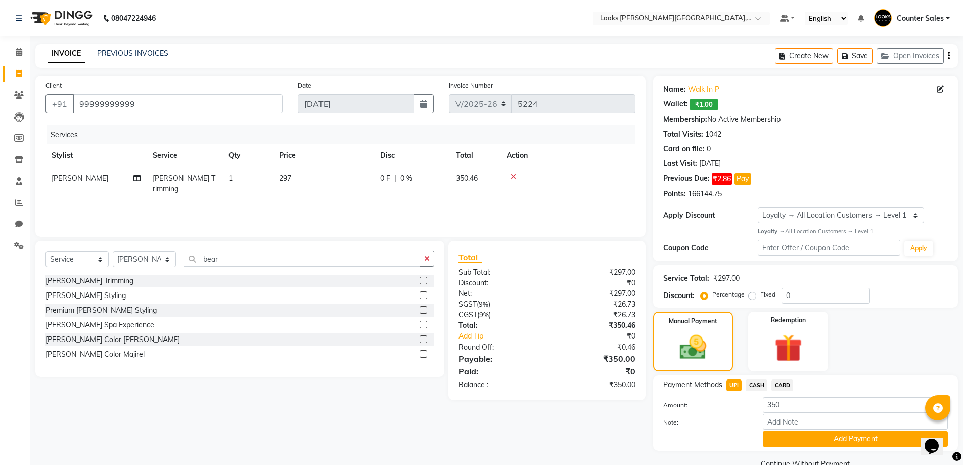
click at [756, 383] on span "CASH" at bounding box center [757, 385] width 22 height 12
click at [827, 436] on button "Add Payment" at bounding box center [855, 439] width 185 height 16
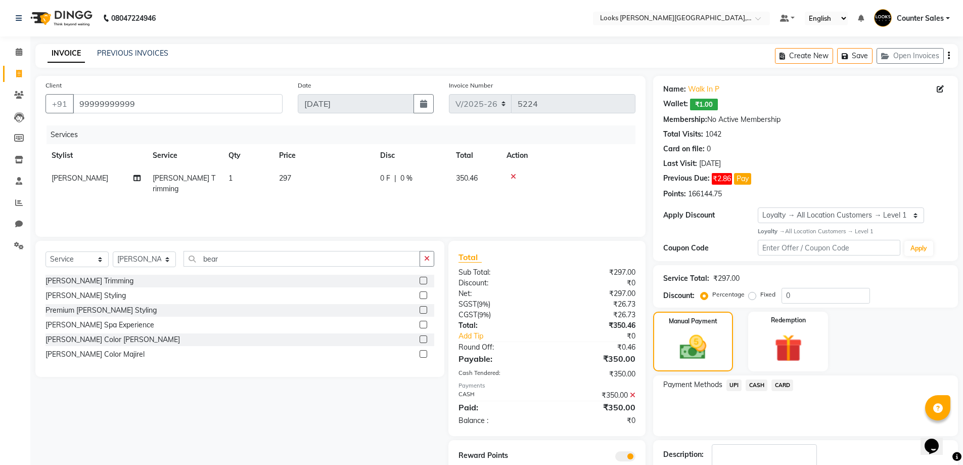
scroll to position [64, 0]
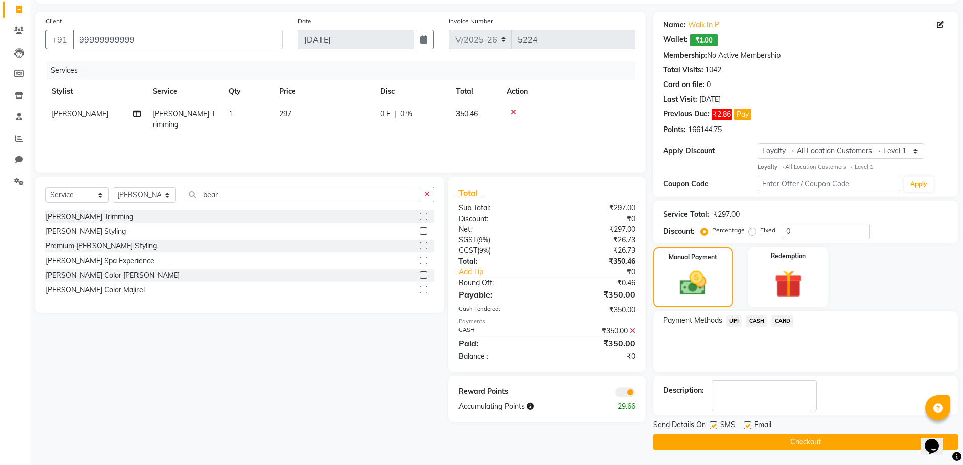
click at [843, 440] on button "Checkout" at bounding box center [805, 442] width 305 height 16
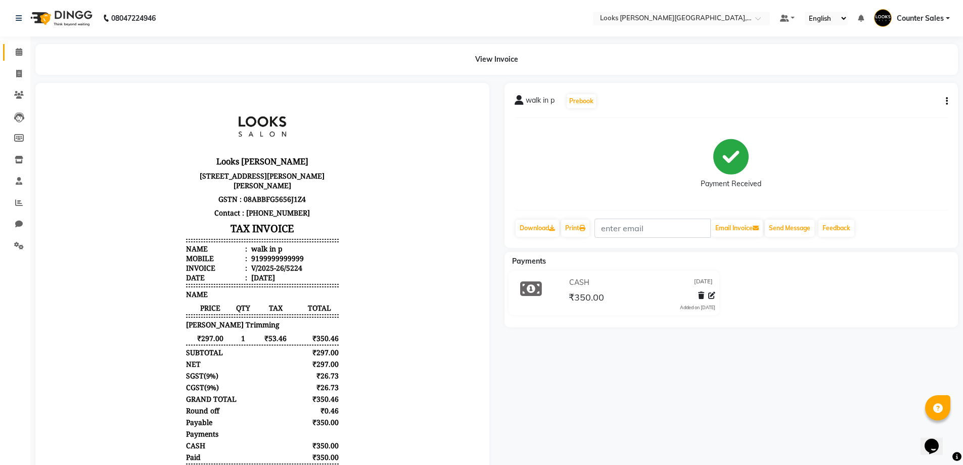
click at [20, 52] on icon at bounding box center [19, 52] width 7 height 8
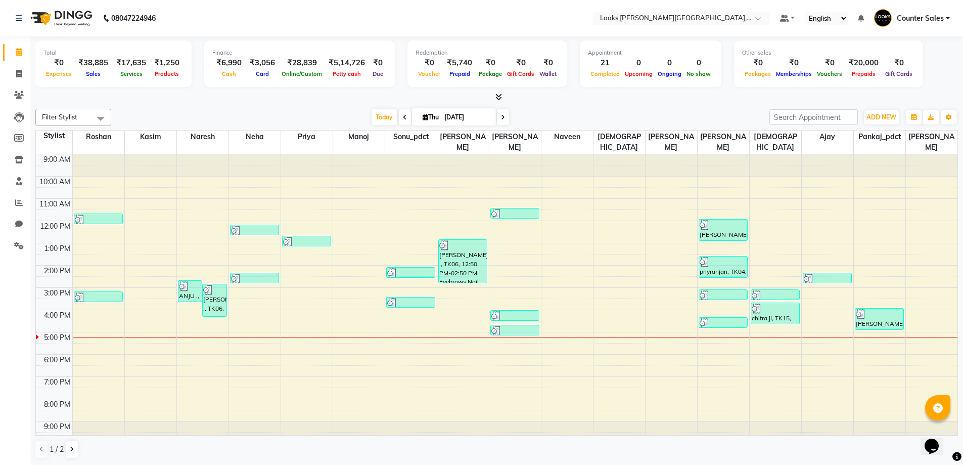
scroll to position [1, 0]
click at [24, 72] on span at bounding box center [19, 74] width 18 height 12
select select "service"
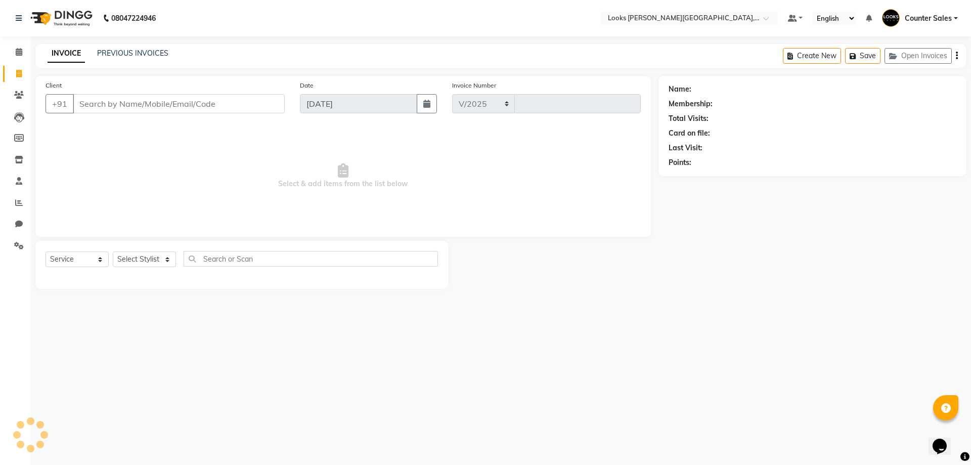
select select "4385"
type input "5225"
click at [115, 101] on input "Client" at bounding box center [179, 103] width 212 height 19
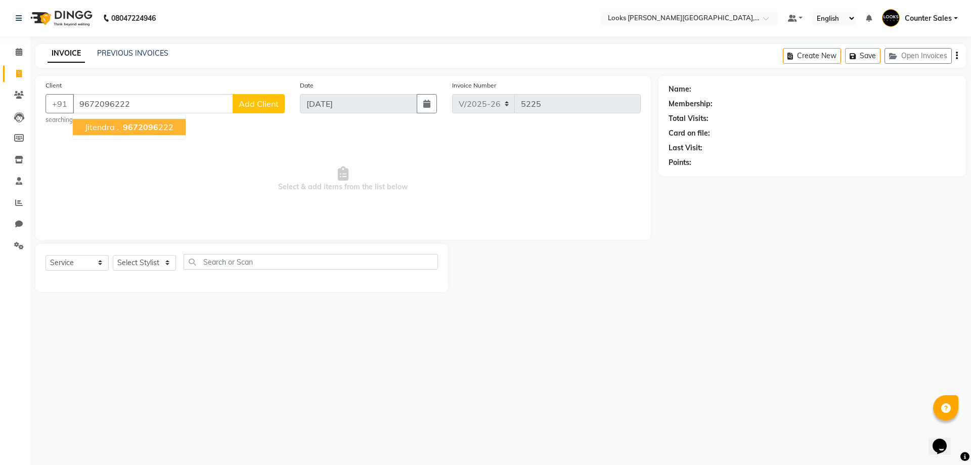
type input "9672096222"
select select "1: Object"
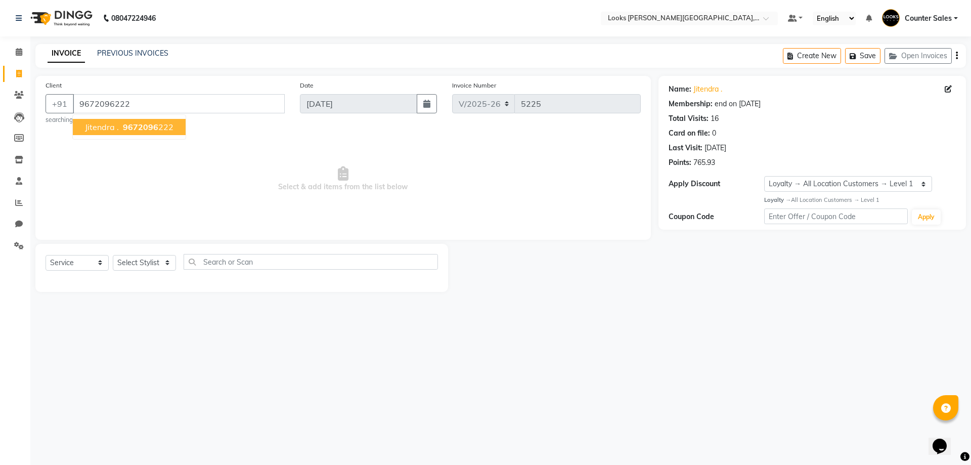
click at [133, 123] on span "9672096" at bounding box center [140, 127] width 35 height 10
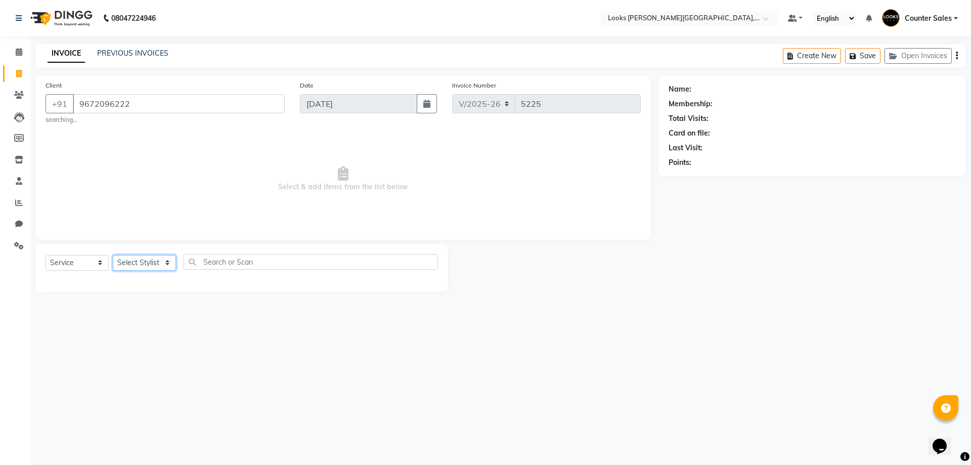
click at [146, 261] on select "Select Stylist Ajay Anjana Arohi Ashu Counter Sales Faizan Kasim Krishna Mamta …" at bounding box center [144, 263] width 63 height 16
select select "1: Object"
select select "54731"
click at [113, 255] on select "Select Stylist Ajay Anjana Arohi Ashu Counter Sales Faizan Kasim Krishna Mamta …" at bounding box center [144, 263] width 63 height 16
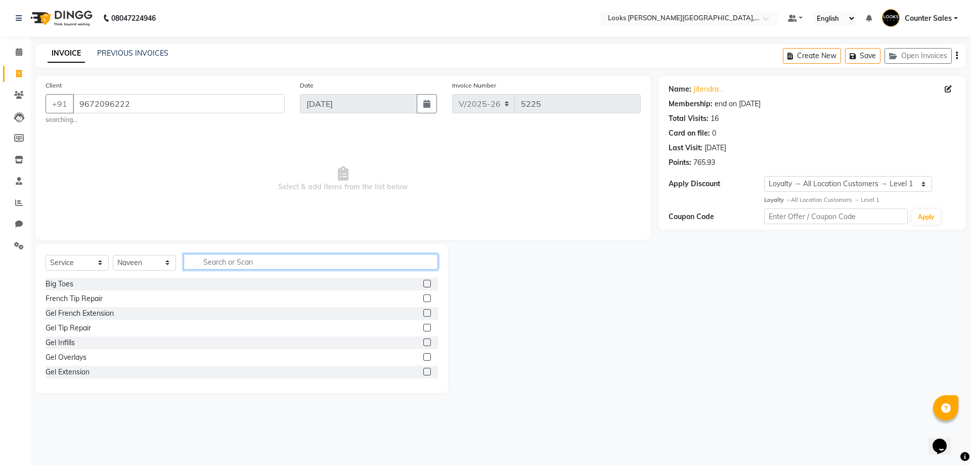
click at [217, 259] on input "text" at bounding box center [310, 262] width 254 height 16
type input "cut"
click at [423, 298] on label at bounding box center [427, 298] width 8 height 8
click at [423, 298] on input "checkbox" at bounding box center [426, 298] width 7 height 7
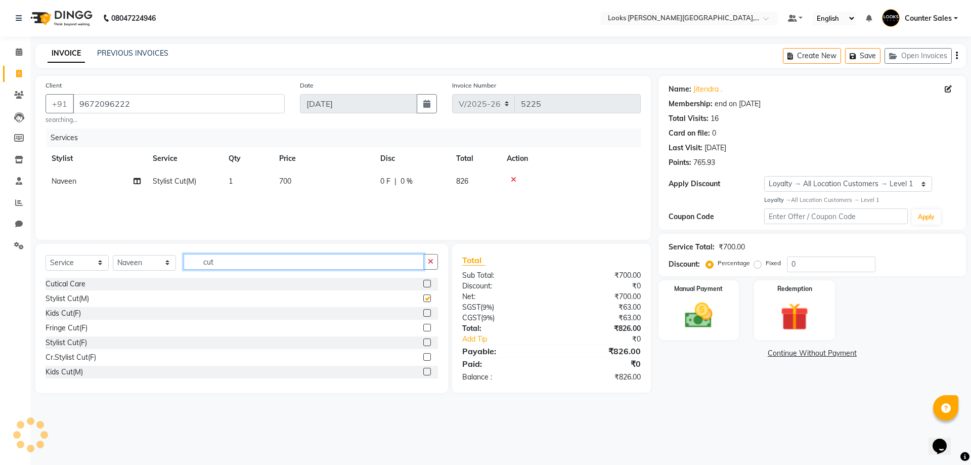
click at [301, 260] on input "cut" at bounding box center [303, 262] width 240 height 16
checkbox input "false"
type input "c"
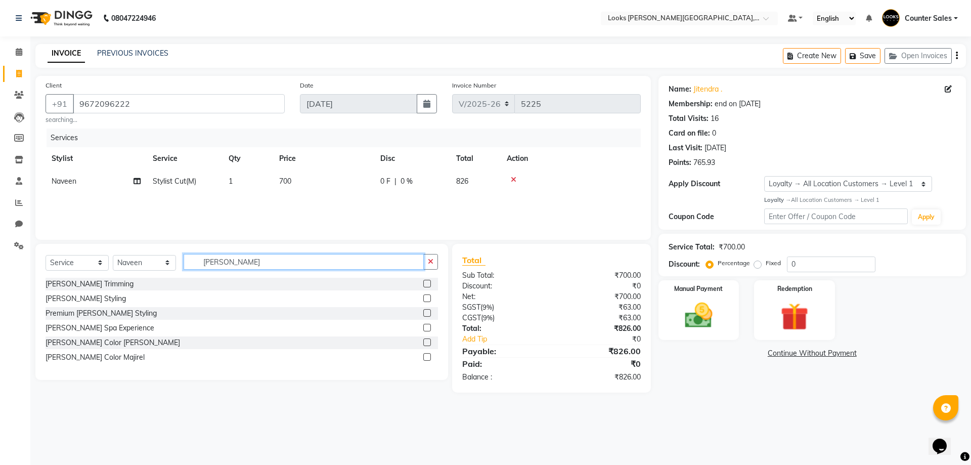
type input "beard"
click at [428, 284] on label at bounding box center [427, 284] width 8 height 8
click at [428, 284] on input "checkbox" at bounding box center [426, 284] width 7 height 7
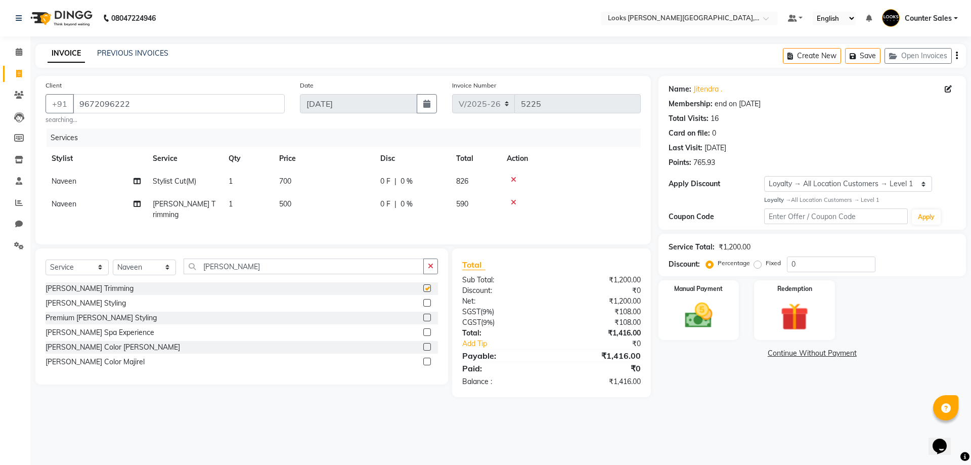
click at [309, 201] on td "500" at bounding box center [323, 209] width 101 height 33
checkbox input "false"
select select "54731"
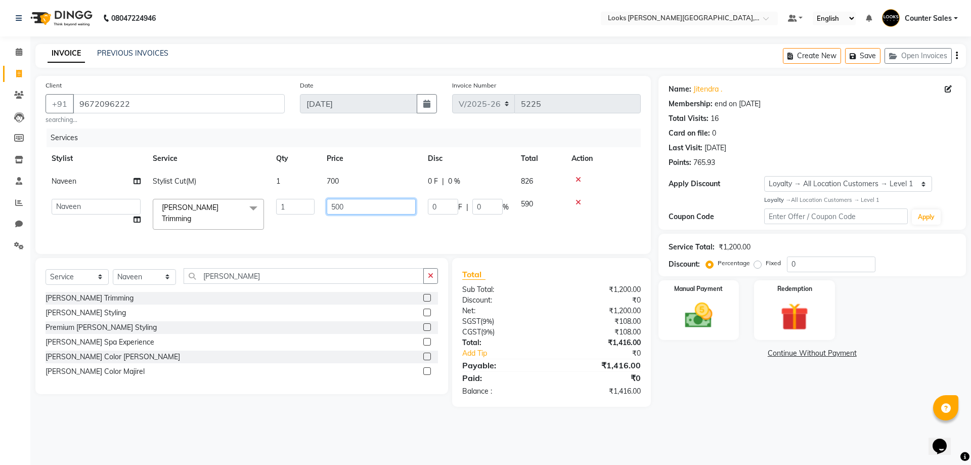
click at [340, 206] on input "500" at bounding box center [371, 207] width 89 height 16
type input "300"
click at [761, 381] on div "Name: Jitendra . Membership: end on 13-04-2026 Total Visits: 16 Card on file: 0…" at bounding box center [815, 241] width 315 height 331
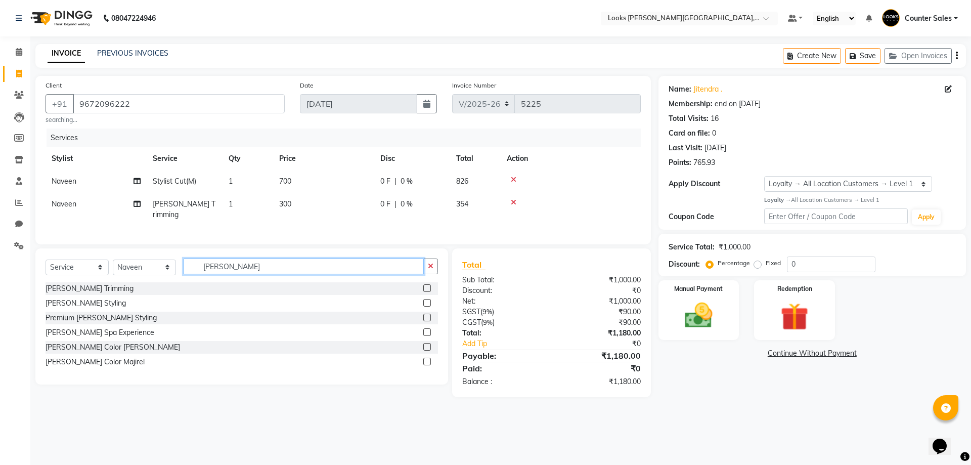
click at [226, 264] on input "beard" at bounding box center [303, 266] width 240 height 16
type input "b"
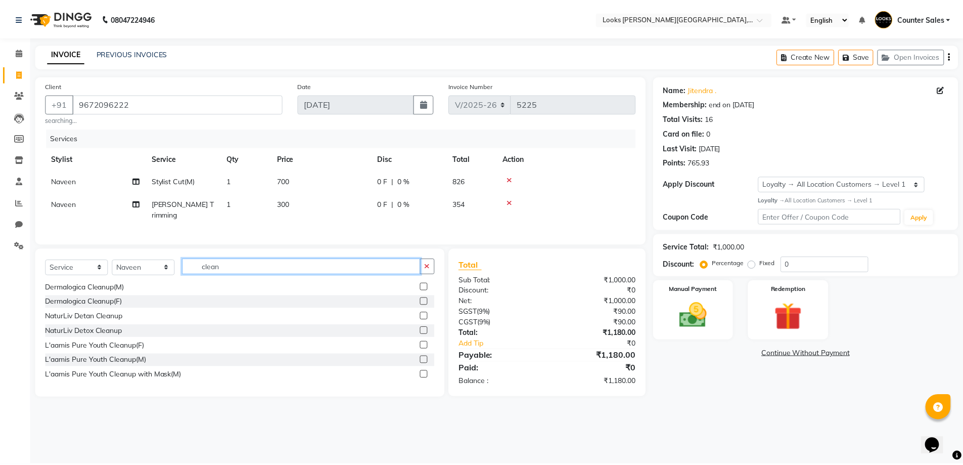
scroll to position [17, 0]
type input "clean"
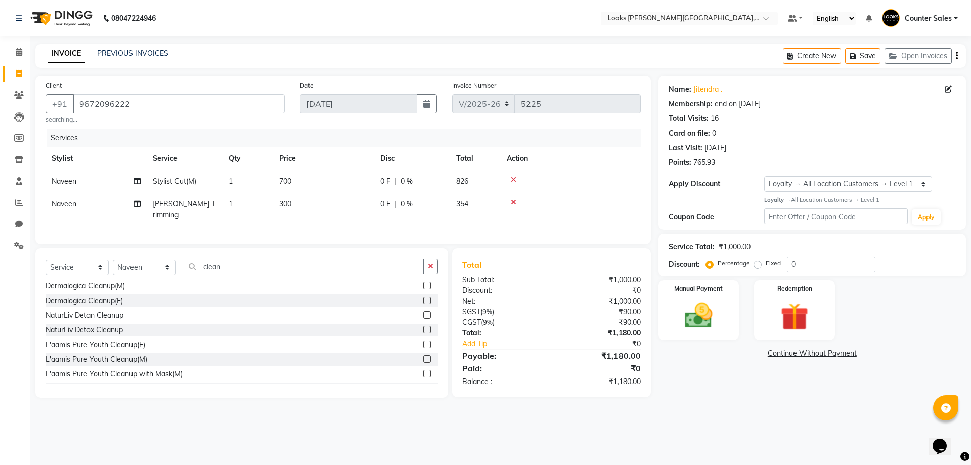
click at [423, 311] on label at bounding box center [427, 315] width 8 height 8
click at [423, 312] on input "checkbox" at bounding box center [426, 315] width 7 height 7
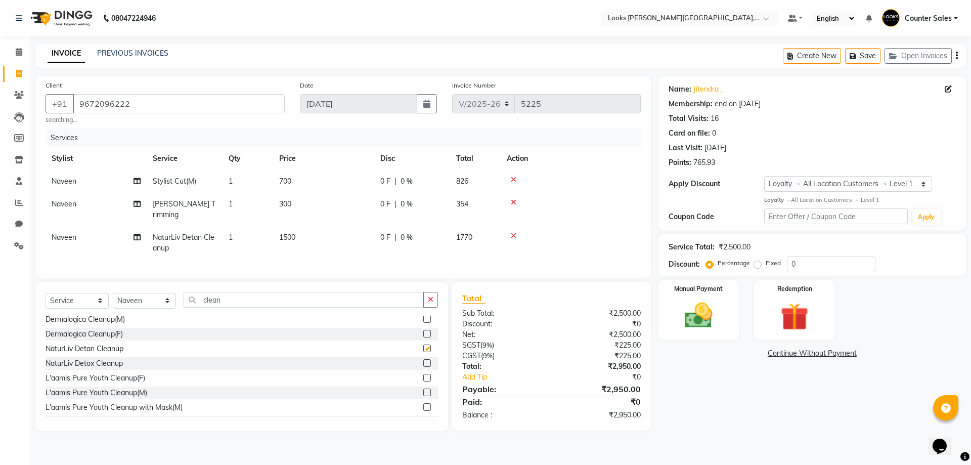
checkbox input "false"
click at [311, 226] on td "1500" at bounding box center [323, 242] width 101 height 33
select select "54731"
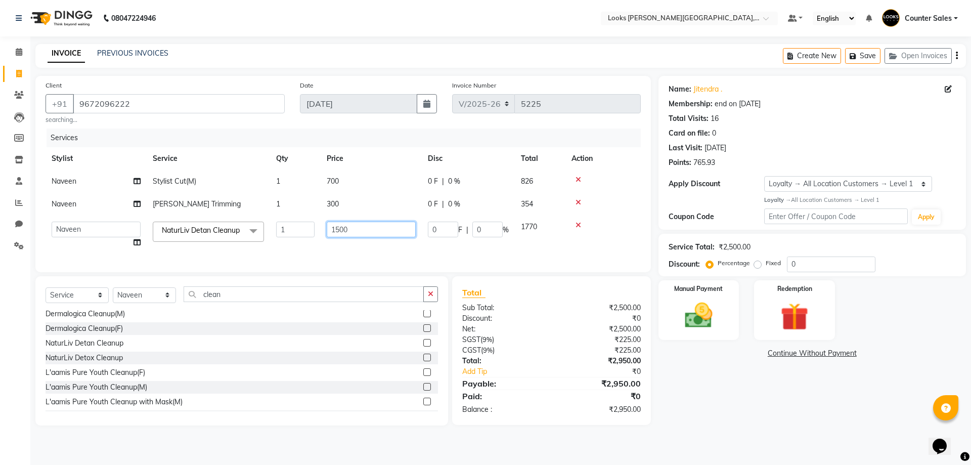
click at [340, 225] on input "1500" at bounding box center [371, 229] width 89 height 16
type input "1800"
click at [775, 405] on div "Name: Jitendra . Membership: end on 13-04-2026 Total Visits: 16 Card on file: 0…" at bounding box center [815, 250] width 315 height 349
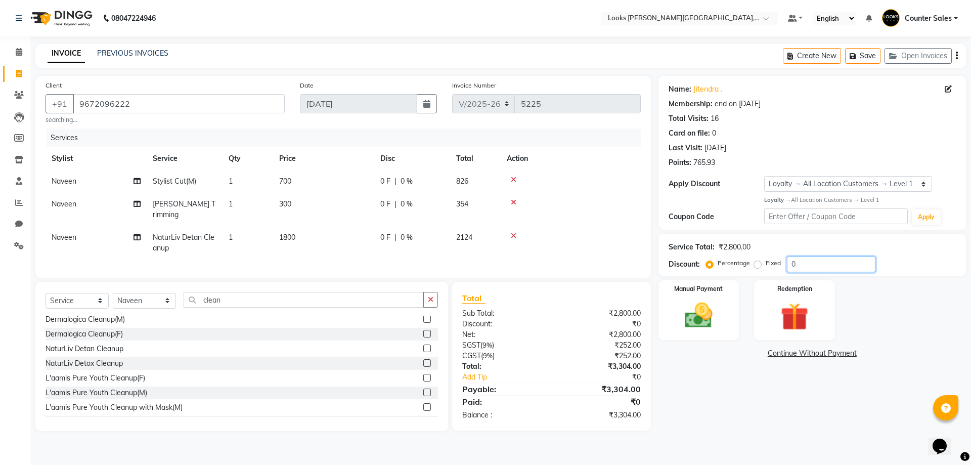
click at [819, 262] on input "0" at bounding box center [831, 264] width 88 height 16
click at [872, 182] on select "Select Membership → LSPL Membership@20% Loyalty → All Location Customers → Leve…" at bounding box center [848, 184] width 168 height 16
select select "2: Object"
click at [764, 176] on select "Select Membership → LSPL Membership@20% Loyalty → All Location Customers → Leve…" at bounding box center [848, 184] width 168 height 16
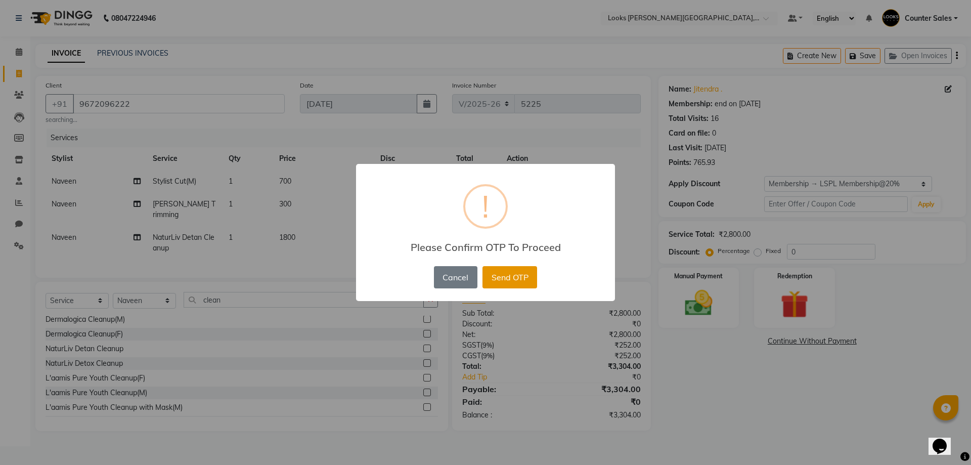
click at [514, 275] on button "Send OTP" at bounding box center [509, 277] width 55 height 22
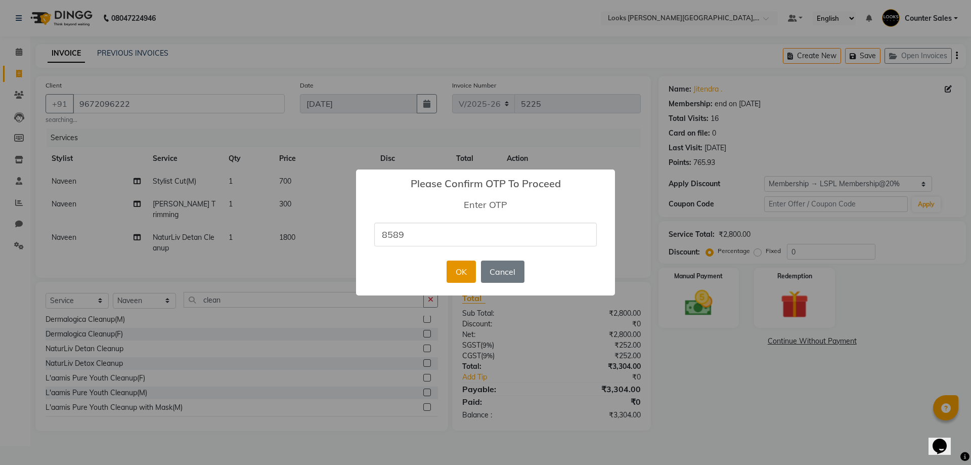
type input "8589"
click at [456, 270] on button "OK" at bounding box center [460, 271] width 29 height 22
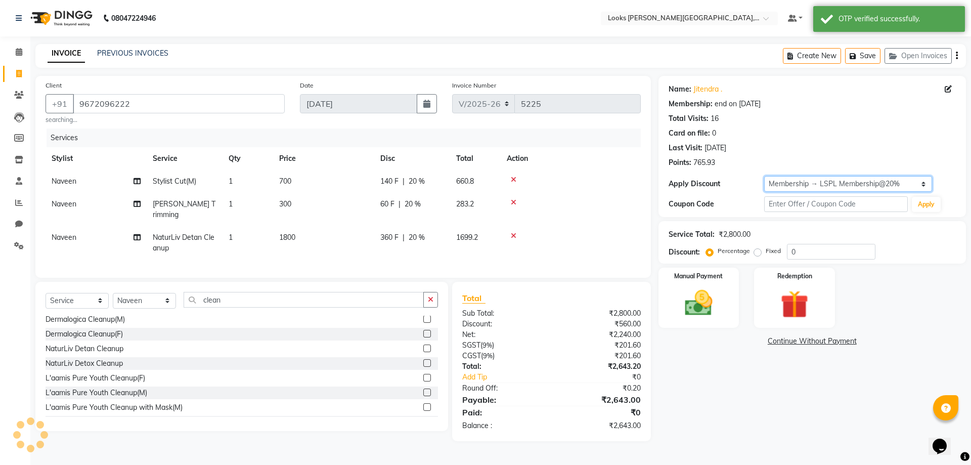
type input "20"
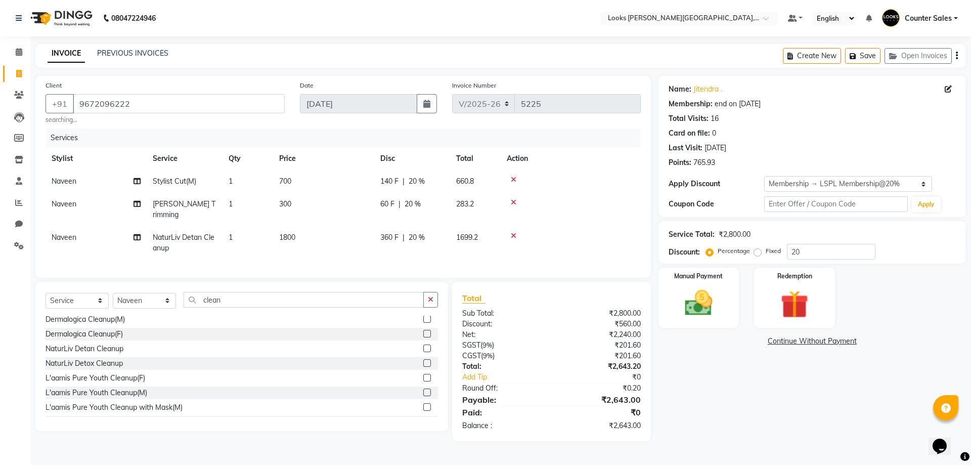
click at [314, 215] on td "300" at bounding box center [323, 209] width 101 height 33
select select "54731"
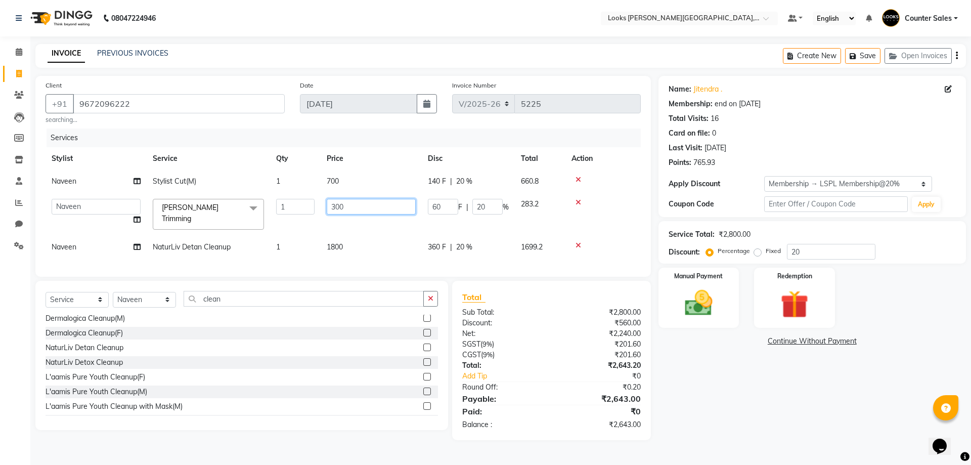
click at [361, 207] on input "300" at bounding box center [371, 207] width 89 height 16
type input "308"
click at [701, 294] on img at bounding box center [698, 302] width 47 height 33
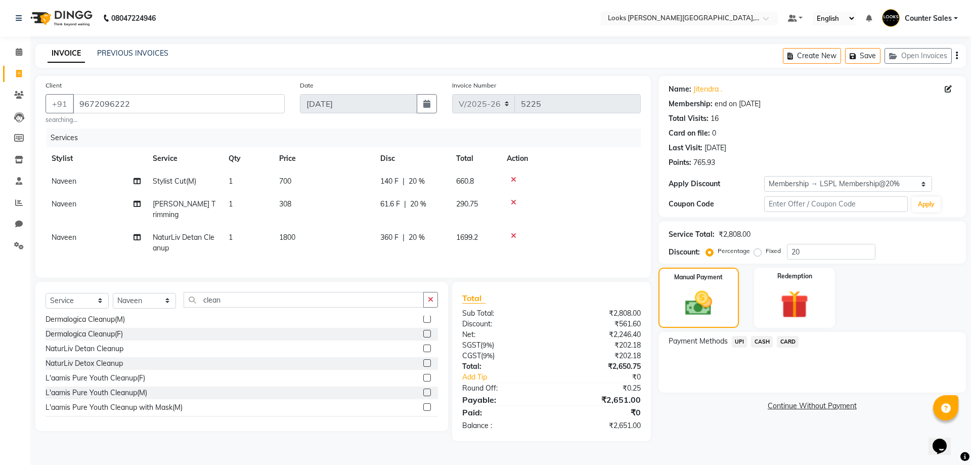
click at [312, 226] on td "1800" at bounding box center [323, 242] width 101 height 33
select select "54731"
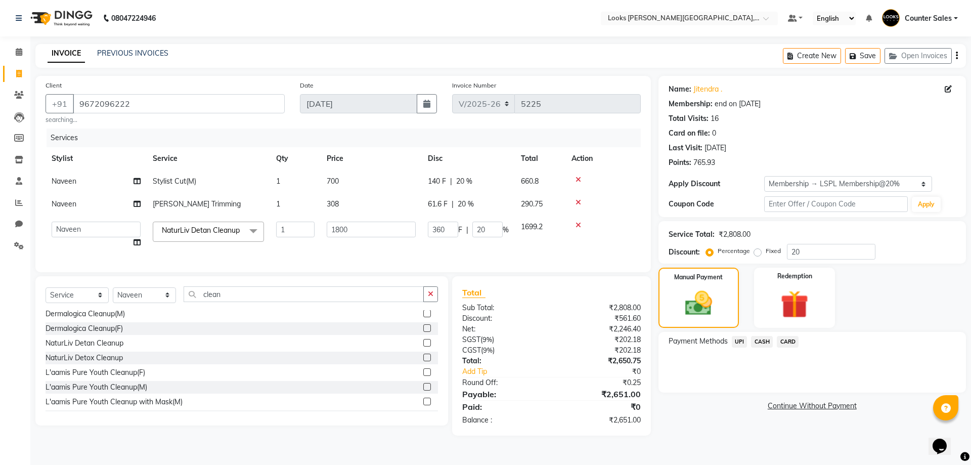
click at [351, 204] on td "308" at bounding box center [370, 204] width 101 height 23
select select "54731"
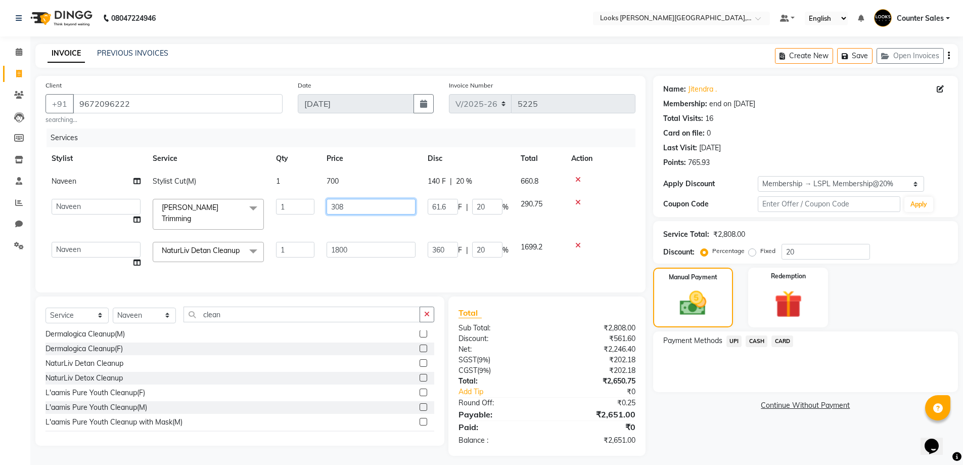
click at [349, 202] on input "308" at bounding box center [371, 207] width 89 height 16
type input "309"
click at [684, 293] on img at bounding box center [692, 303] width 45 height 32
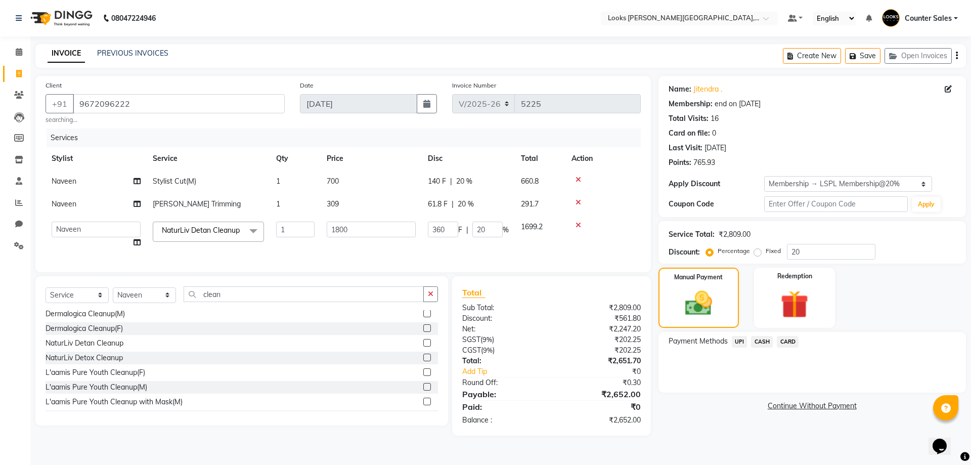
click at [356, 202] on td "309" at bounding box center [370, 204] width 101 height 23
select select "54731"
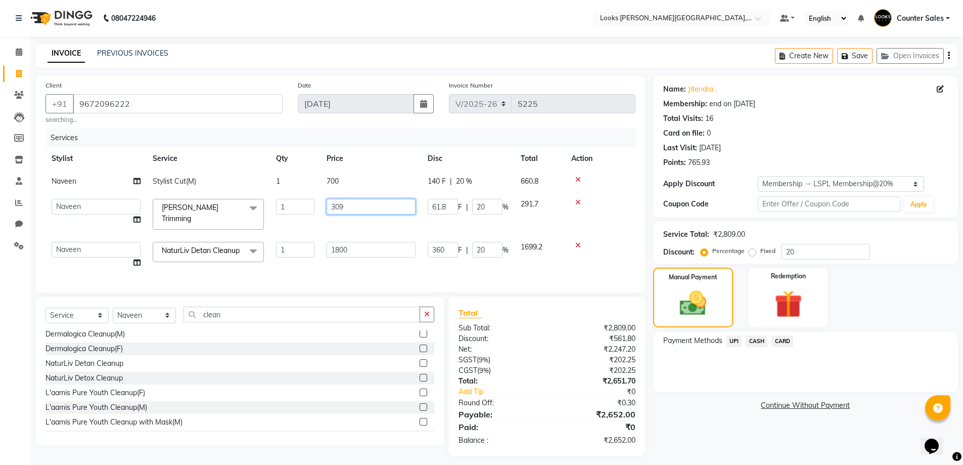
click at [384, 210] on input "309" at bounding box center [371, 207] width 89 height 16
type input "307"
click at [698, 311] on img at bounding box center [692, 303] width 45 height 32
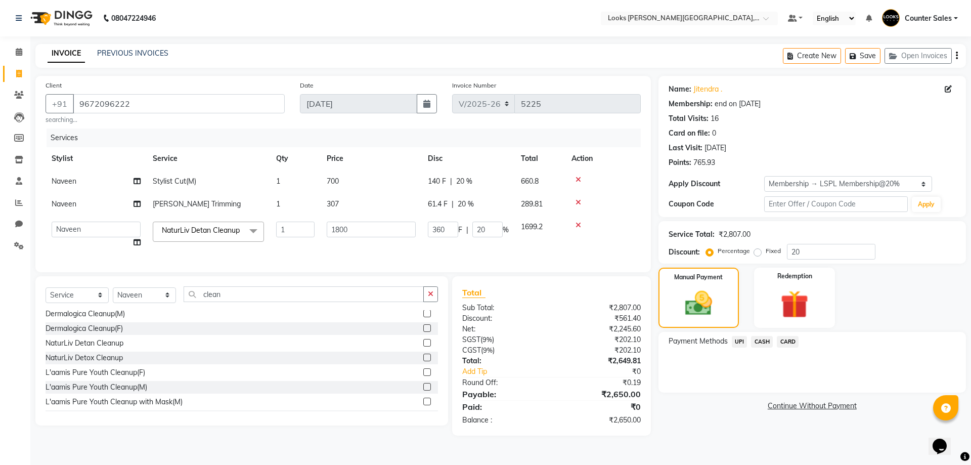
click at [762, 340] on span "CASH" at bounding box center [762, 342] width 22 height 12
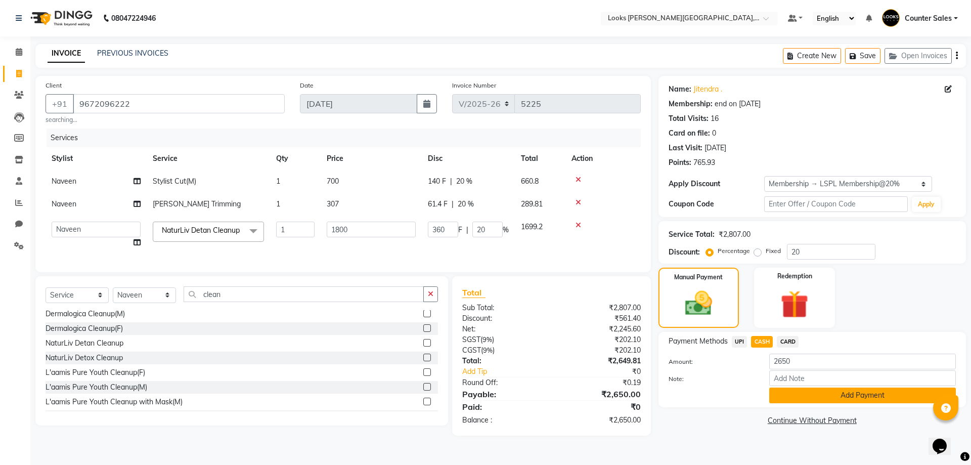
click at [825, 400] on button "Add Payment" at bounding box center [862, 395] width 187 height 16
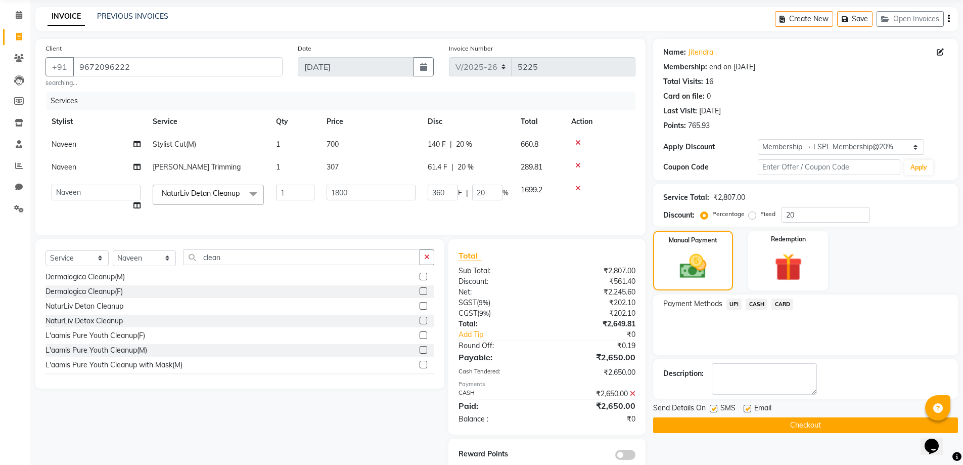
scroll to position [69, 0]
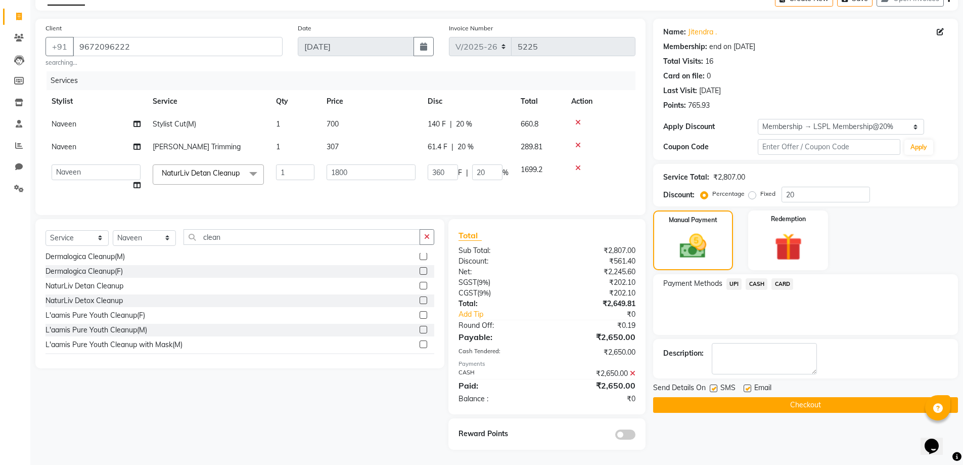
click at [839, 397] on button "Checkout" at bounding box center [805, 405] width 305 height 16
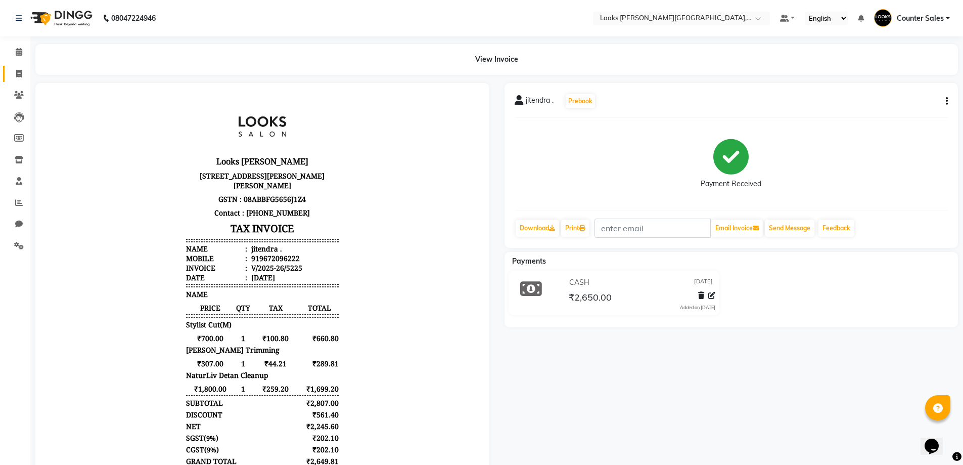
click at [19, 72] on icon at bounding box center [19, 74] width 6 height 8
select select "service"
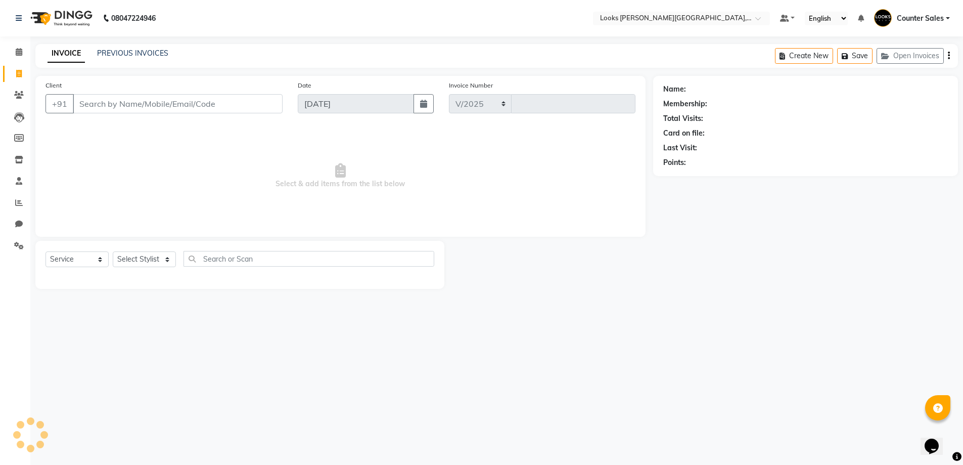
select select "4385"
type input "5226"
click at [18, 49] on icon at bounding box center [19, 52] width 7 height 8
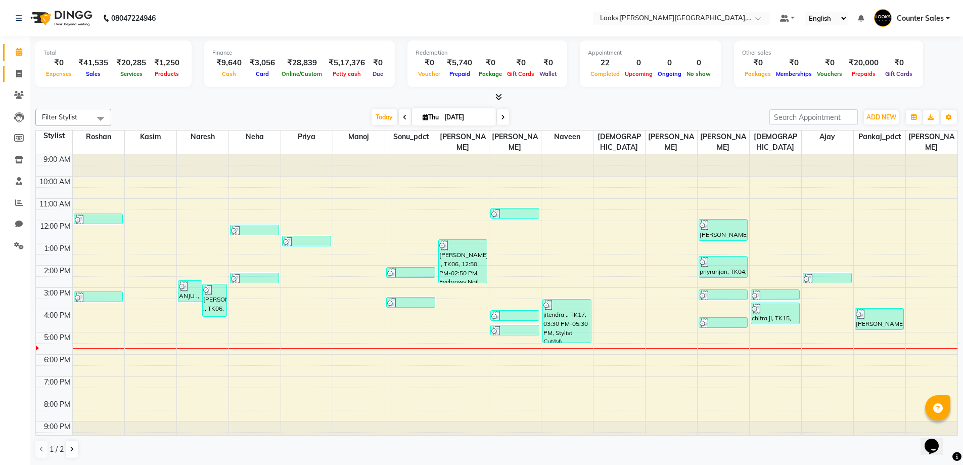
click at [14, 66] on link "Invoice" at bounding box center [15, 74] width 24 height 17
select select "service"
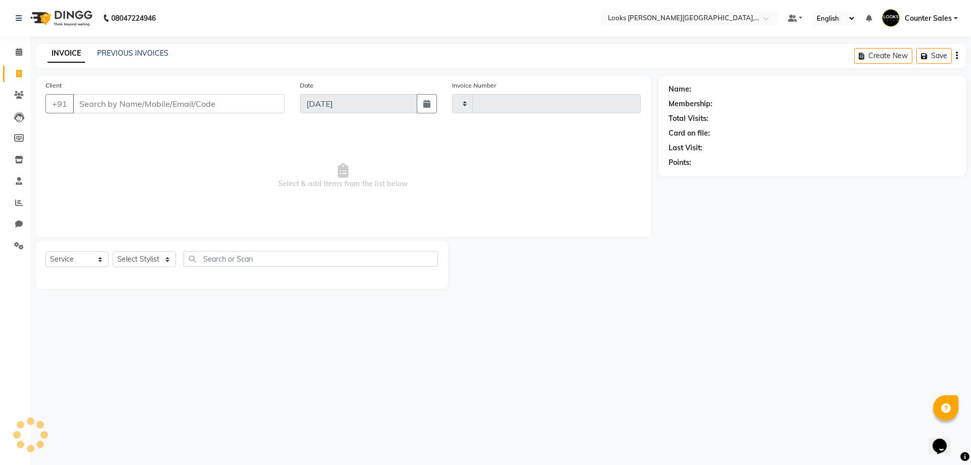
type input "5226"
select select "4385"
click at [126, 108] on input "Client" at bounding box center [179, 103] width 212 height 19
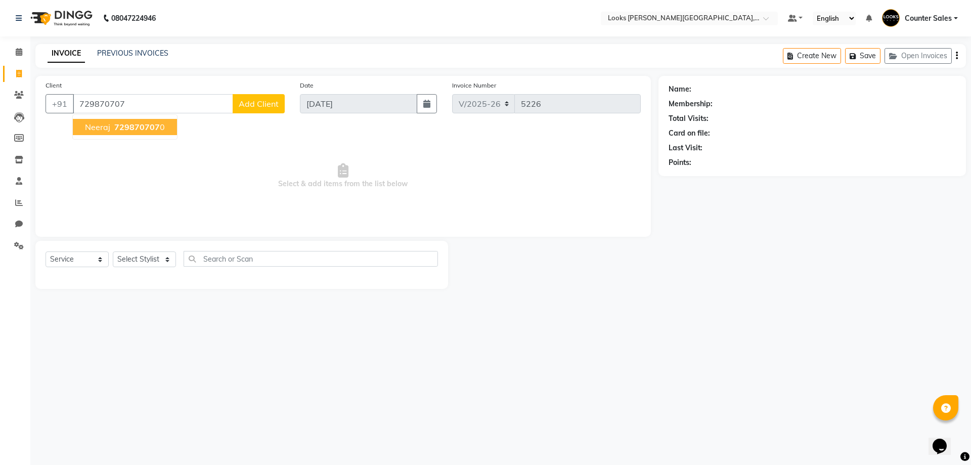
click at [122, 127] on span "729870707" at bounding box center [136, 127] width 45 height 10
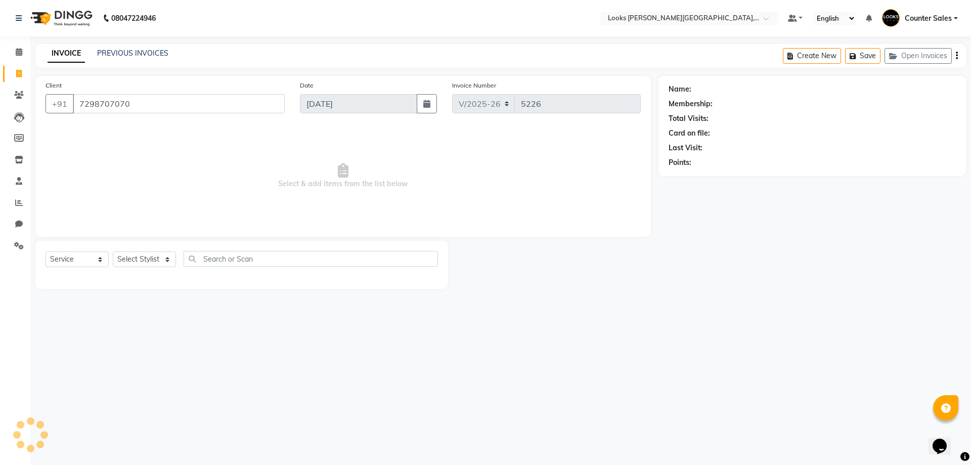
type input "7298707070"
select select "1: Object"
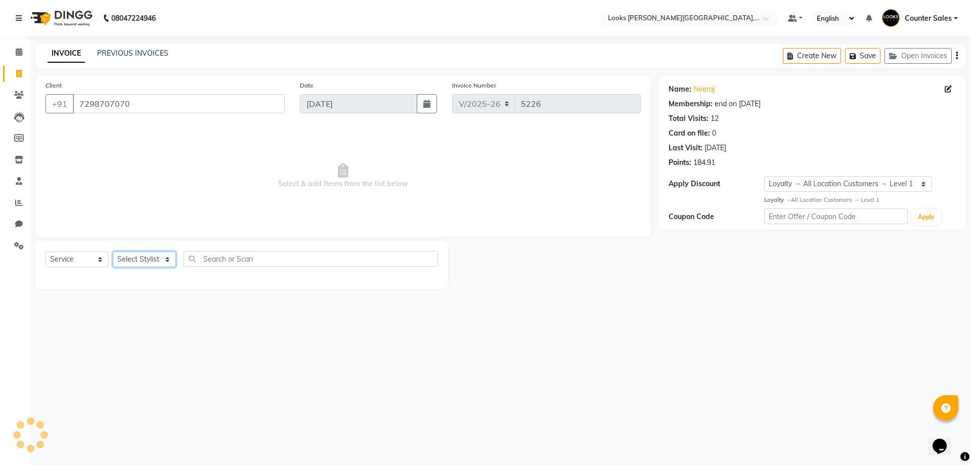
click at [137, 259] on select "Select Stylist Ajay Anjana Arohi Ashu Counter Sales Faizan Kasim Krishna Mamta …" at bounding box center [144, 259] width 63 height 16
select select "88118"
click at [113, 251] on select "Select Stylist Ajay Anjana Arohi Ashu Counter Sales Faizan Kasim Krishna Mamta …" at bounding box center [144, 259] width 63 height 16
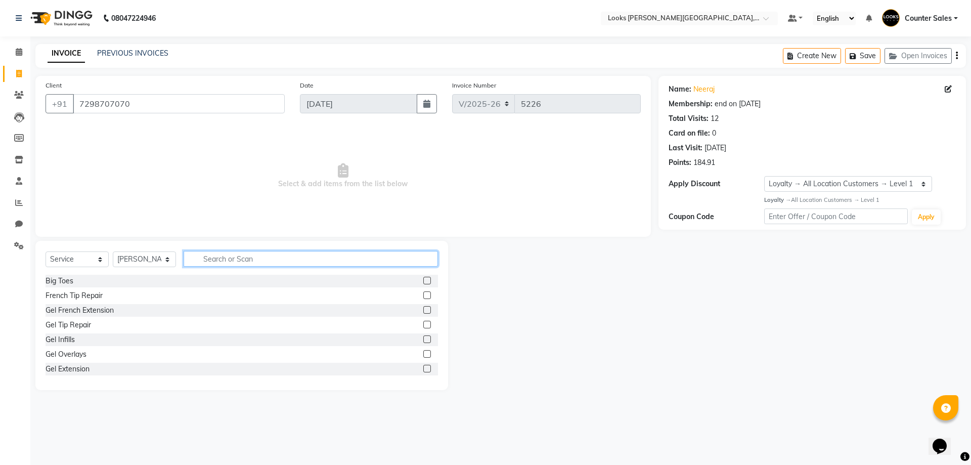
click at [236, 254] on input "text" at bounding box center [310, 259] width 254 height 16
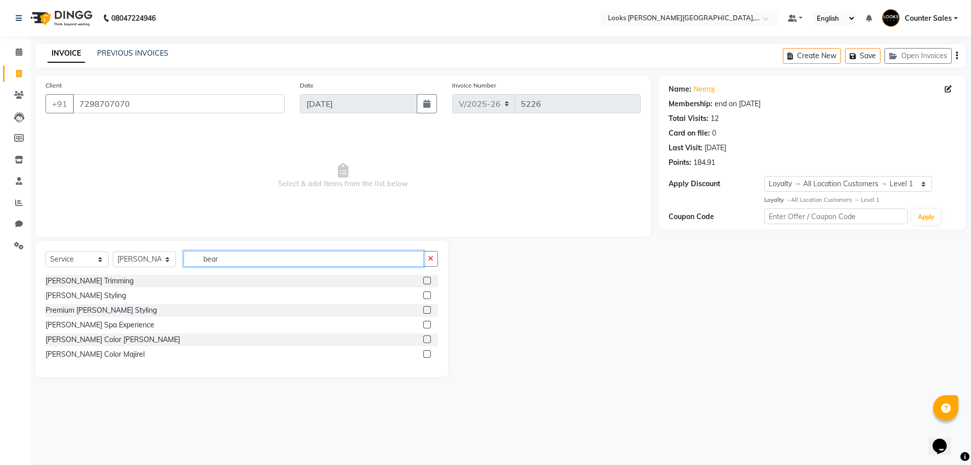
type input "bear"
click at [426, 280] on label at bounding box center [427, 281] width 8 height 8
click at [426, 280] on input "checkbox" at bounding box center [426, 281] width 7 height 7
checkbox input "true"
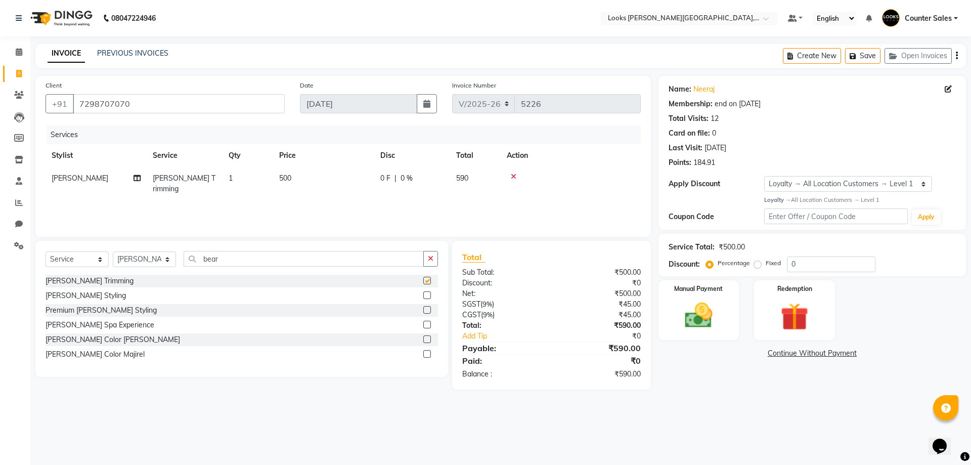
click at [303, 180] on td "500" at bounding box center [323, 183] width 101 height 33
select select "88118"
checkbox input "false"
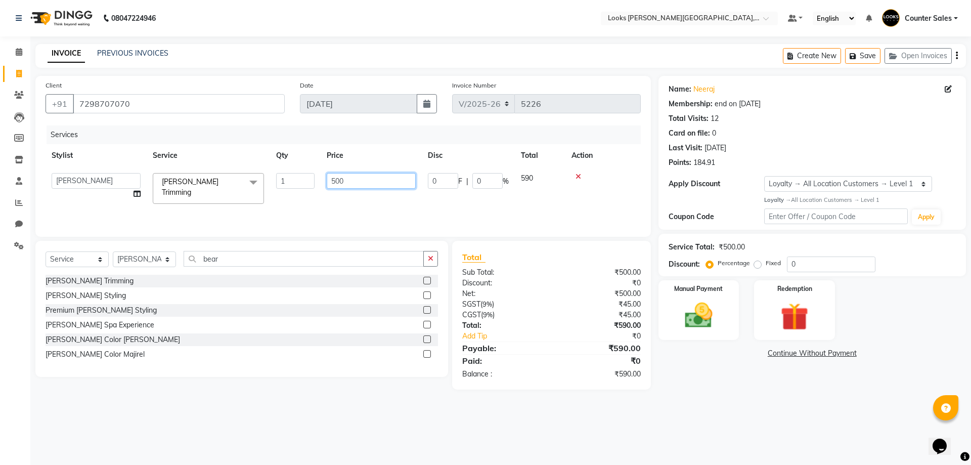
click at [371, 176] on input "500" at bounding box center [371, 181] width 89 height 16
type input "5"
type input "300"
click at [706, 307] on img at bounding box center [698, 315] width 47 height 33
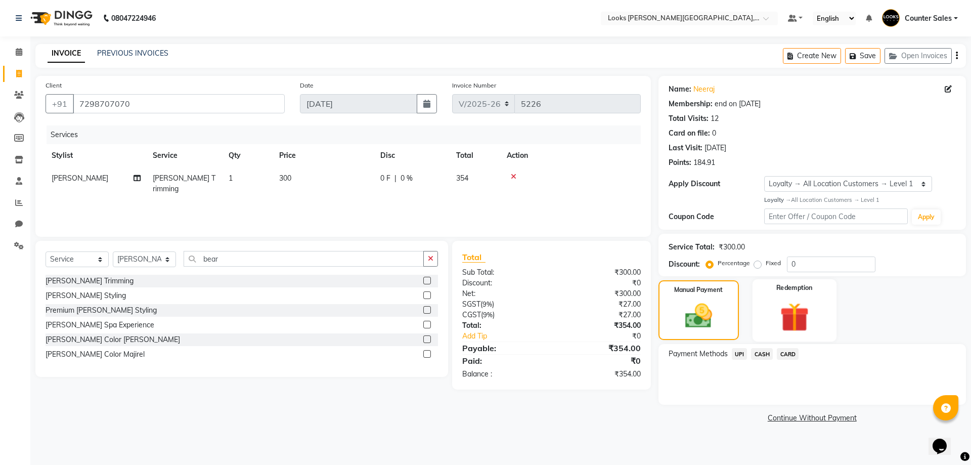
click at [787, 302] on img at bounding box center [793, 317] width 47 height 36
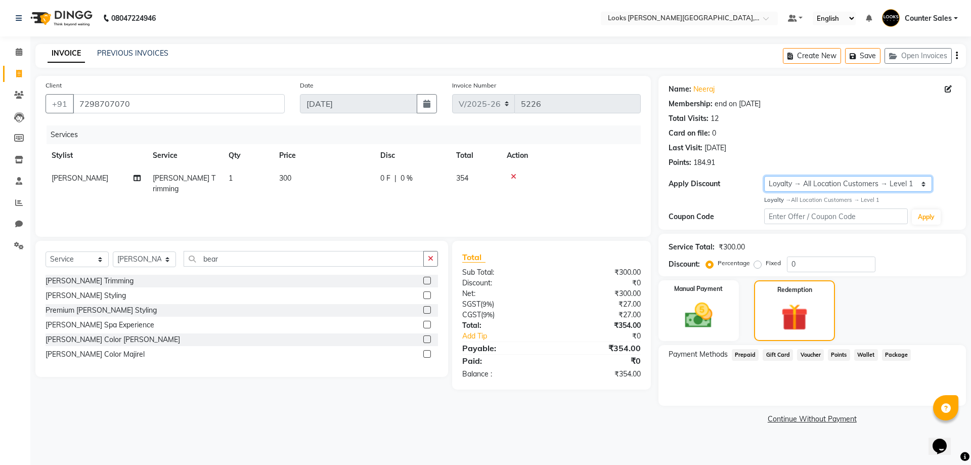
click at [893, 182] on select "Select Membership → LSPL Membership@20% Loyalty → All Location Customers → Leve…" at bounding box center [848, 184] width 168 height 16
select select "2: Object"
click at [764, 176] on select "Select Membership → LSPL Membership@20% Loyalty → All Location Customers → Leve…" at bounding box center [848, 184] width 168 height 16
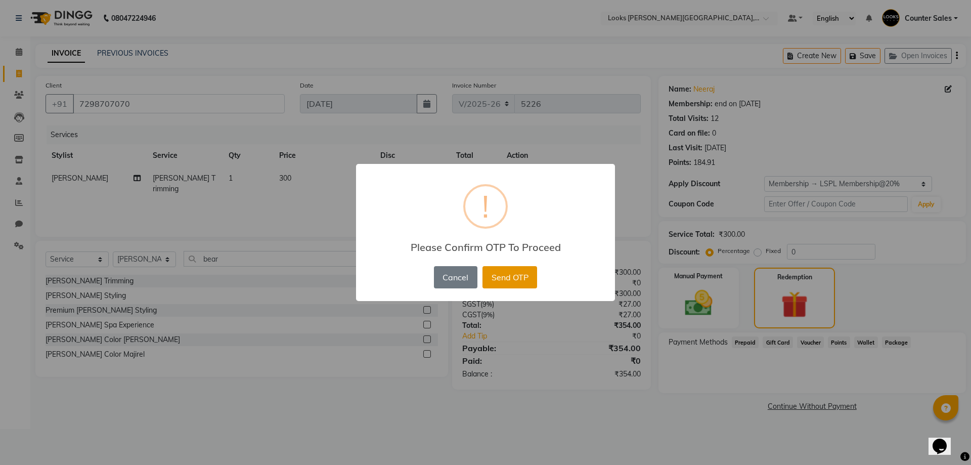
click at [525, 281] on button "Send OTP" at bounding box center [509, 277] width 55 height 22
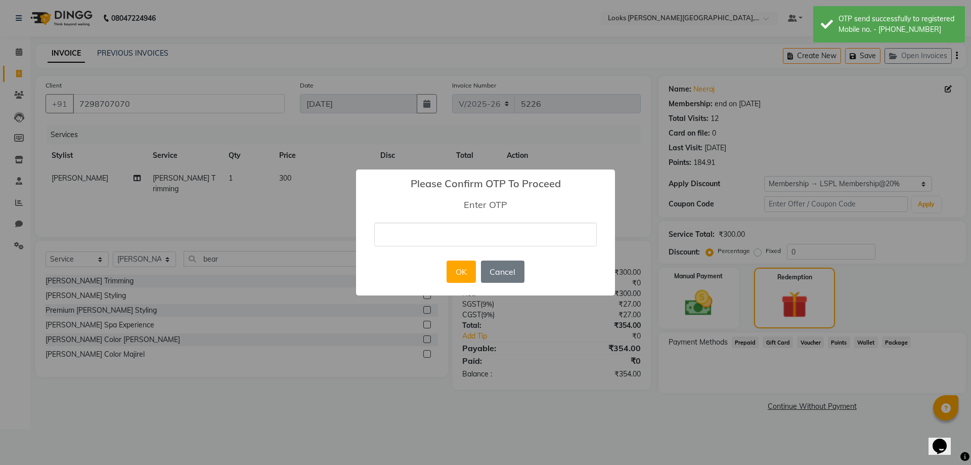
click at [412, 223] on input "text" at bounding box center [485, 234] width 222 height 24
type input "9034"
click at [458, 270] on button "OK" at bounding box center [460, 271] width 29 height 22
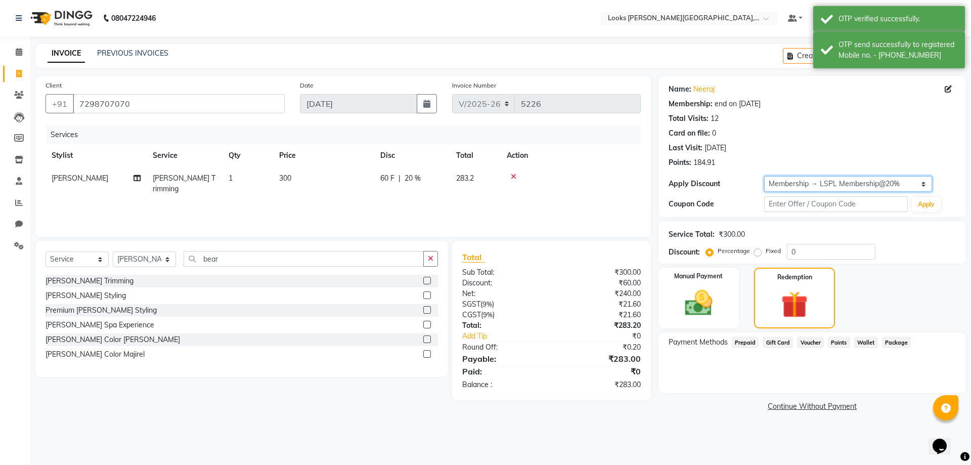
type input "20"
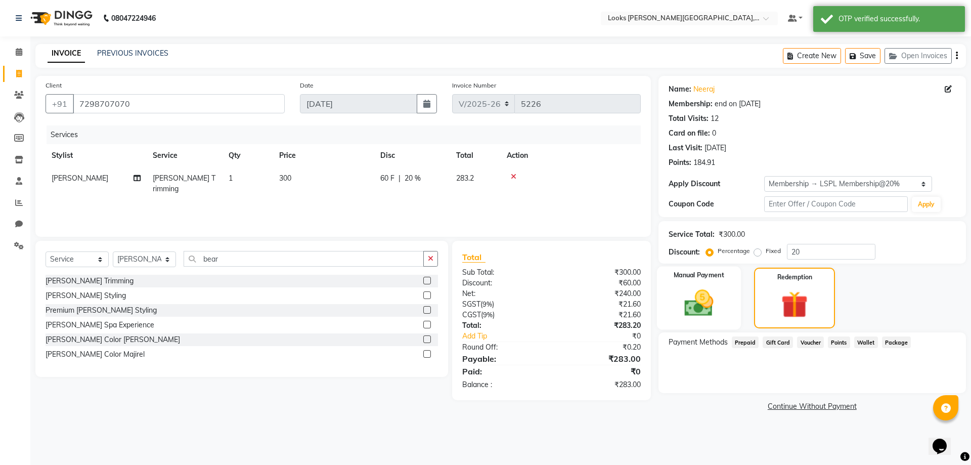
click at [700, 283] on div "Manual Payment" at bounding box center [698, 297] width 84 height 63
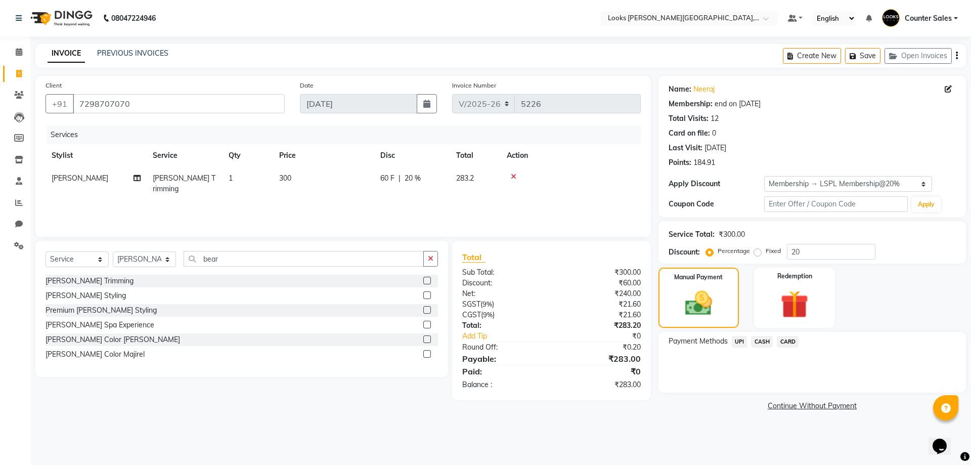
click at [742, 343] on span "UPI" at bounding box center [739, 342] width 16 height 12
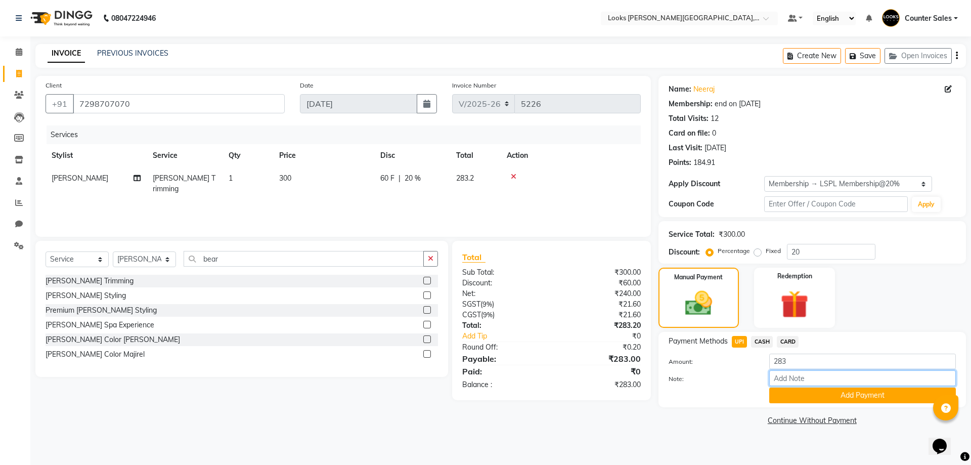
click at [840, 379] on input "Note:" at bounding box center [862, 378] width 187 height 16
click at [857, 395] on button "Add Payment" at bounding box center [862, 395] width 187 height 16
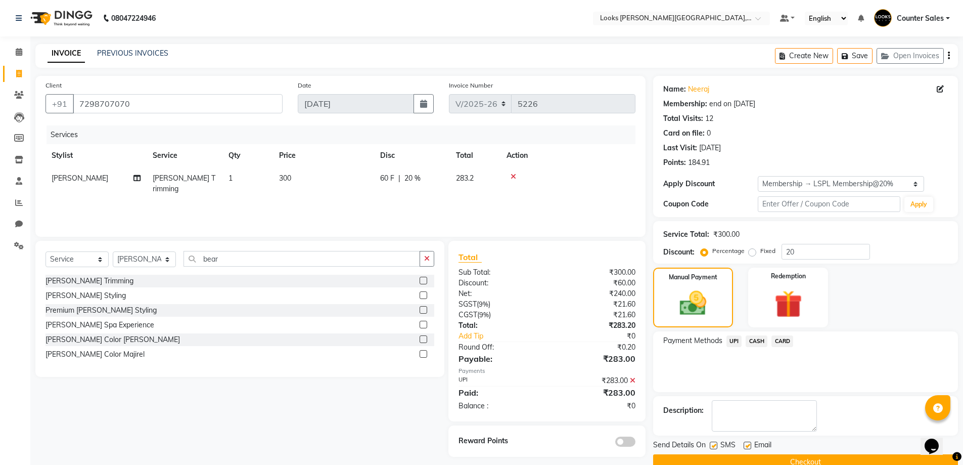
scroll to position [20, 0]
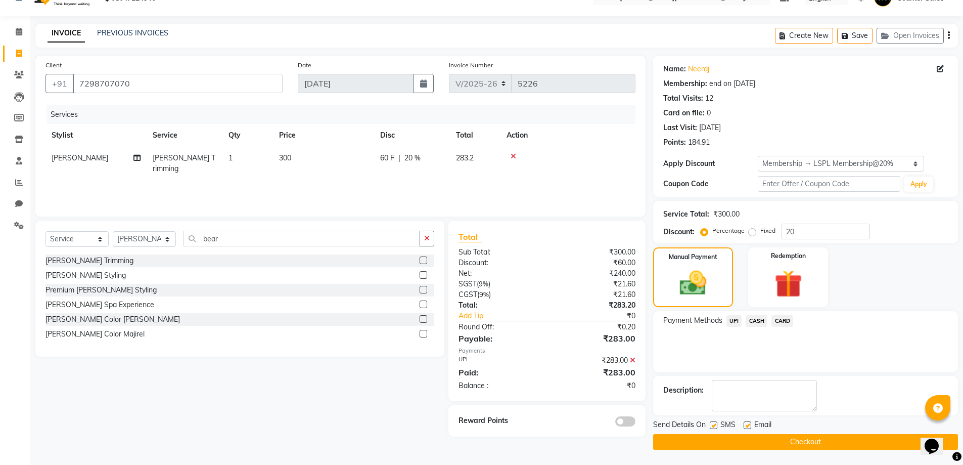
click at [730, 442] on button "Checkout" at bounding box center [805, 442] width 305 height 16
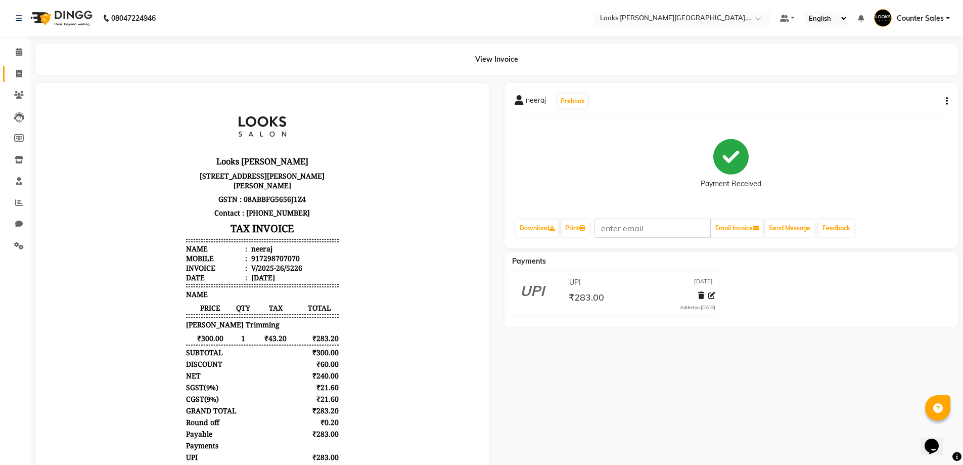
click at [16, 76] on icon at bounding box center [19, 74] width 6 height 8
select select "service"
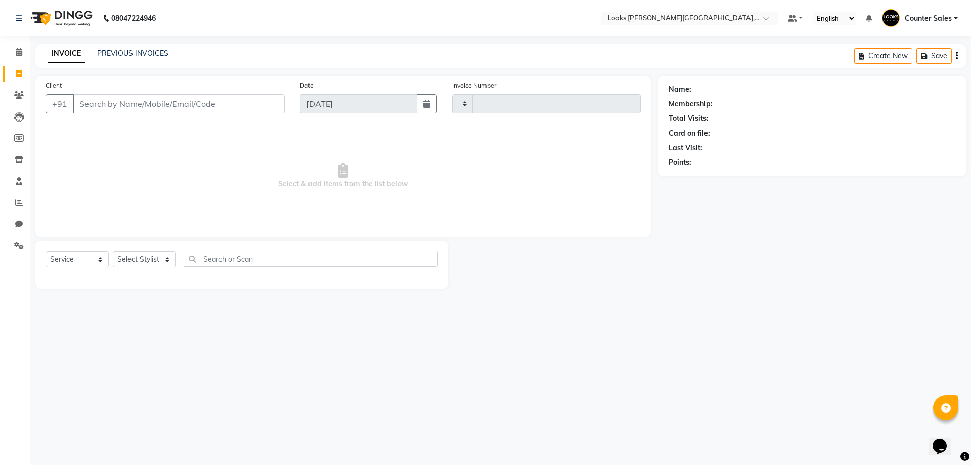
type input "5227"
select select "4385"
click at [118, 102] on input "Client" at bounding box center [179, 103] width 212 height 19
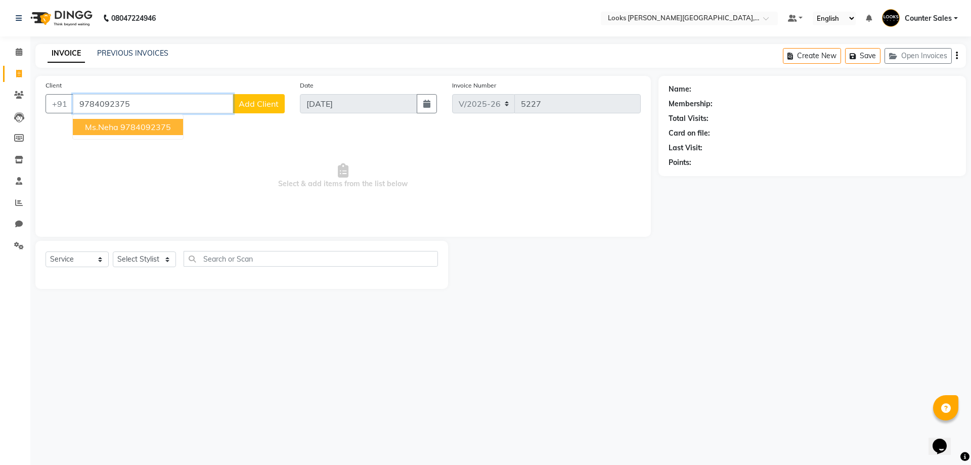
click at [133, 107] on input "9784092375" at bounding box center [153, 103] width 160 height 19
click at [159, 123] on ngb-highlight "9784092375" at bounding box center [145, 127] width 51 height 10
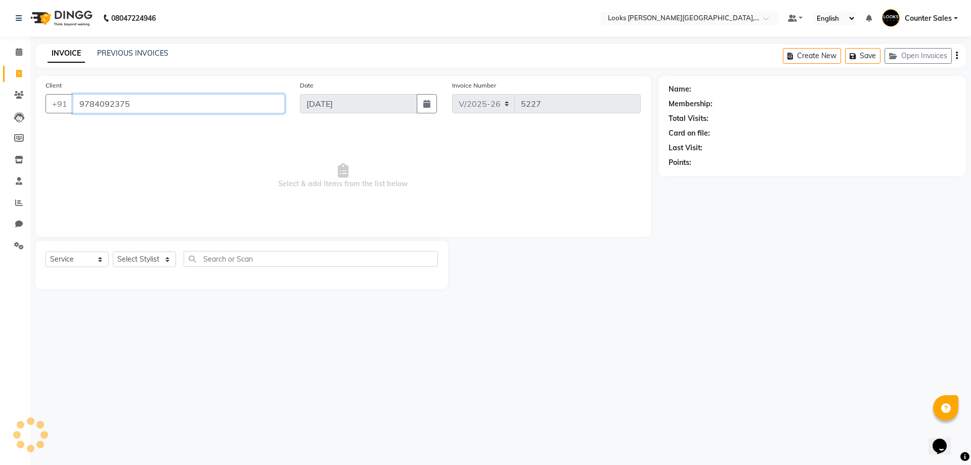
type input "9784092375"
select select "1: Object"
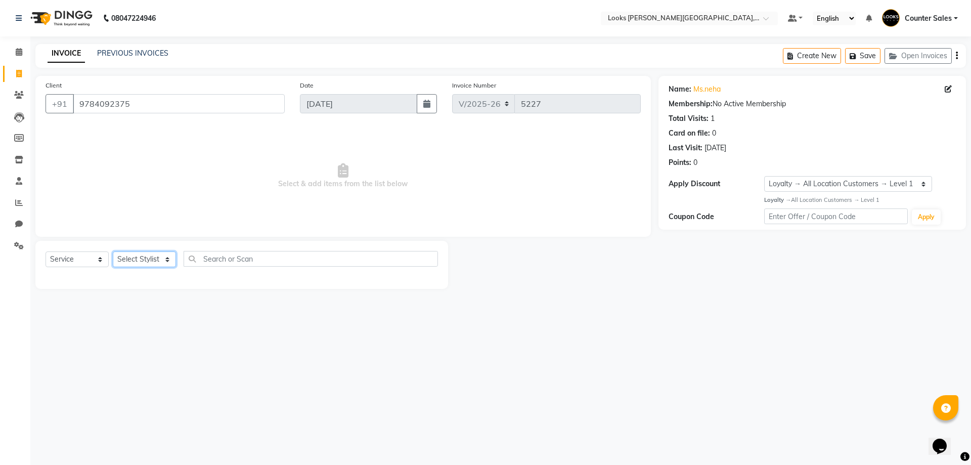
click at [150, 256] on select "Select Stylist Ajay Anjana Arohi Ashu Counter Sales Faizan Kasim Krishna Mamta …" at bounding box center [144, 259] width 63 height 16
select select "88120"
click at [113, 251] on select "Select Stylist Ajay Anjana Arohi Ashu Counter Sales Faizan Kasim Krishna Mamta …" at bounding box center [144, 259] width 63 height 16
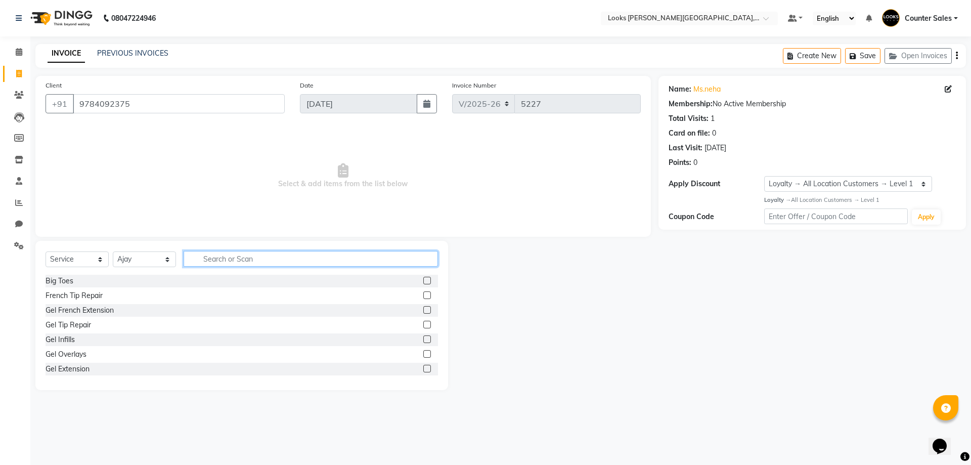
click at [246, 252] on input "text" at bounding box center [310, 259] width 254 height 16
type input "c"
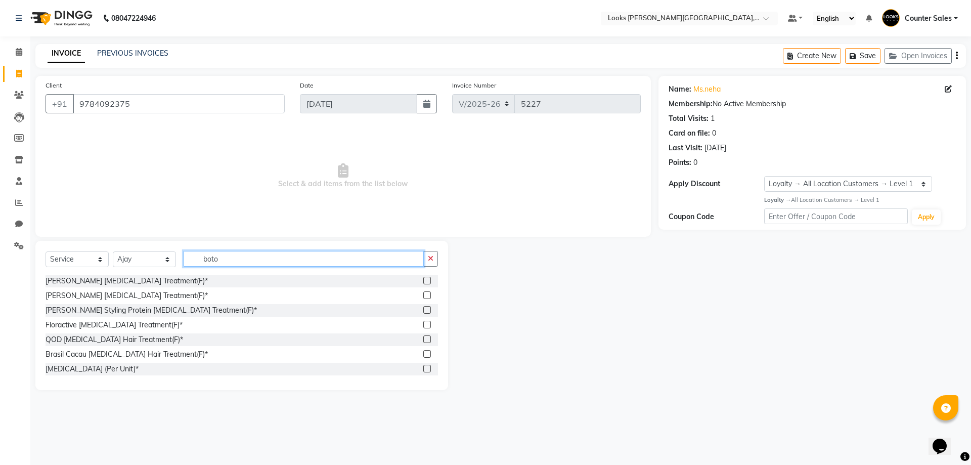
type input "boto"
click at [423, 354] on label at bounding box center [427, 354] width 8 height 8
click at [423, 354] on input "checkbox" at bounding box center [426, 354] width 7 height 7
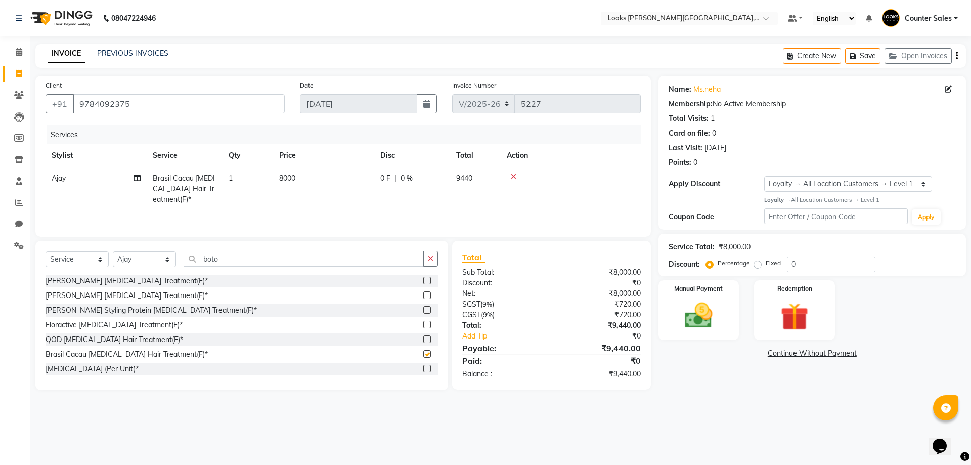
checkbox input "false"
click at [314, 182] on td "8000" at bounding box center [323, 189] width 101 height 44
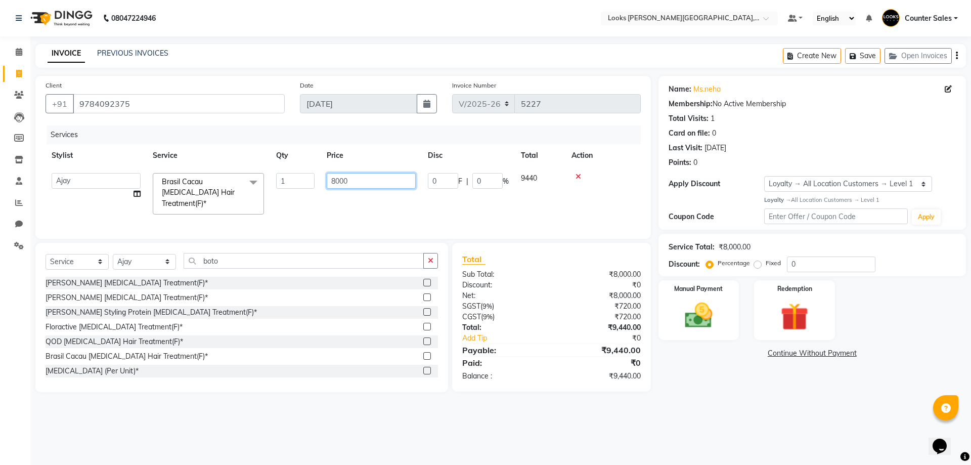
click at [344, 181] on input "8000" at bounding box center [371, 181] width 89 height 16
type input "9000"
click at [686, 298] on div "Manual Payment" at bounding box center [698, 310] width 84 height 62
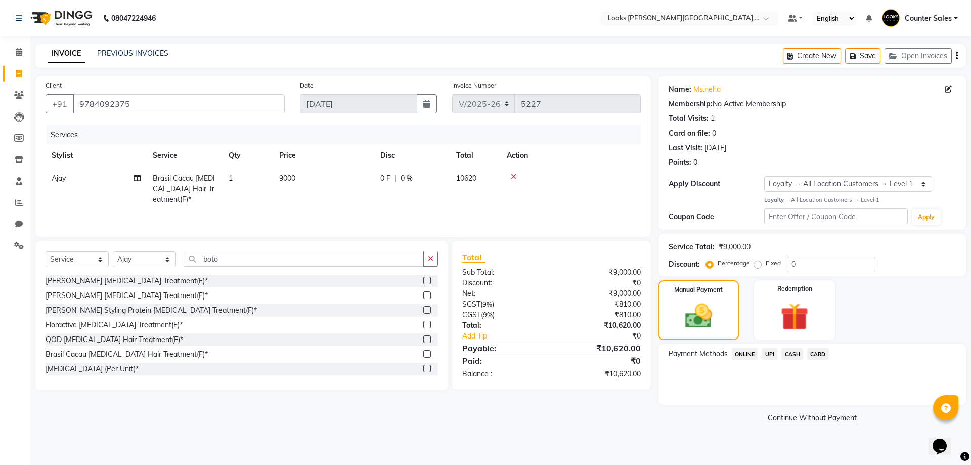
click at [767, 350] on span "UPI" at bounding box center [769, 354] width 16 height 12
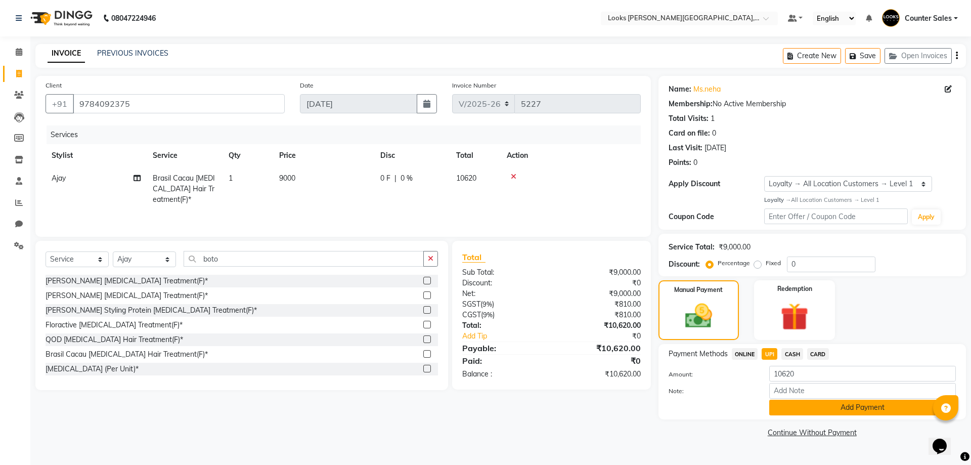
click at [854, 407] on button "Add Payment" at bounding box center [862, 407] width 187 height 16
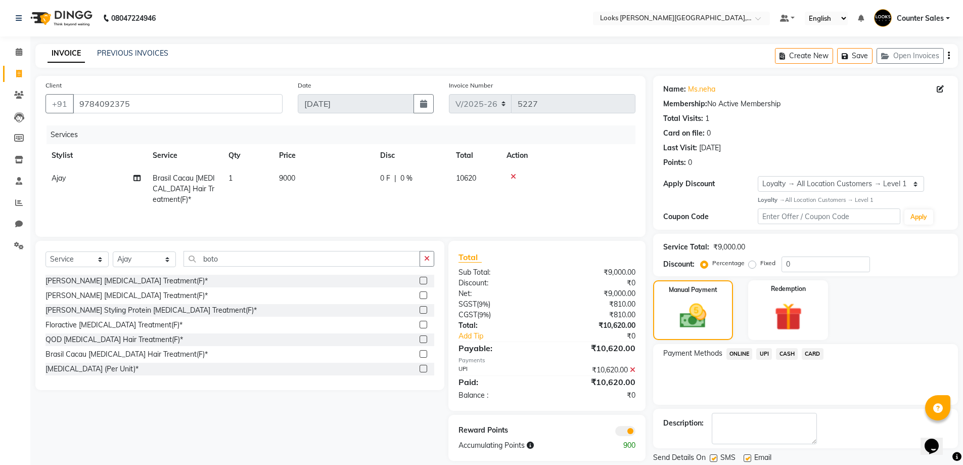
scroll to position [33, 0]
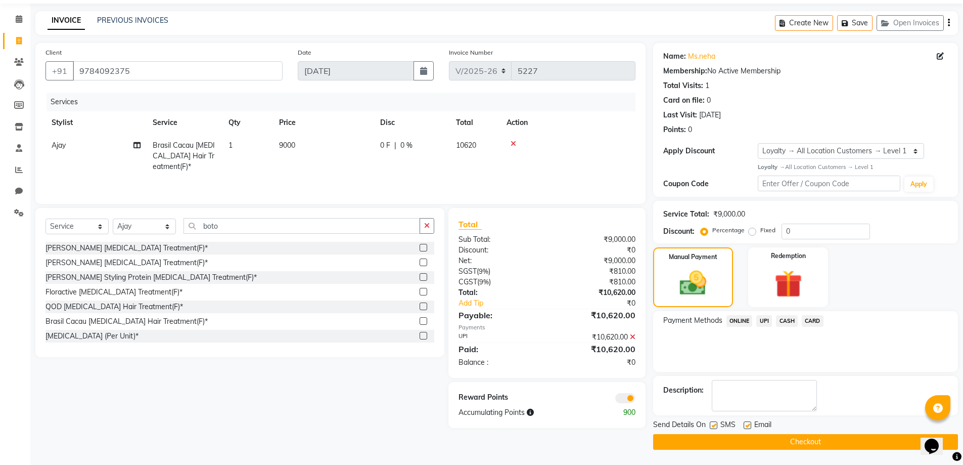
click at [816, 441] on button "Checkout" at bounding box center [805, 442] width 305 height 16
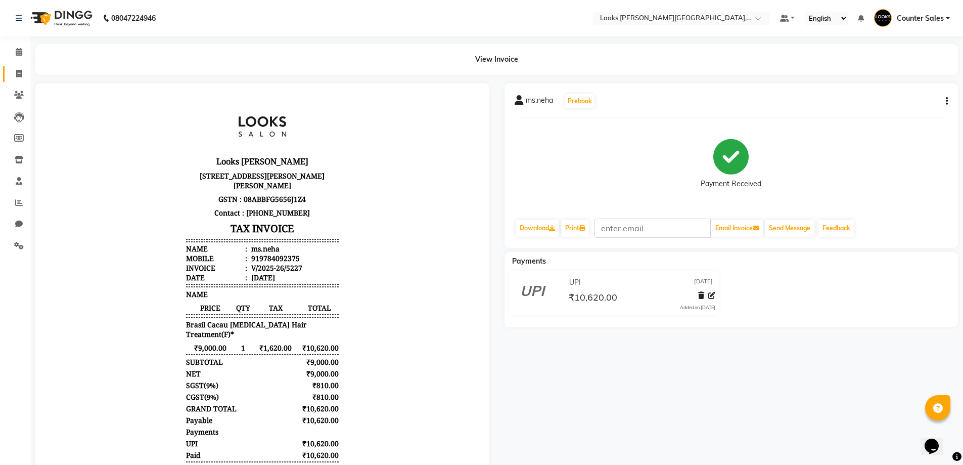
click at [19, 72] on icon at bounding box center [19, 74] width 6 height 8
select select "4385"
select select "service"
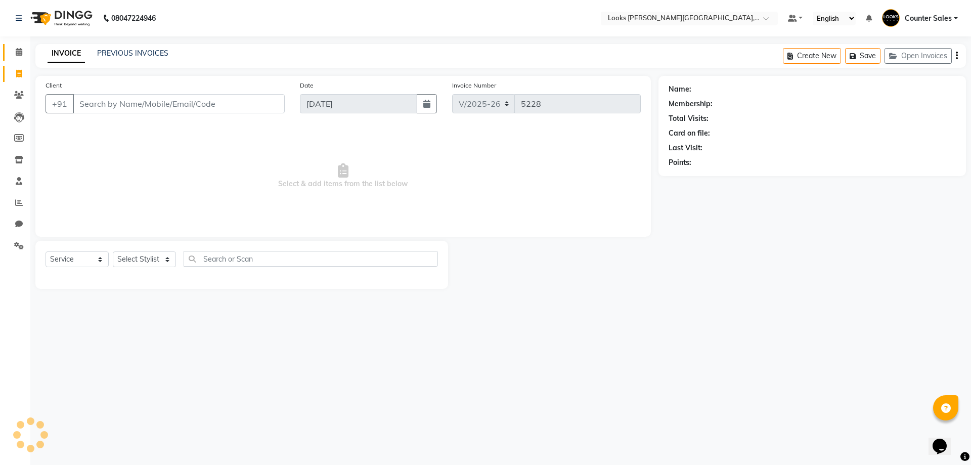
click at [17, 46] on link "Calendar" at bounding box center [15, 52] width 24 height 17
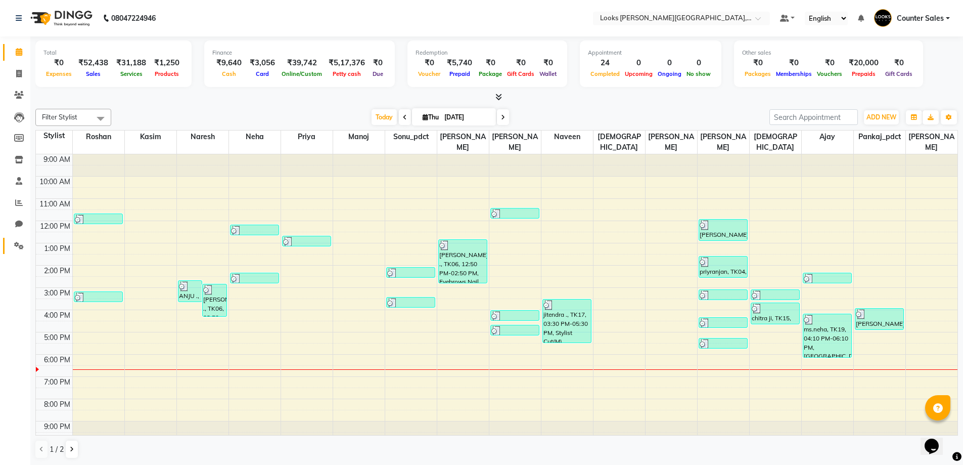
click at [22, 247] on icon at bounding box center [19, 246] width 10 height 8
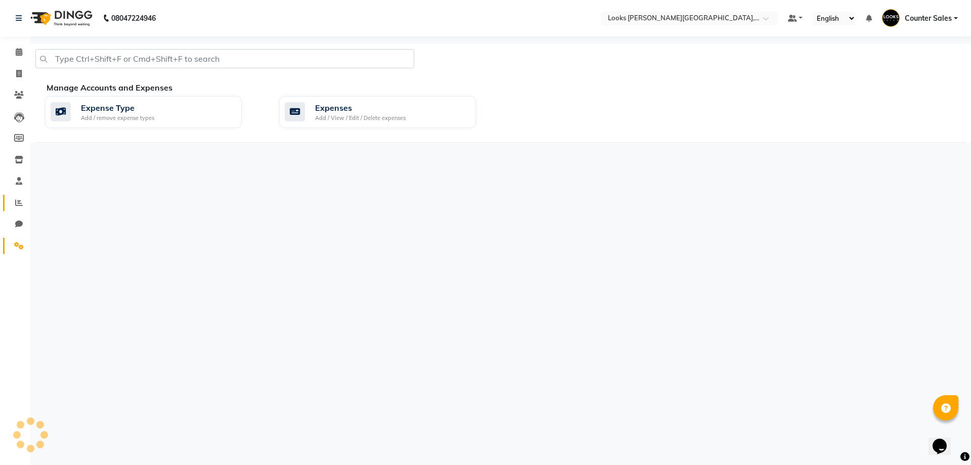
click at [22, 204] on icon at bounding box center [19, 203] width 8 height 8
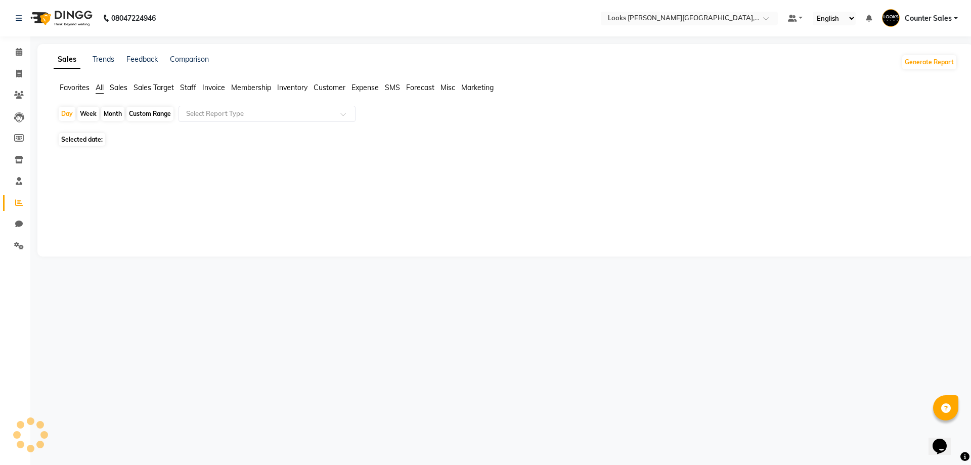
click at [19, 202] on icon at bounding box center [19, 203] width 8 height 8
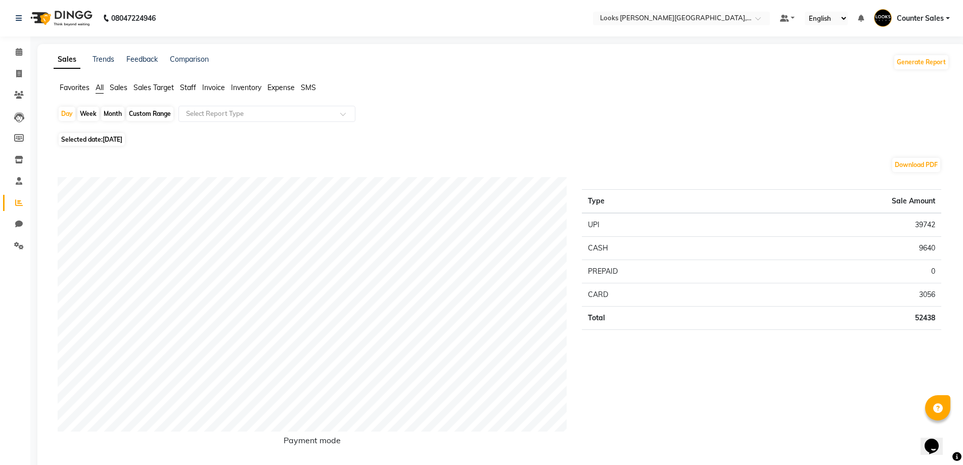
click at [191, 84] on span "Staff" at bounding box center [188, 87] width 16 height 9
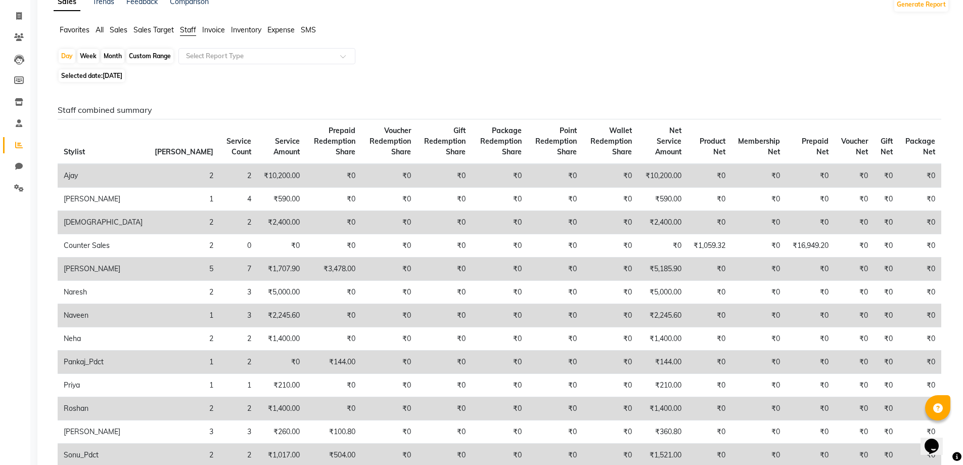
scroll to position [58, 0]
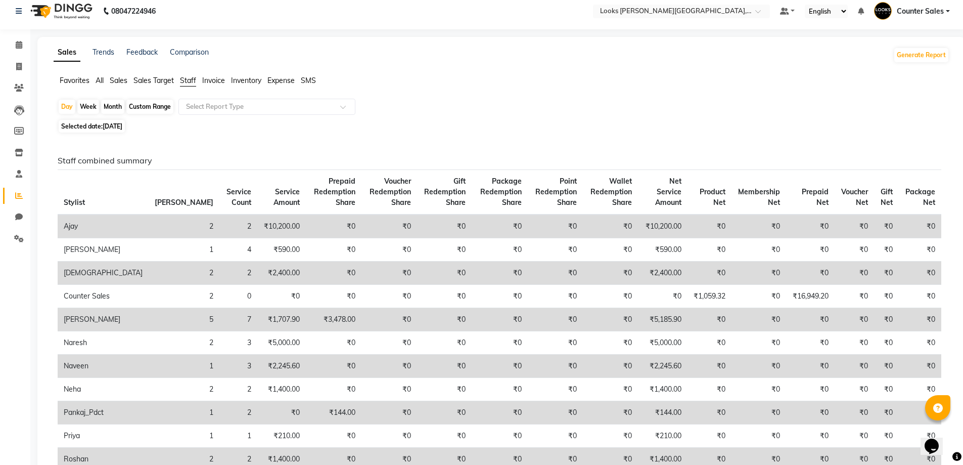
scroll to position [8, 0]
click at [18, 238] on icon at bounding box center [19, 238] width 10 height 8
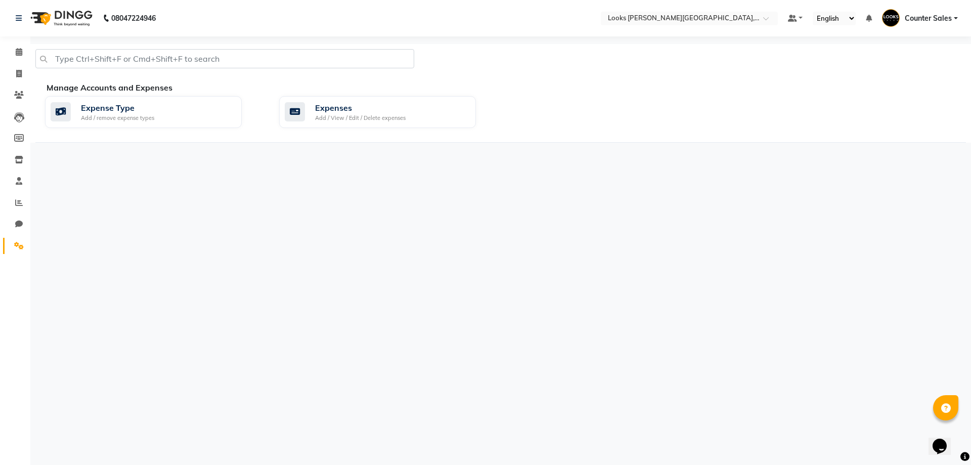
click at [258, 311] on div "08047224946 Select Location × Looks Vaishali Girnar Colony, Jaipur Default Pane…" at bounding box center [485, 232] width 971 height 465
click at [21, 202] on icon at bounding box center [19, 203] width 8 height 8
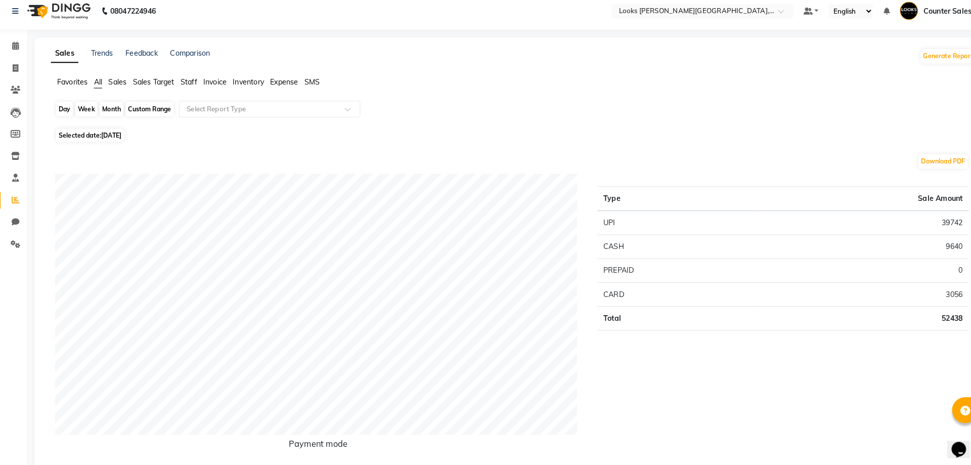
click at [65, 115] on div "Day" at bounding box center [67, 114] width 17 height 14
select select "9"
select select "2025"
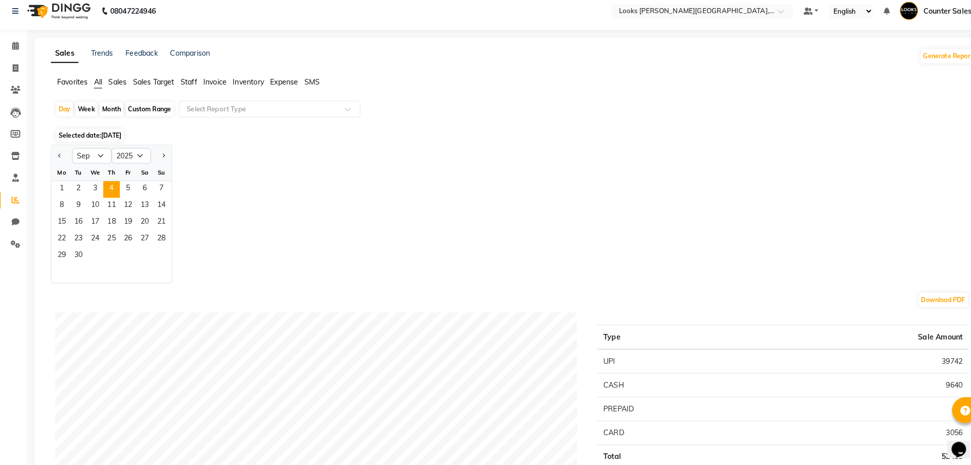
click at [186, 89] on span "Staff" at bounding box center [188, 87] width 16 height 9
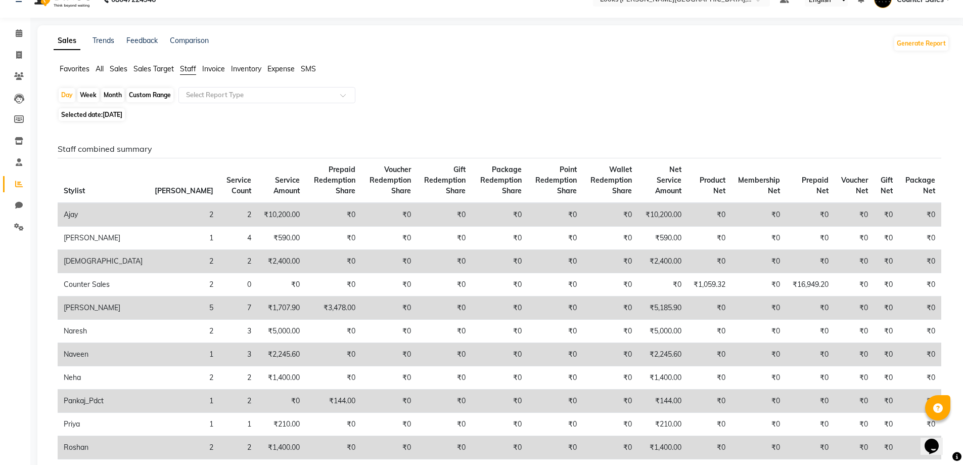
scroll to position [19, 0]
click at [66, 94] on div "Day" at bounding box center [67, 94] width 17 height 14
select select "9"
select select "2025"
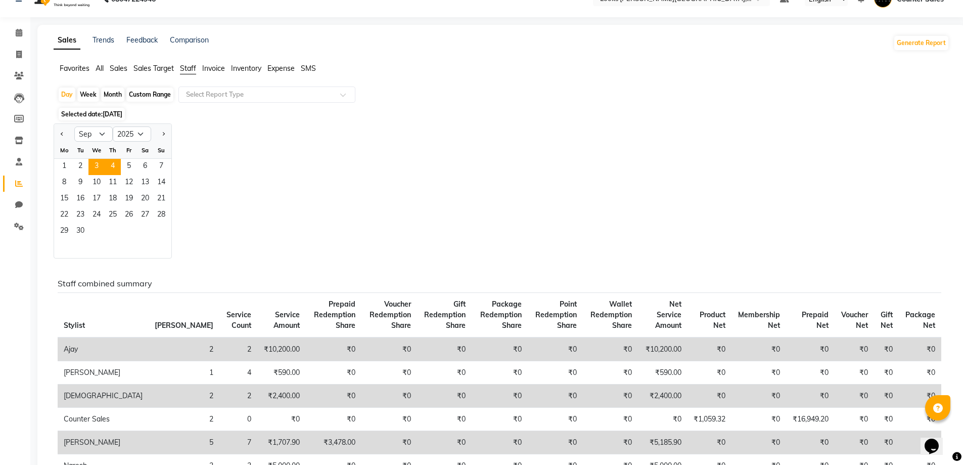
click at [95, 162] on span "3" at bounding box center [96, 167] width 16 height 16
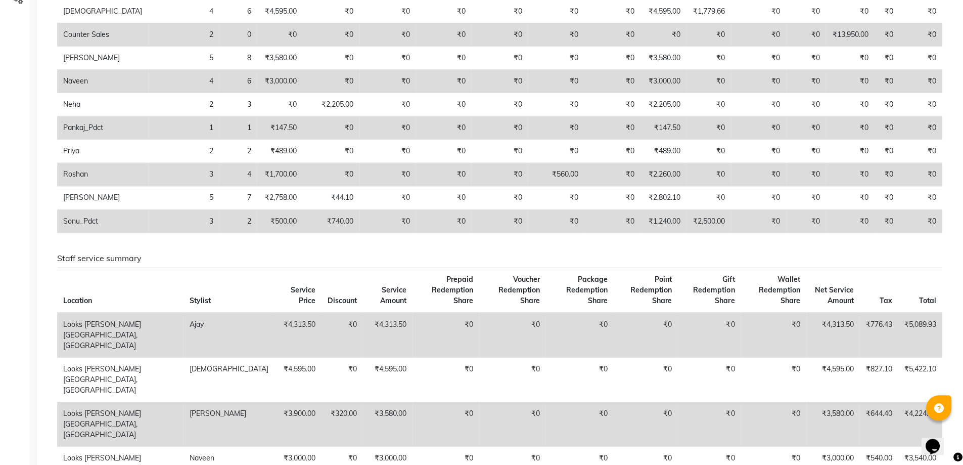
scroll to position [243, 0]
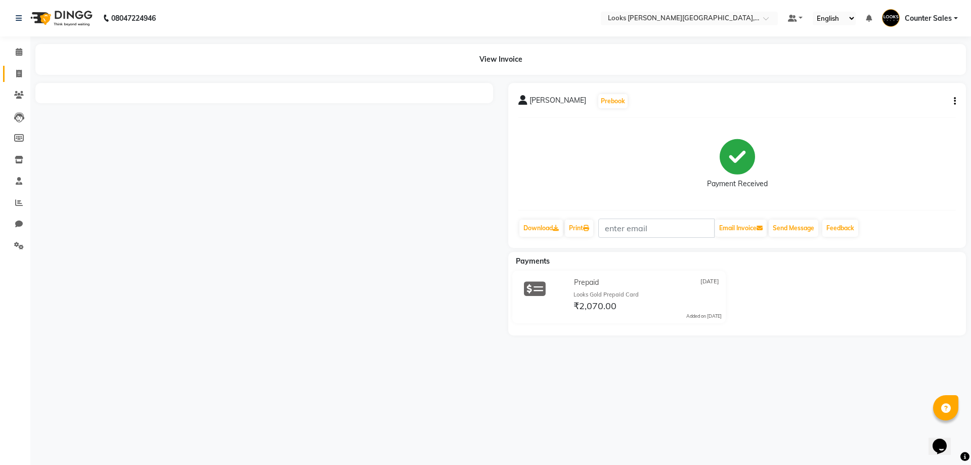
click at [19, 73] on icon at bounding box center [19, 74] width 6 height 8
select select "service"
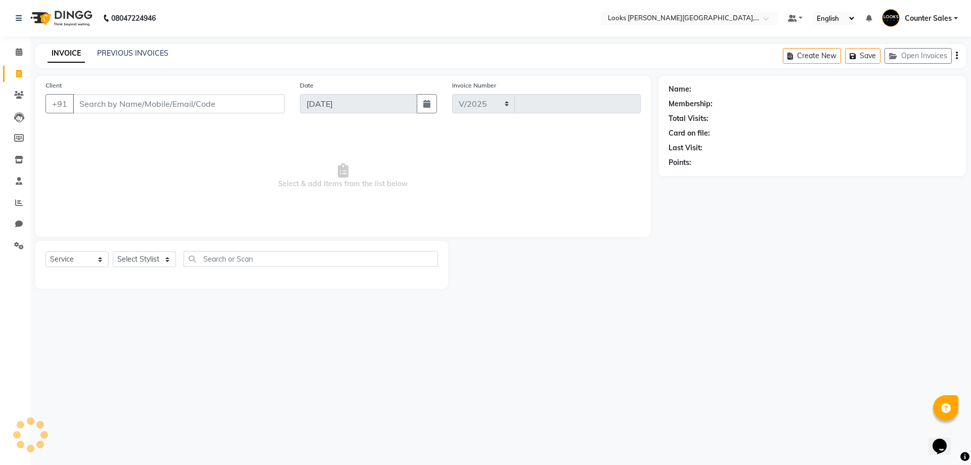
select select "4385"
type input "5223"
click at [178, 103] on input "Client" at bounding box center [179, 103] width 212 height 19
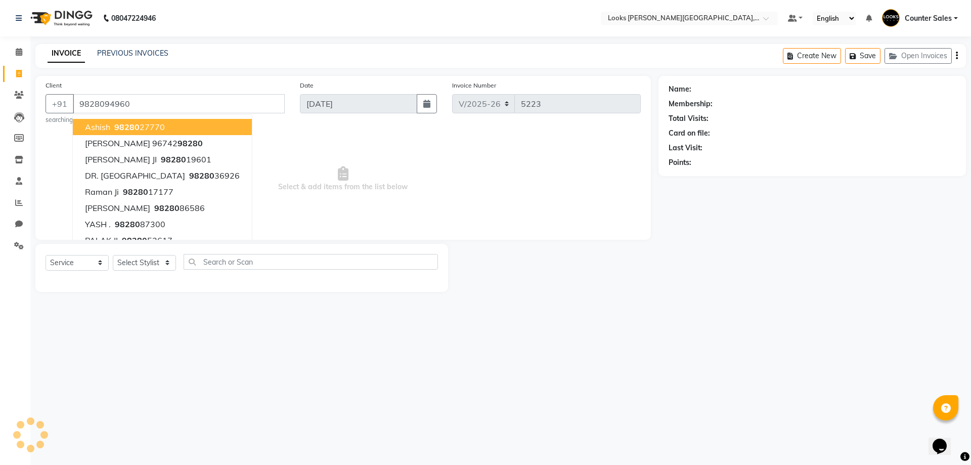
type input "9828094960"
select select "1: Object"
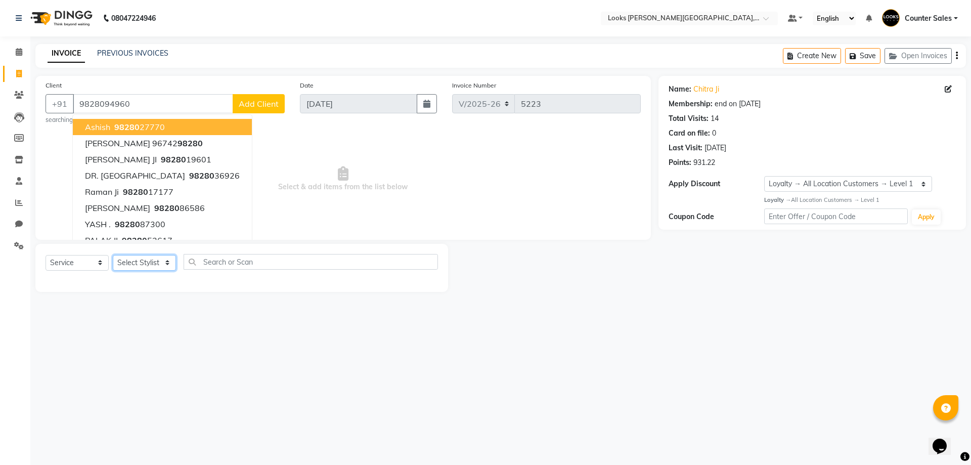
click at [163, 258] on select "Select Stylist Ajay Anjana Arohi Ashu Counter Sales Faizan Kasim Krishna Mamta …" at bounding box center [144, 263] width 63 height 16
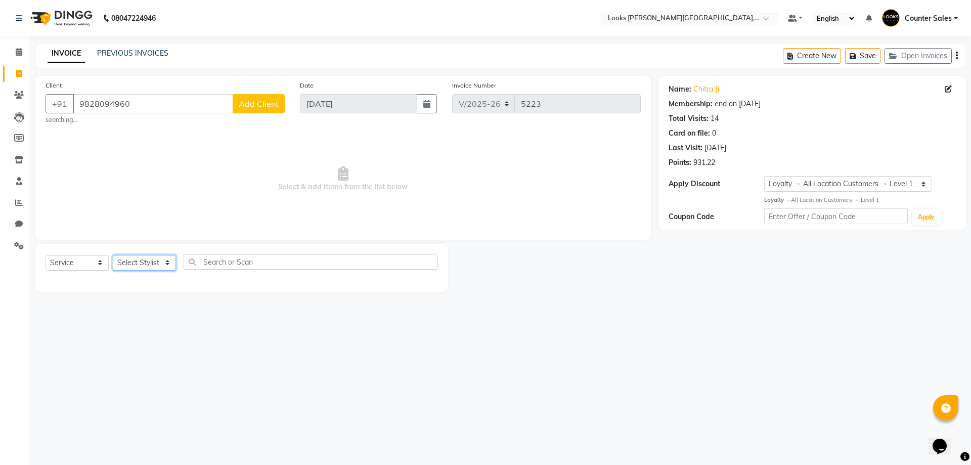
select select "88119"
click at [113, 255] on select "Select Stylist Ajay Anjana Arohi Ashu Counter Sales Faizan Kasim Krishna Mamta …" at bounding box center [144, 263] width 63 height 16
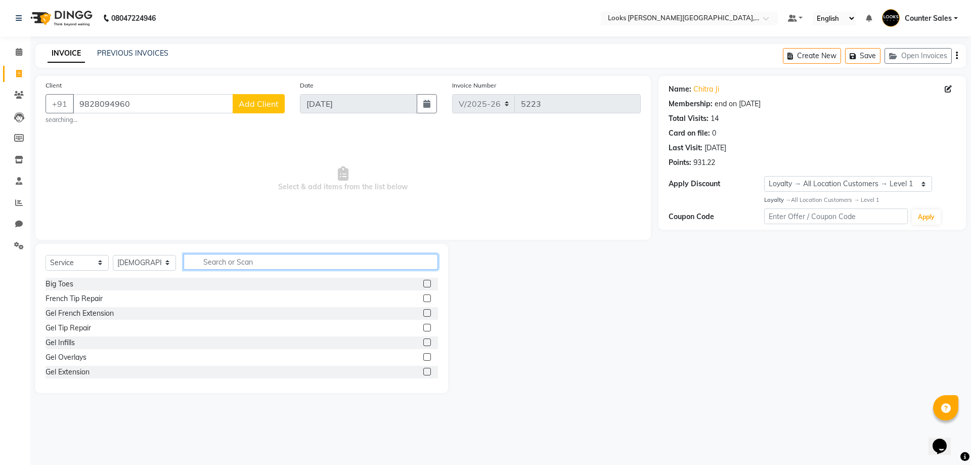
click at [278, 269] on input "text" at bounding box center [310, 262] width 254 height 16
type input "tou"
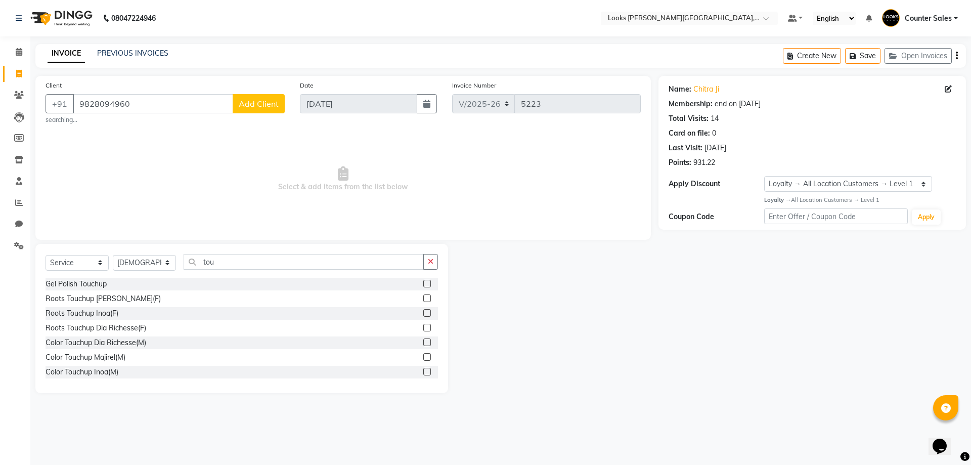
click at [423, 298] on label at bounding box center [427, 298] width 8 height 8
click at [423, 298] on input "checkbox" at bounding box center [426, 298] width 7 height 7
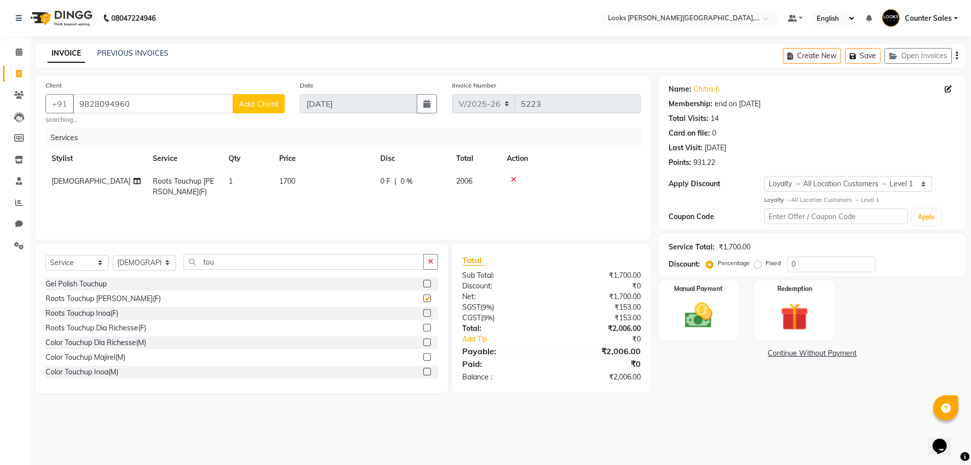
click at [321, 179] on td "1700" at bounding box center [323, 186] width 101 height 33
checkbox input "false"
select select "88119"
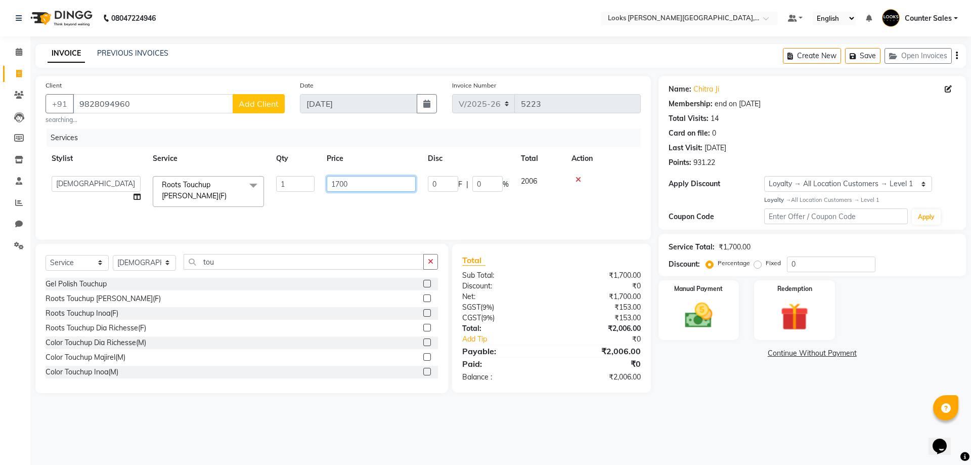
click at [365, 186] on input "1700" at bounding box center [371, 184] width 89 height 16
type input "1500"
click at [159, 261] on select "Select Stylist Ajay Anjana Arohi Ashu Counter Sales Faizan Kasim Krishna Mamta …" at bounding box center [144, 263] width 63 height 16
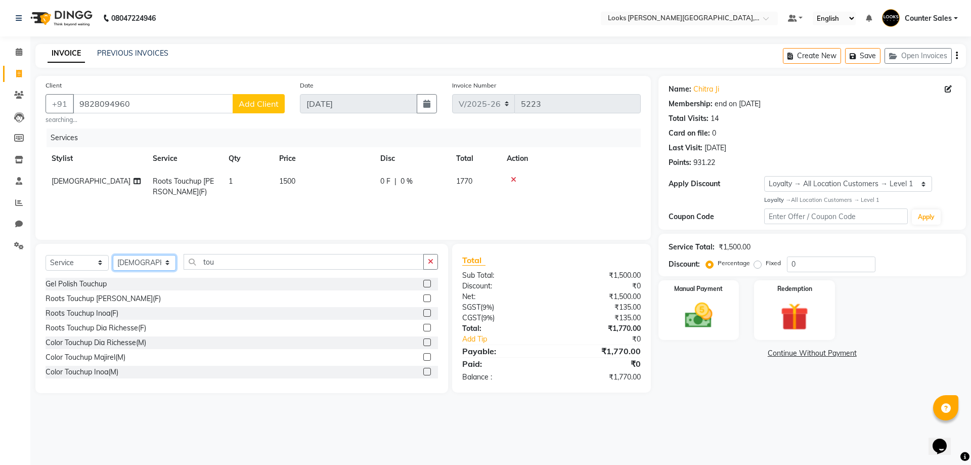
select select "51057"
click at [113, 255] on select "Select Stylist Ajay Anjana Arohi Ashu Counter Sales Faizan Kasim Krishna Mamta …" at bounding box center [144, 263] width 63 height 16
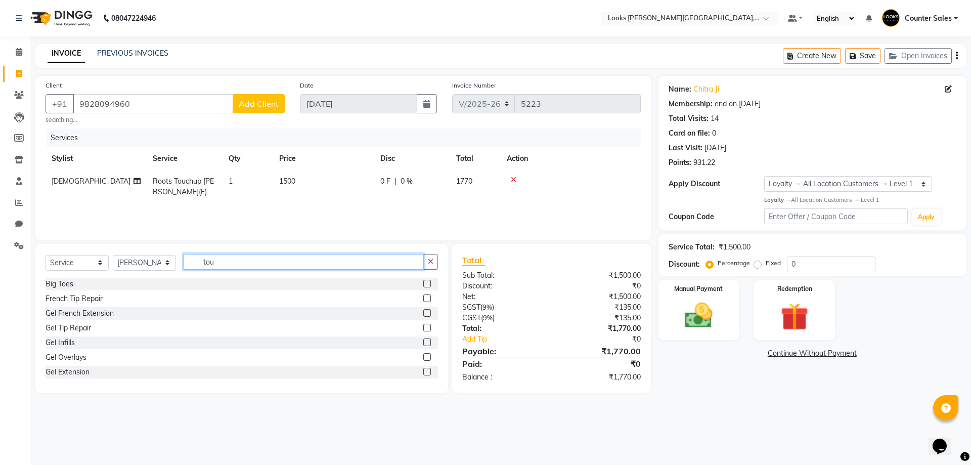
click at [244, 258] on input "tou" at bounding box center [303, 262] width 240 height 16
type input "t"
type input "eye"
click at [423, 310] on label at bounding box center [427, 313] width 8 height 8
click at [423, 310] on input "checkbox" at bounding box center [426, 313] width 7 height 7
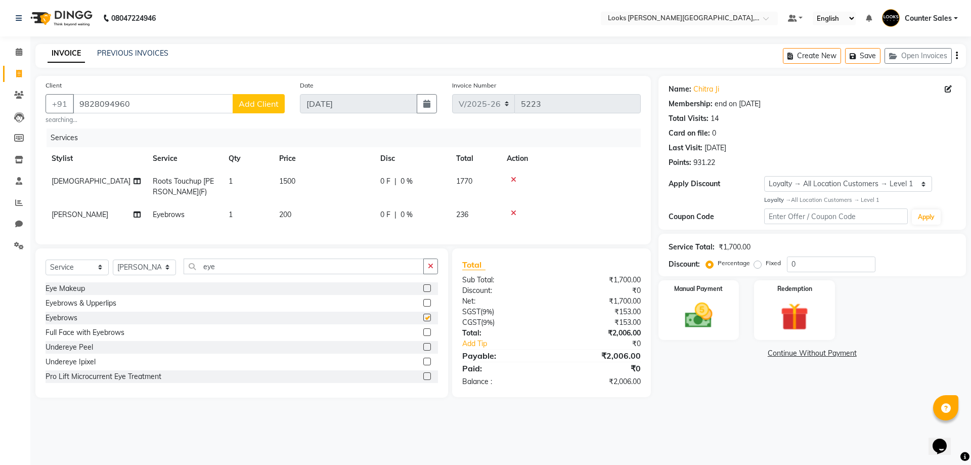
click at [317, 216] on td "200" at bounding box center [323, 214] width 101 height 23
checkbox input "false"
select select "51057"
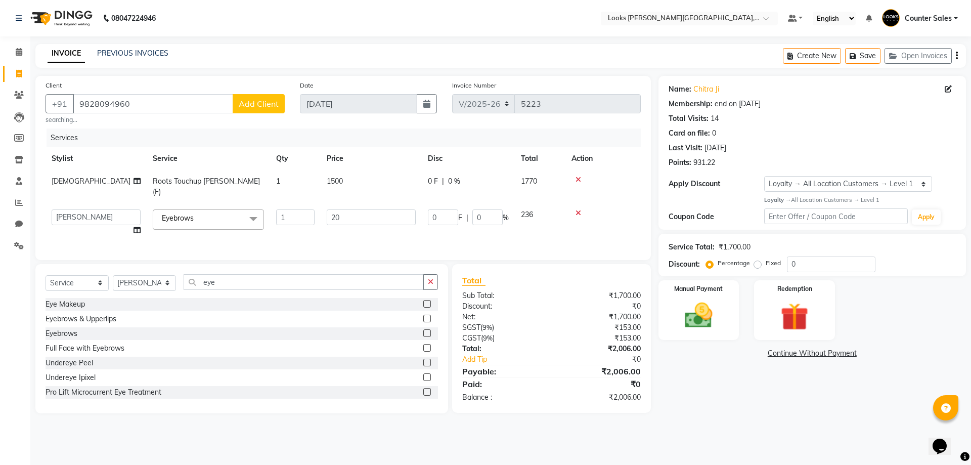
type input "2"
type input "70"
click at [922, 181] on select "Select Membership → LSPL Membership@20% Loyalty → All Location Customers → Leve…" at bounding box center [848, 184] width 168 height 16
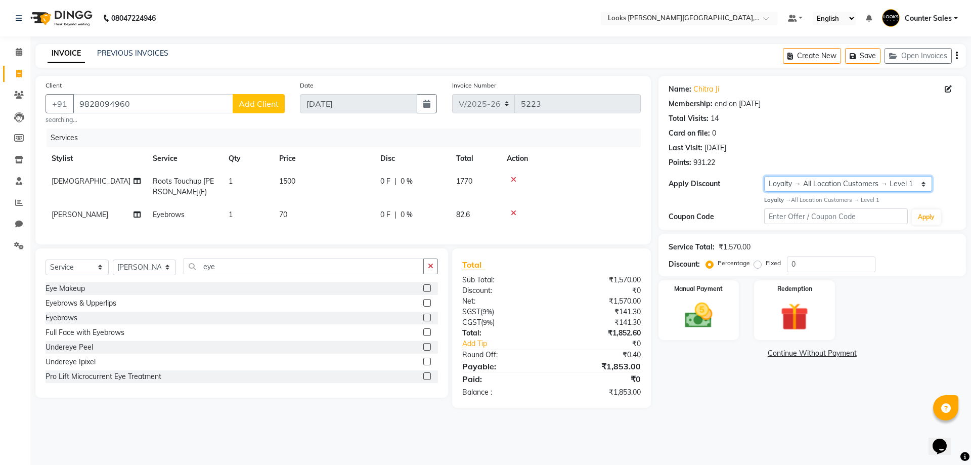
select select "2: Object"
click at [764, 176] on select "Select Membership → LSPL Membership@20% Loyalty → All Location Customers → Leve…" at bounding box center [848, 184] width 168 height 16
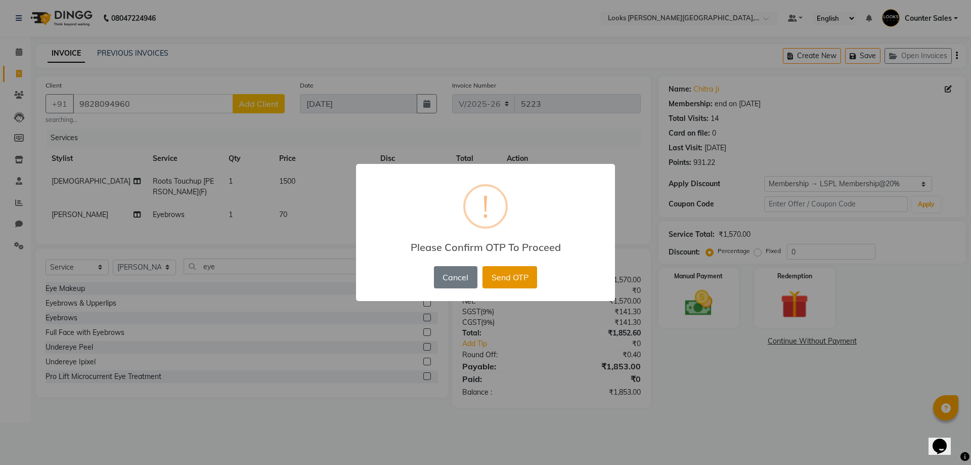
click at [522, 281] on button "Send OTP" at bounding box center [509, 277] width 55 height 22
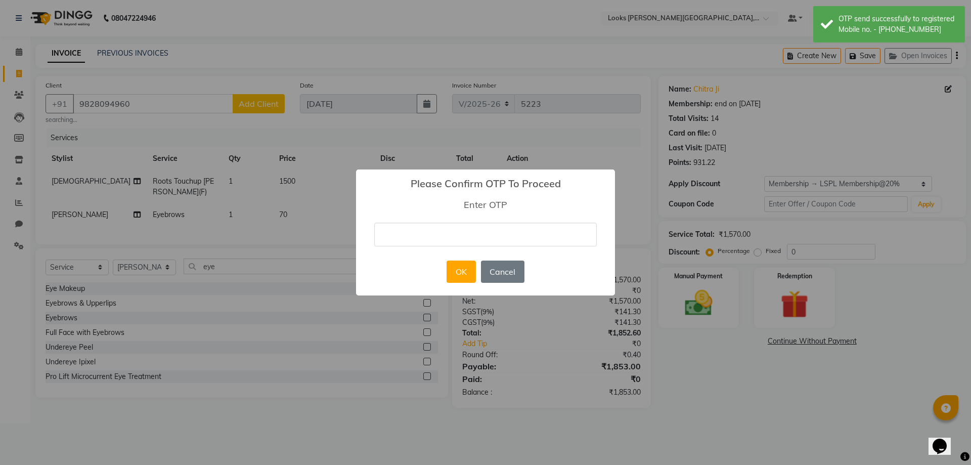
click at [410, 236] on input "text" at bounding box center [485, 234] width 222 height 24
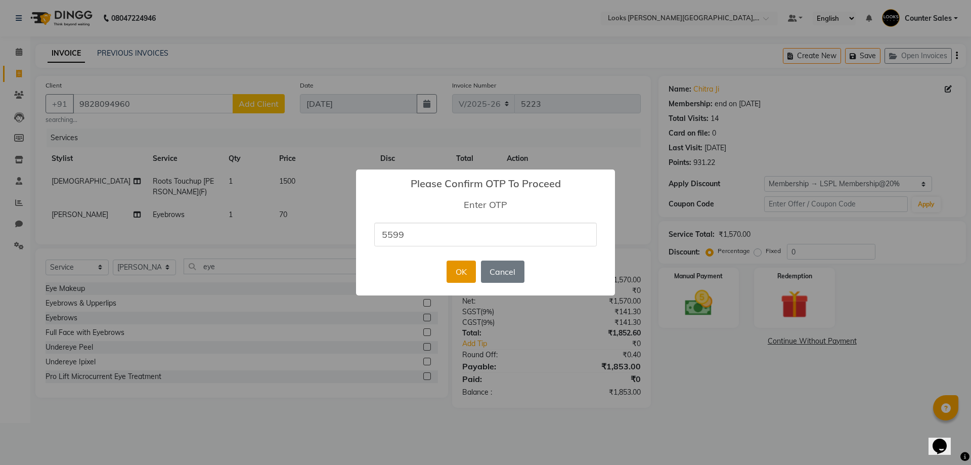
type input "5599"
click at [467, 265] on button "OK" at bounding box center [460, 271] width 29 height 22
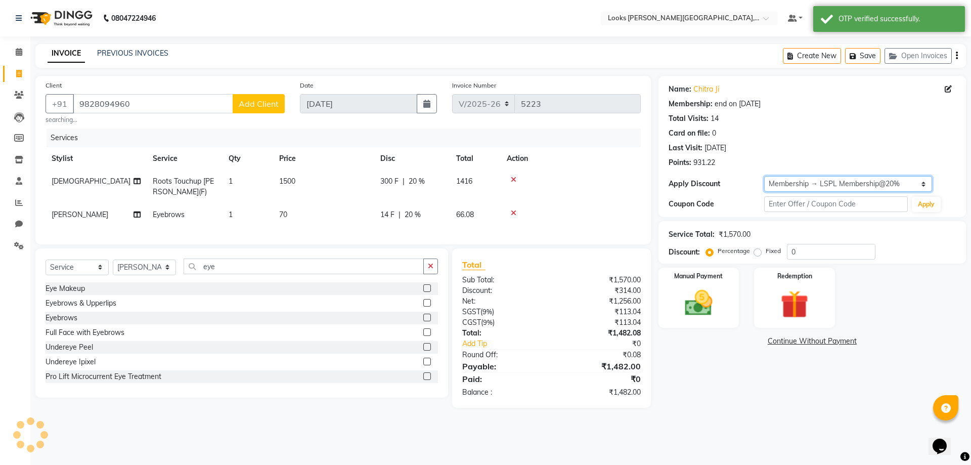
type input "20"
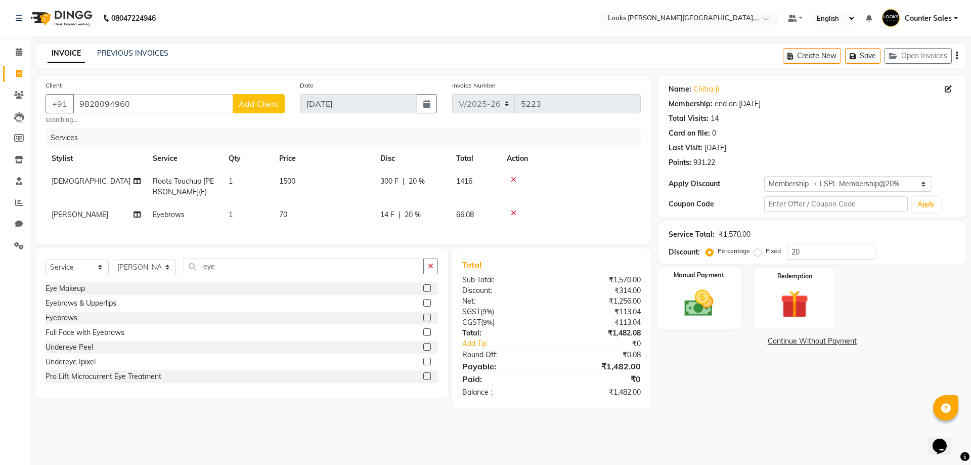
click at [712, 312] on img at bounding box center [698, 302] width 47 height 33
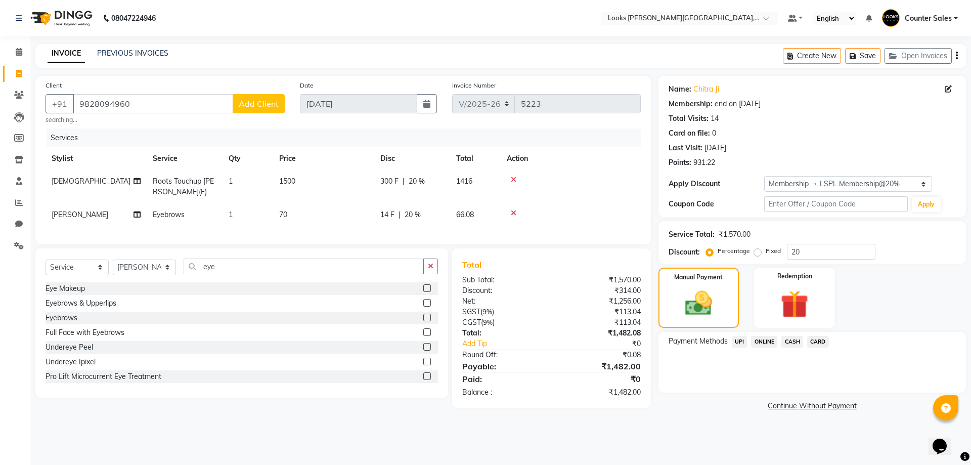
click at [739, 342] on span "UPI" at bounding box center [739, 342] width 16 height 12
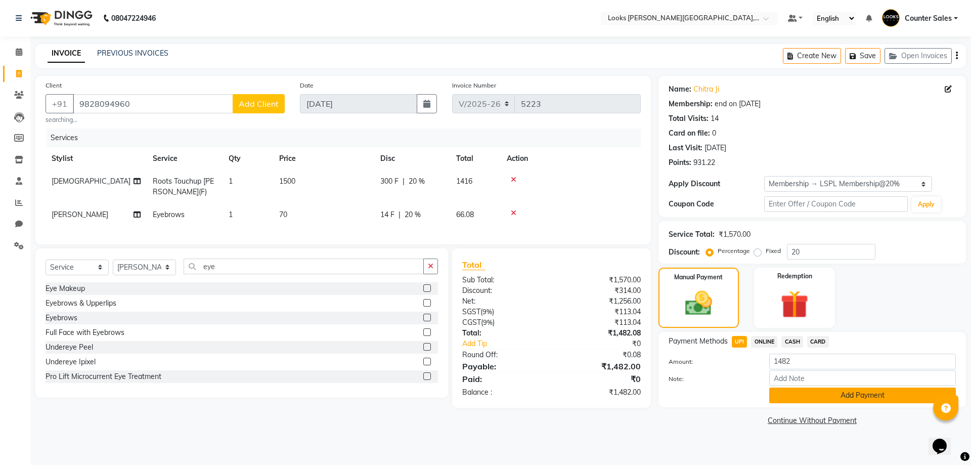
click at [867, 396] on button "Add Payment" at bounding box center [862, 395] width 187 height 16
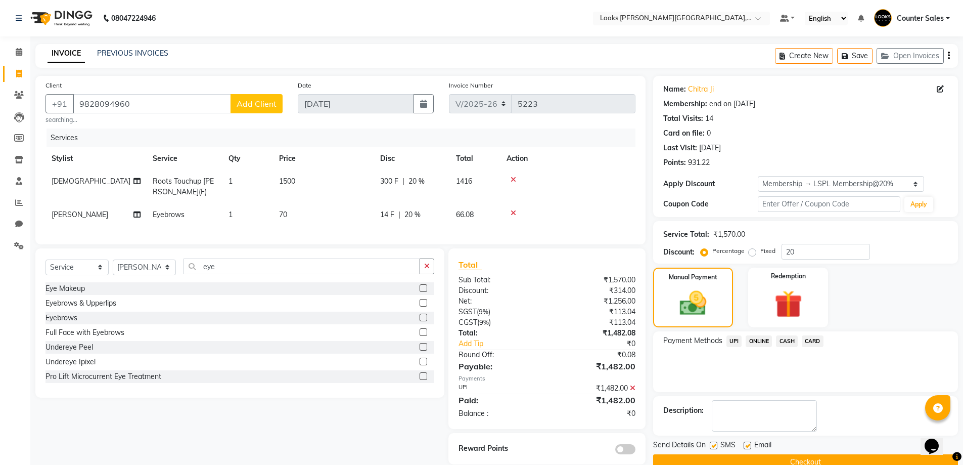
scroll to position [22, 0]
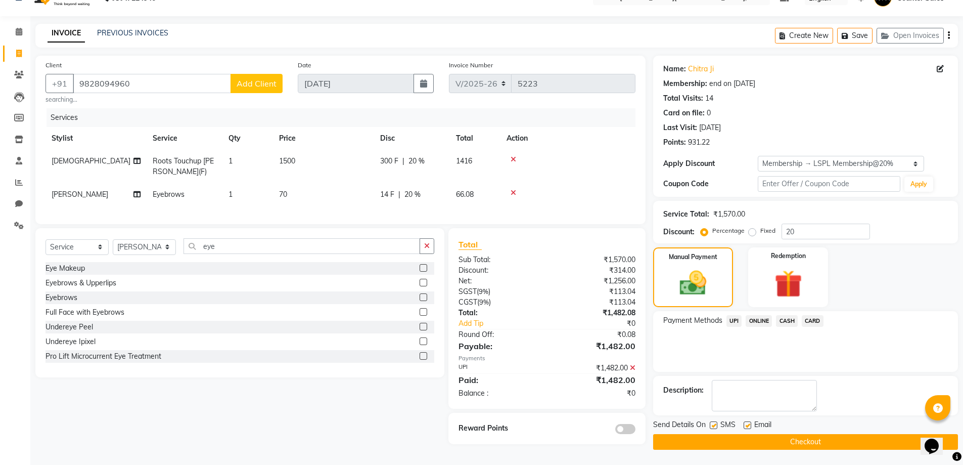
click at [830, 439] on button "Checkout" at bounding box center [805, 442] width 305 height 16
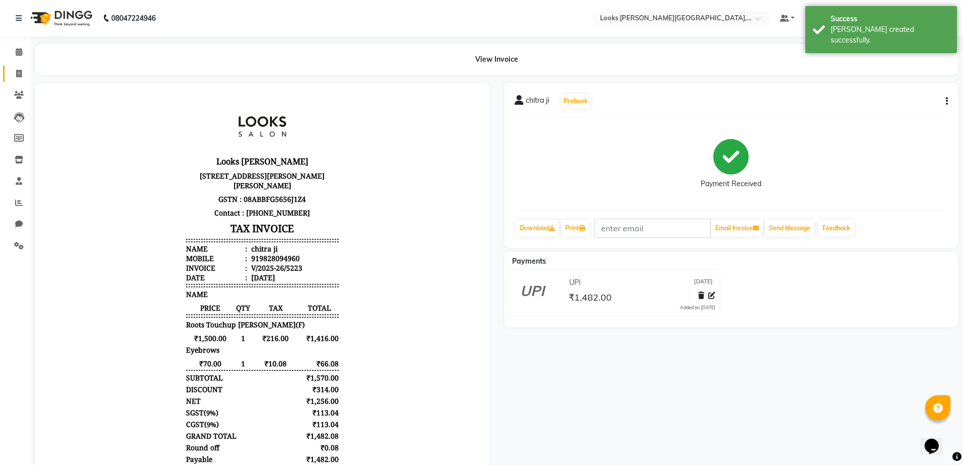
click at [19, 73] on icon at bounding box center [19, 74] width 6 height 8
select select "service"
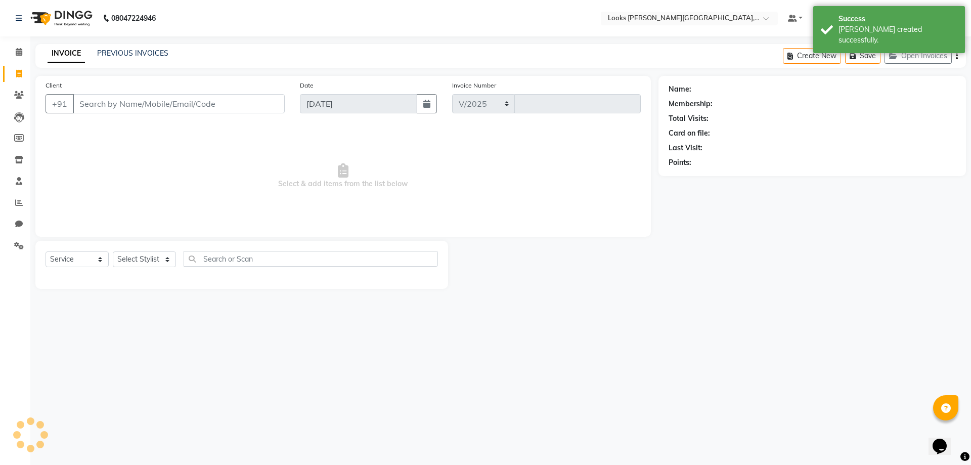
select select "4385"
type input "5224"
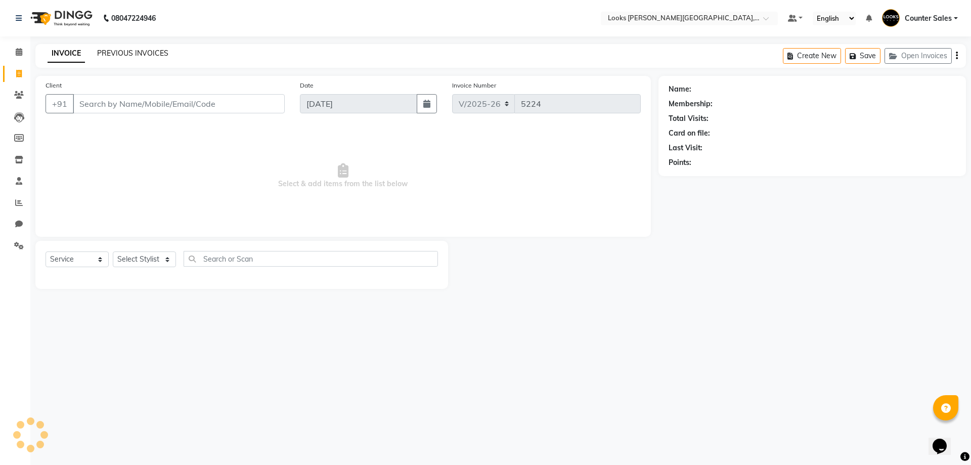
click at [125, 49] on link "PREVIOUS INVOICES" at bounding box center [132, 53] width 71 height 9
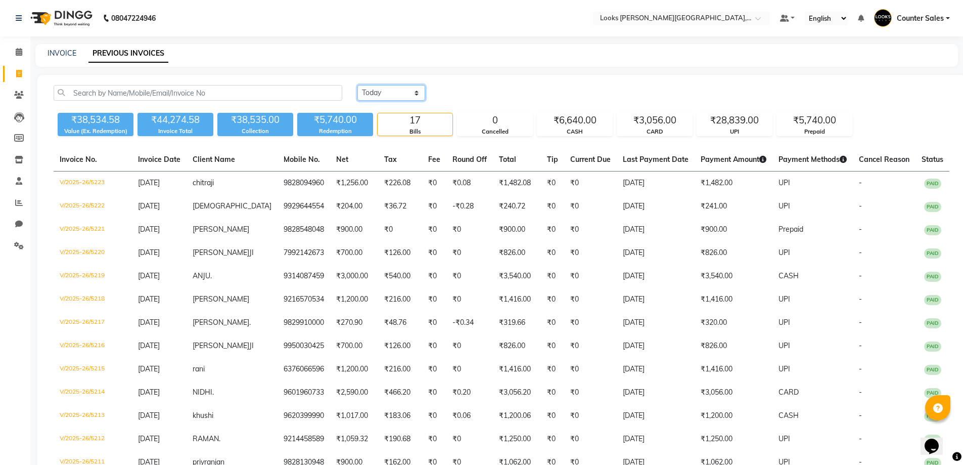
click at [418, 86] on select "Today Yesterday Custom Range" at bounding box center [391, 93] width 68 height 16
select select "yesterday"
click at [357, 85] on select "Today Yesterday Custom Range" at bounding box center [391, 93] width 68 height 16
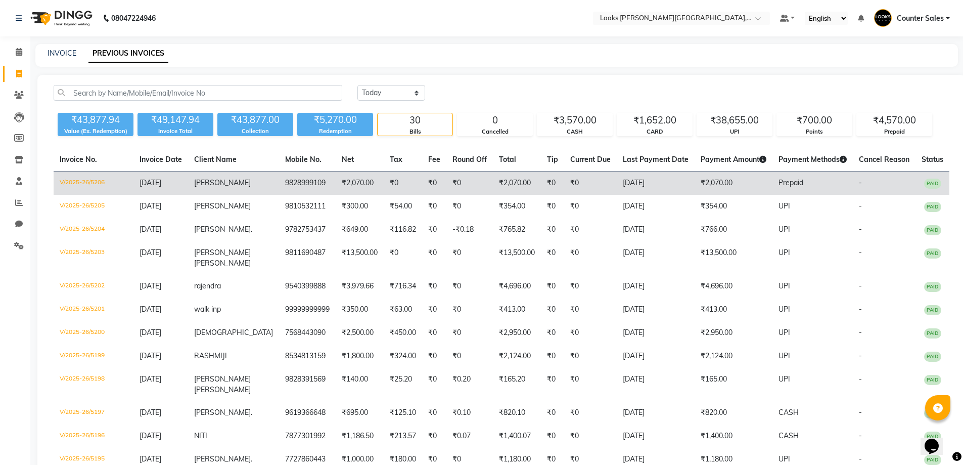
click at [279, 180] on td "9828999109" at bounding box center [307, 183] width 57 height 24
